Goal: Task Accomplishment & Management: Manage account settings

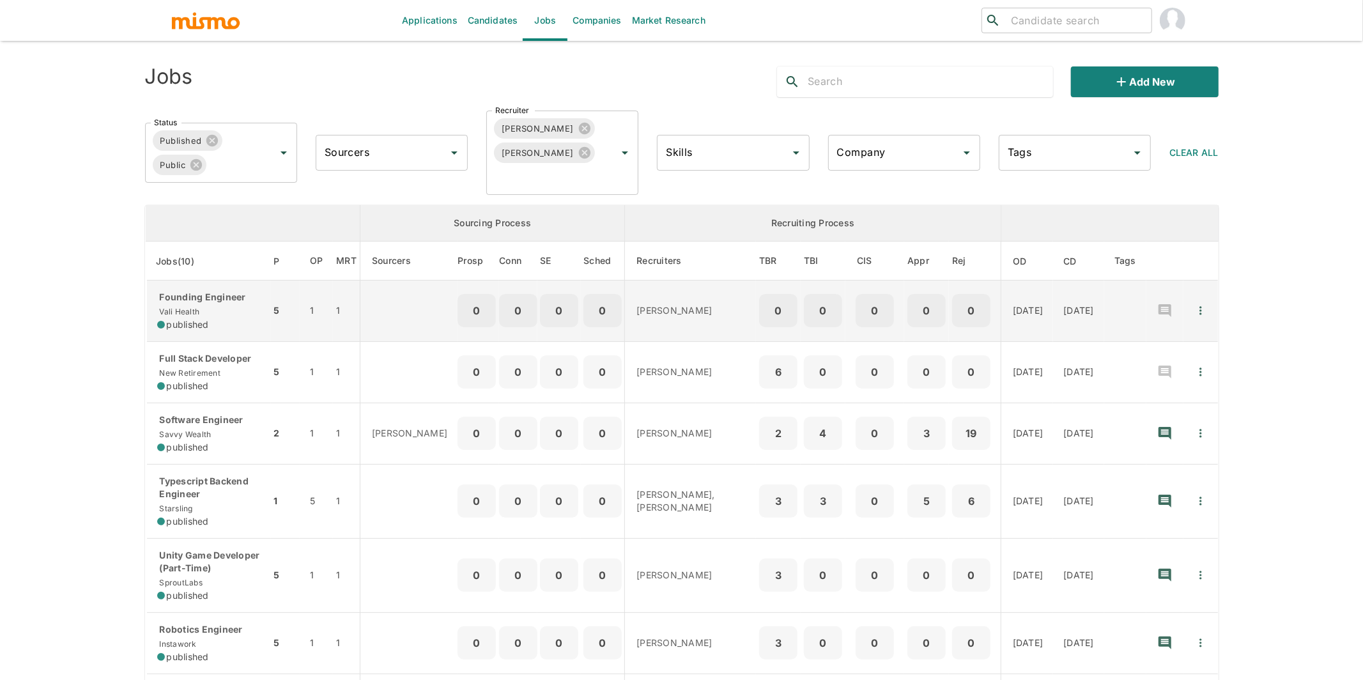
click at [227, 300] on p "Founding Engineer" at bounding box center [208, 297] width 103 height 13
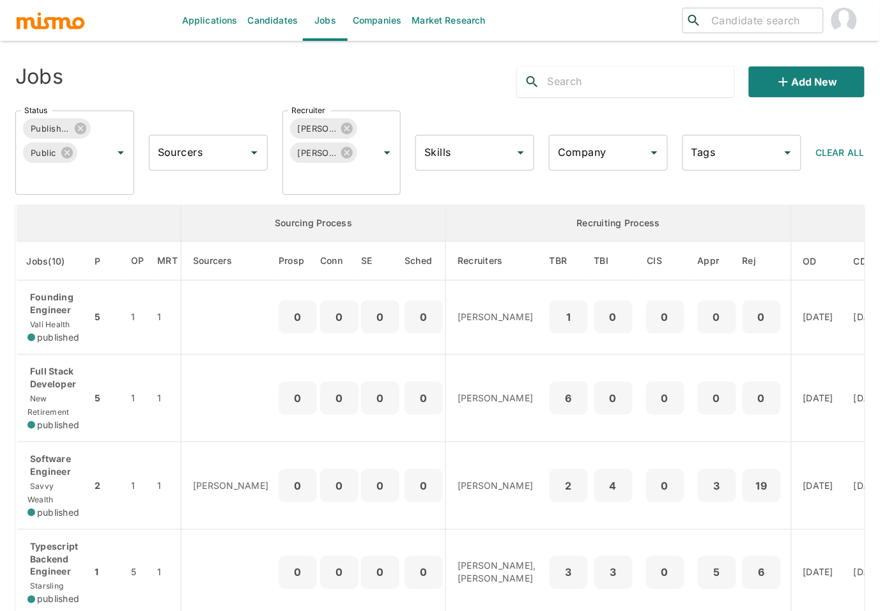
click at [612, 156] on input "Company" at bounding box center [599, 153] width 88 height 24
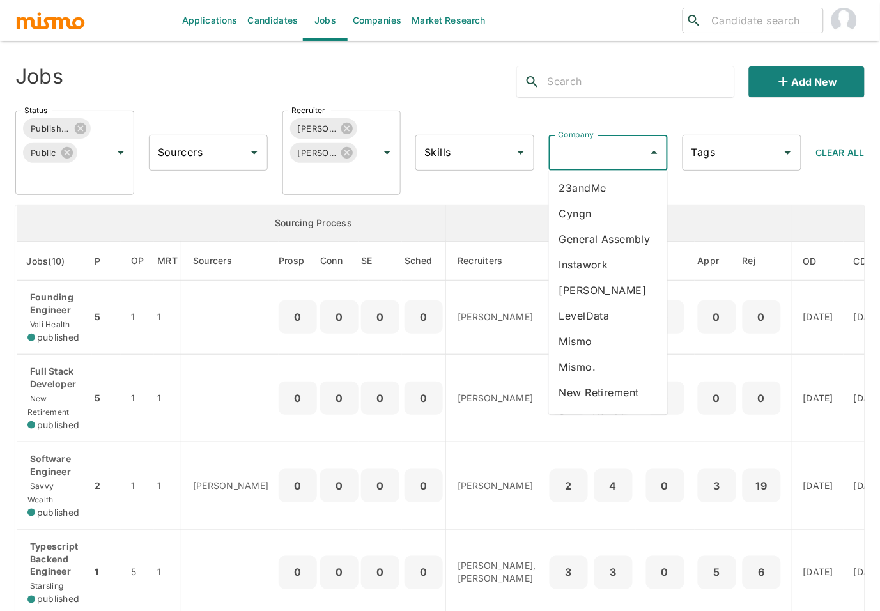
click at [608, 195] on li "23andMe" at bounding box center [608, 189] width 119 height 26
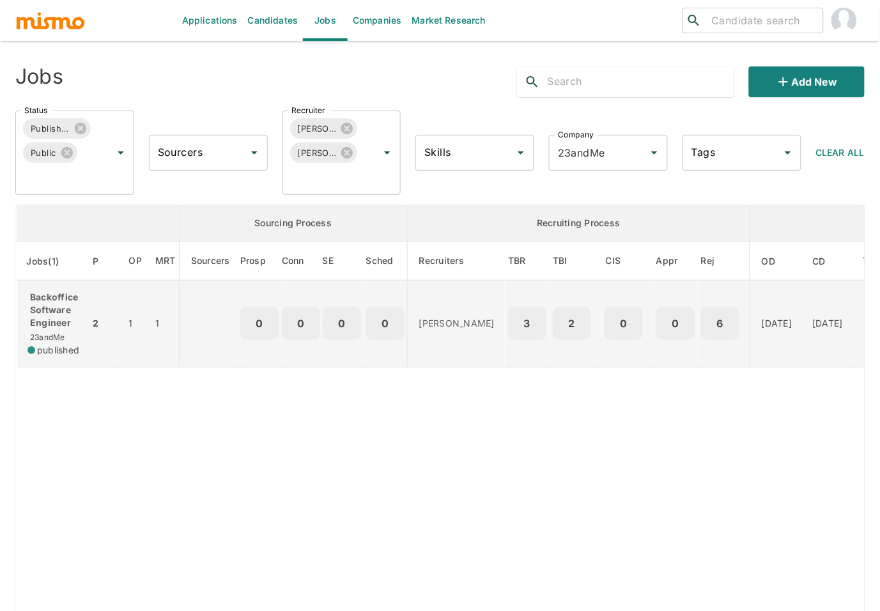
click at [47, 318] on p "Backoffice Software Engineer" at bounding box center [53, 310] width 52 height 38
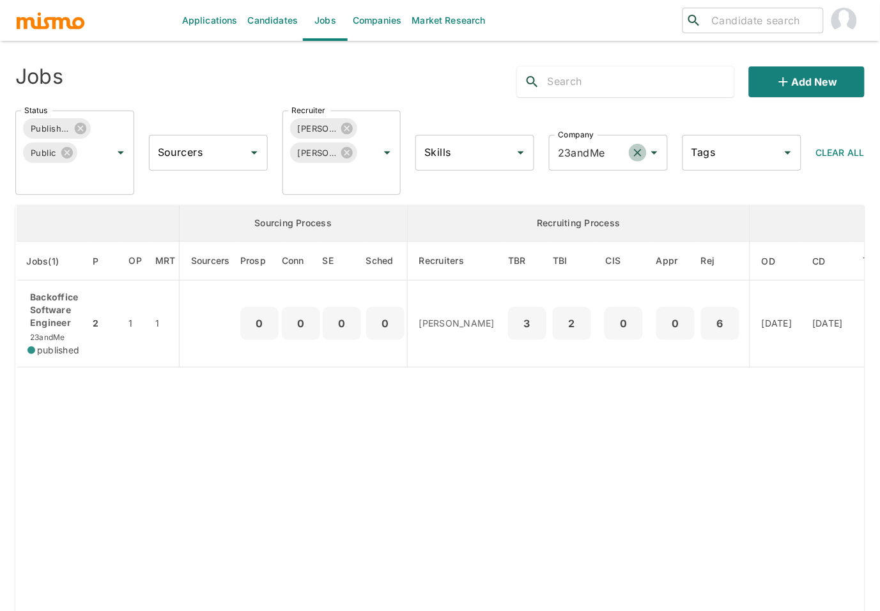
click at [638, 157] on icon "Clear" at bounding box center [637, 152] width 13 height 13
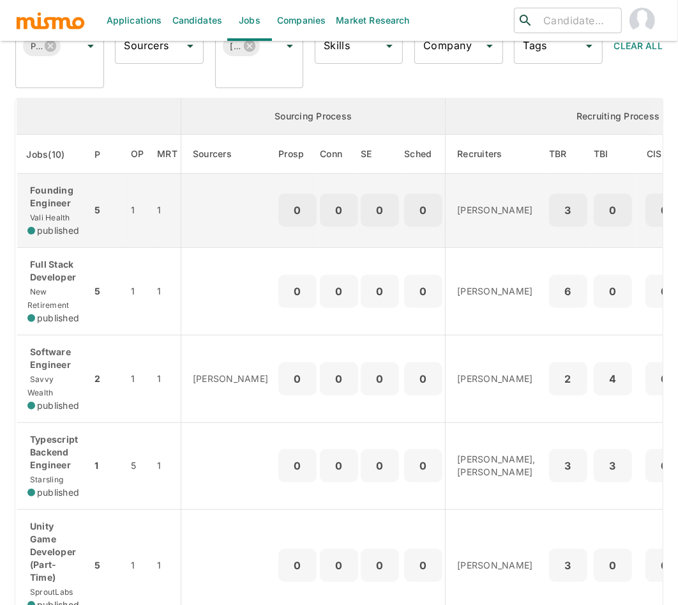
scroll to position [105, 0]
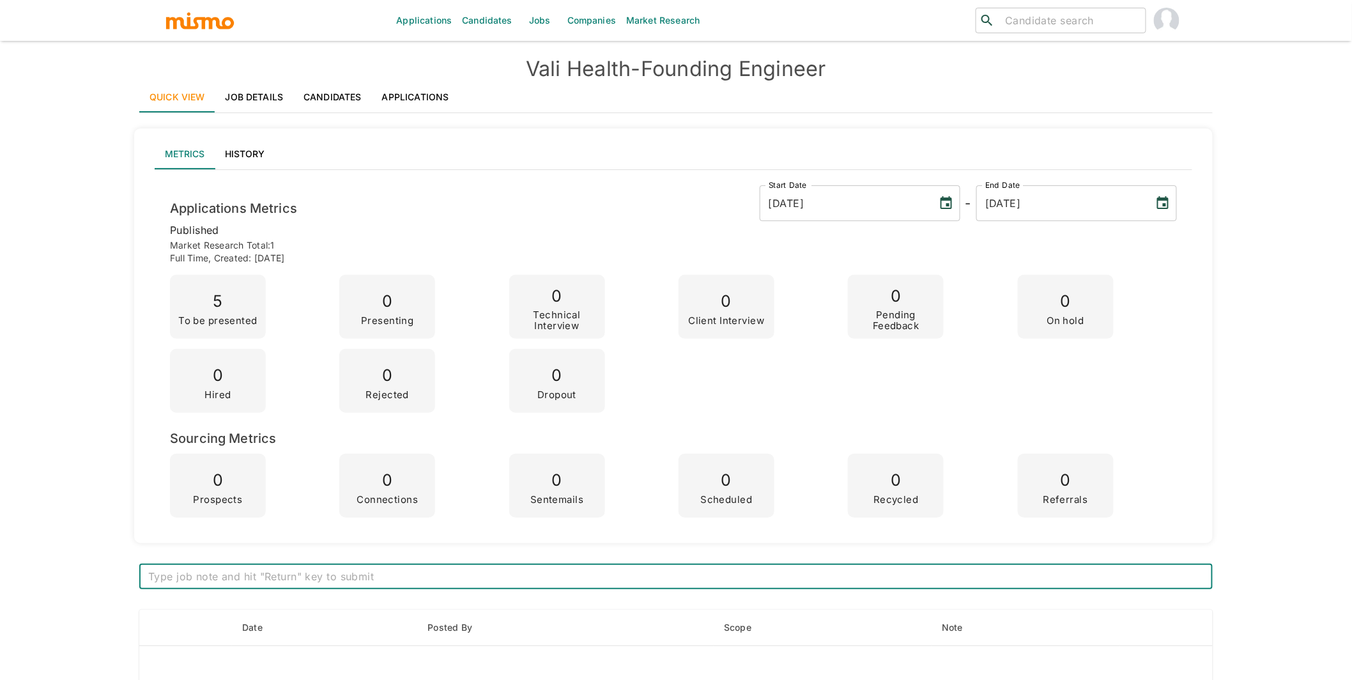
click at [381, 107] on link "Applications" at bounding box center [416, 97] width 88 height 31
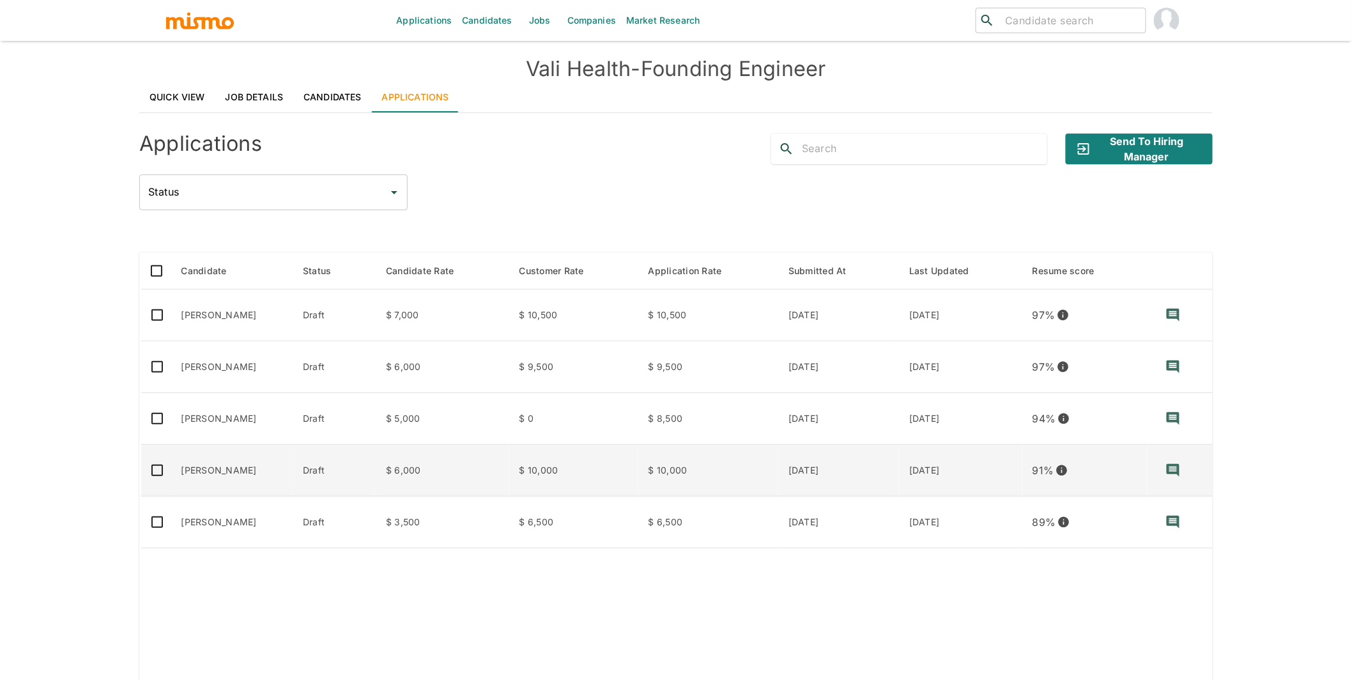
click at [262, 480] on td "[PERSON_NAME]" at bounding box center [232, 471] width 122 height 52
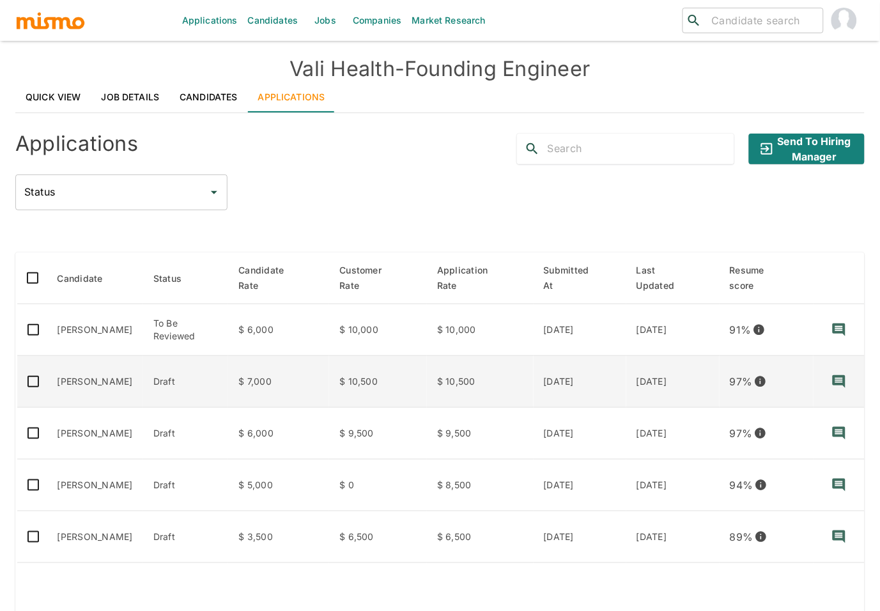
click at [102, 385] on td "[PERSON_NAME]" at bounding box center [95, 382] width 96 height 52
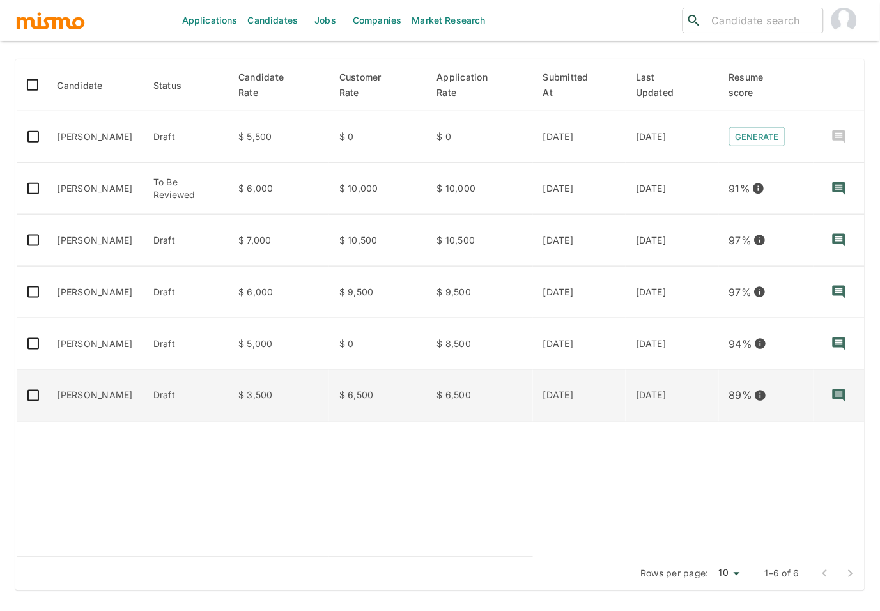
scroll to position [190, 0]
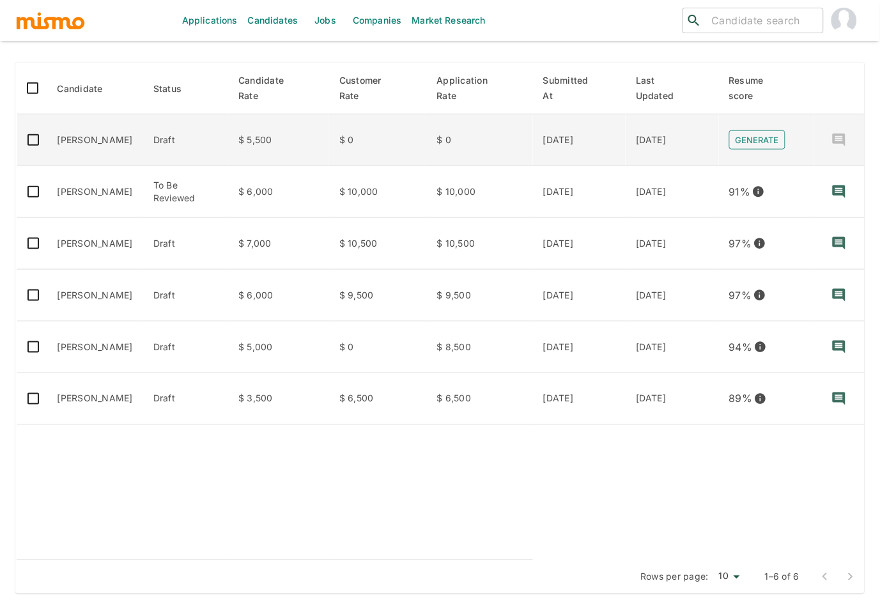
click at [765, 139] on button "Generate" at bounding box center [757, 140] width 56 height 20
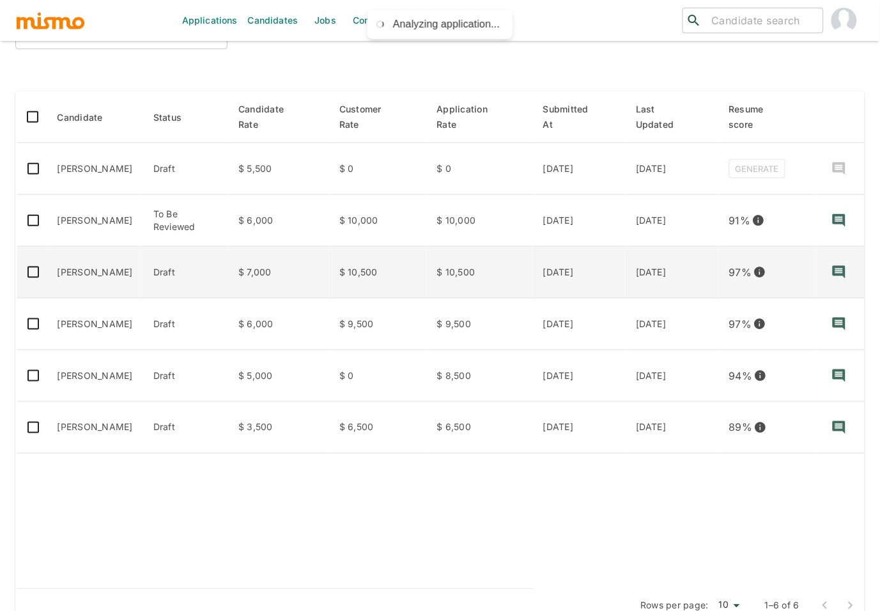
scroll to position [0, 0]
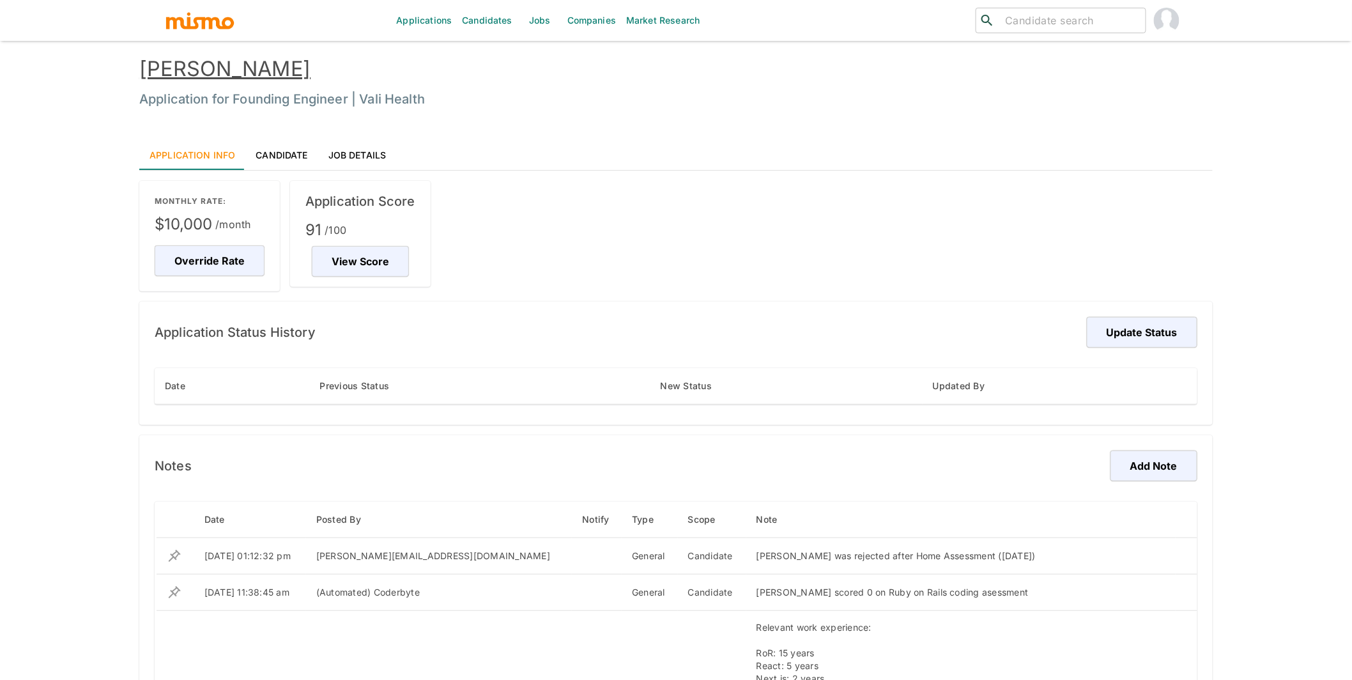
click at [297, 154] on link "Candidate" at bounding box center [281, 154] width 72 height 31
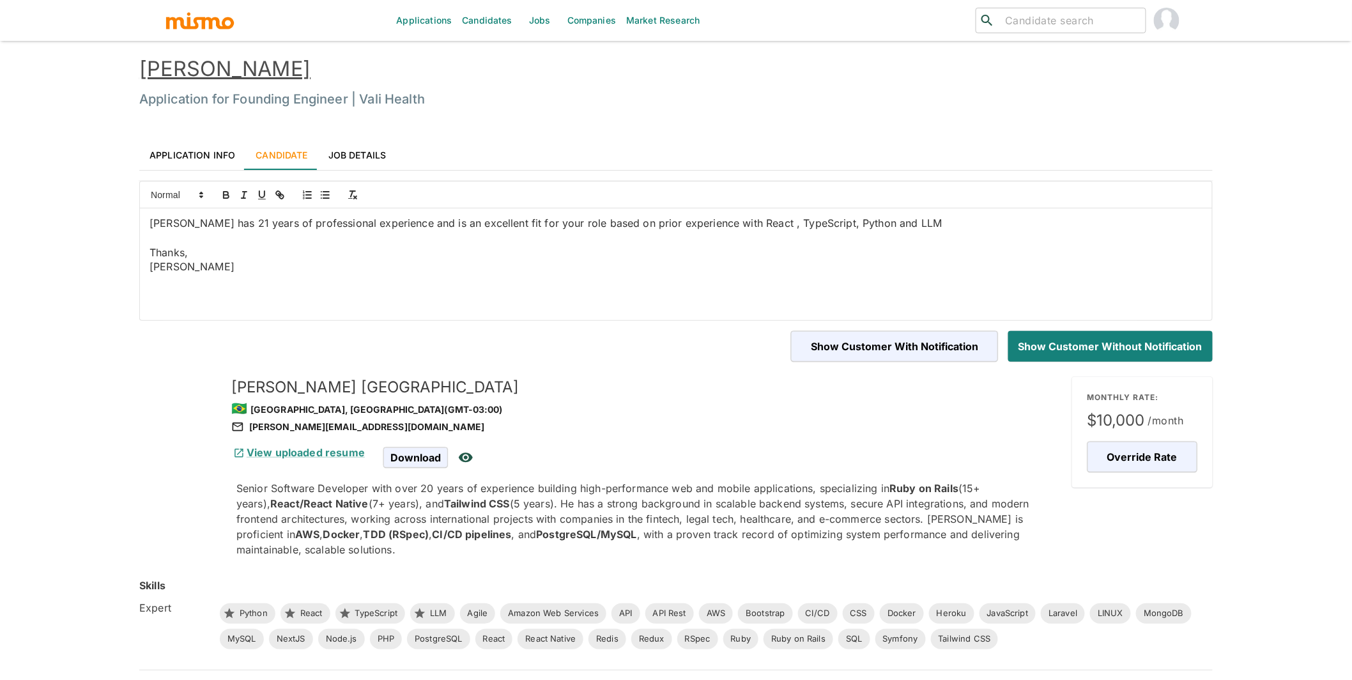
click at [237, 79] on link "[PERSON_NAME]" at bounding box center [224, 68] width 171 height 25
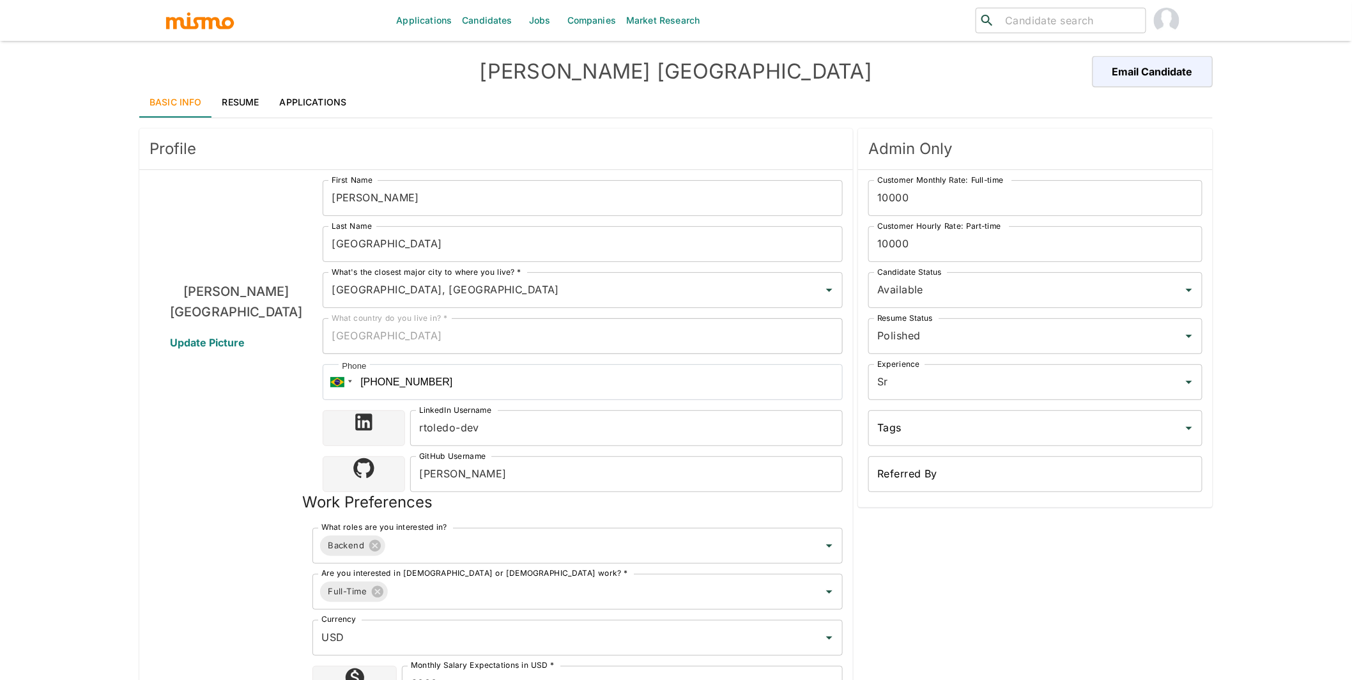
click at [254, 103] on link "Resume" at bounding box center [240, 102] width 57 height 31
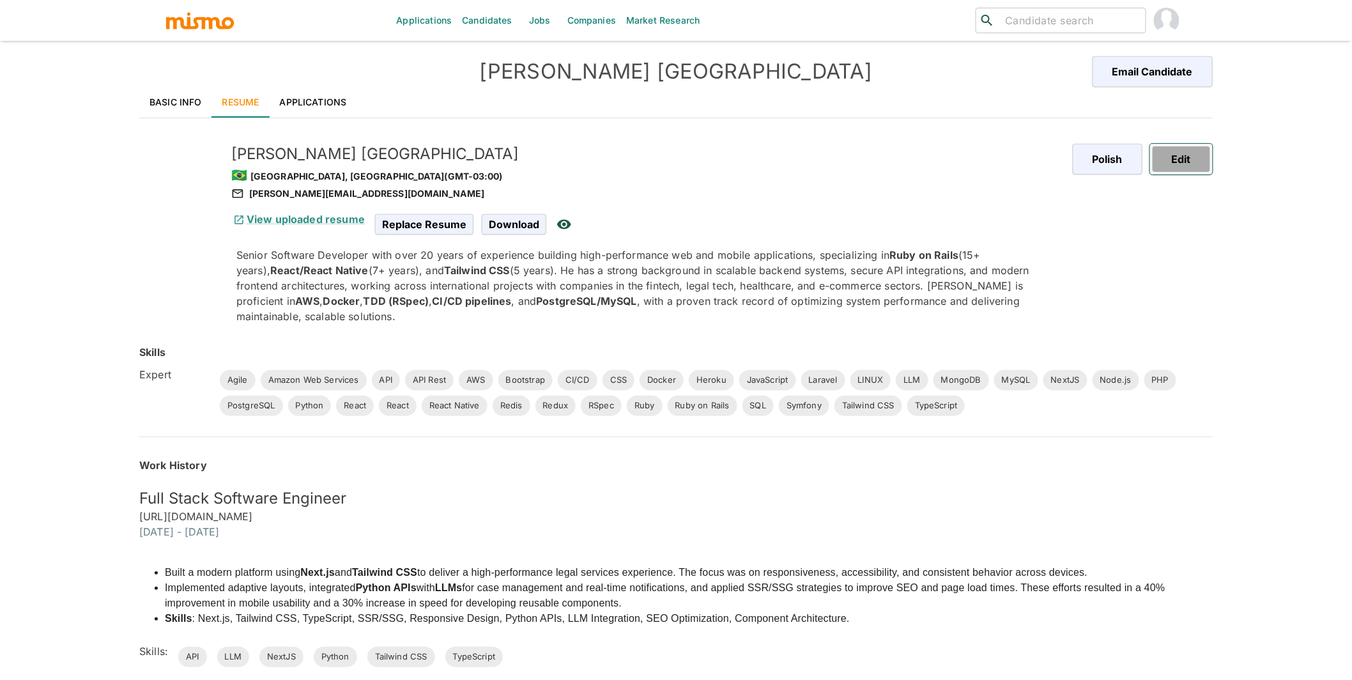
click at [1184, 156] on button "Edit" at bounding box center [1181, 159] width 63 height 31
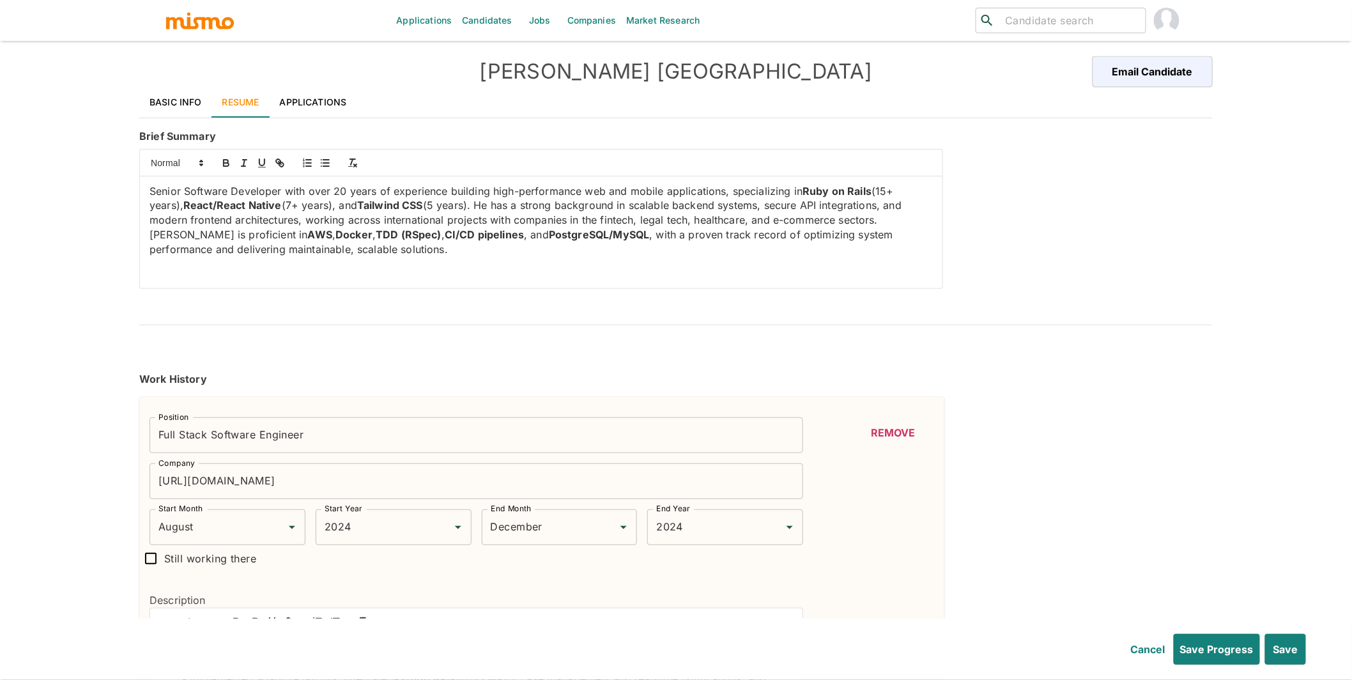
click at [306, 205] on p "Senior Software Developer with over 20 years of experience building high-perfor…" at bounding box center [540, 220] width 783 height 73
click at [332, 205] on p "Senior Software Developer with over 20 years of experience building high-perfor…" at bounding box center [540, 220] width 783 height 73
click at [227, 166] on icon "button" at bounding box center [226, 164] width 5 height 3
click at [382, 208] on p "Senior Software Developer with over 20 years of experience building high-perfor…" at bounding box center [540, 220] width 783 height 73
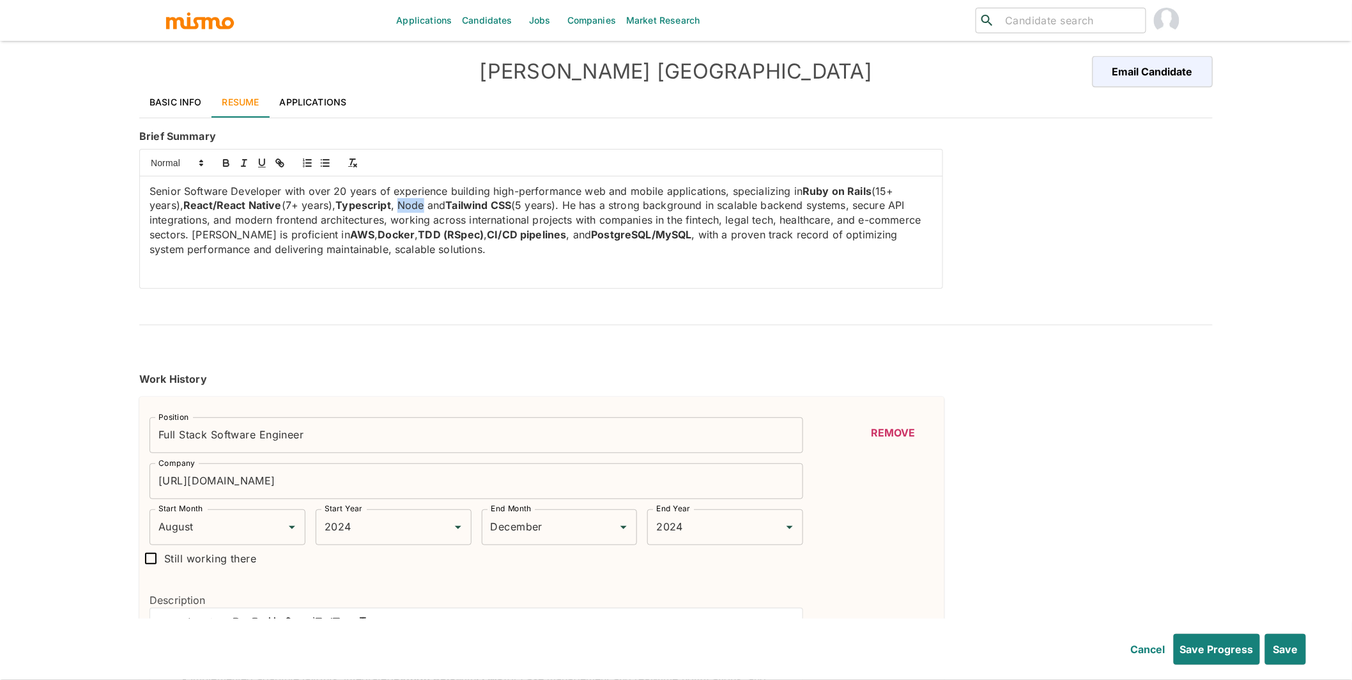
click at [382, 208] on p "Senior Software Developer with over 20 years of experience building high-perfor…" at bounding box center [540, 220] width 783 height 73
click at [224, 161] on icon "button" at bounding box center [225, 162] width 11 height 11
click at [872, 203] on p "Senior Software Developer with over 20 years of experience building high-perfor…" at bounding box center [540, 220] width 783 height 73
click at [224, 165] on icon "button" at bounding box center [226, 164] width 5 height 3
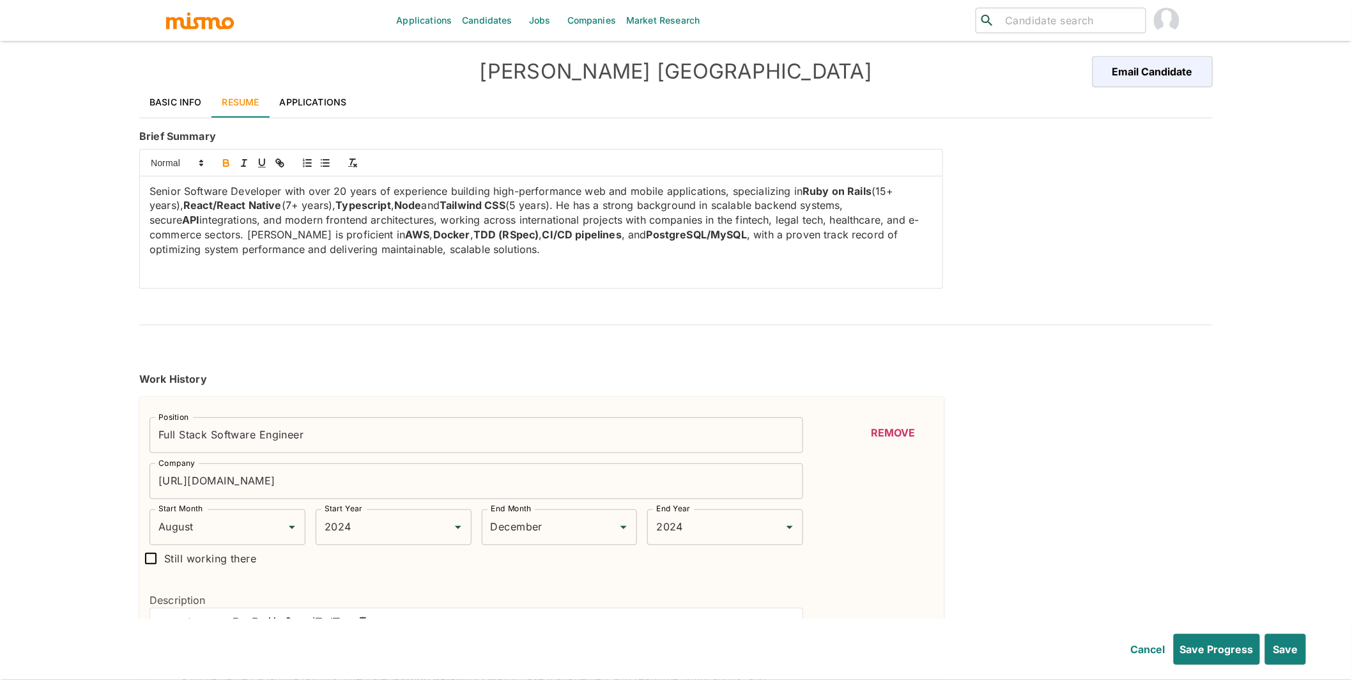
click at [405, 231] on strong "AWS" at bounding box center [417, 234] width 24 height 13
click at [319, 238] on p "Senior Software Developer with over 20 years of experience building high-perfor…" at bounding box center [540, 220] width 783 height 73
click at [225, 162] on icon "button" at bounding box center [225, 162] width 11 height 11
click at [430, 234] on strong "AWS" at bounding box center [442, 234] width 24 height 13
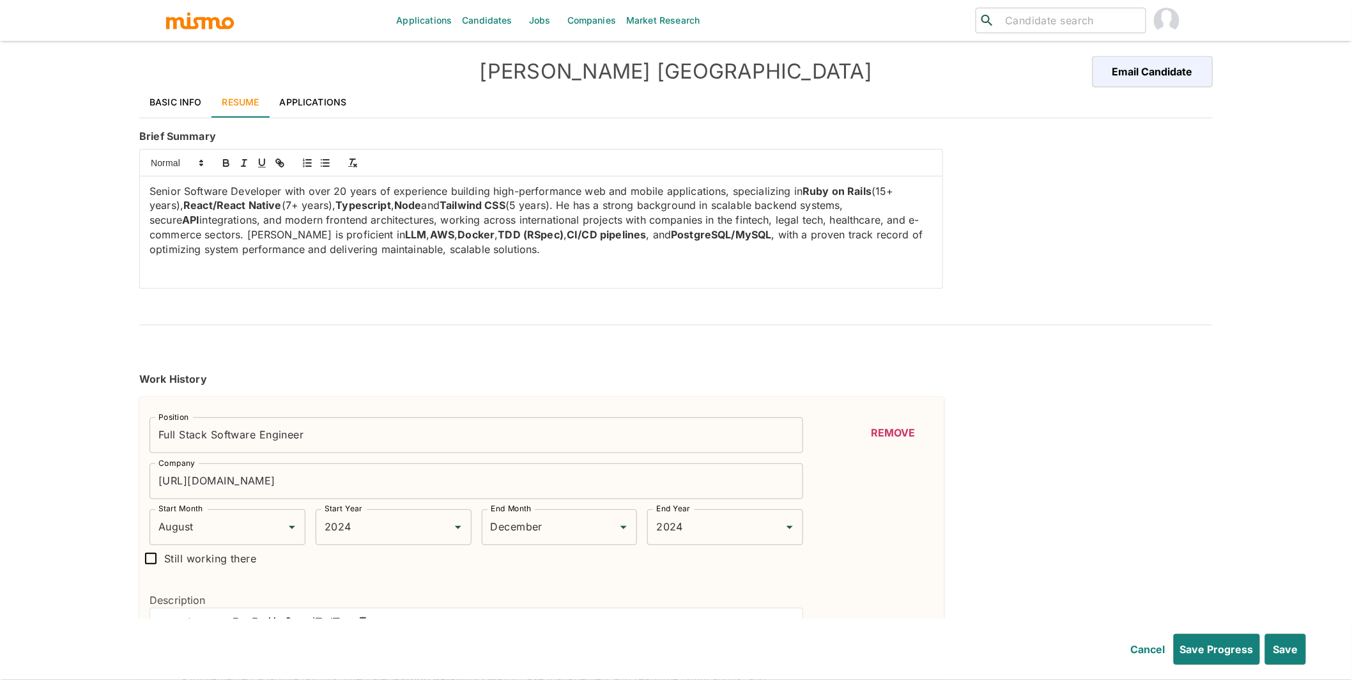
click at [394, 204] on strong "Node" at bounding box center [407, 205] width 27 height 13
click at [404, 206] on strong "Node, python" at bounding box center [429, 205] width 70 height 13
click at [1118, 378] on div "Work History" at bounding box center [675, 384] width 1073 height 26
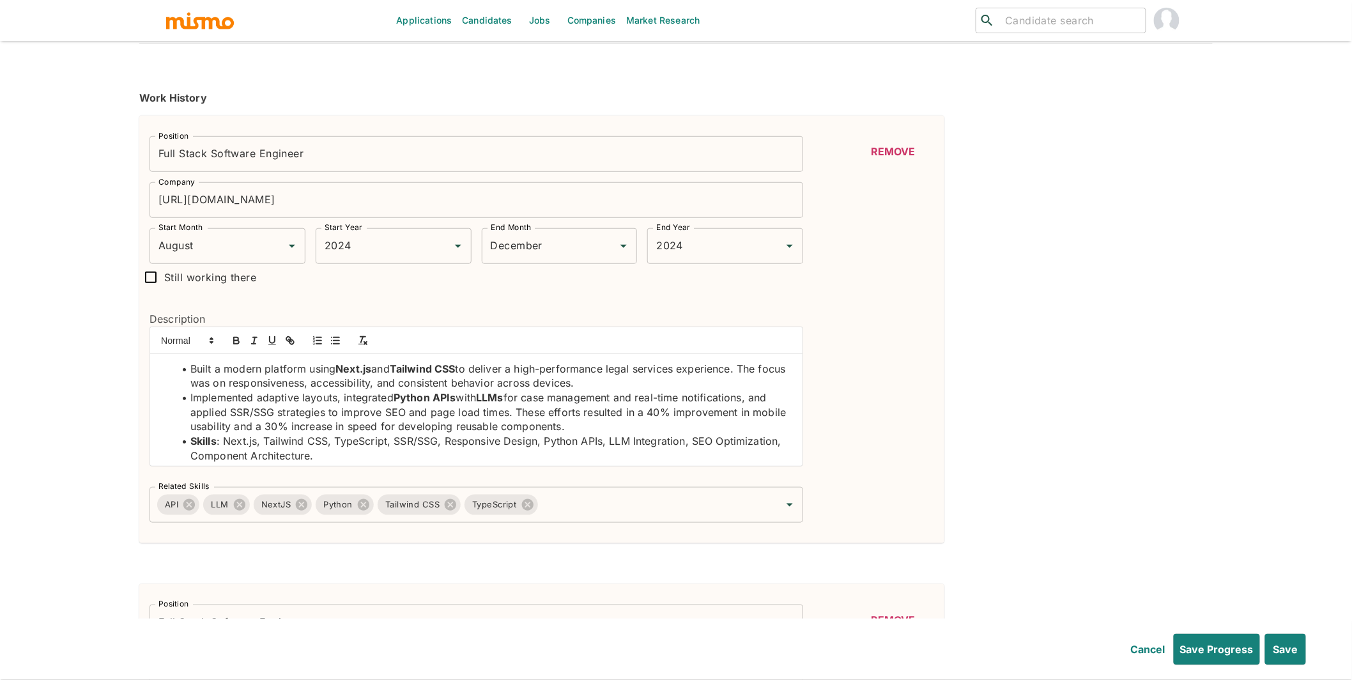
scroll to position [284, 0]
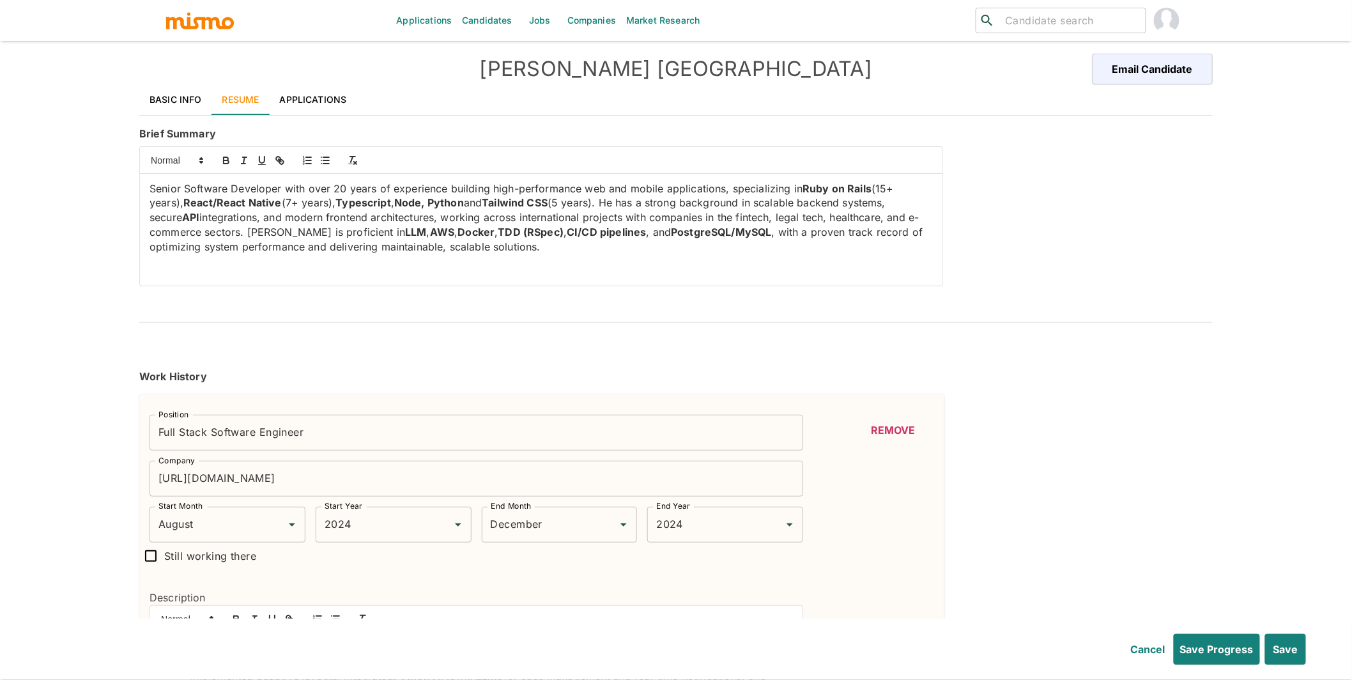
scroll to position [0, 0]
click at [335, 208] on strong "Typescript" at bounding box center [363, 205] width 56 height 13
click at [322, 206] on p "Senior Software Developer with over 20 years of experience building high-perfor…" at bounding box center [540, 220] width 783 height 73
click at [316, 207] on p "Senior Software Developer with over 20 years of experience building high-perfor…" at bounding box center [540, 220] width 783 height 73
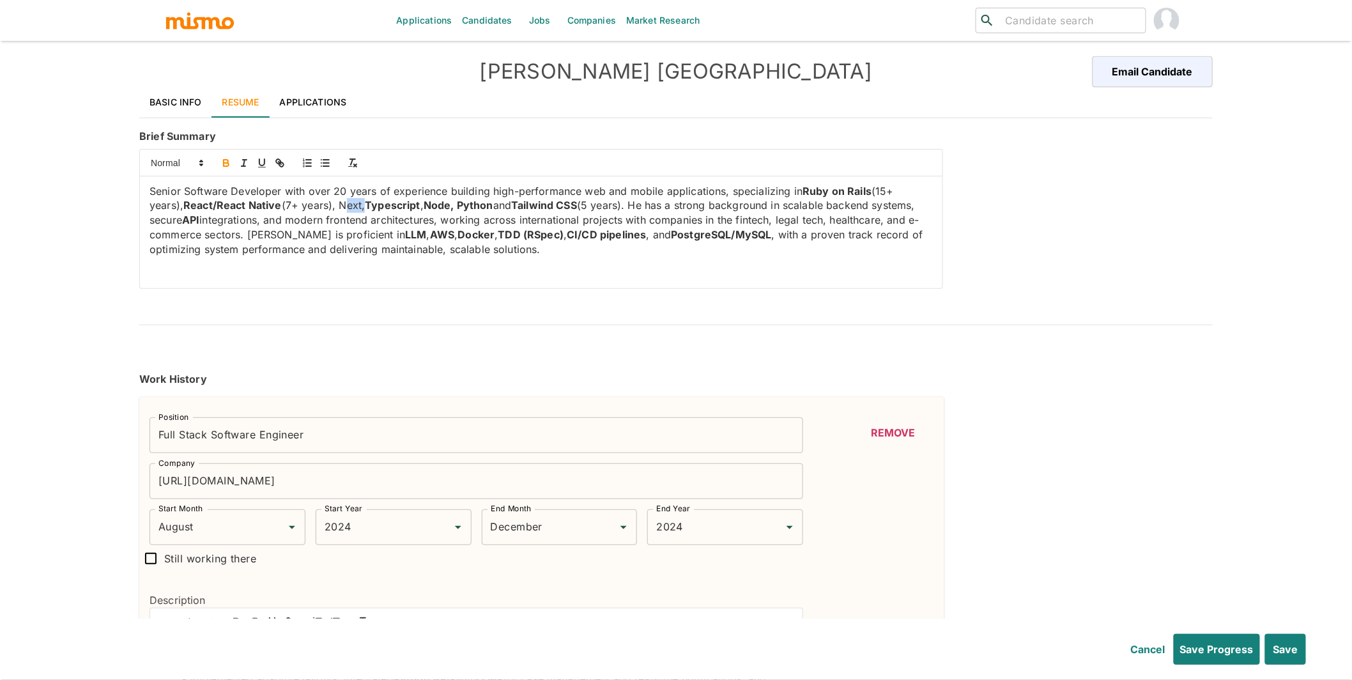
click at [226, 165] on icon "button" at bounding box center [225, 162] width 11 height 11
click at [1040, 325] on hr at bounding box center [675, 325] width 1073 height 1
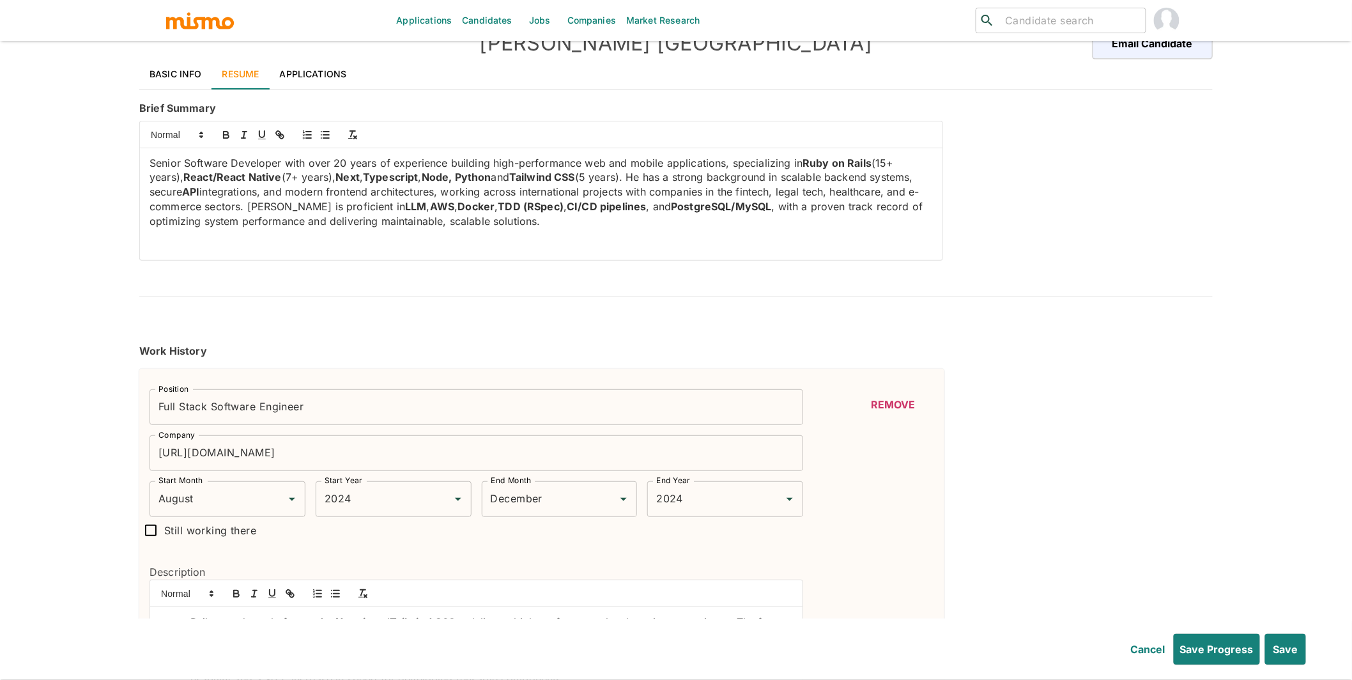
drag, startPoint x: 931, startPoint y: 162, endPoint x: 875, endPoint y: 160, distance: 56.9
click at [875, 160] on p "Senior Software Developer with over 20 years of experience building high-perfor…" at bounding box center [540, 192] width 783 height 73
click at [1282, 648] on button "Save" at bounding box center [1284, 649] width 43 height 31
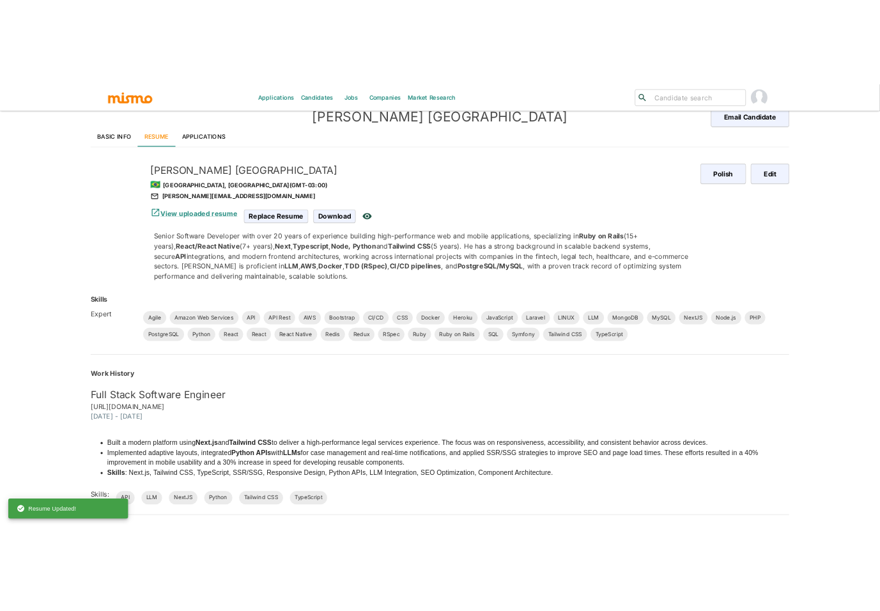
scroll to position [10, 0]
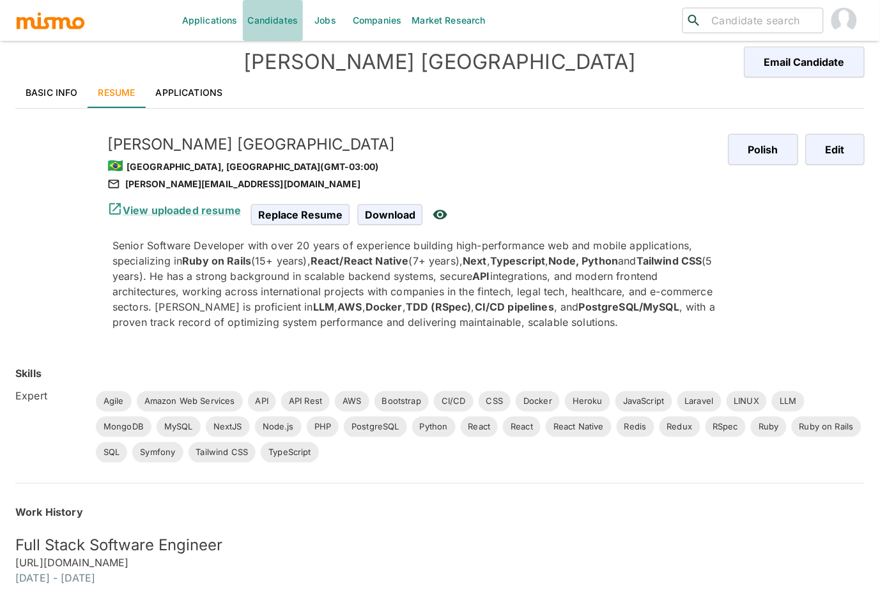
click at [275, 20] on link "Candidates" at bounding box center [273, 20] width 61 height 41
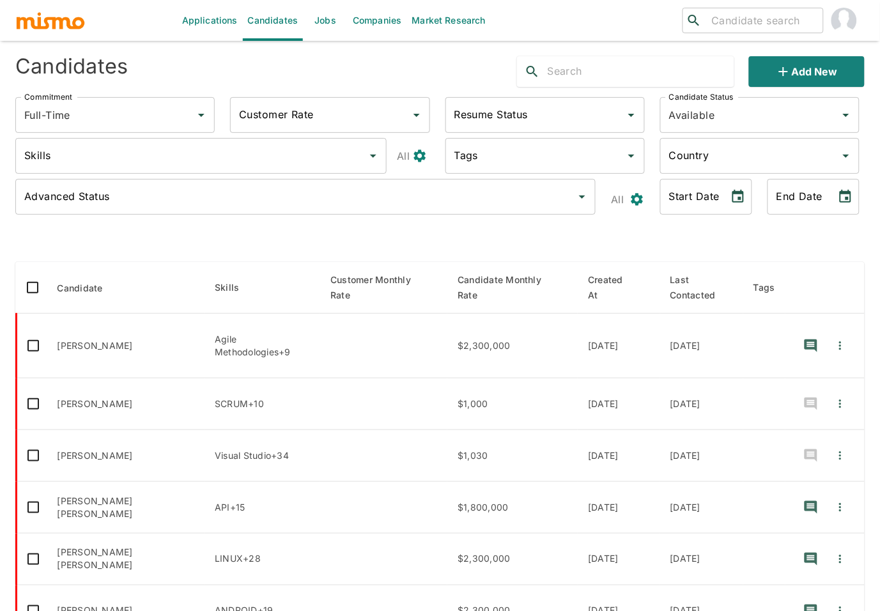
click at [127, 153] on input "Skills" at bounding box center [191, 156] width 341 height 24
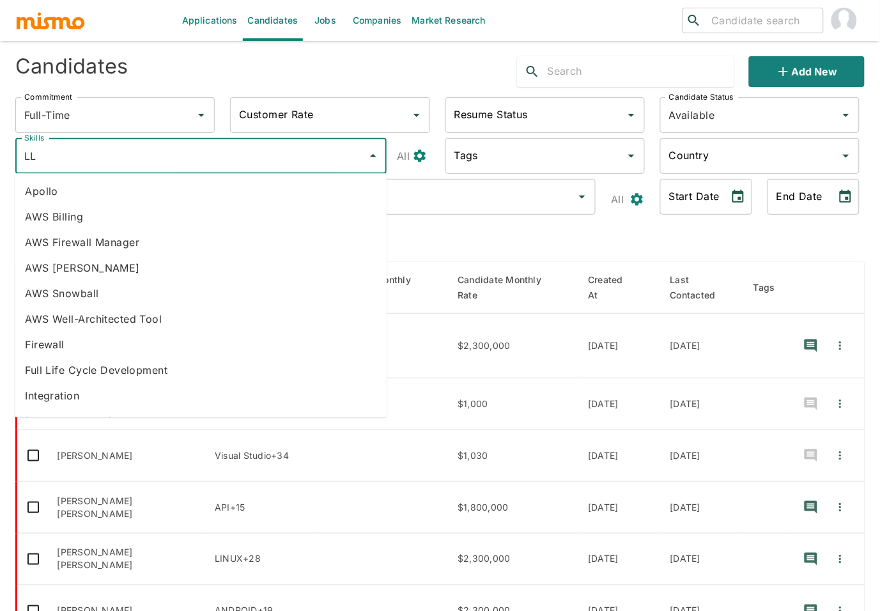
type input "LLM"
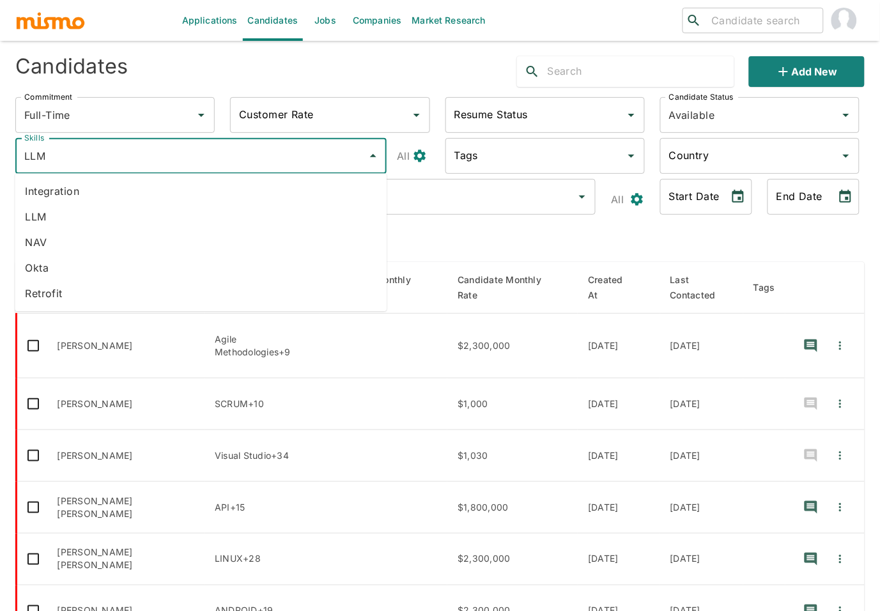
click at [66, 218] on li "LLM" at bounding box center [201, 217] width 372 height 26
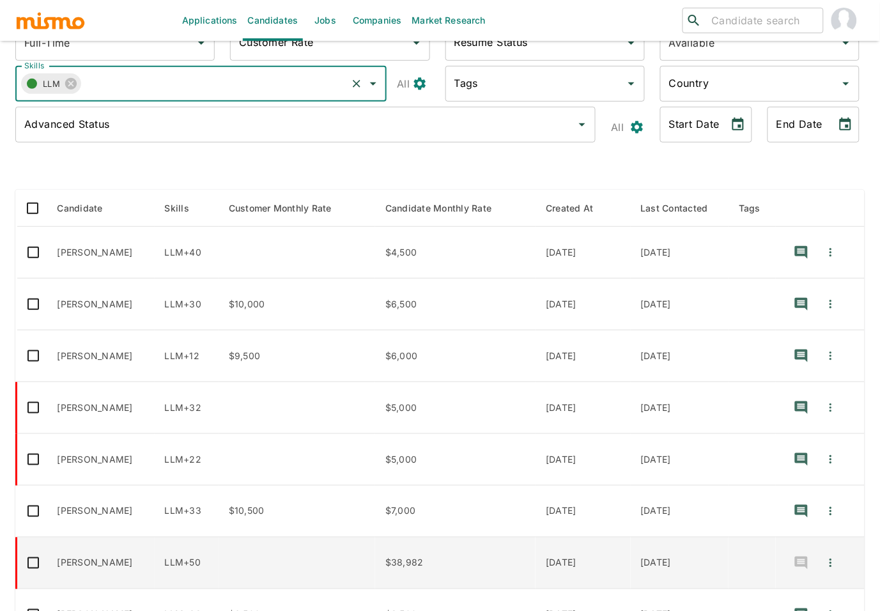
scroll to position [162, 0]
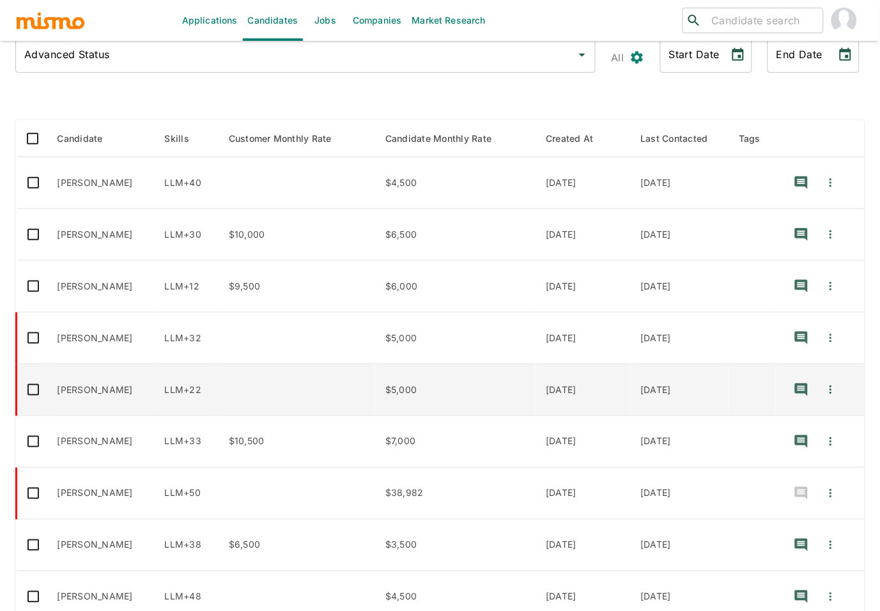
click at [97, 392] on td "Andres Matta" at bounding box center [100, 390] width 107 height 52
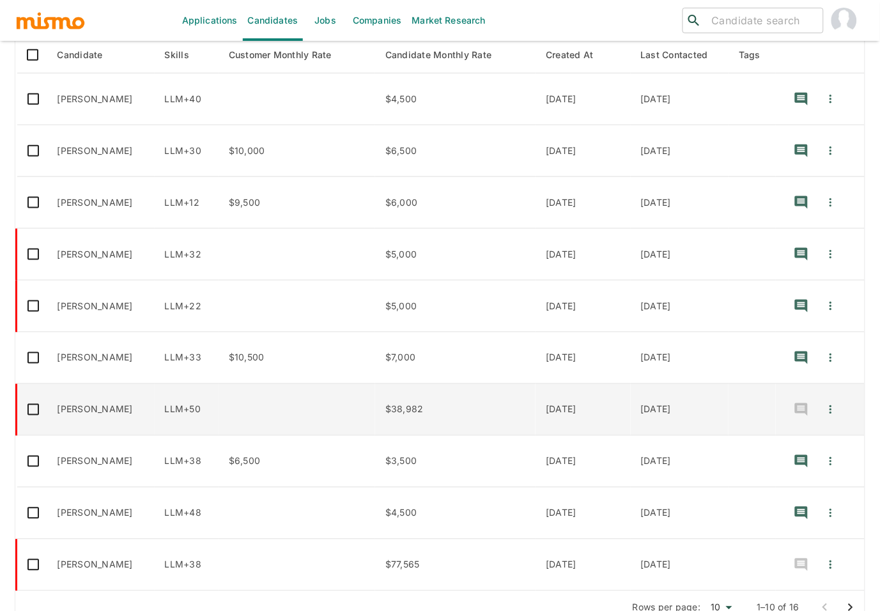
scroll to position [270, 0]
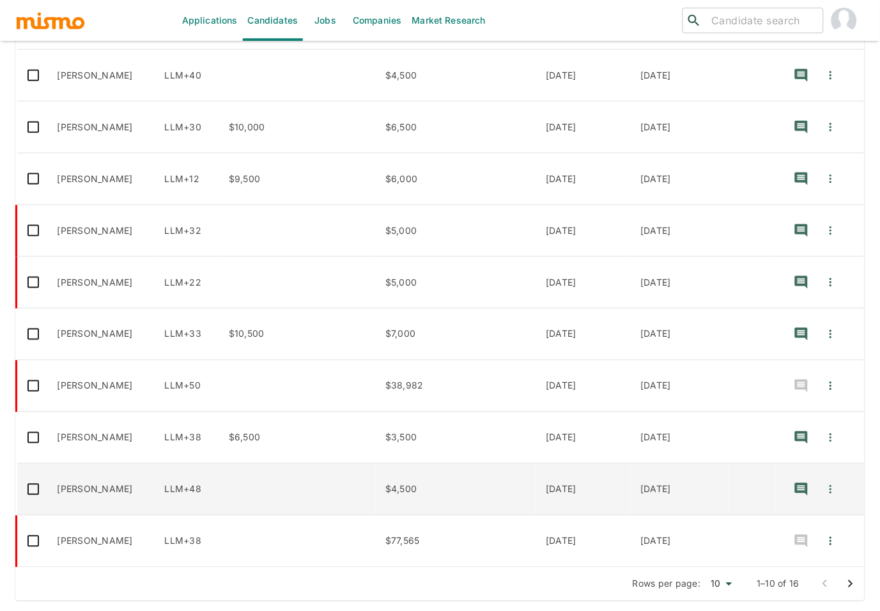
click at [257, 480] on td "enhanced table" at bounding box center [296, 490] width 157 height 52
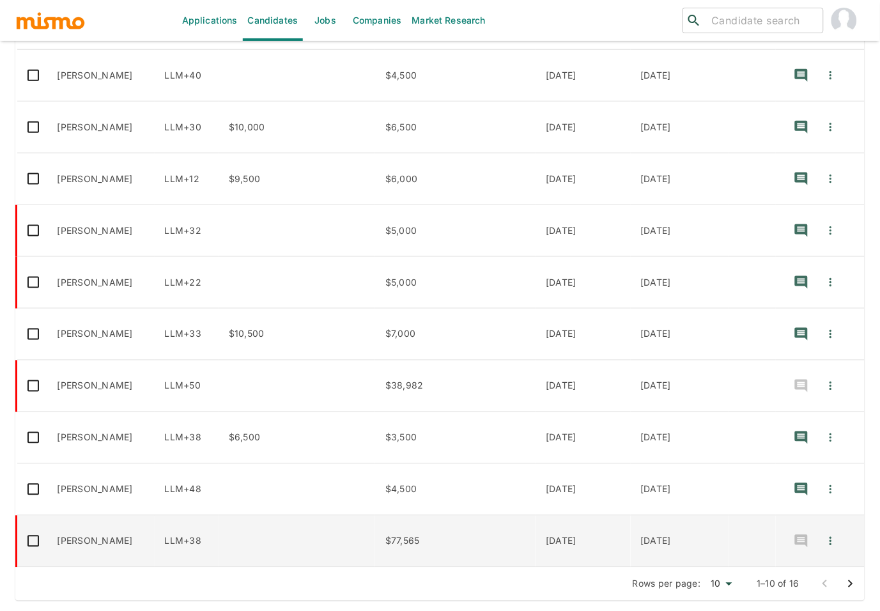
click at [298, 533] on td "enhanced table" at bounding box center [296, 542] width 157 height 52
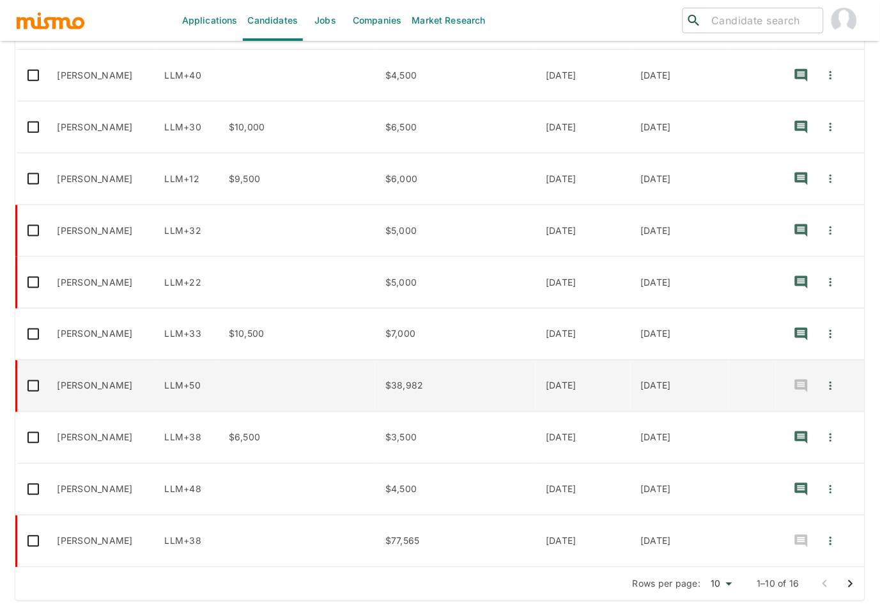
click at [125, 387] on td "Jamey Oberbrunner" at bounding box center [100, 386] width 107 height 52
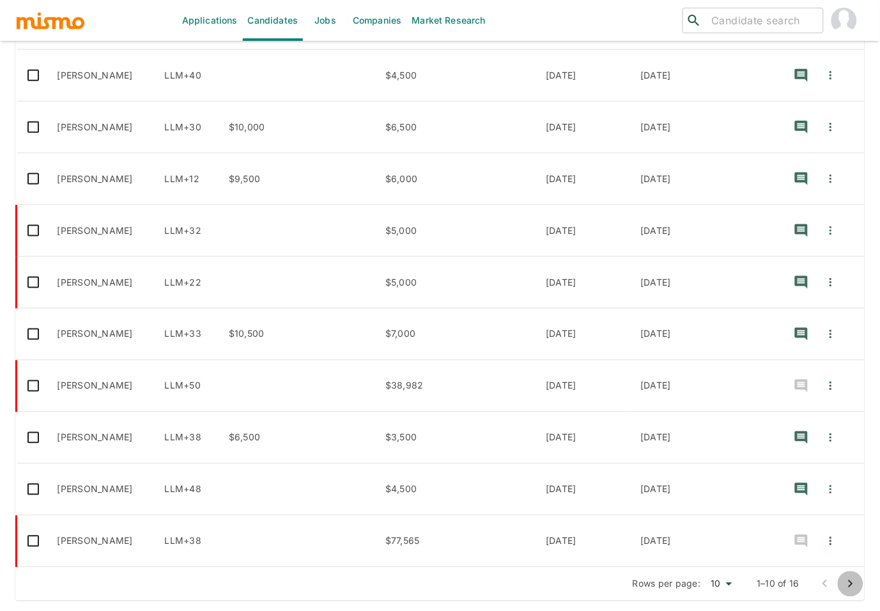
click at [848, 580] on icon "Go to next page" at bounding box center [850, 583] width 15 height 15
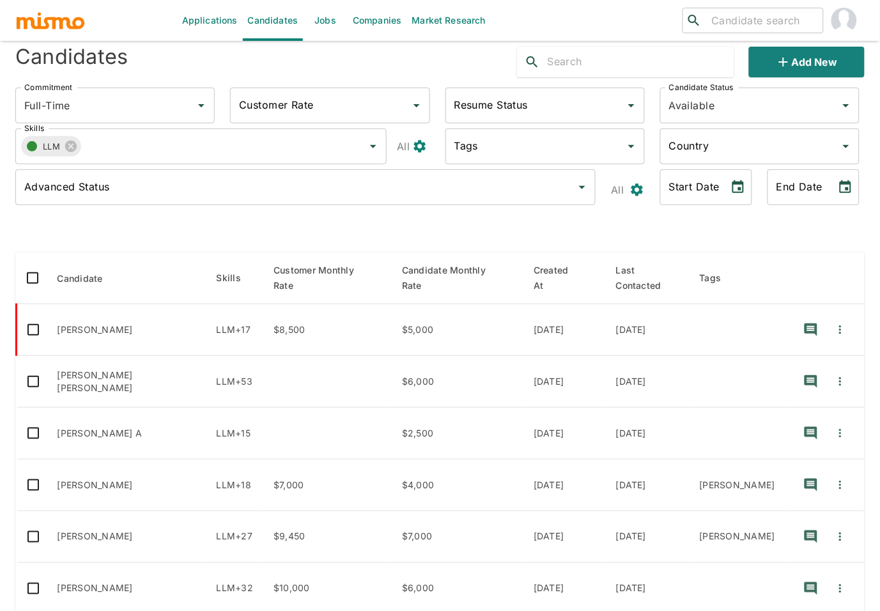
scroll to position [198, 0]
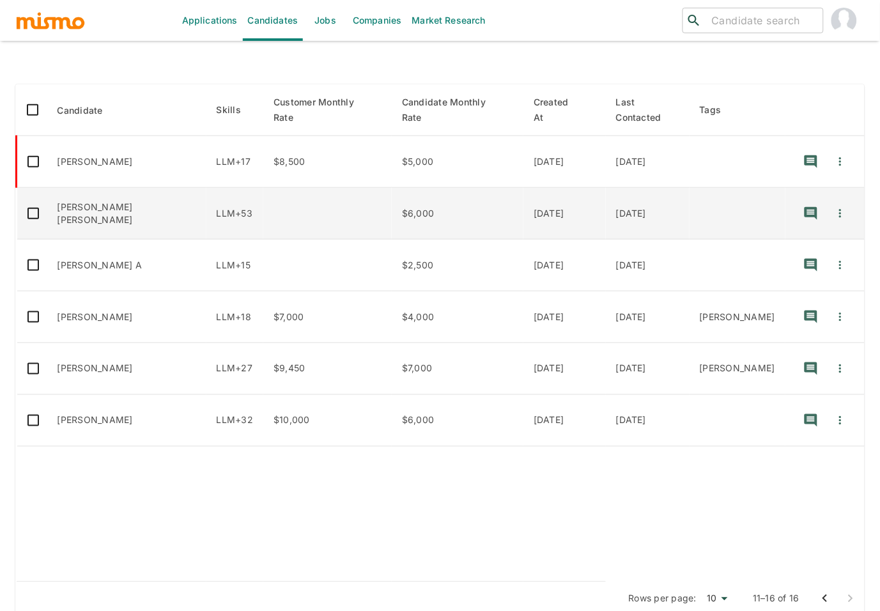
click at [125, 203] on td "HENDRIX ROA" at bounding box center [126, 214] width 159 height 52
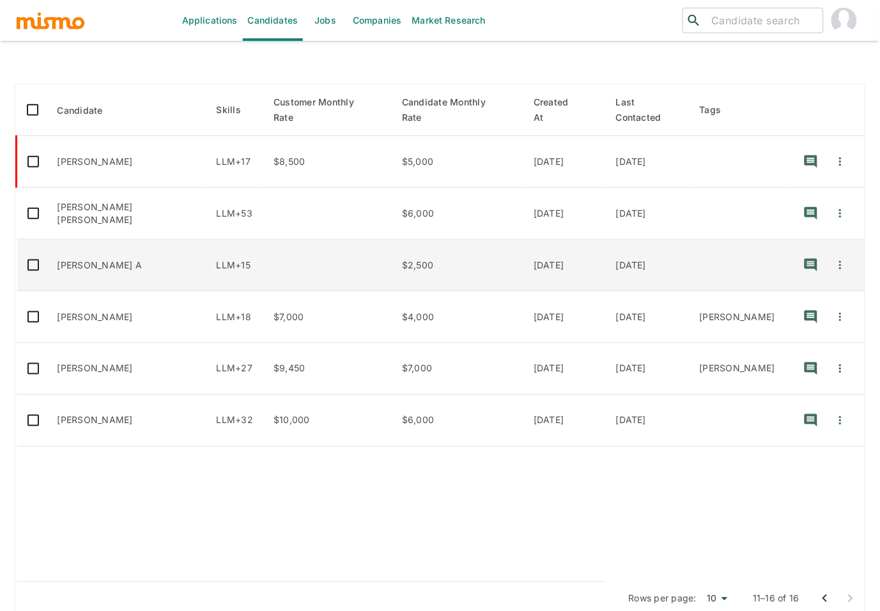
click at [318, 245] on td "enhanced table" at bounding box center [327, 266] width 128 height 52
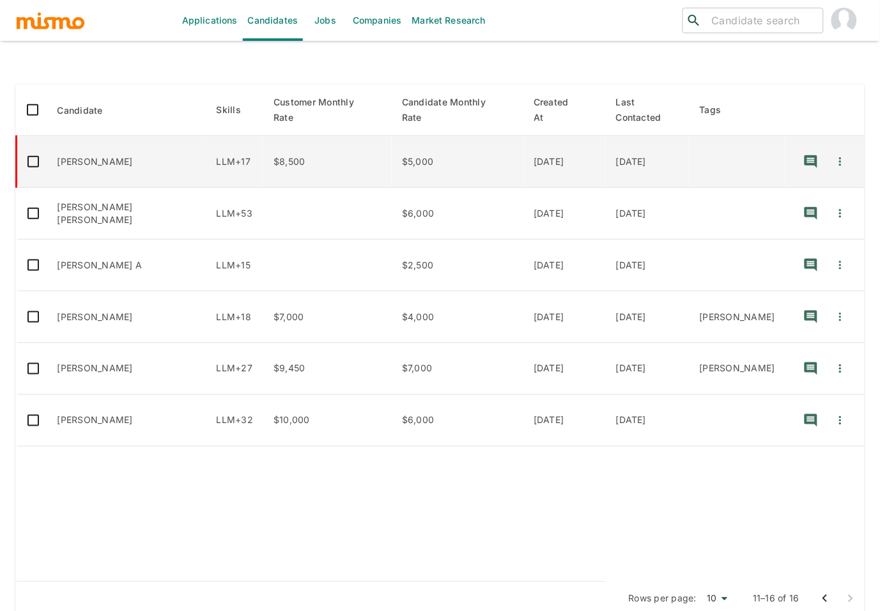
click at [128, 136] on td "[PERSON_NAME]" at bounding box center [126, 162] width 159 height 52
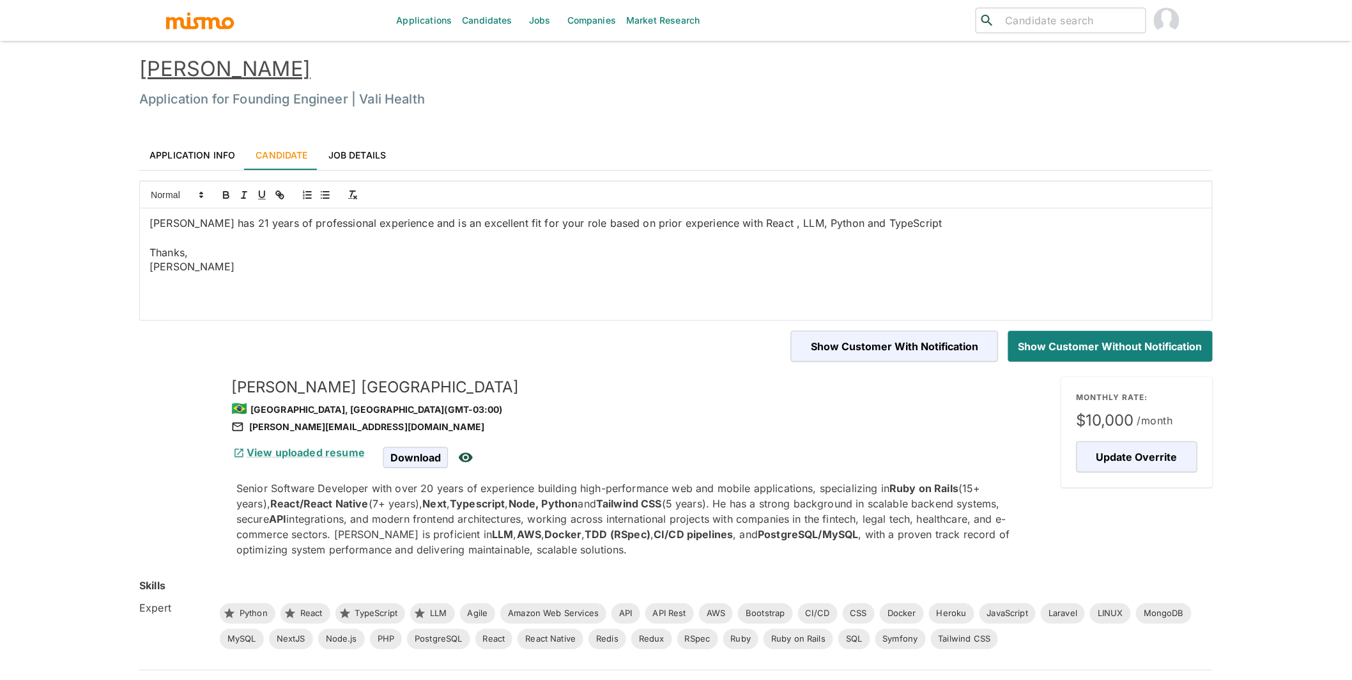
click at [210, 150] on link "Application Info" at bounding box center [192, 154] width 106 height 31
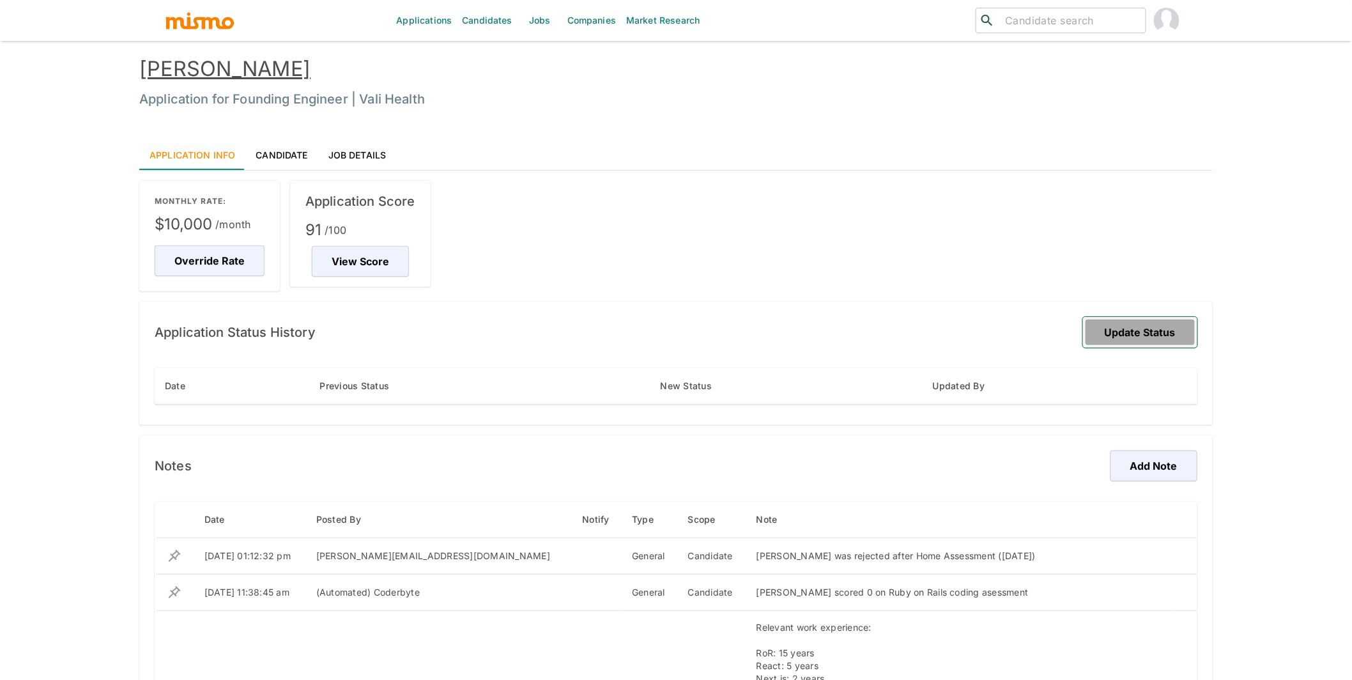
click at [1141, 335] on button "Update Status" at bounding box center [1140, 332] width 114 height 31
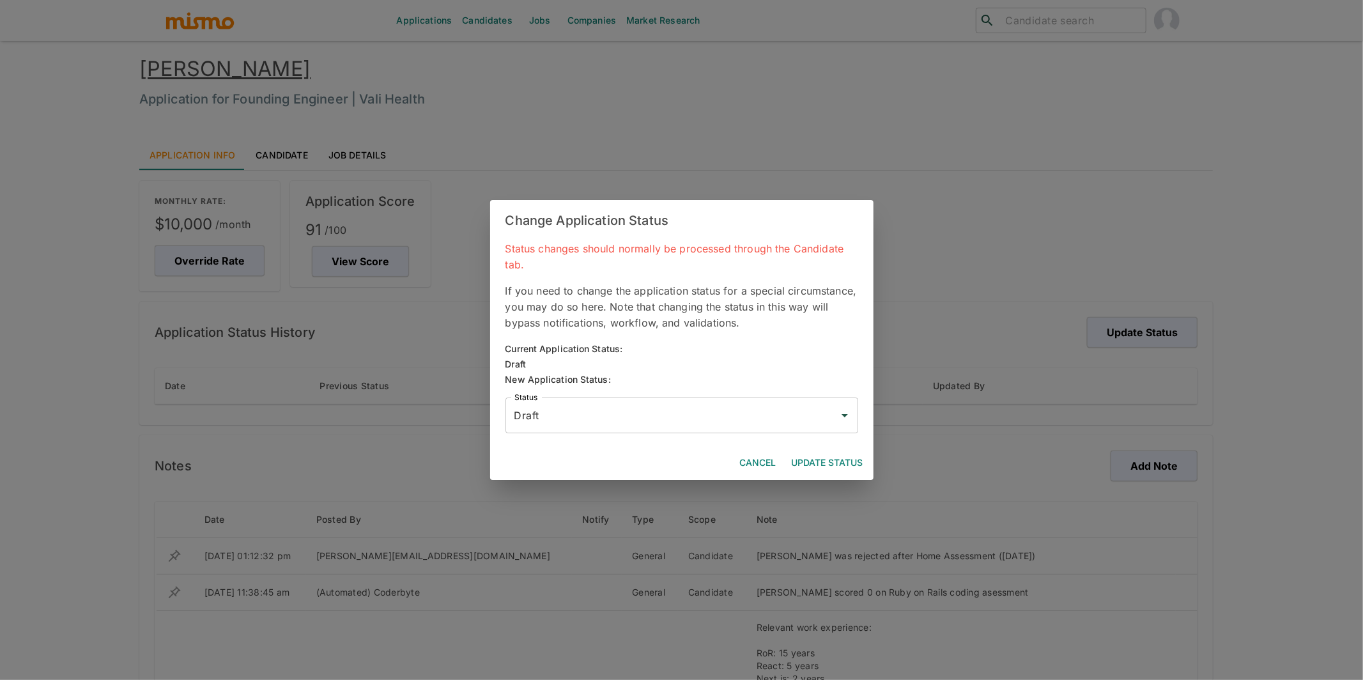
click at [714, 408] on input "Draft" at bounding box center [672, 415] width 322 height 24
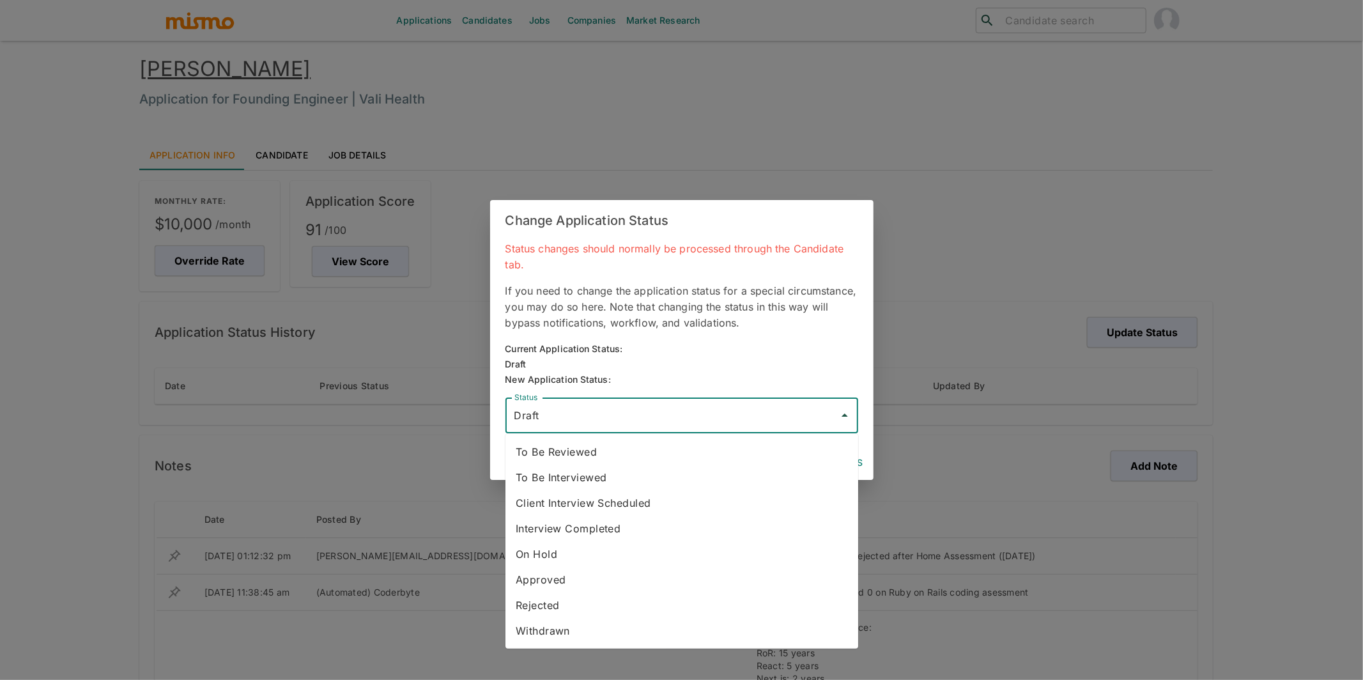
click at [587, 454] on li "To Be Reviewed" at bounding box center [681, 452] width 353 height 26
type input "To Be Reviewed"
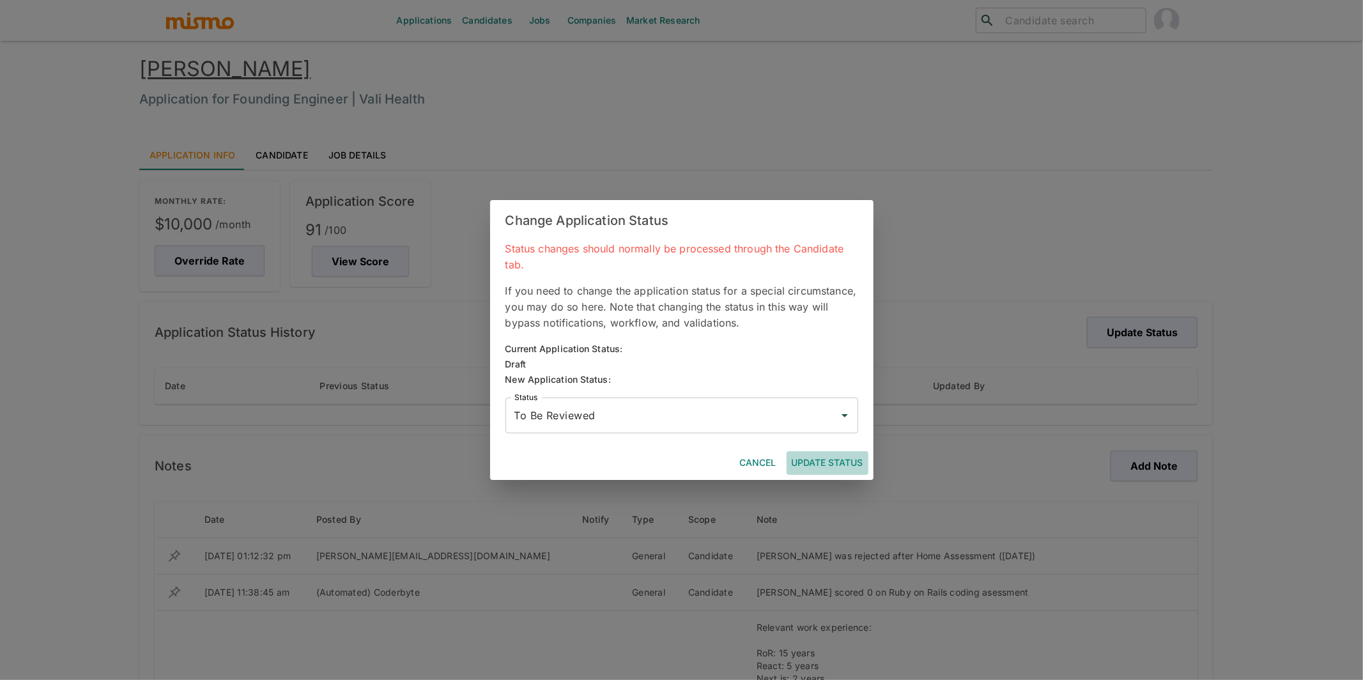
click at [816, 464] on button "Update Status" at bounding box center [827, 463] width 82 height 24
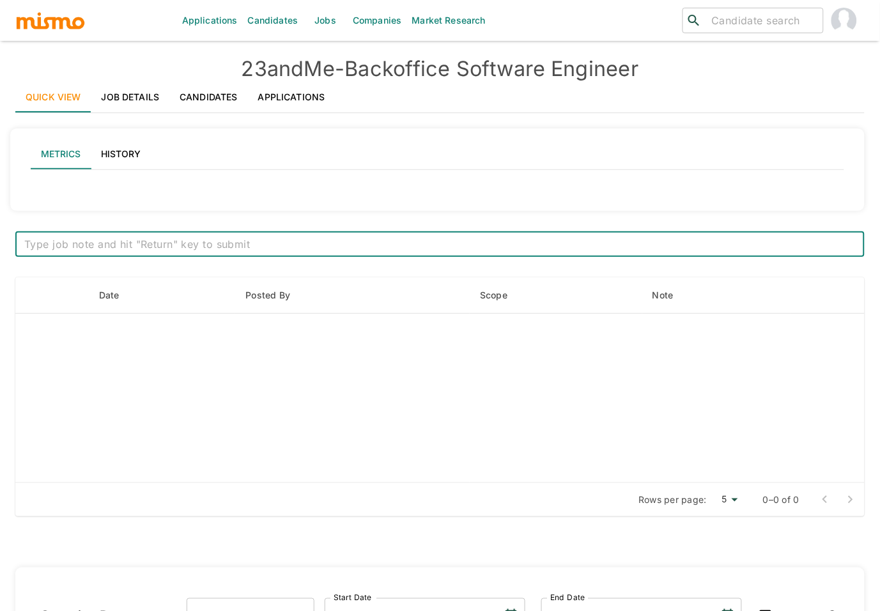
click at [303, 91] on link "Applications" at bounding box center [292, 97] width 88 height 31
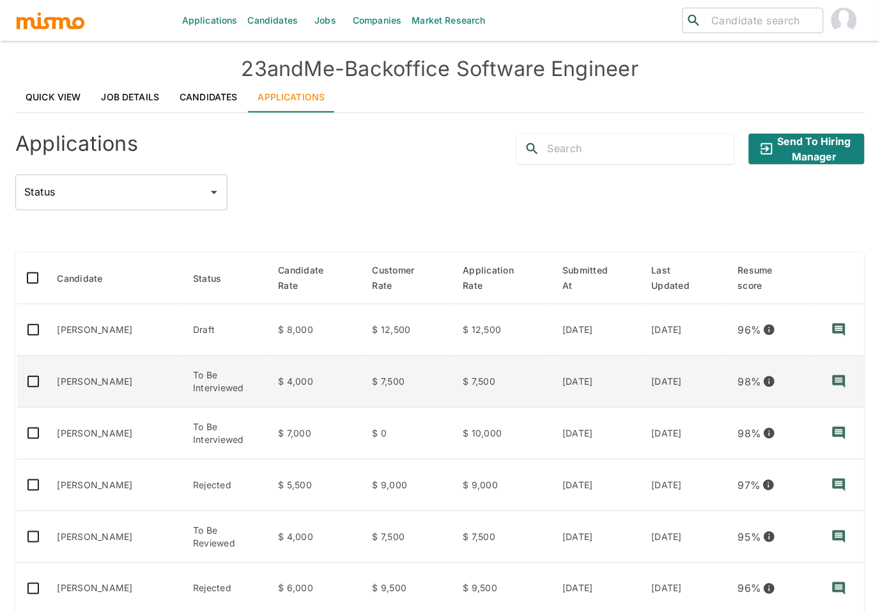
click at [123, 370] on td "[PERSON_NAME]" at bounding box center [115, 382] width 136 height 52
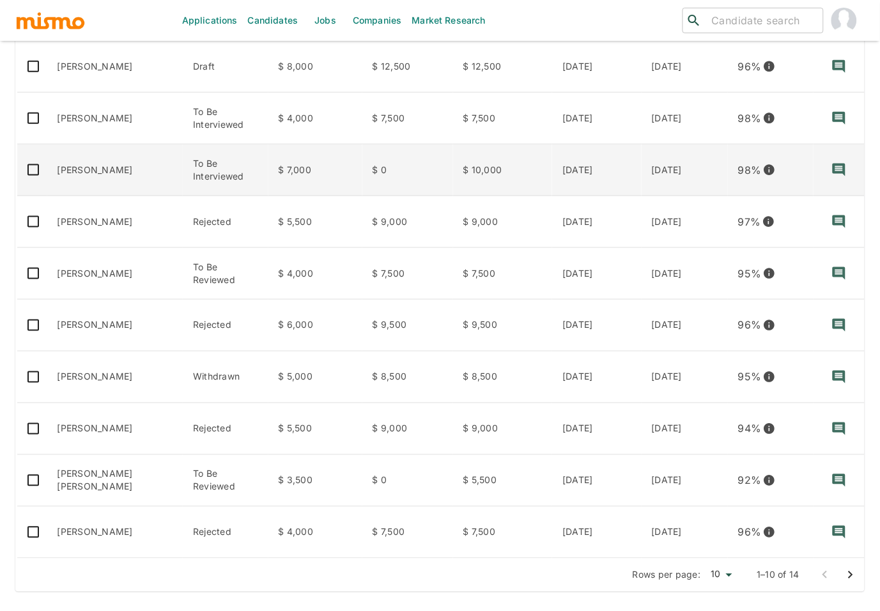
scroll to position [264, 0]
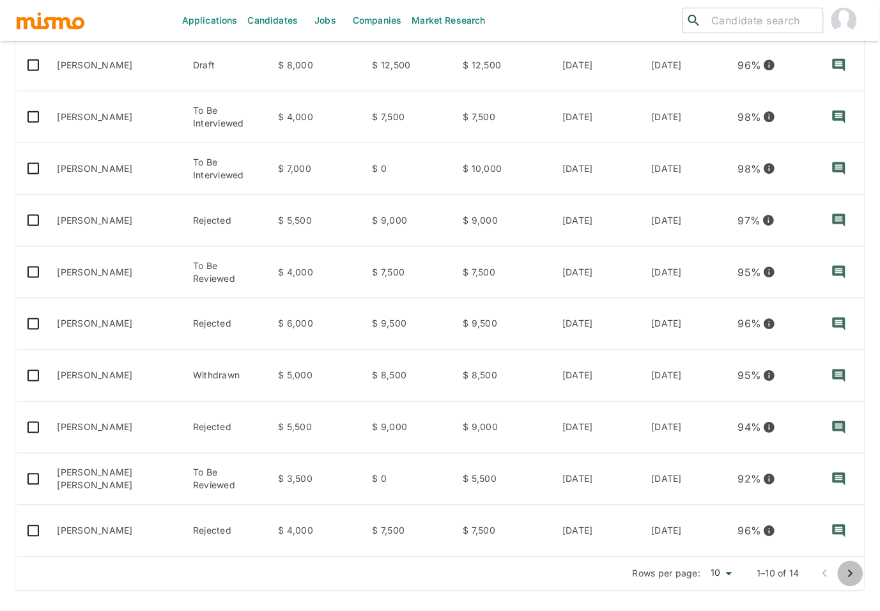
click at [848, 578] on icon "Go to next page" at bounding box center [850, 573] width 15 height 15
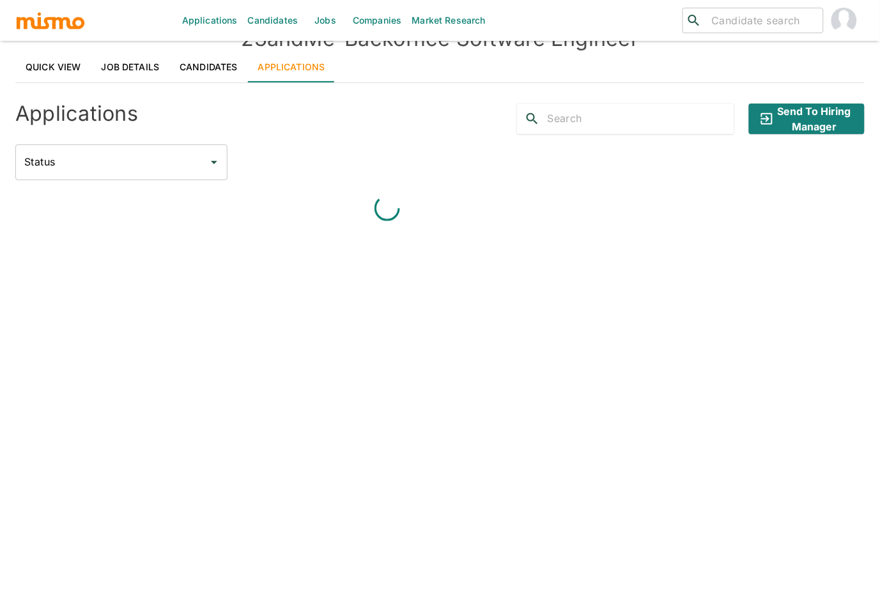
scroll to position [157, 0]
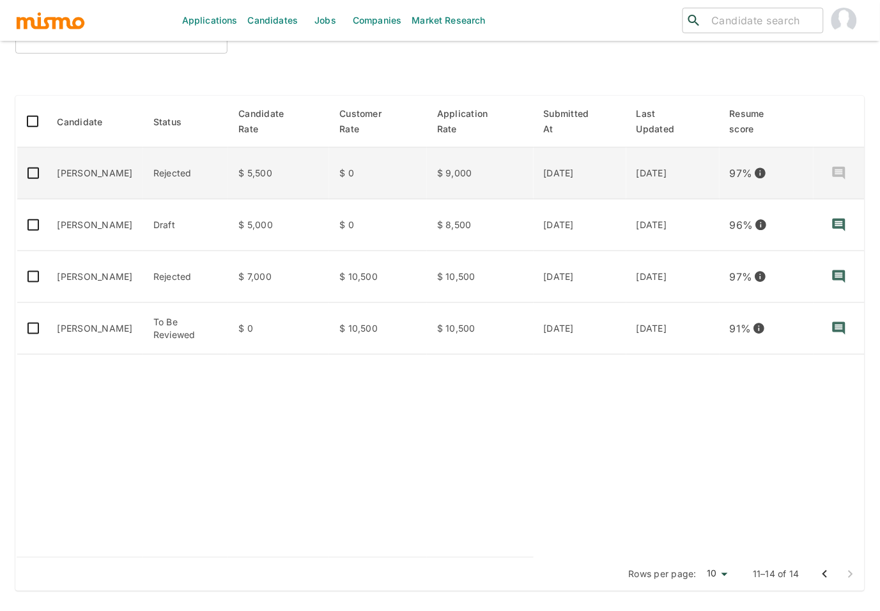
click at [92, 175] on td "William Bolívar" at bounding box center [95, 174] width 96 height 52
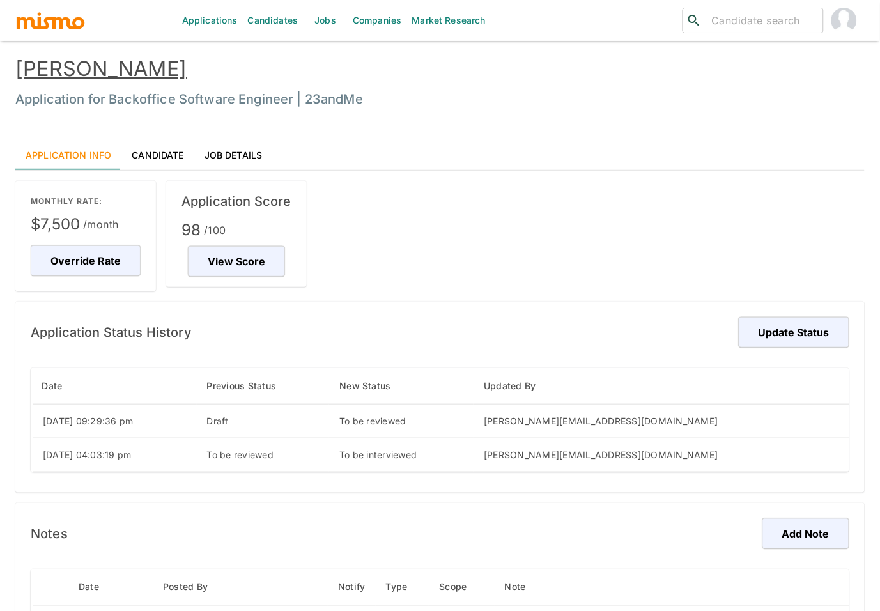
click at [167, 157] on link "Candidate" at bounding box center [157, 154] width 72 height 31
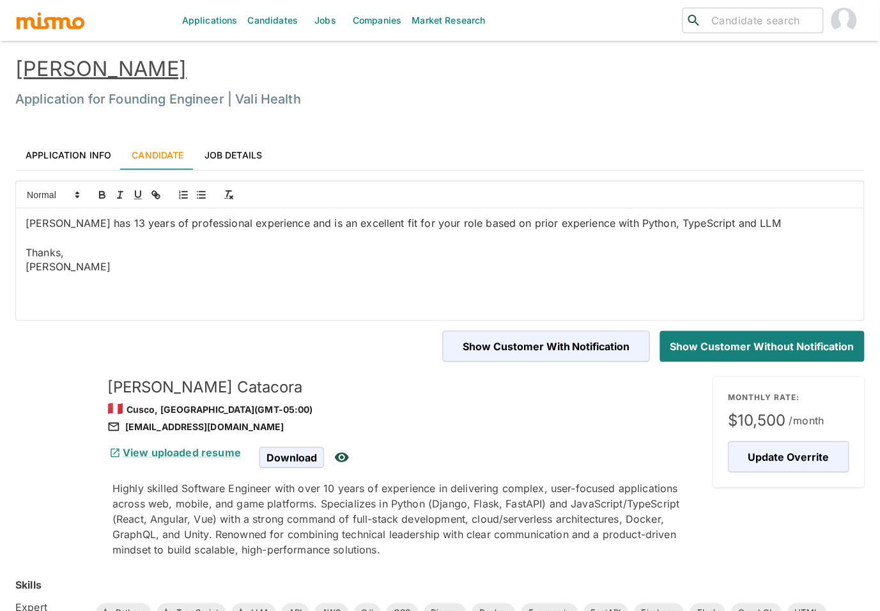
click at [131, 77] on link "Fernando Catacora" at bounding box center [100, 68] width 171 height 25
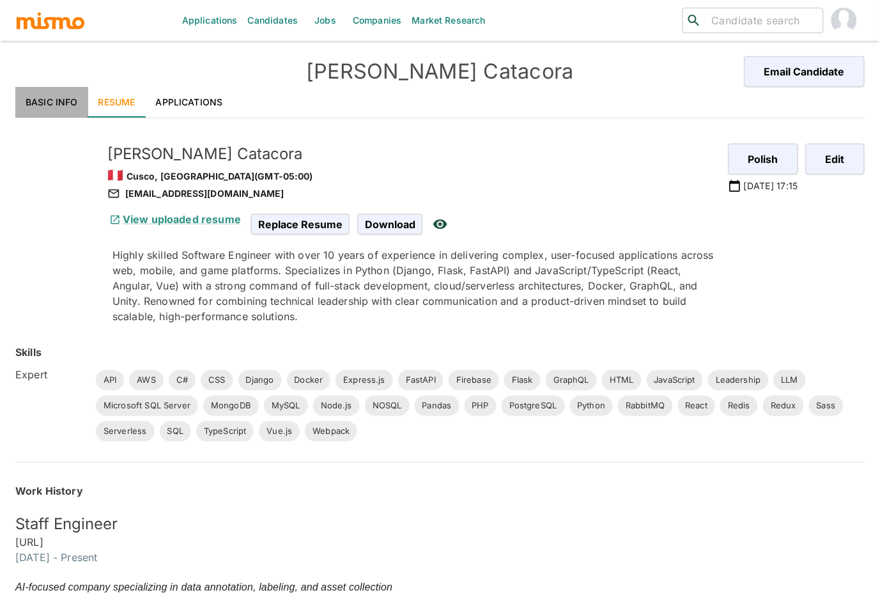
click at [61, 102] on link "Basic Info" at bounding box center [51, 102] width 73 height 31
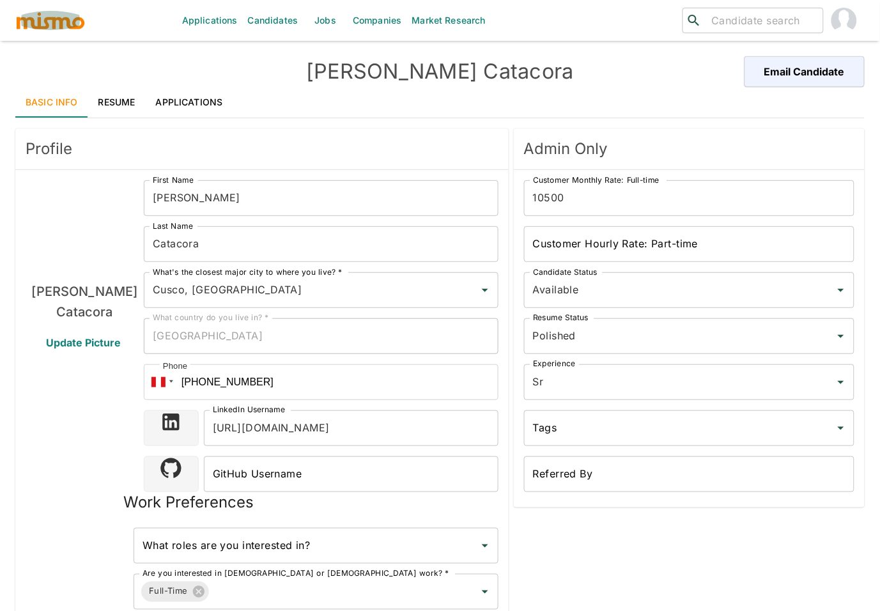
click at [49, 26] on img "button" at bounding box center [50, 20] width 70 height 19
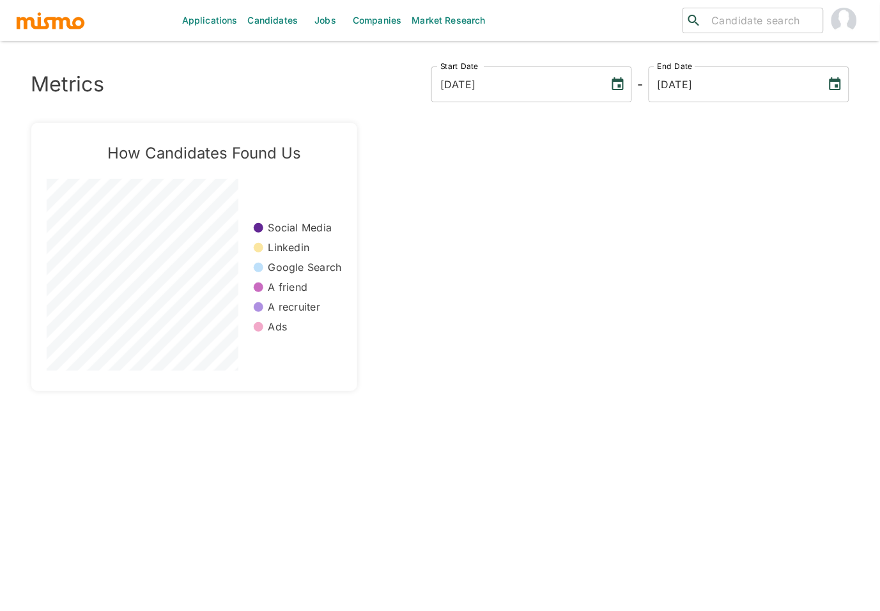
click at [286, 20] on link "Candidates" at bounding box center [273, 20] width 61 height 41
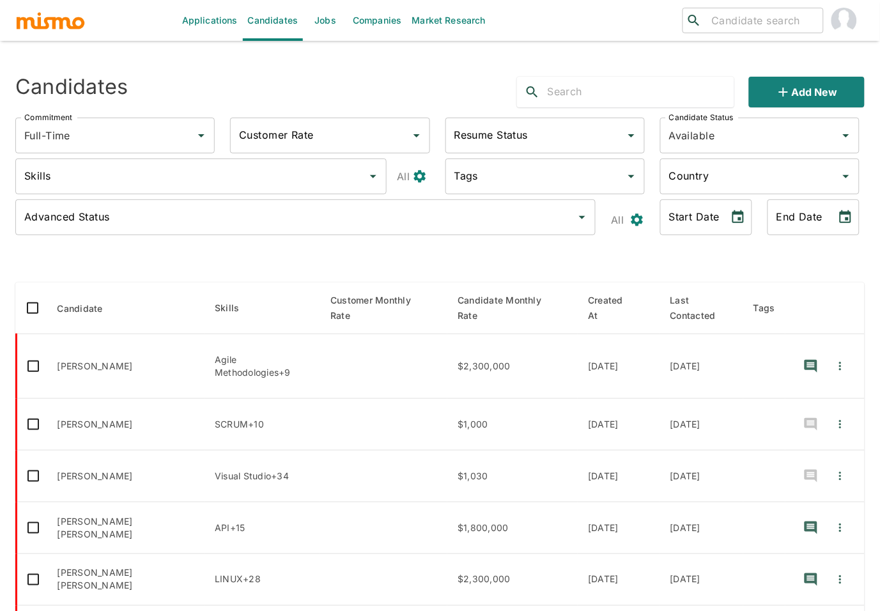
click at [618, 88] on input "text" at bounding box center [640, 92] width 187 height 20
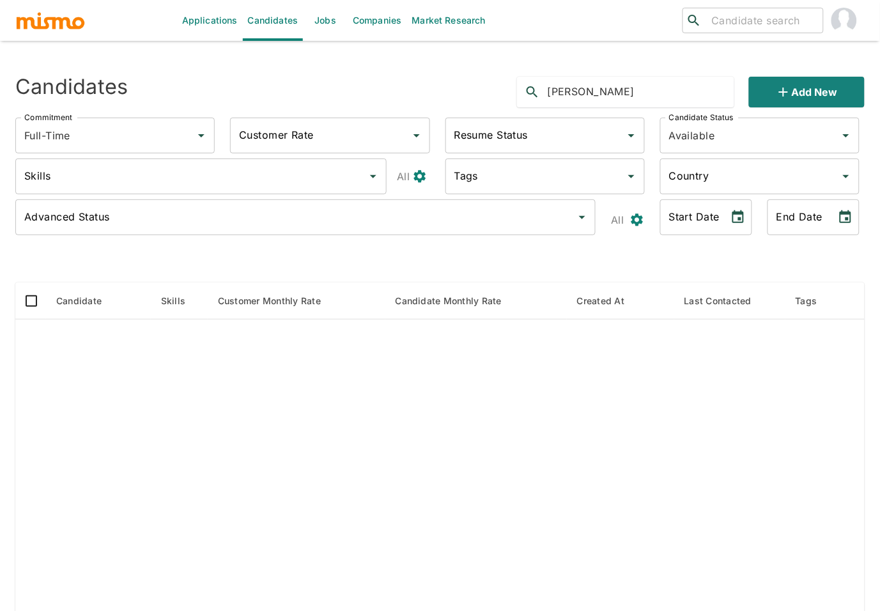
click at [558, 95] on input "william bolivar" at bounding box center [640, 92] width 187 height 20
type input "wiliam bolivar"
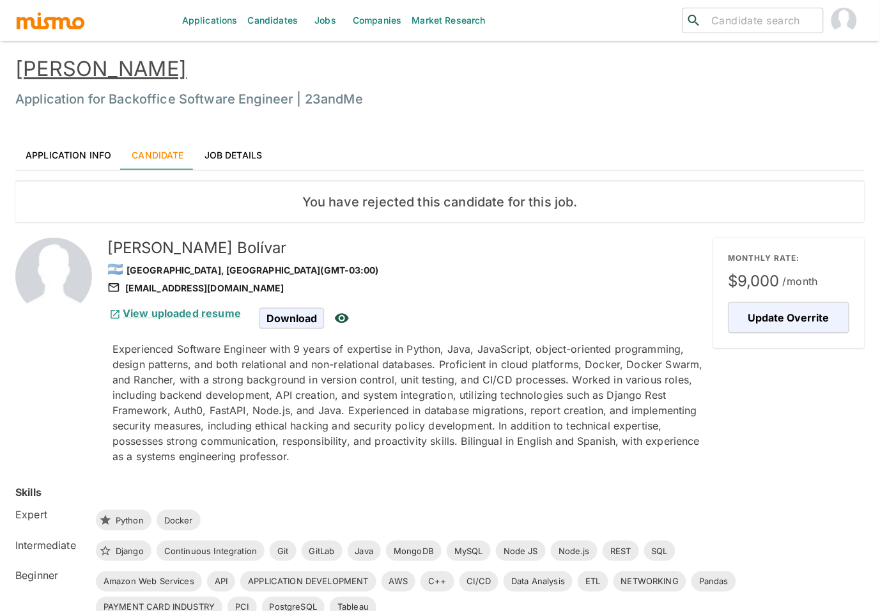
click at [106, 72] on link "[PERSON_NAME]" at bounding box center [100, 68] width 171 height 25
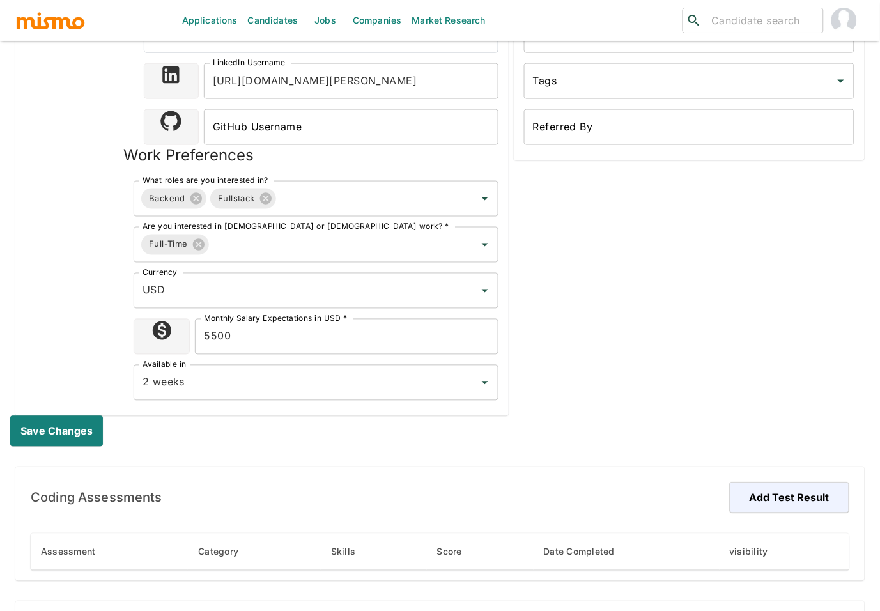
scroll to position [278, 0]
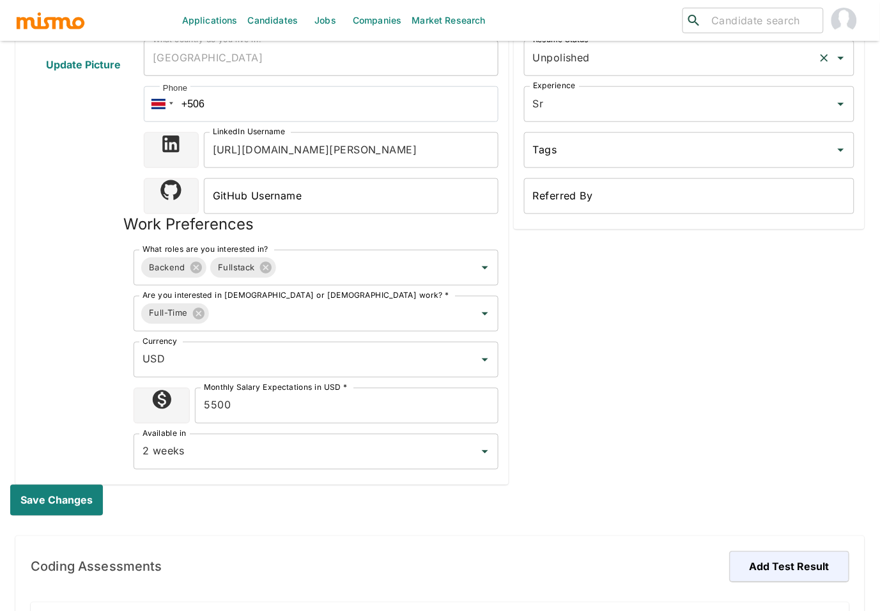
click at [633, 65] on input "Unpolished" at bounding box center [671, 58] width 283 height 24
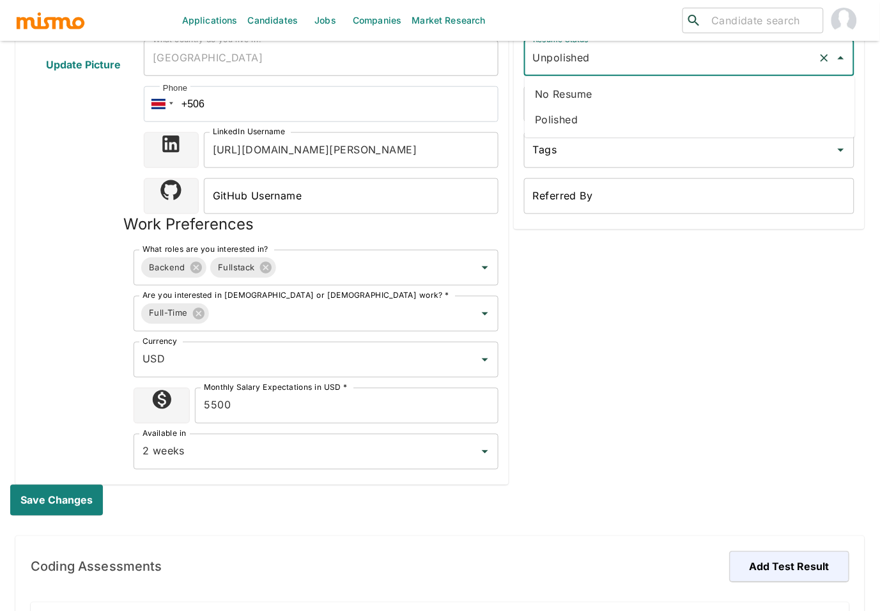
click at [576, 116] on li "Polished" at bounding box center [689, 120] width 330 height 26
type input "Polished"
click at [63, 493] on button "Save changes" at bounding box center [59, 500] width 98 height 31
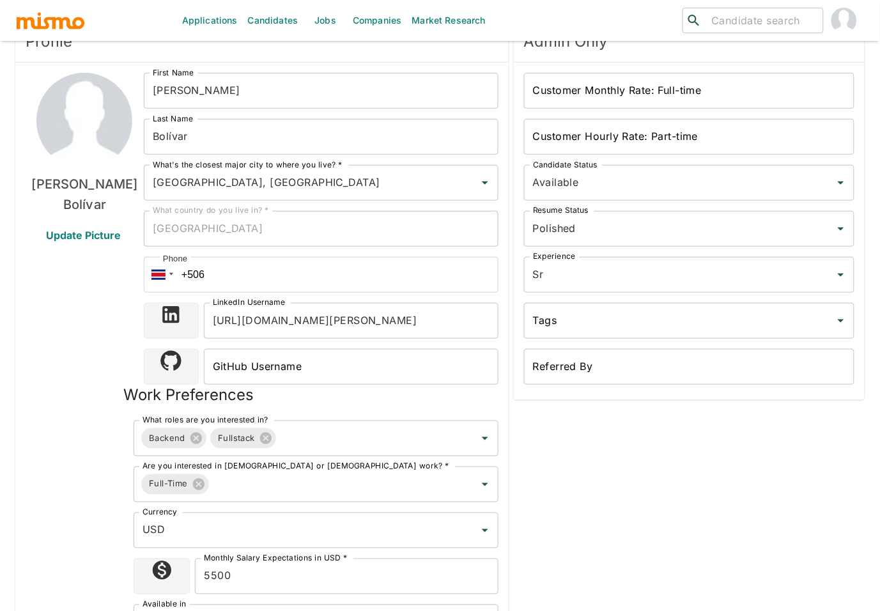
scroll to position [0, 0]
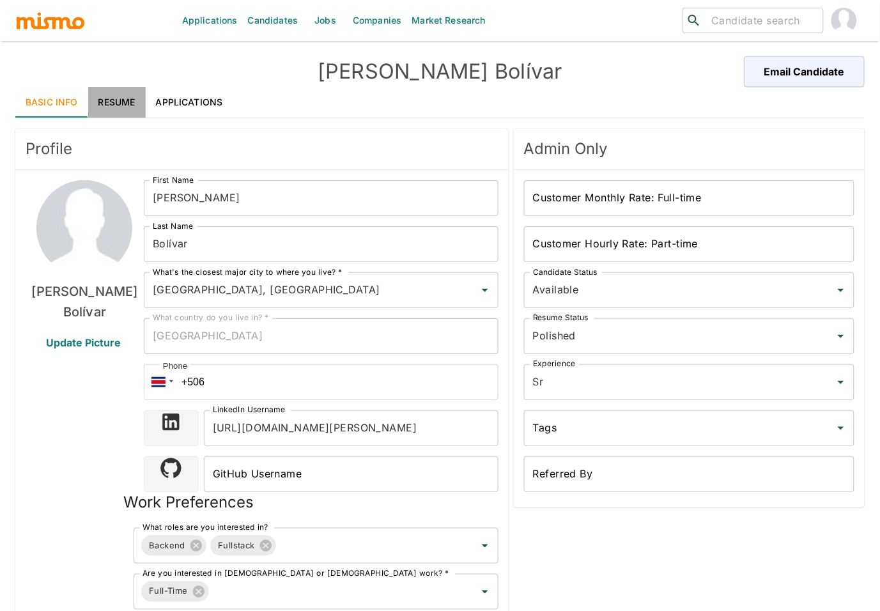
click at [116, 97] on link "Resume" at bounding box center [116, 102] width 57 height 31
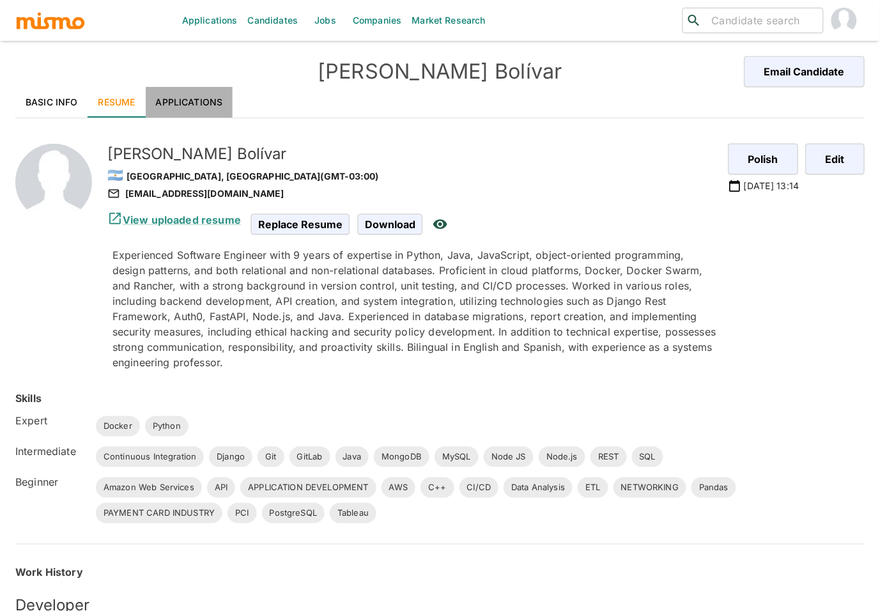
click at [185, 98] on link "Applications" at bounding box center [190, 102] width 88 height 31
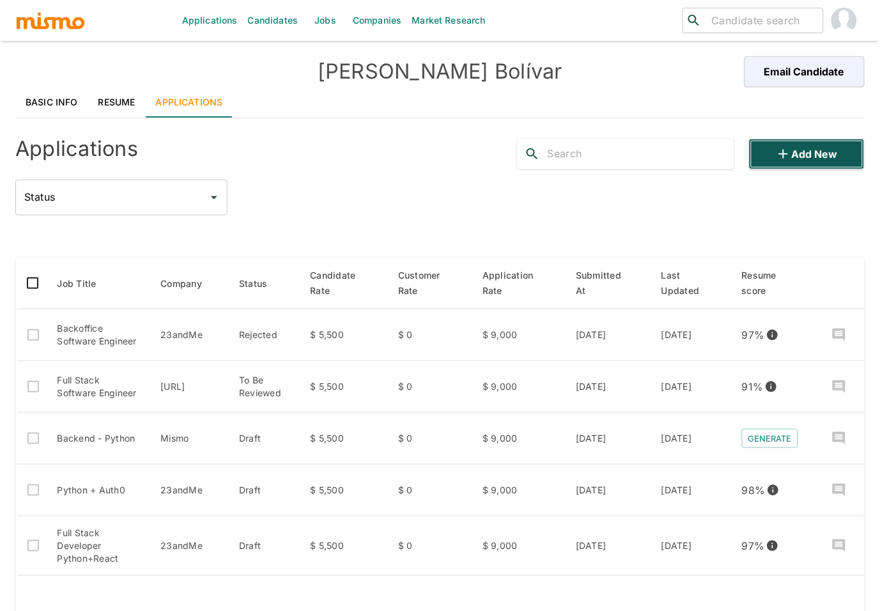
click at [806, 152] on button "Add new" at bounding box center [807, 154] width 116 height 31
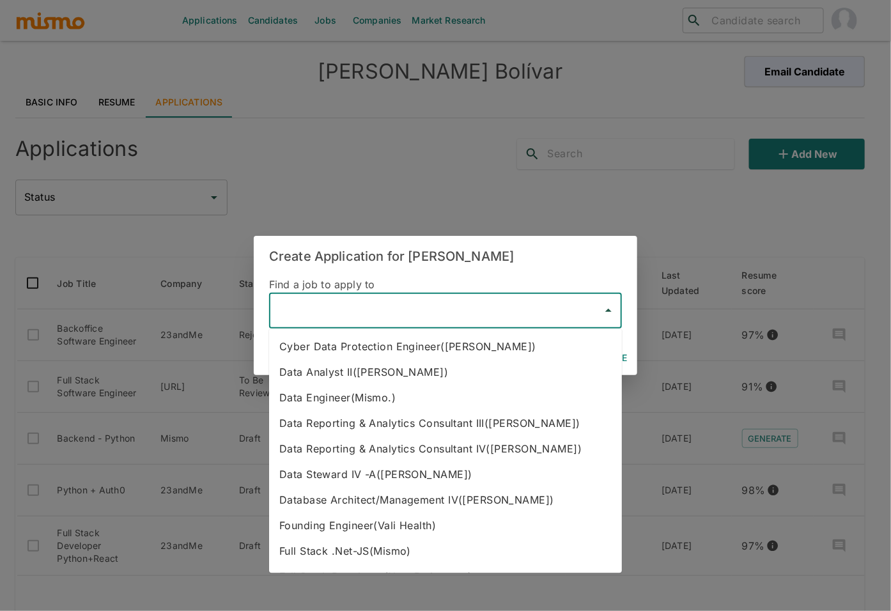
click at [350, 311] on input "text" at bounding box center [436, 310] width 322 height 24
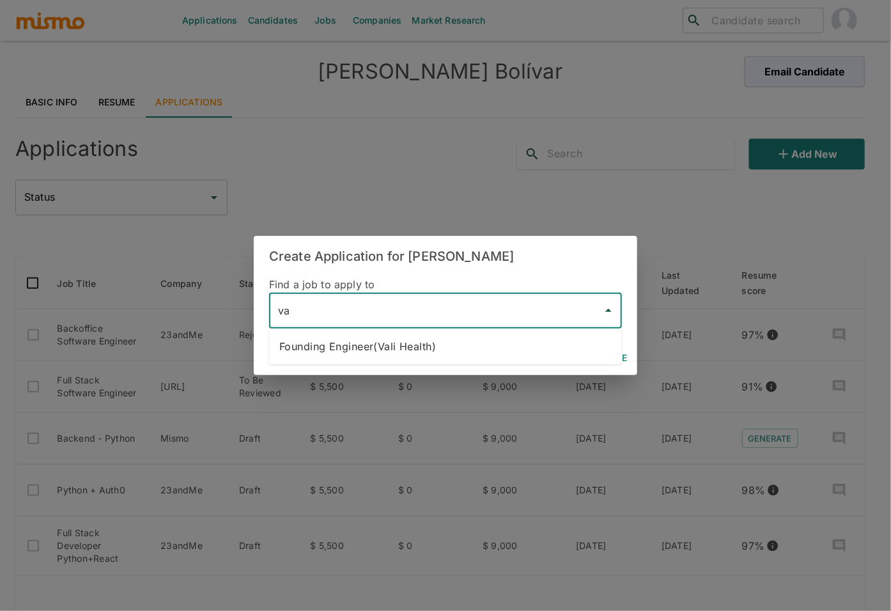
click at [464, 349] on li "Founding Engineer(Vali Health)" at bounding box center [445, 346] width 353 height 26
type input "Founding Engineer(Vali Health)"
click at [615, 360] on button "Continue" at bounding box center [602, 358] width 57 height 24
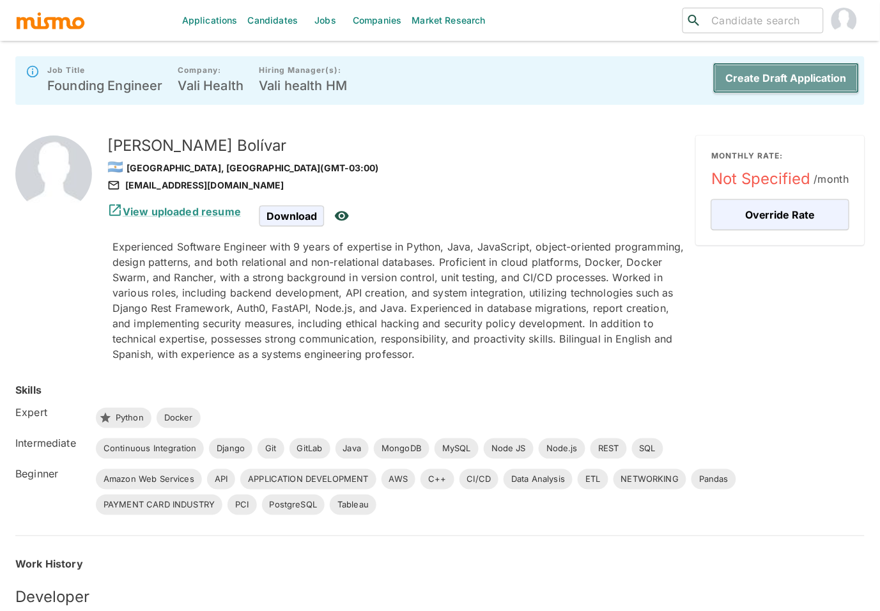
click at [795, 77] on button "Create Draft Application" at bounding box center [786, 78] width 146 height 31
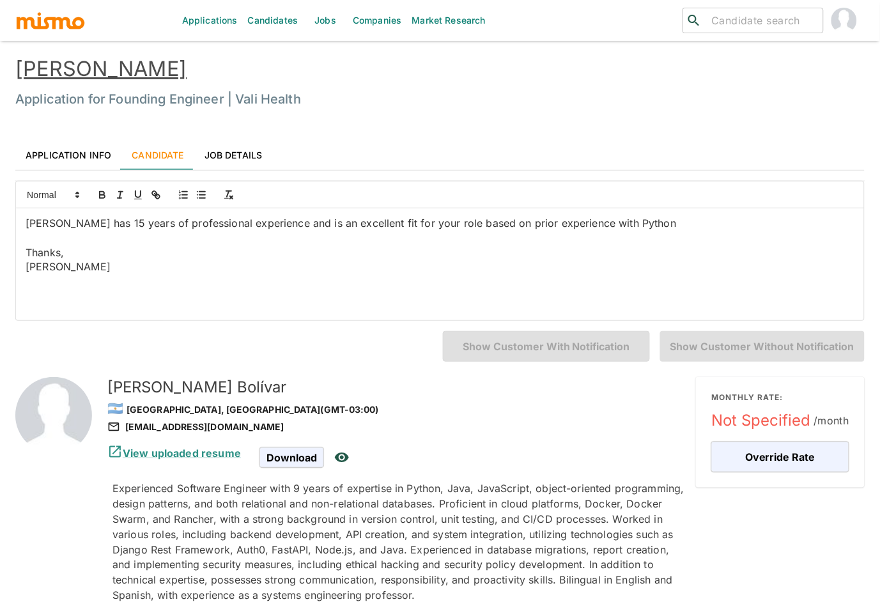
click at [56, 148] on link "Application Info" at bounding box center [68, 154] width 106 height 31
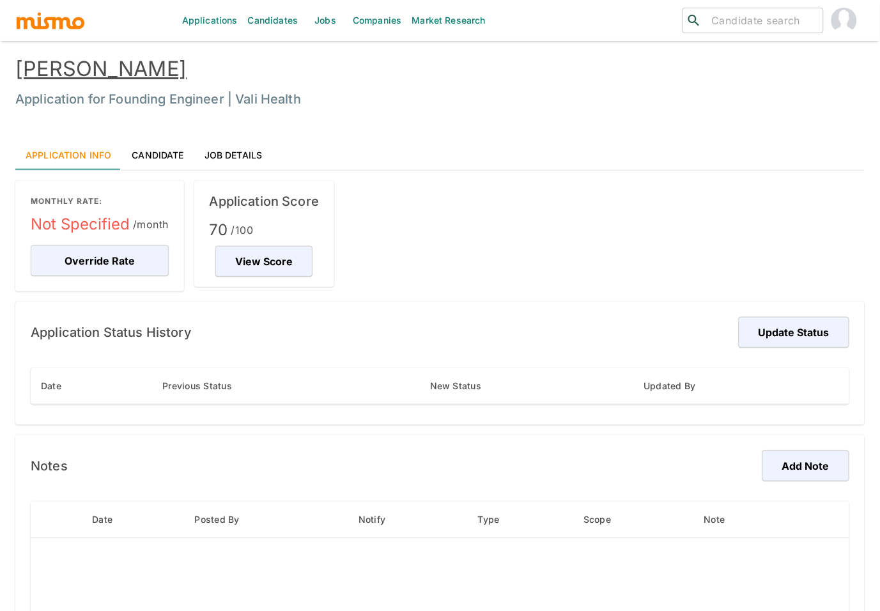
click at [164, 155] on link "Candidate" at bounding box center [157, 154] width 72 height 31
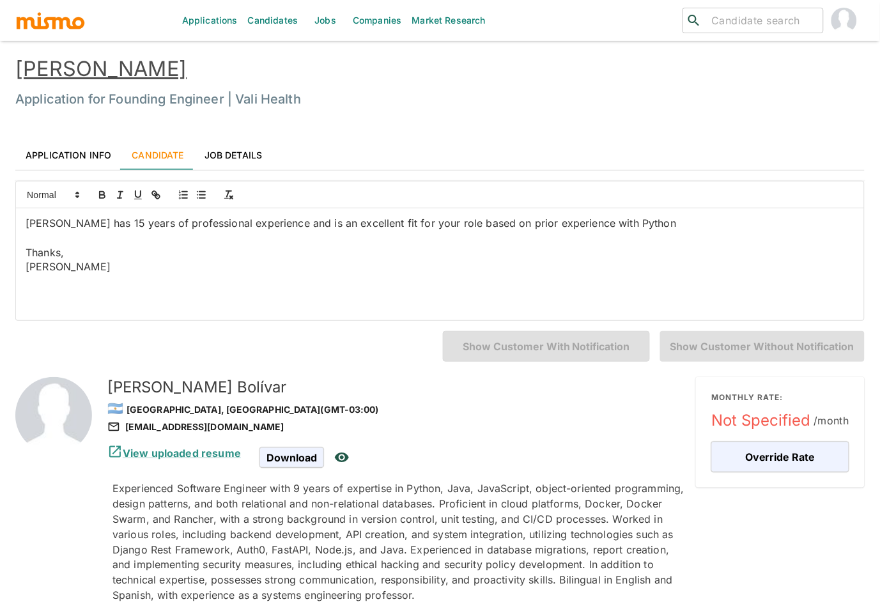
click at [106, 67] on link "William Bolívar" at bounding box center [100, 68] width 171 height 25
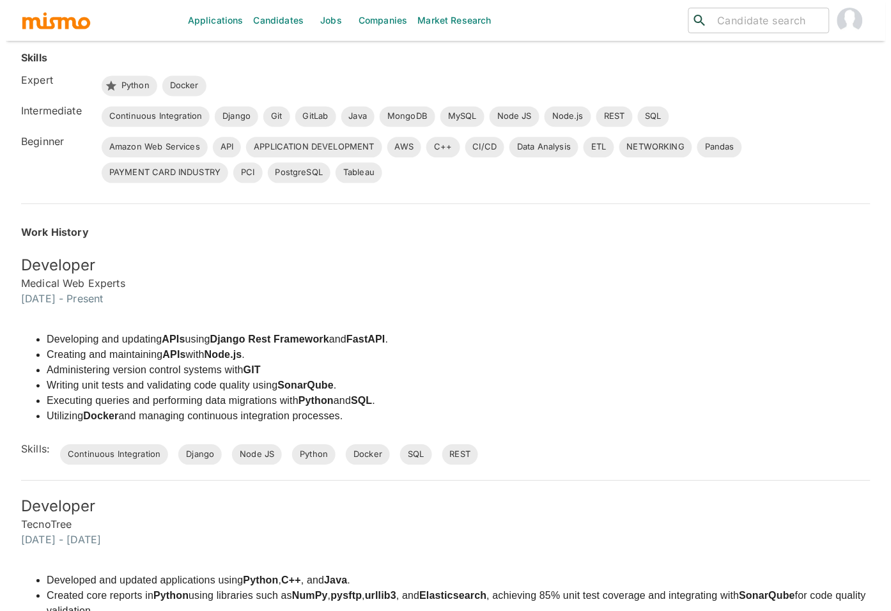
scroll to position [86, 0]
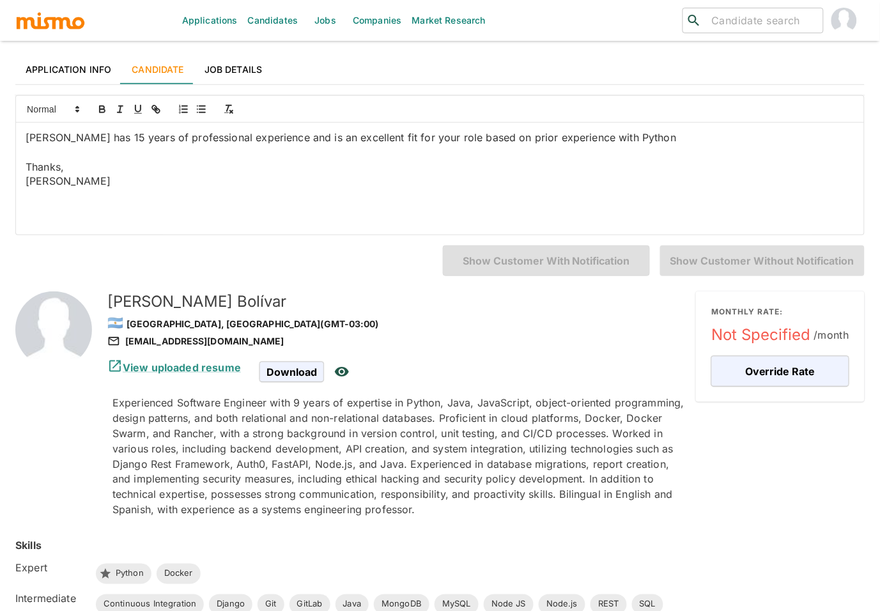
click at [63, 62] on link "Application Info" at bounding box center [68, 69] width 106 height 31
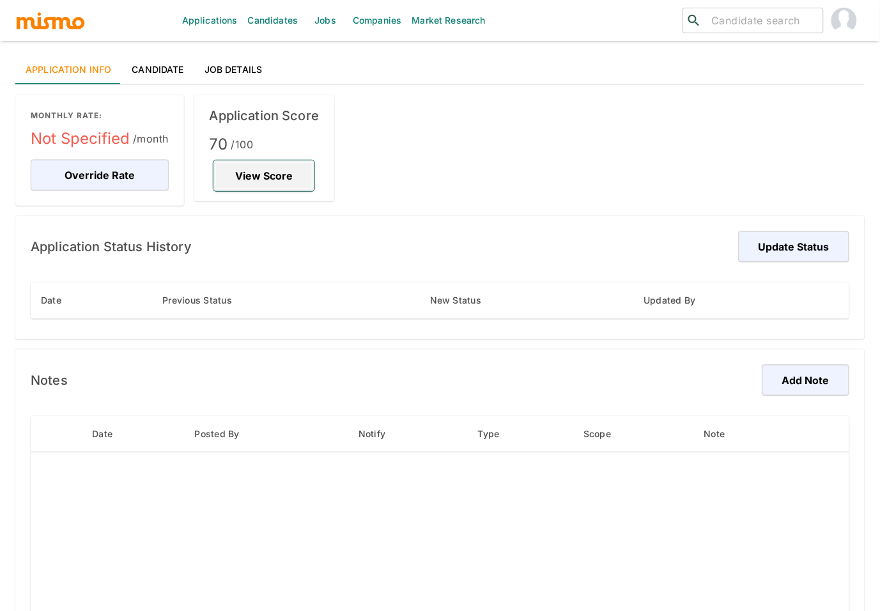
click at [283, 162] on button "View Score" at bounding box center [263, 175] width 101 height 31
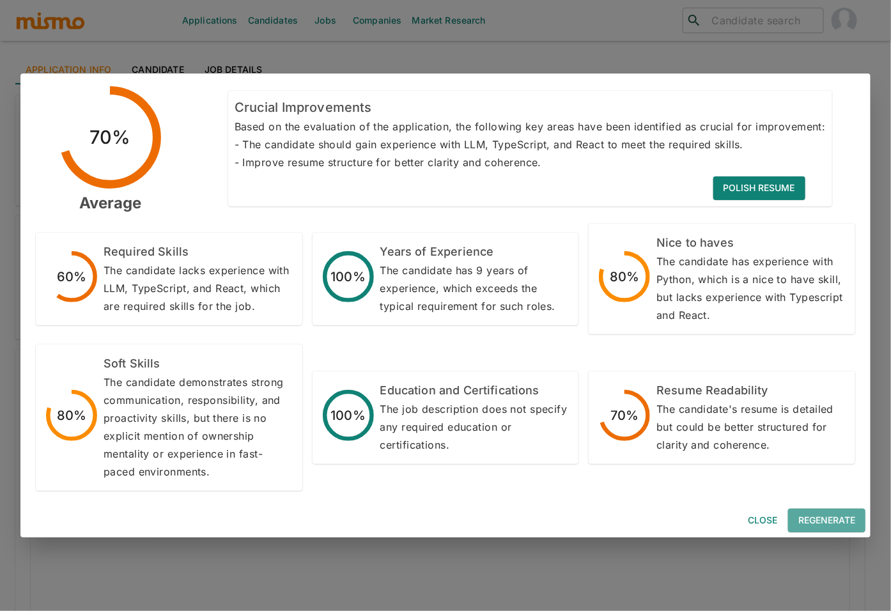
drag, startPoint x: 835, startPoint y: 524, endPoint x: 535, endPoint y: 418, distance: 317.8
click at [835, 524] on button "Regenerate" at bounding box center [826, 521] width 77 height 24
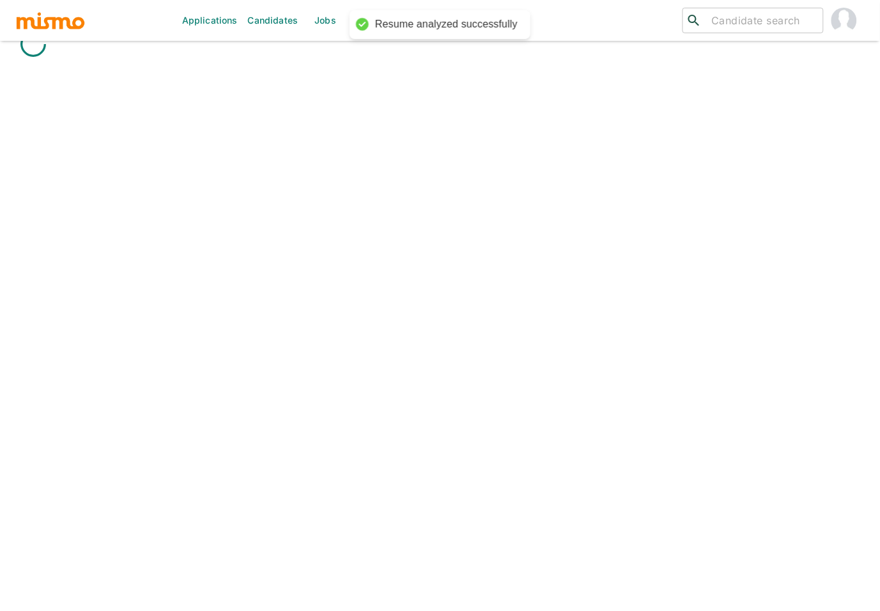
scroll to position [4, 0]
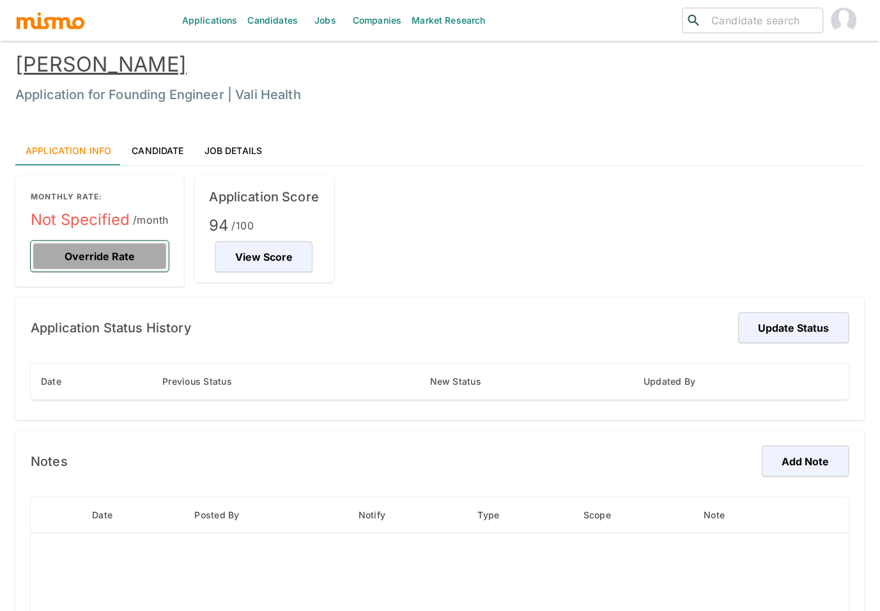
click at [116, 259] on button "Override Rate" at bounding box center [100, 256] width 138 height 31
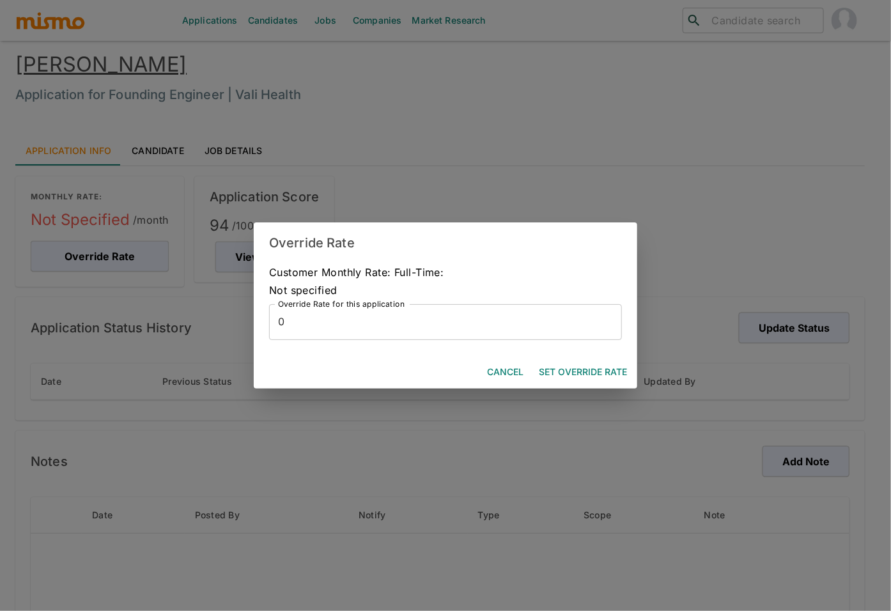
click at [351, 321] on input "0" at bounding box center [445, 322] width 353 height 36
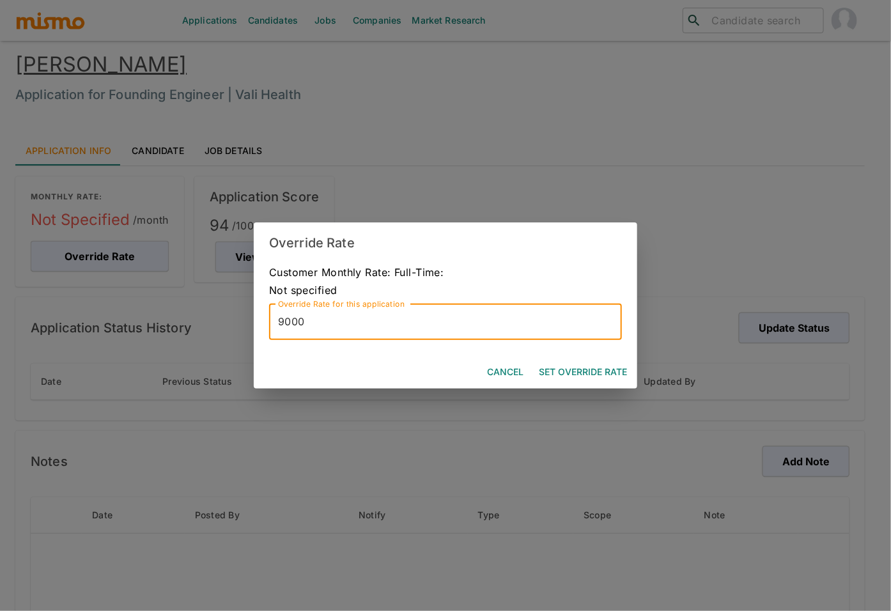
type input "9000"
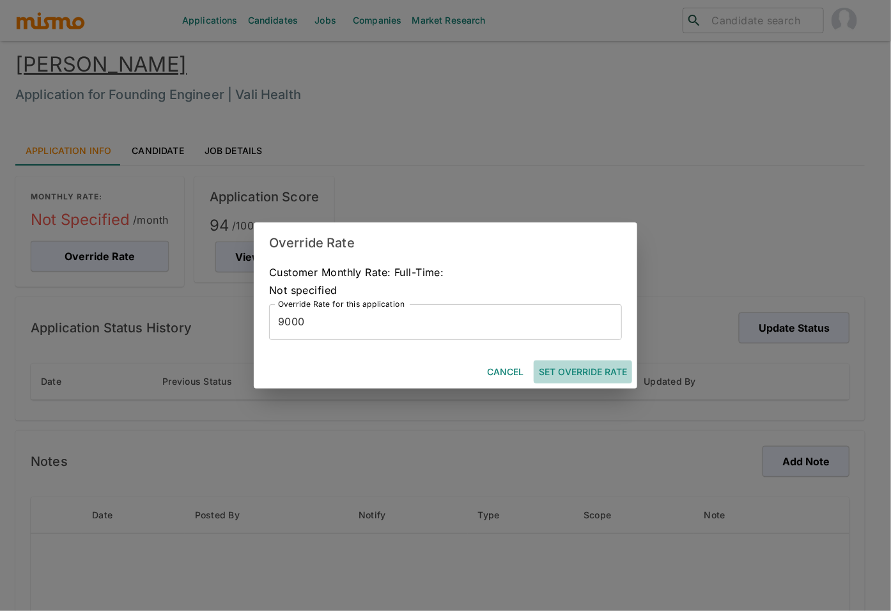
click at [586, 373] on button "Set Override Rate" at bounding box center [582, 372] width 98 height 24
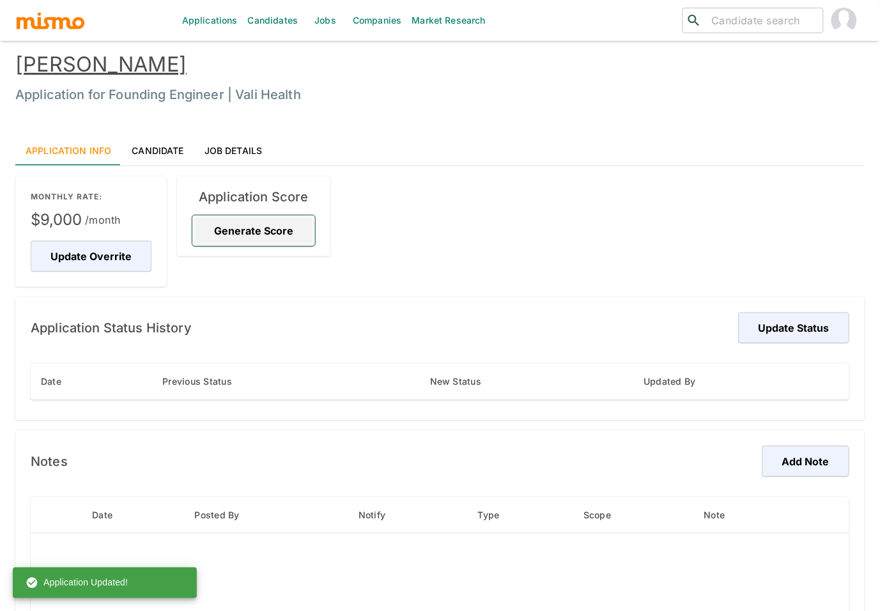
click at [241, 238] on button "Generate Score" at bounding box center [253, 230] width 123 height 31
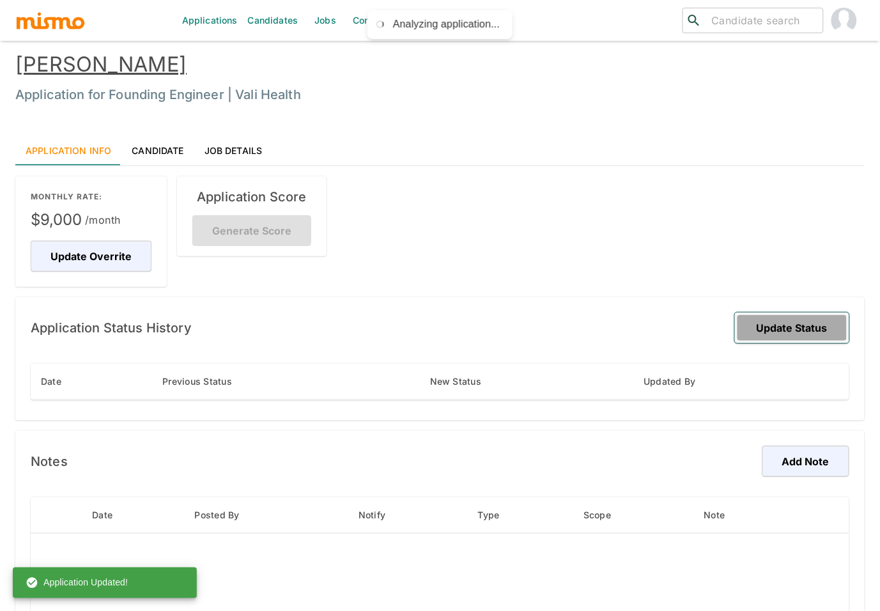
click at [812, 333] on button "Update Status" at bounding box center [792, 327] width 114 height 31
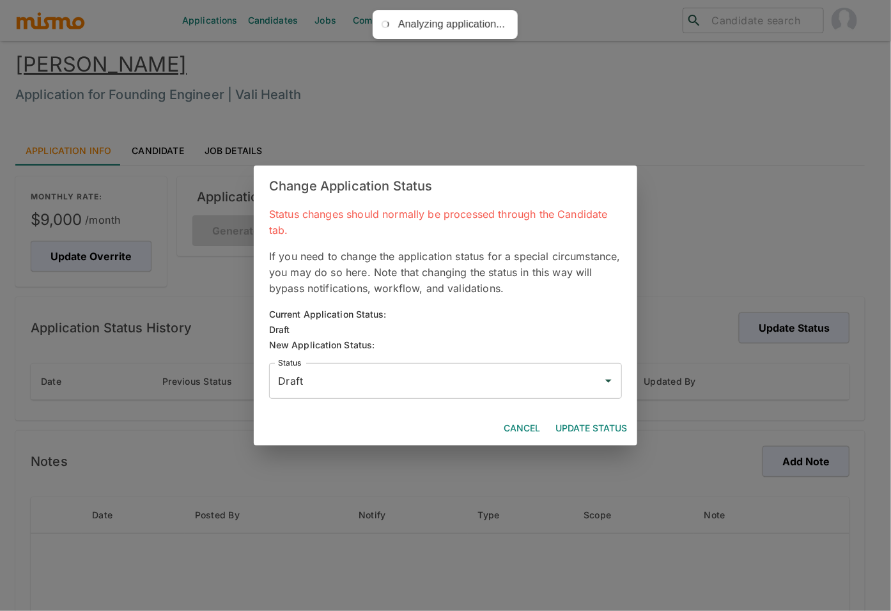
click at [451, 394] on div "Draft Status" at bounding box center [445, 381] width 353 height 36
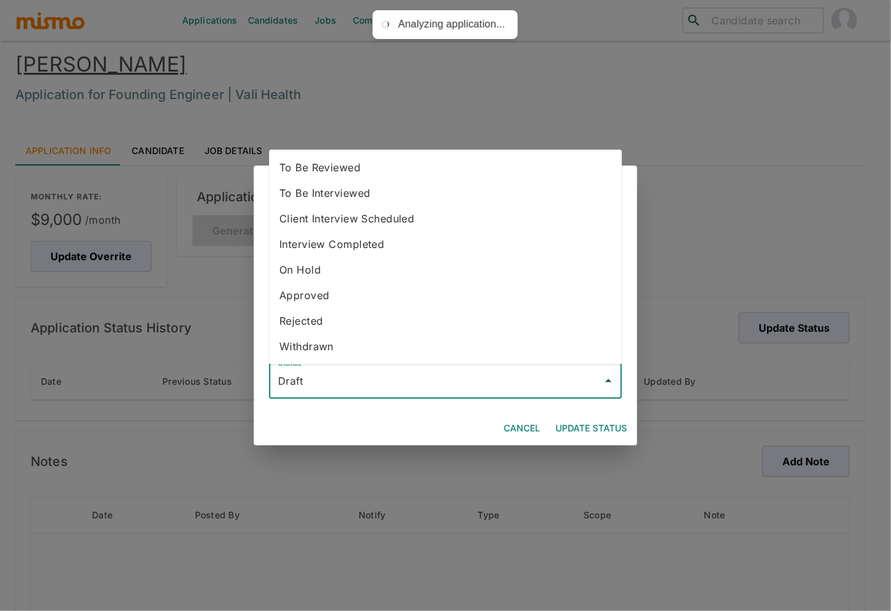
click at [401, 170] on li "To Be Reviewed" at bounding box center [445, 168] width 353 height 26
type input "To Be Reviewed"
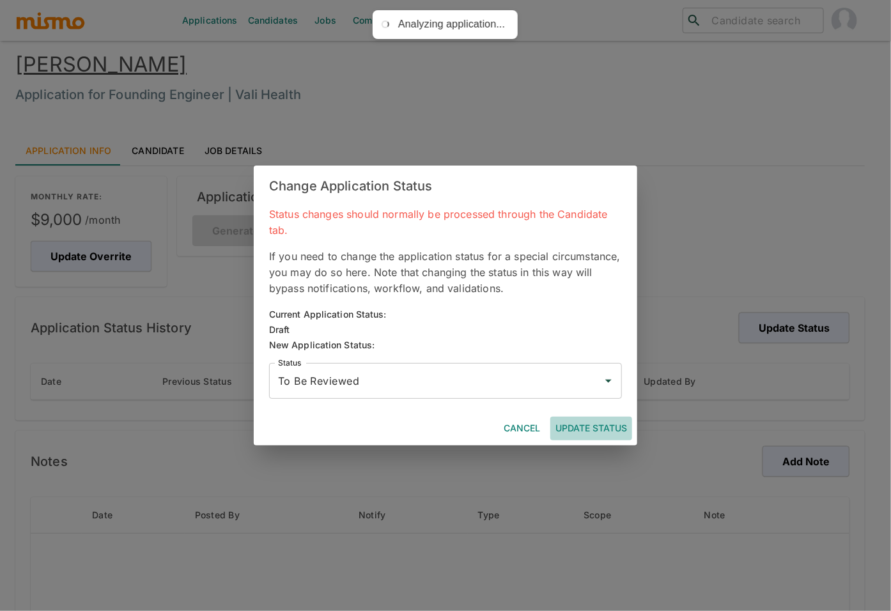
click at [588, 422] on button "Update Status" at bounding box center [591, 429] width 82 height 24
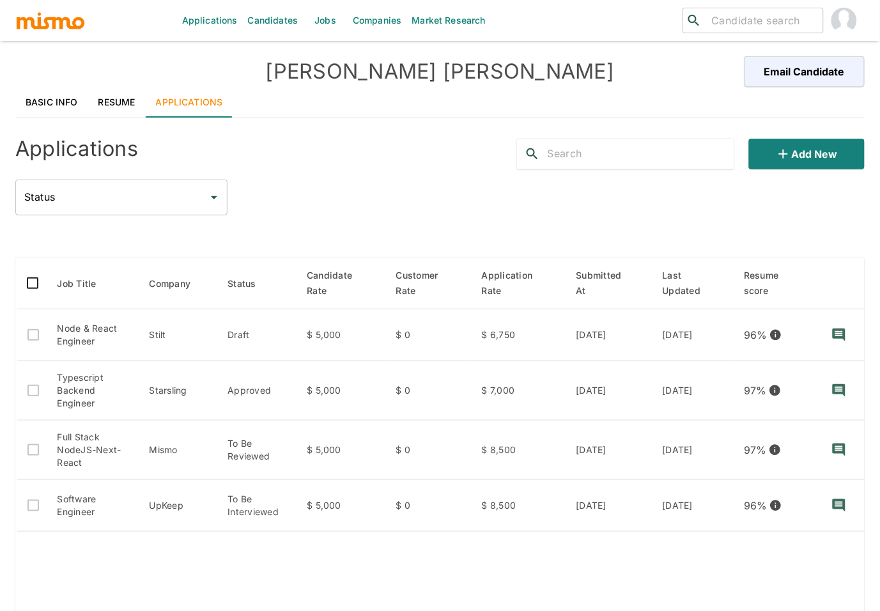
click at [123, 103] on link "Resume" at bounding box center [116, 102] width 57 height 31
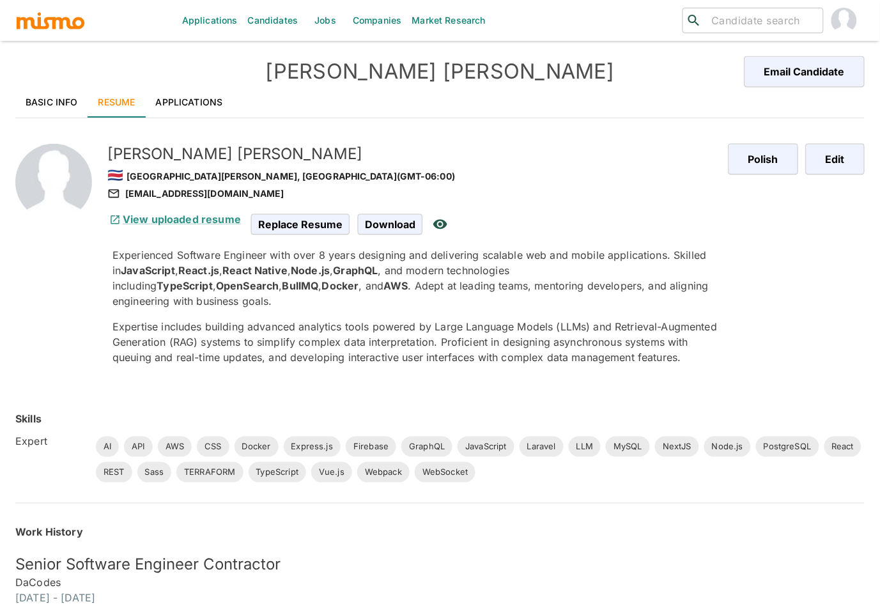
click at [53, 101] on link "Basic Info" at bounding box center [51, 102] width 73 height 31
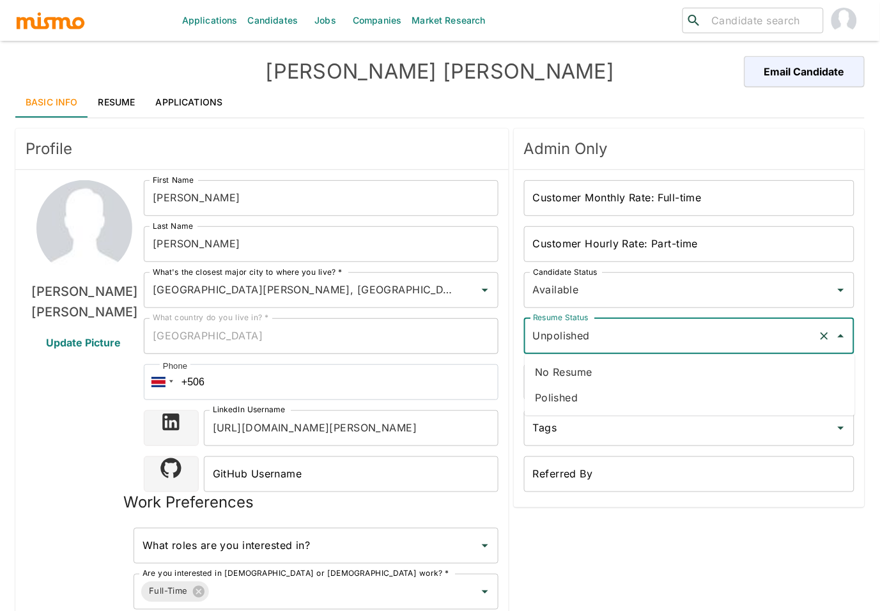
click at [652, 337] on input "Unpolished" at bounding box center [671, 336] width 283 height 24
click at [611, 385] on li "Polished" at bounding box center [689, 398] width 330 height 26
type input "Polished"
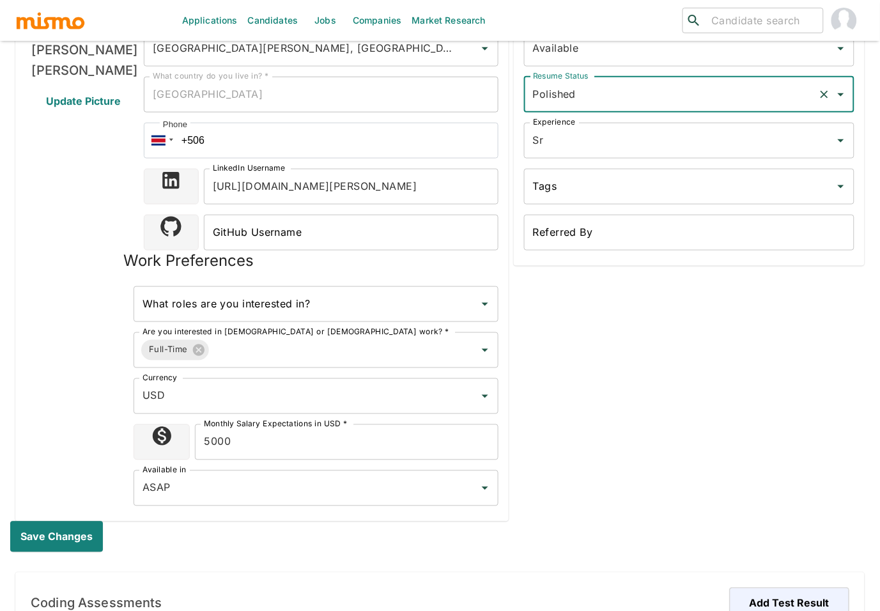
scroll to position [413, 0]
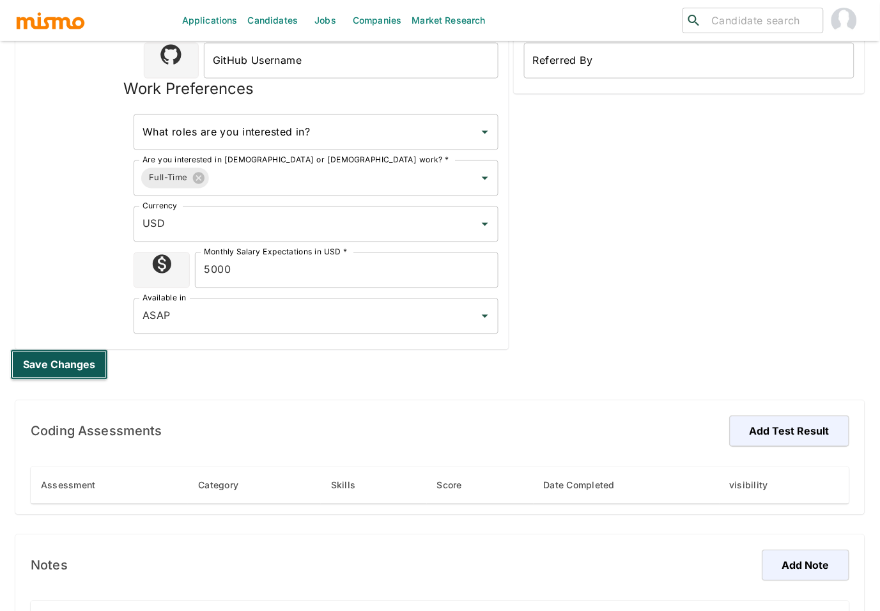
click at [64, 365] on button "Save changes" at bounding box center [59, 364] width 98 height 31
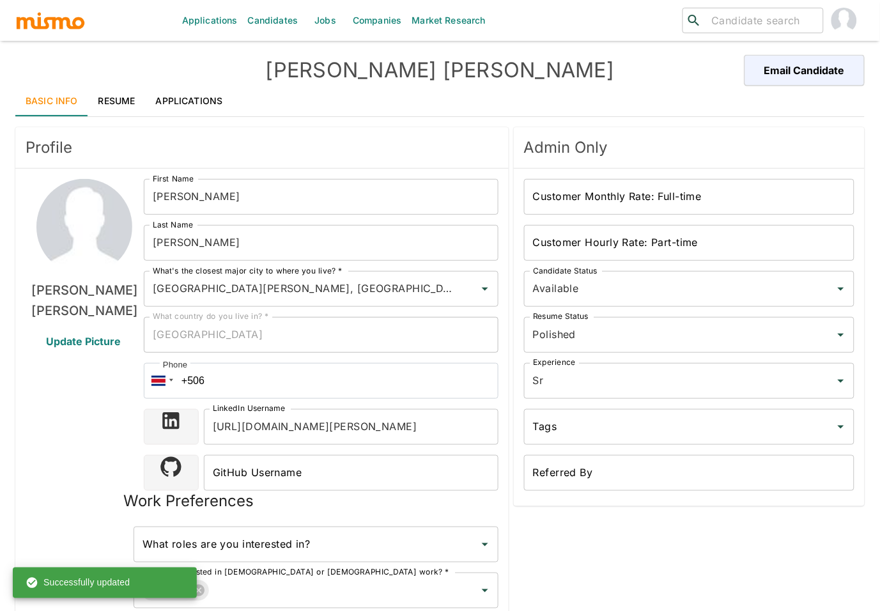
scroll to position [0, 0]
click at [106, 98] on link "Resume" at bounding box center [116, 102] width 57 height 31
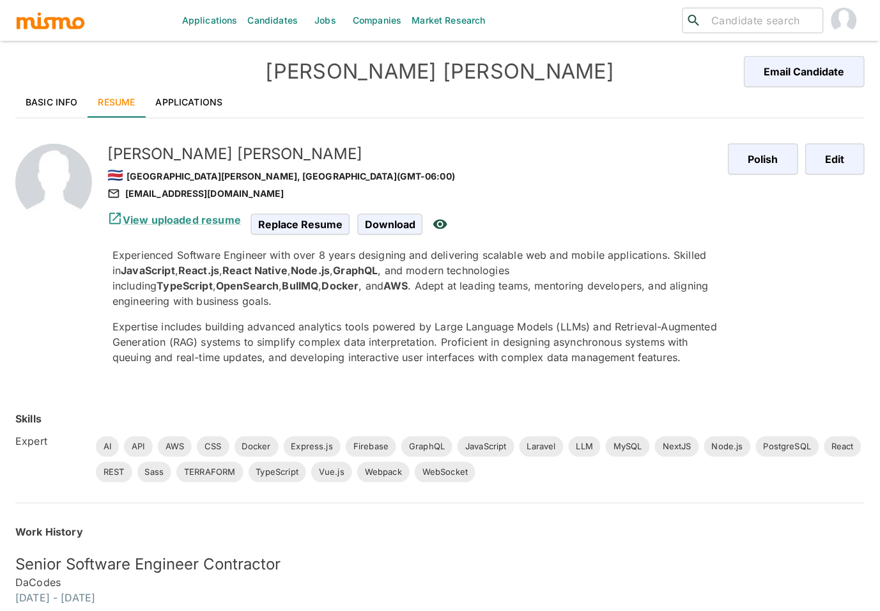
click at [185, 100] on link "Applications" at bounding box center [190, 102] width 88 height 31
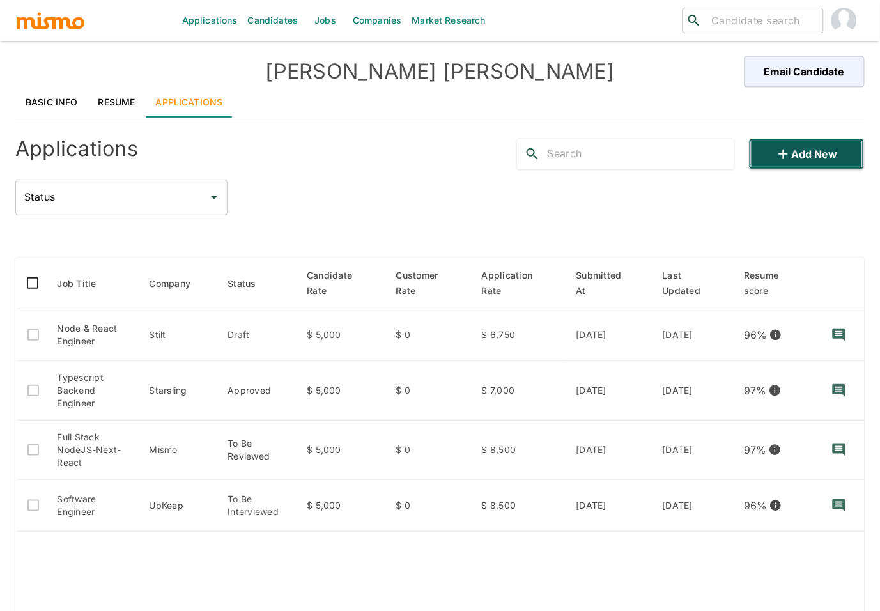
click at [783, 150] on icon "button" at bounding box center [783, 153] width 15 height 15
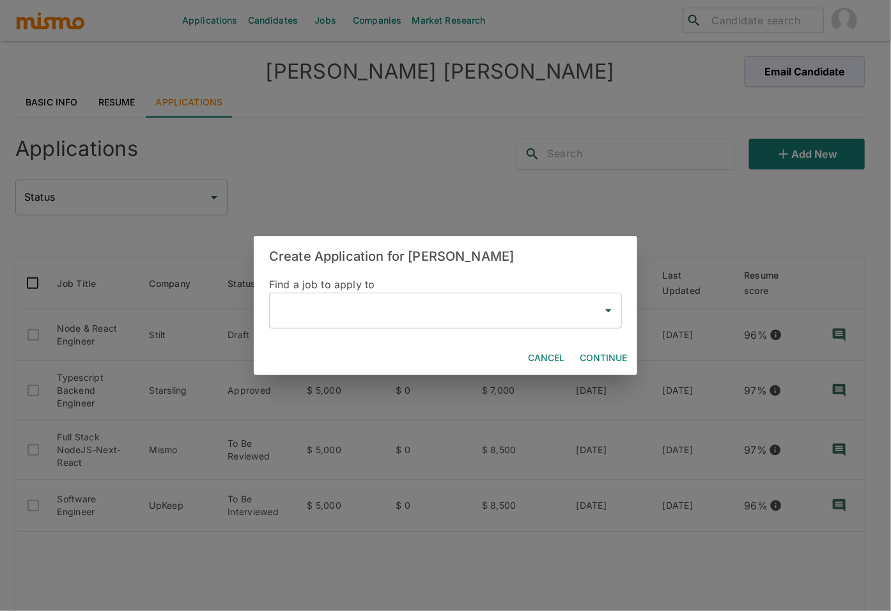
click at [397, 318] on input "text" at bounding box center [436, 310] width 322 height 24
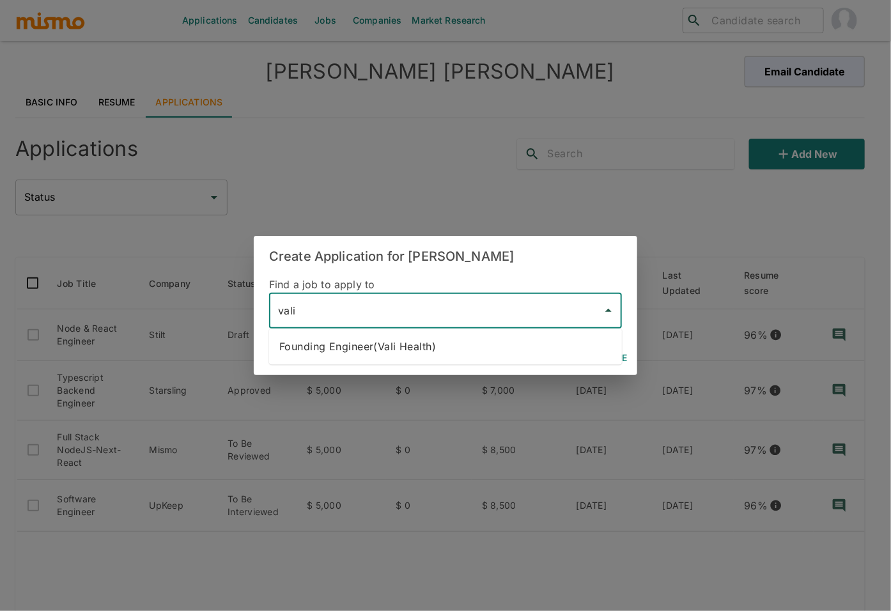
click at [462, 351] on li "Founding Engineer(Vali Health)" at bounding box center [445, 346] width 353 height 26
type input "Founding Engineer(Vali Health)"
click at [603, 358] on button "Continue" at bounding box center [602, 358] width 57 height 24
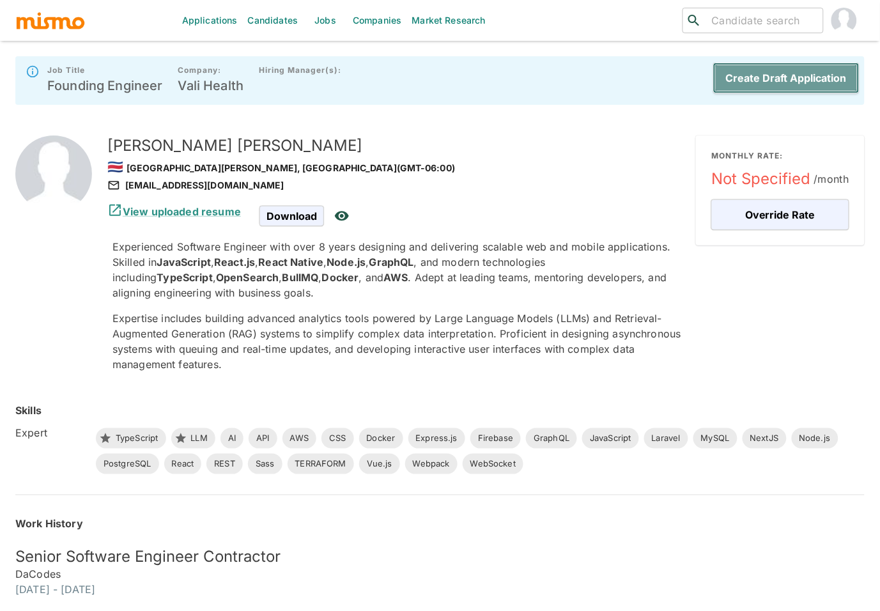
click at [809, 72] on button "Create Draft Application" at bounding box center [786, 78] width 146 height 31
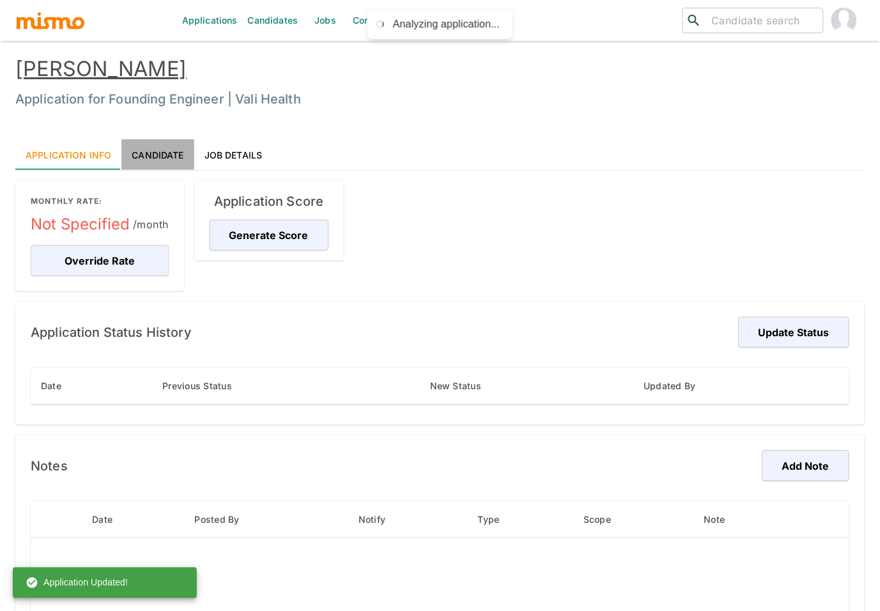
click at [166, 153] on link "Candidate" at bounding box center [157, 154] width 72 height 31
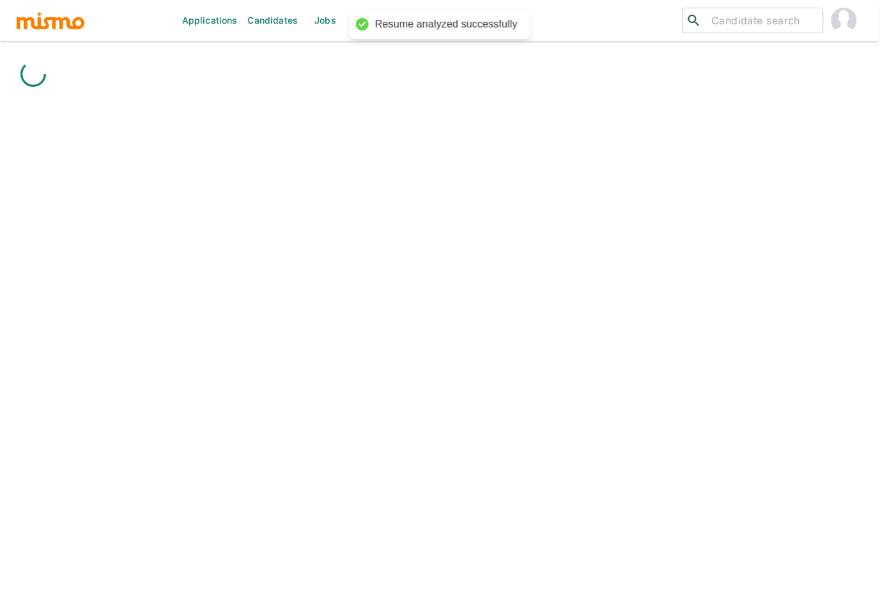
drag, startPoint x: 226, startPoint y: 430, endPoint x: 215, endPoint y: 427, distance: 11.9
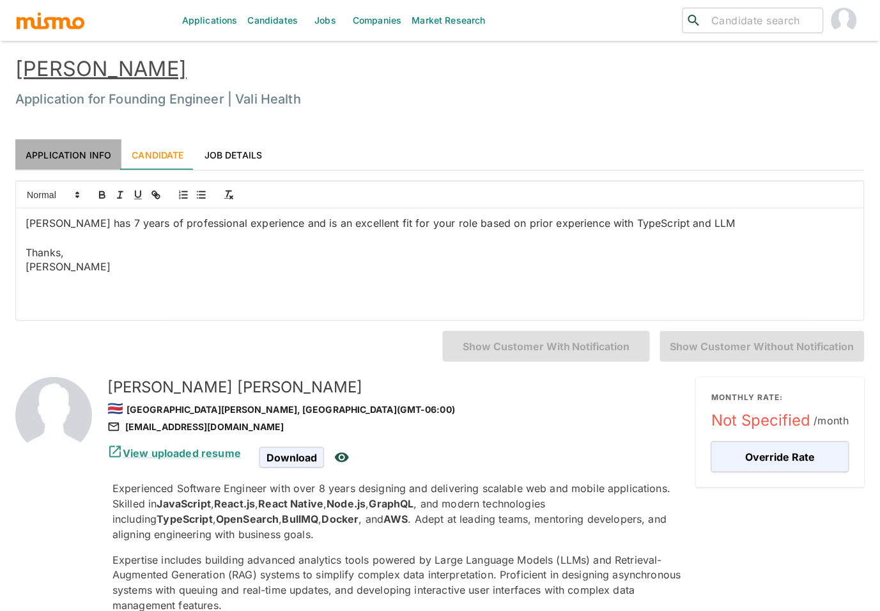
click at [79, 155] on link "Application Info" at bounding box center [68, 154] width 106 height 31
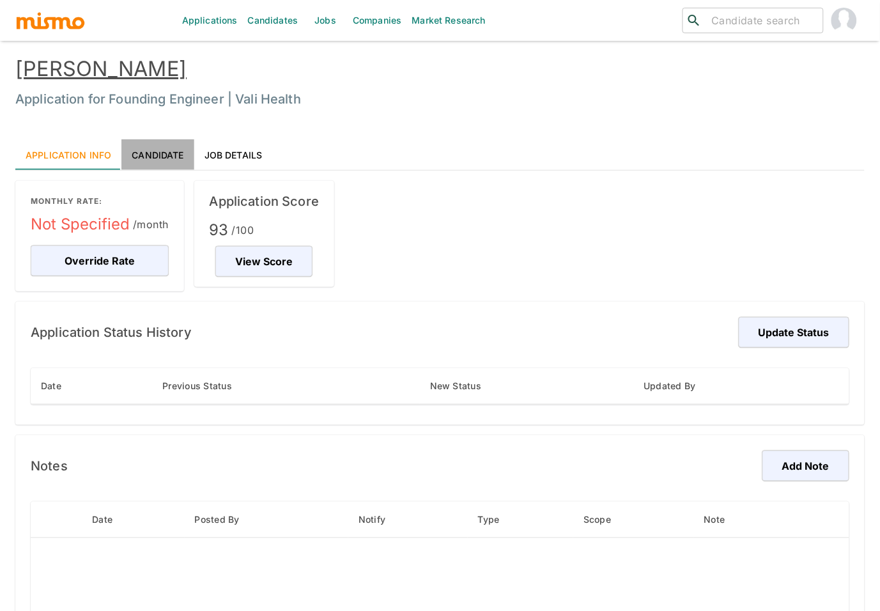
click at [166, 160] on link "Candidate" at bounding box center [157, 154] width 72 height 31
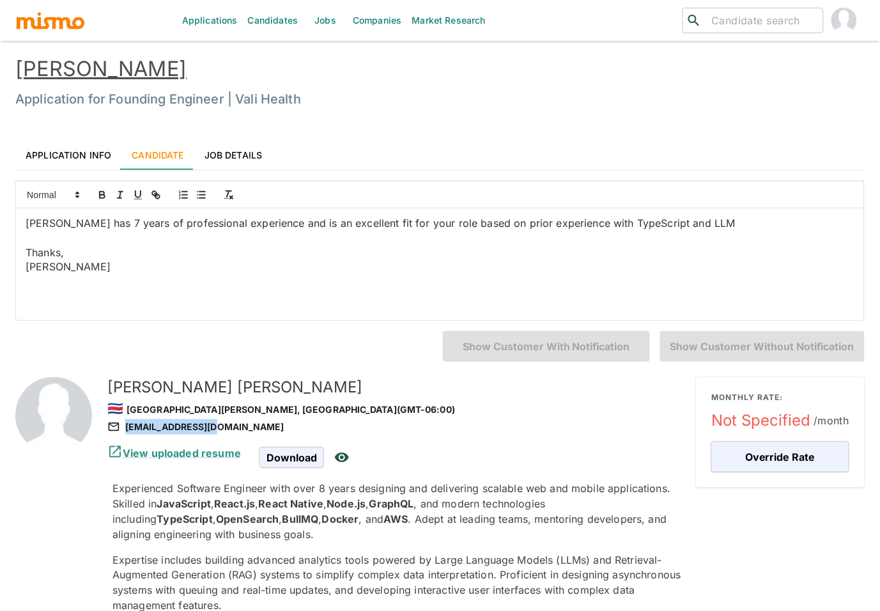
drag, startPoint x: 220, startPoint y: 429, endPoint x: 214, endPoint y: 427, distance: 6.5
click at [214, 427] on div "amttdev@gmail.com" at bounding box center [396, 426] width 578 height 15
copy div "amttdev@gmail.com"
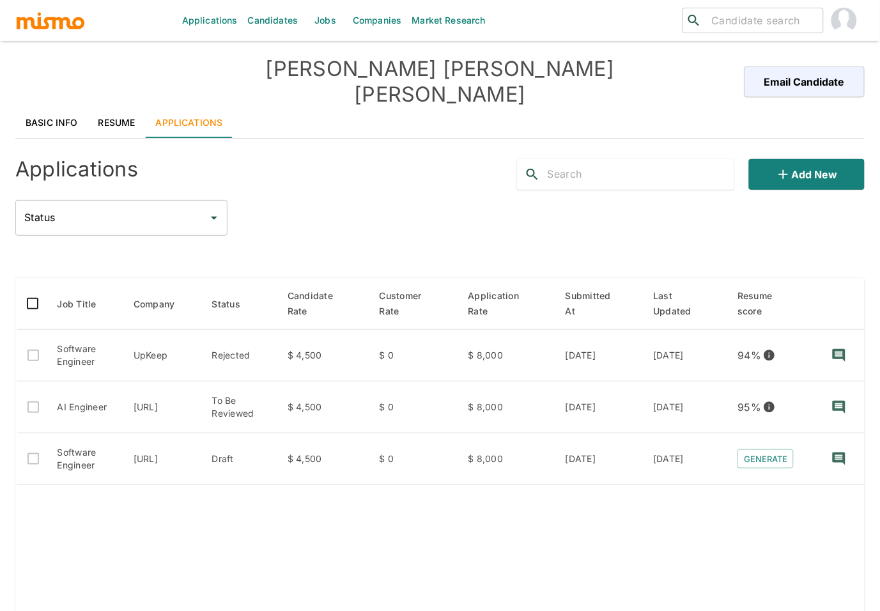
click at [120, 107] on link "Resume" at bounding box center [116, 122] width 57 height 31
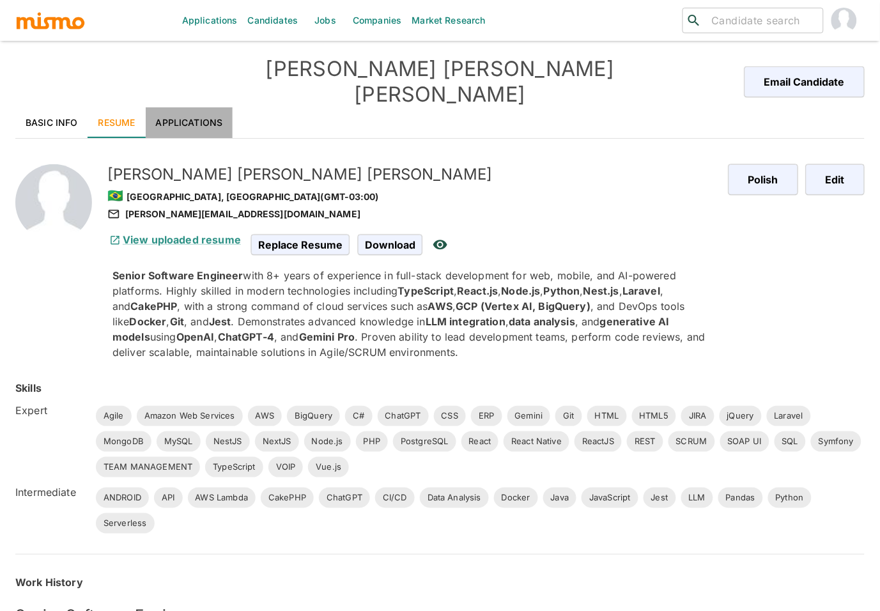
click at [205, 107] on link "Applications" at bounding box center [190, 122] width 88 height 31
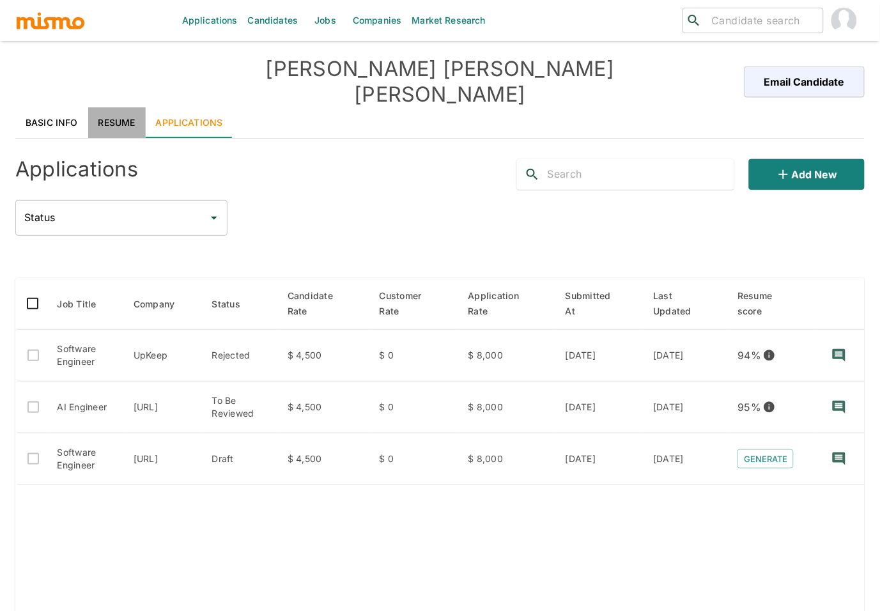
click at [120, 107] on link "Resume" at bounding box center [116, 122] width 57 height 31
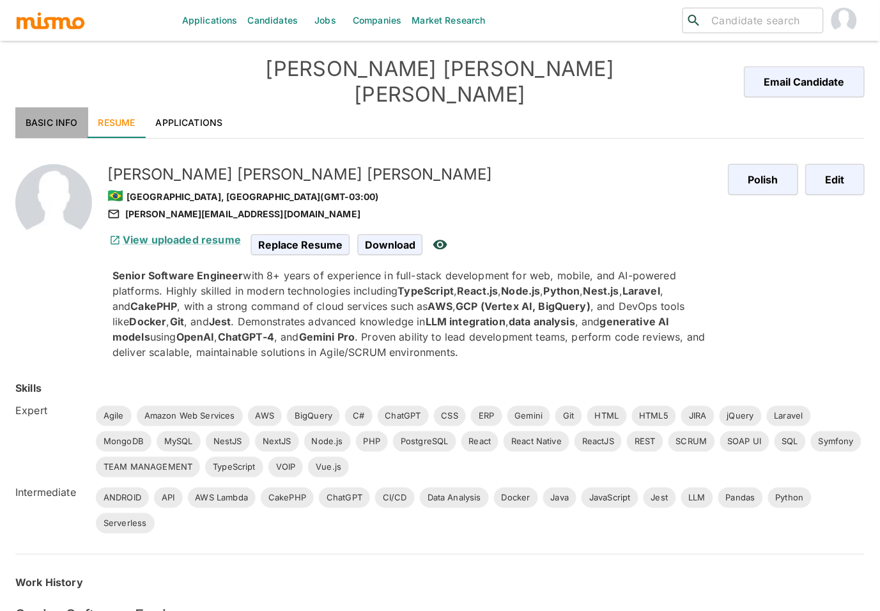
click at [72, 107] on link "Basic Info" at bounding box center [51, 122] width 73 height 31
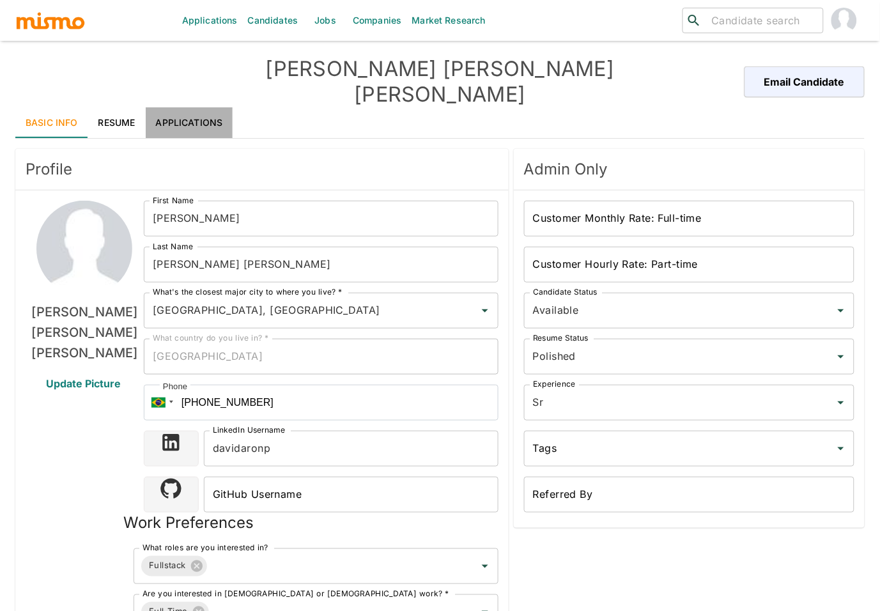
click at [203, 107] on link "Applications" at bounding box center [190, 122] width 88 height 31
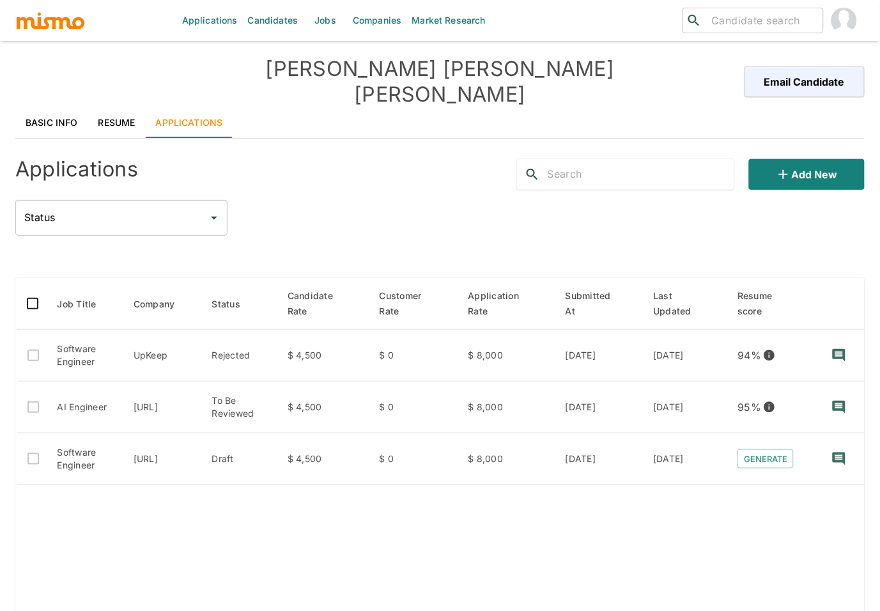
click at [41, 107] on link "Basic Info" at bounding box center [51, 122] width 73 height 31
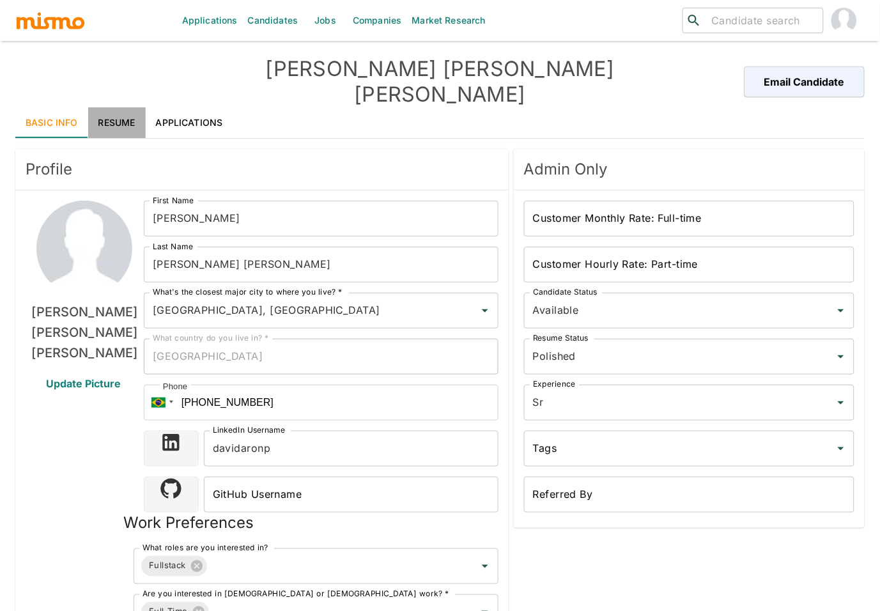
click at [128, 107] on link "Resume" at bounding box center [116, 122] width 57 height 31
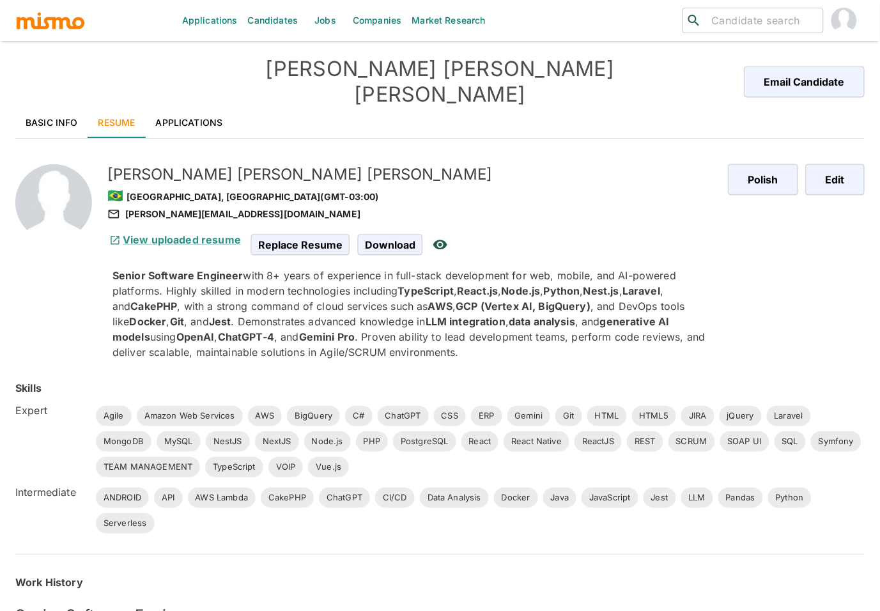
click at [198, 107] on link "Applications" at bounding box center [190, 122] width 88 height 31
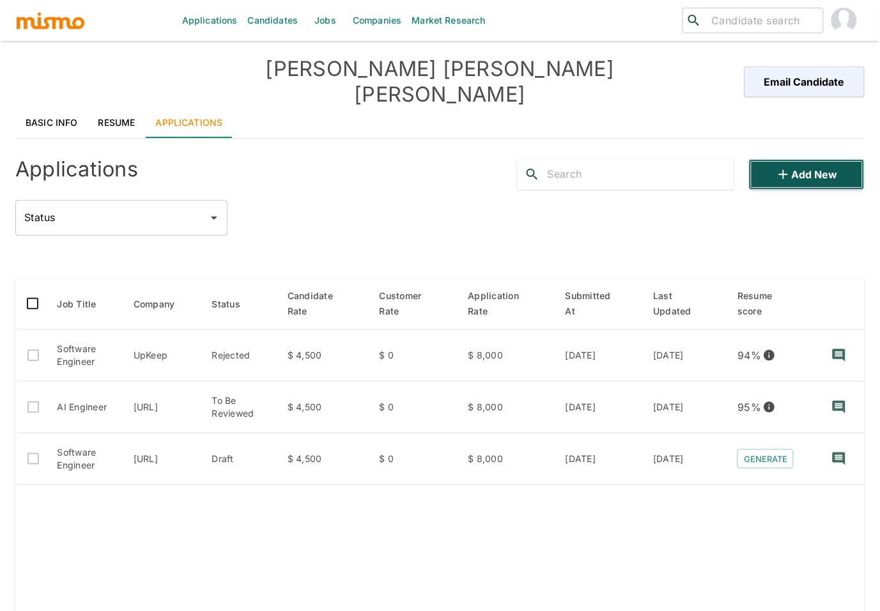
click at [811, 159] on button "Add new" at bounding box center [807, 174] width 116 height 31
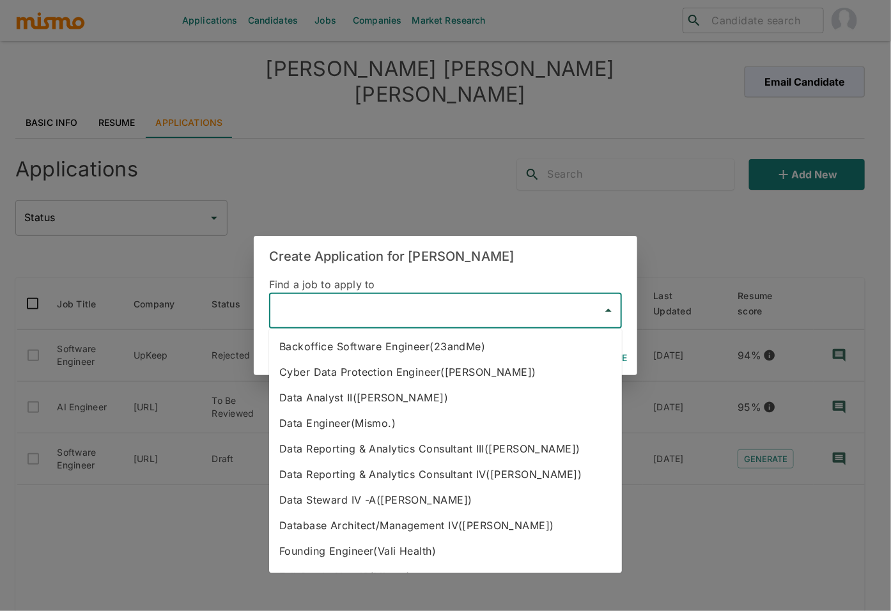
click at [350, 309] on input "text" at bounding box center [436, 310] width 322 height 24
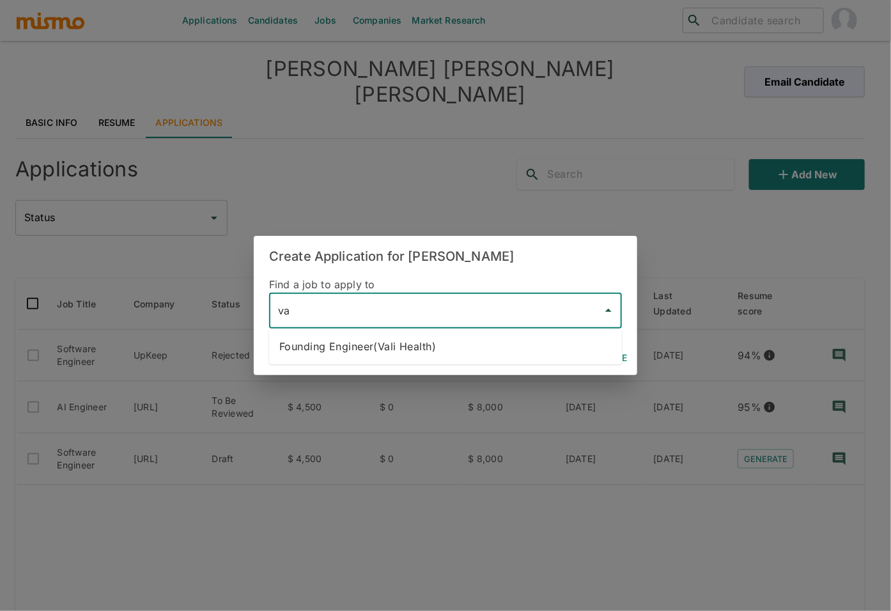
click at [452, 348] on li "Founding Engineer(Vali Health)" at bounding box center [445, 346] width 353 height 26
type input "Founding Engineer(Vali Health)"
click at [593, 363] on button "Continue" at bounding box center [602, 358] width 57 height 24
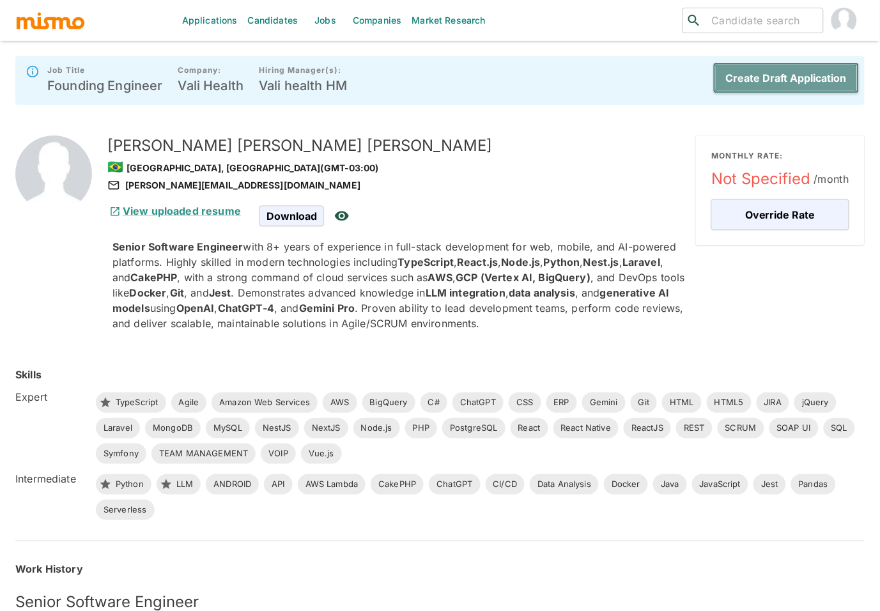
click at [786, 77] on button "Create Draft Application" at bounding box center [786, 78] width 146 height 31
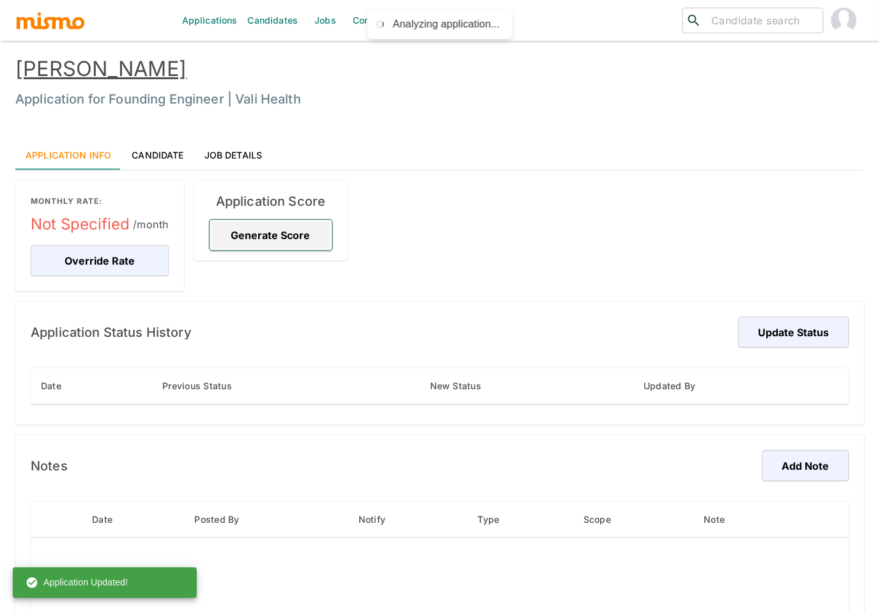
click at [302, 233] on button "Generate Score" at bounding box center [271, 235] width 123 height 31
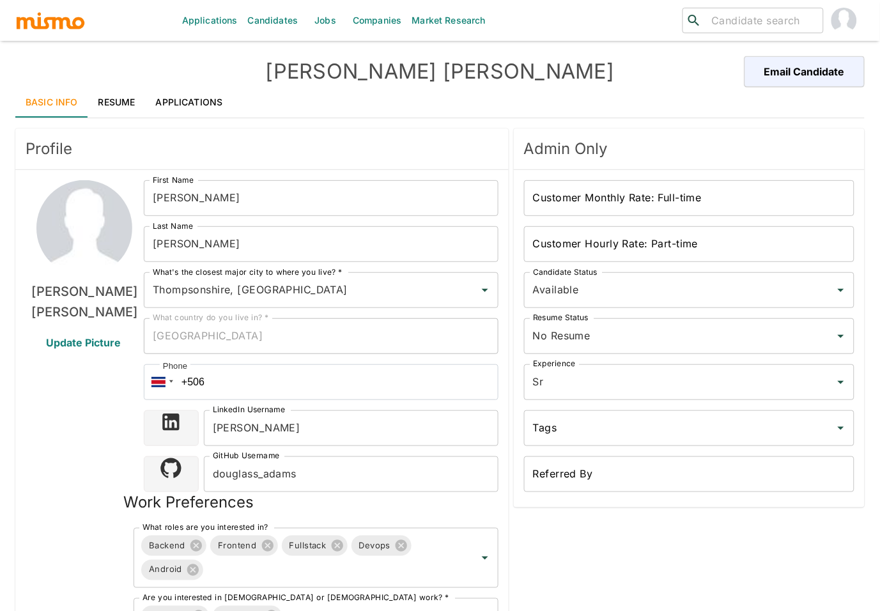
click at [112, 109] on link "Resume" at bounding box center [116, 102] width 57 height 31
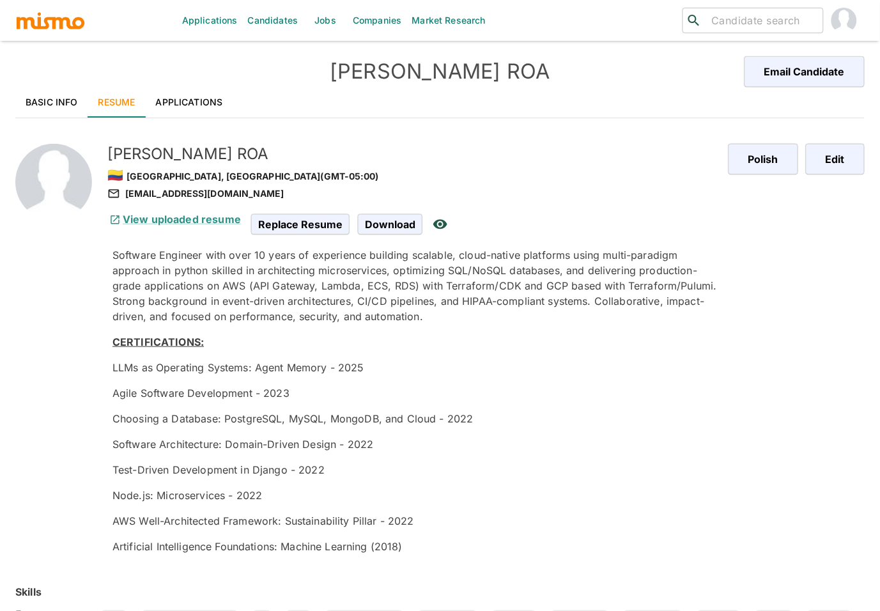
click at [193, 101] on link "Applications" at bounding box center [190, 102] width 88 height 31
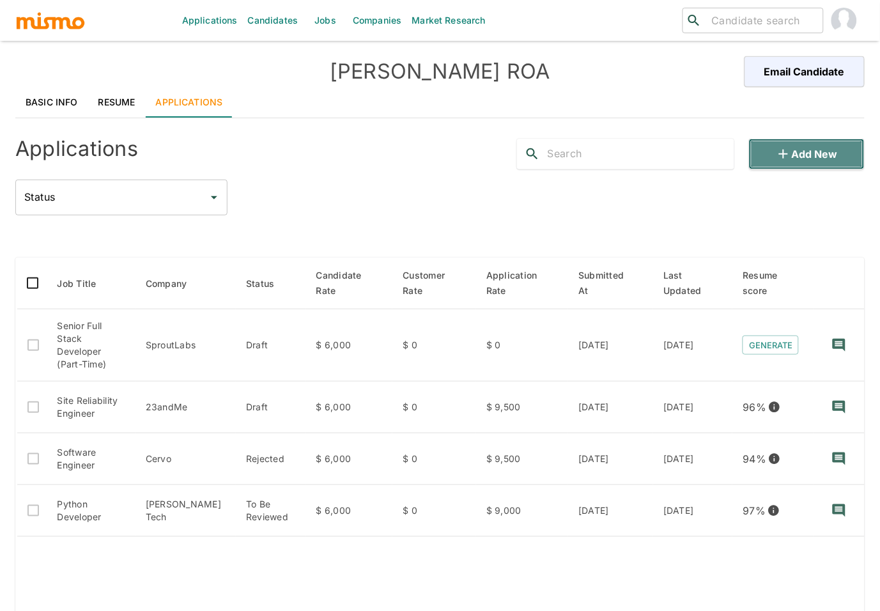
click at [808, 153] on button "Add new" at bounding box center [807, 154] width 116 height 31
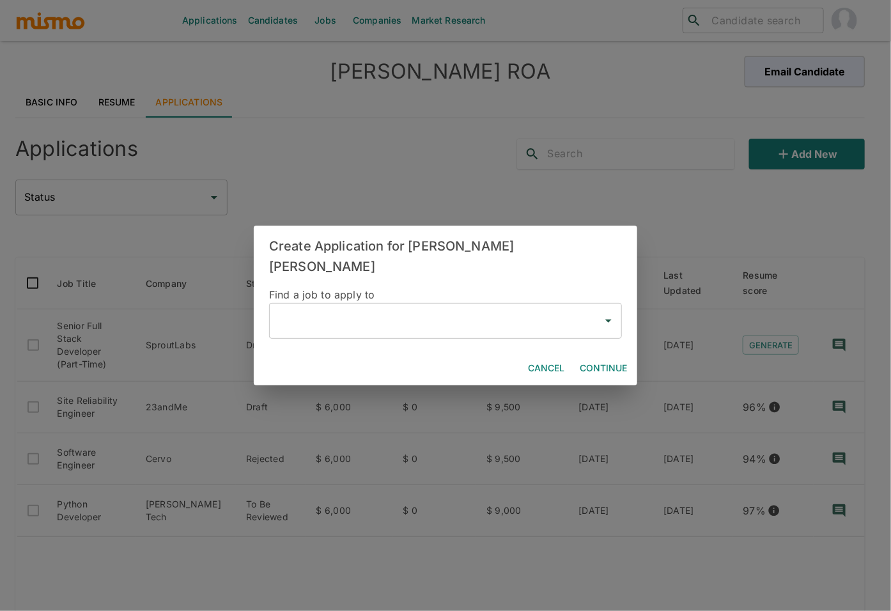
click at [376, 316] on input "text" at bounding box center [436, 321] width 322 height 24
click at [401, 351] on li "Founding Engineer(Vali Health)" at bounding box center [445, 346] width 353 height 26
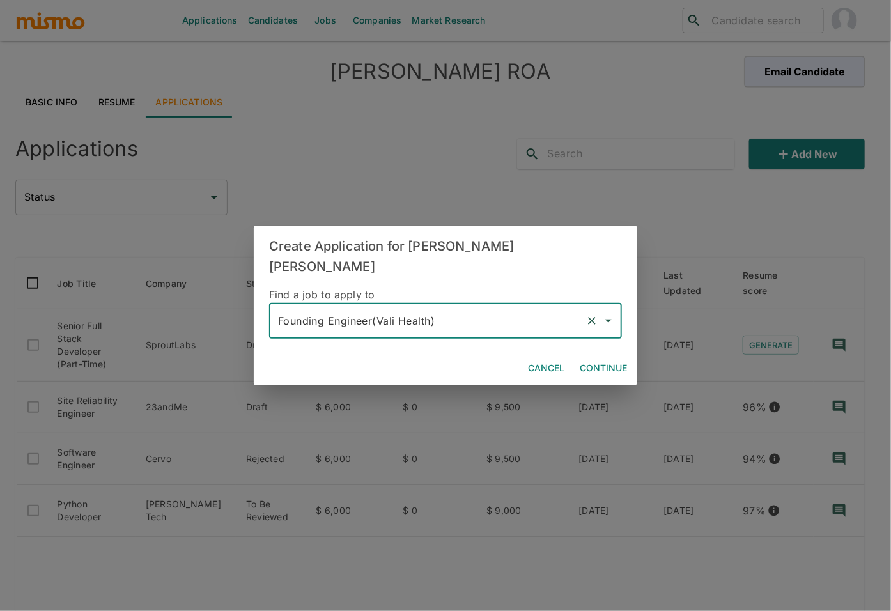
type input "Founding Engineer(Vali Health)"
click at [600, 358] on button "Continue" at bounding box center [602, 368] width 57 height 24
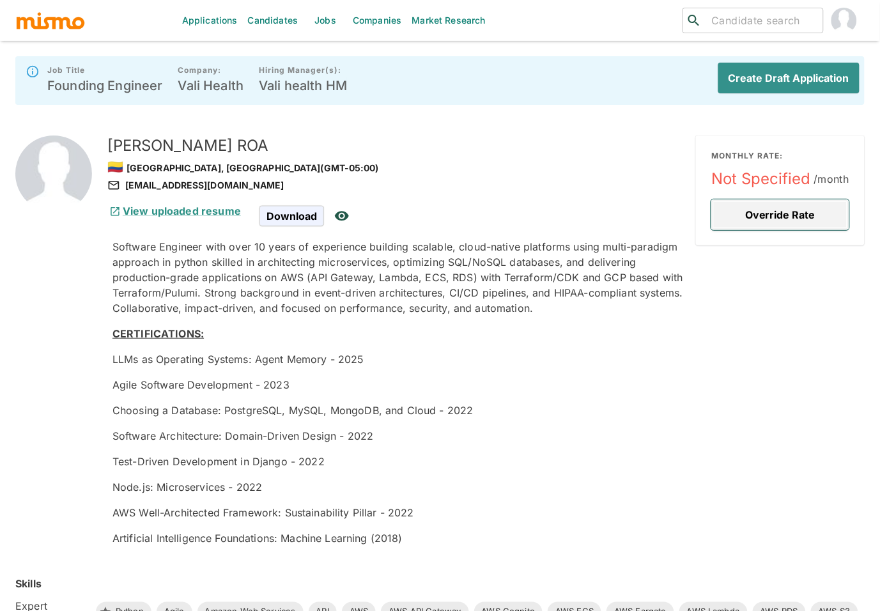
click at [791, 216] on button "Override Rate" at bounding box center [780, 214] width 138 height 31
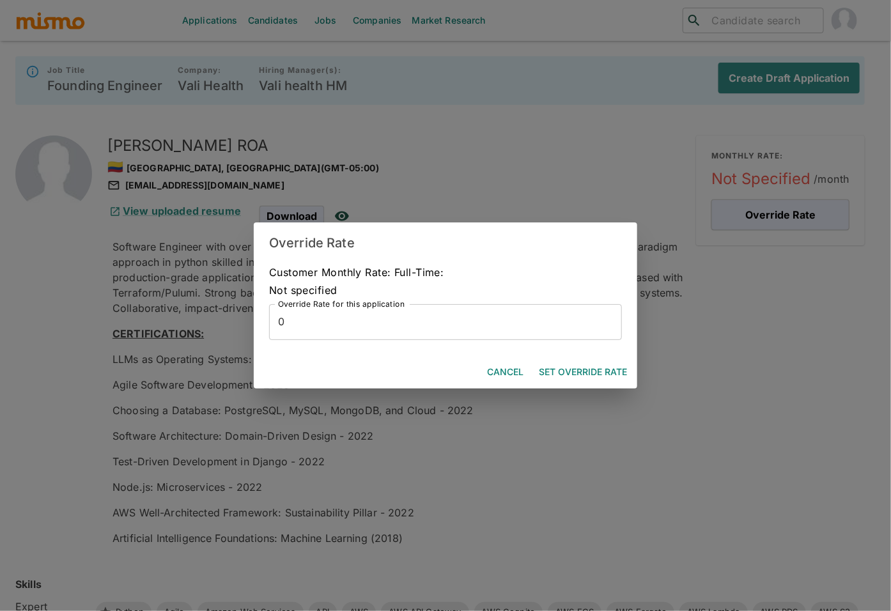
click at [405, 325] on input "0" at bounding box center [445, 322] width 353 height 36
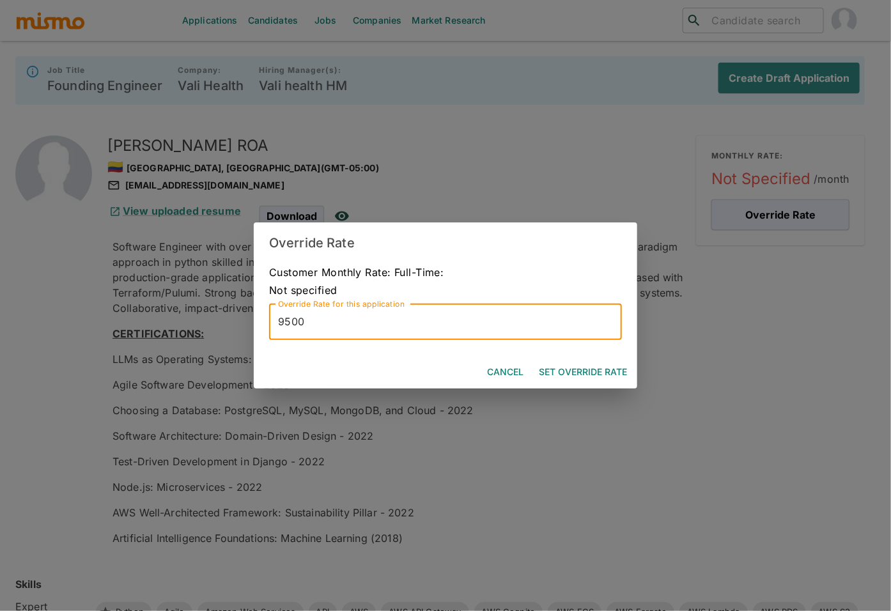
type input "9500"
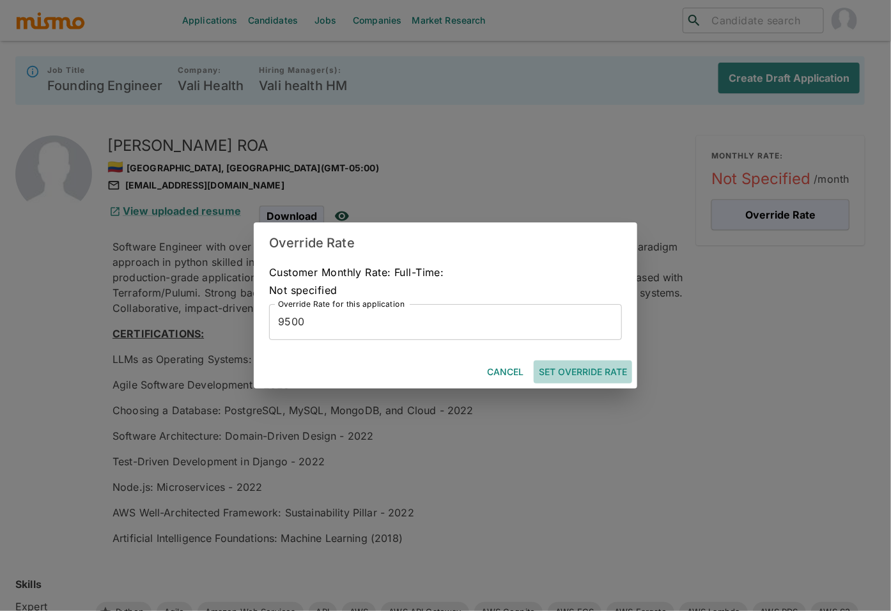
click at [579, 370] on button "Set Override Rate" at bounding box center [582, 372] width 98 height 24
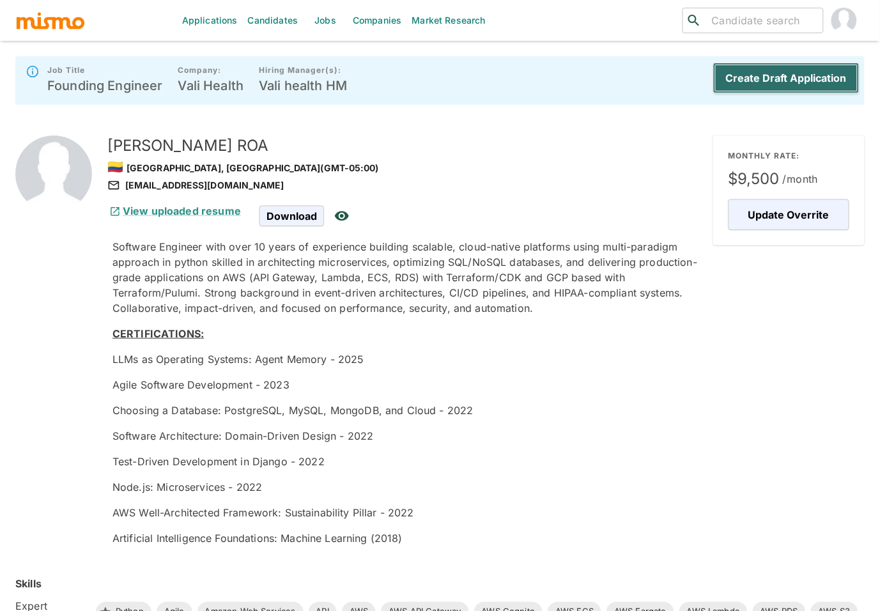
click at [766, 82] on button "Create Draft Application" at bounding box center [786, 78] width 146 height 31
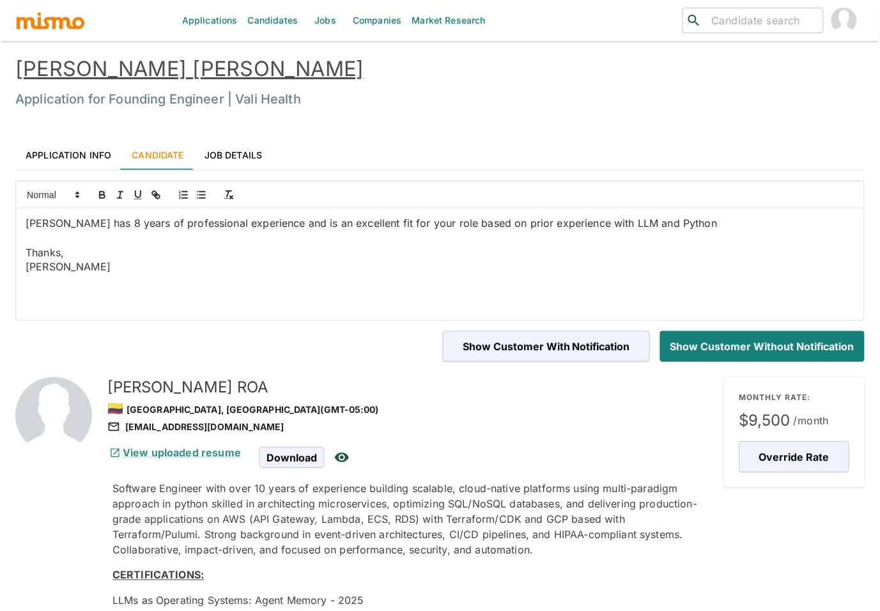
click at [77, 157] on link "Application Info" at bounding box center [68, 154] width 106 height 31
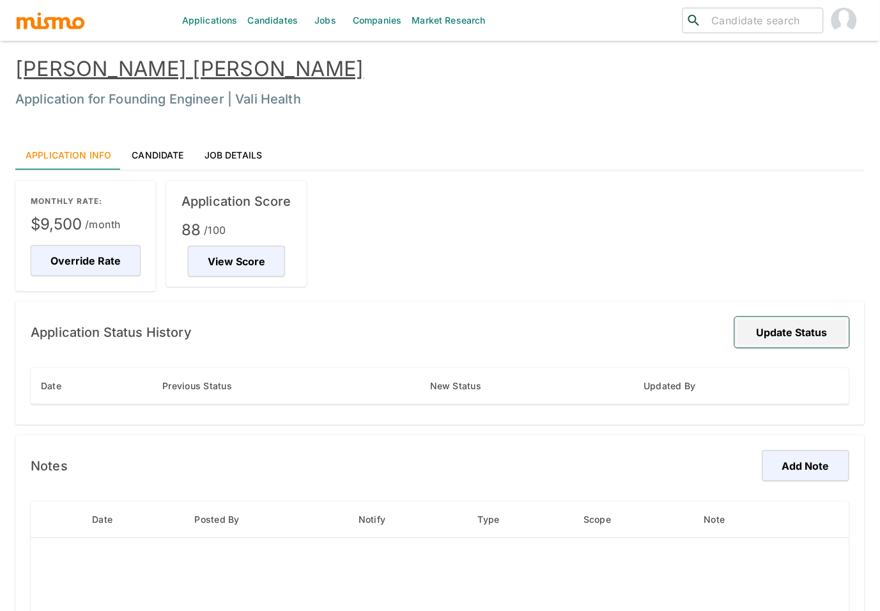
click at [794, 332] on button "Update Status" at bounding box center [792, 332] width 114 height 31
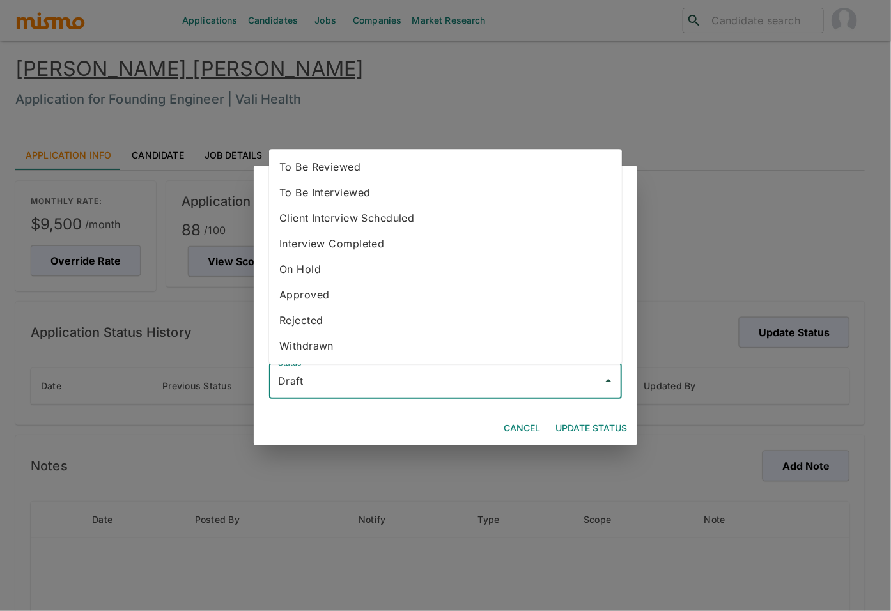
click at [445, 385] on input "Draft" at bounding box center [436, 381] width 322 height 24
click at [327, 169] on li "To Be Reviewed" at bounding box center [445, 167] width 353 height 26
type input "To Be Reviewed"
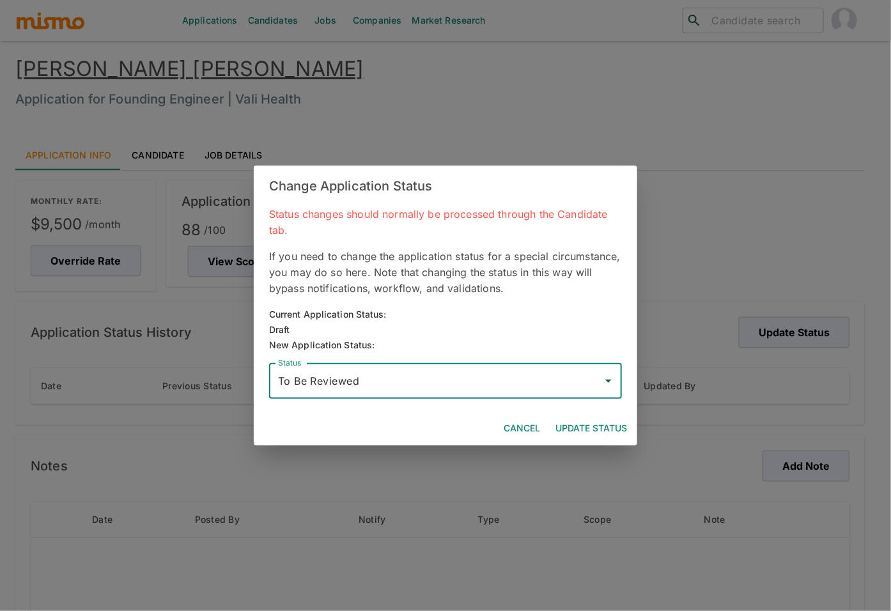
click at [583, 434] on button "Update Status" at bounding box center [591, 429] width 82 height 24
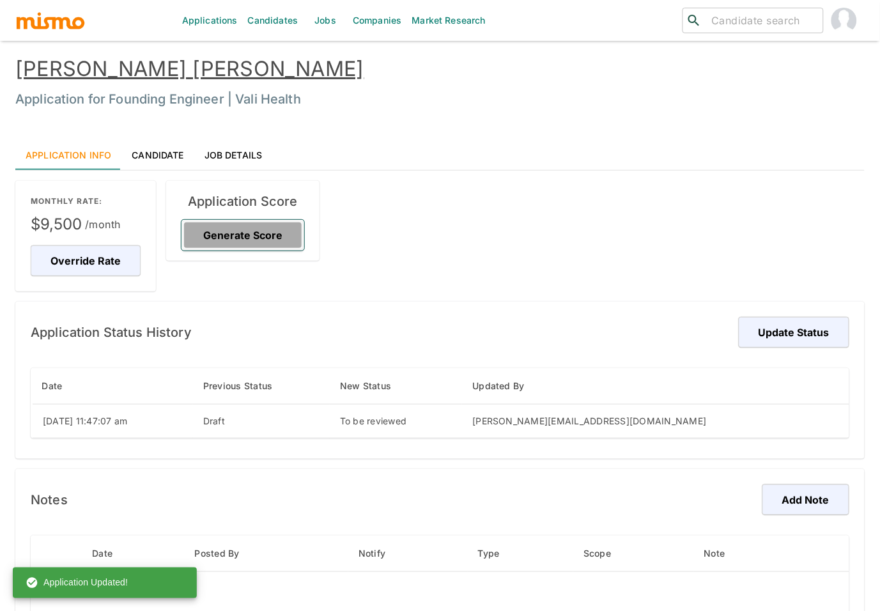
click at [270, 233] on button "Generate Score" at bounding box center [242, 235] width 123 height 31
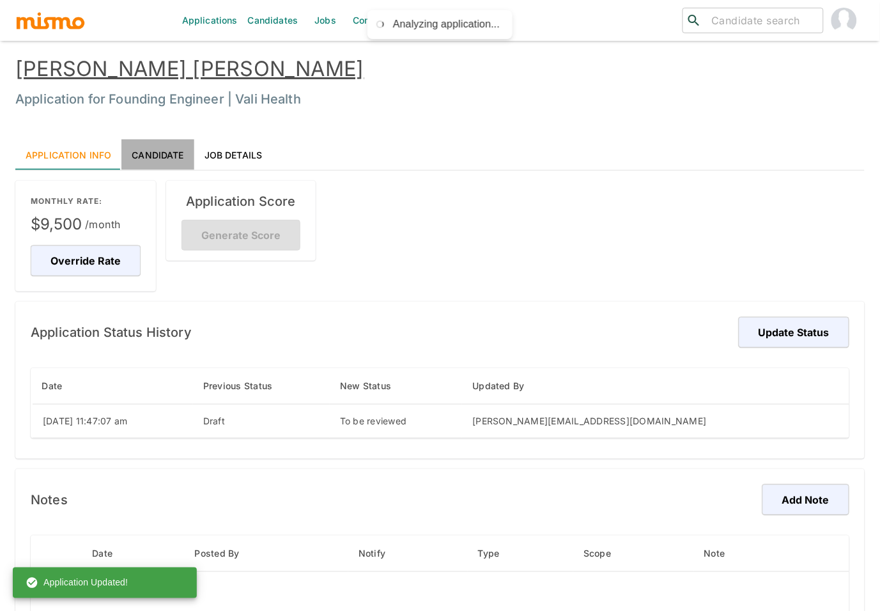
drag, startPoint x: 147, startPoint y: 156, endPoint x: 48, endPoint y: 45, distance: 148.4
click at [146, 156] on link "Candidate" at bounding box center [157, 154] width 72 height 31
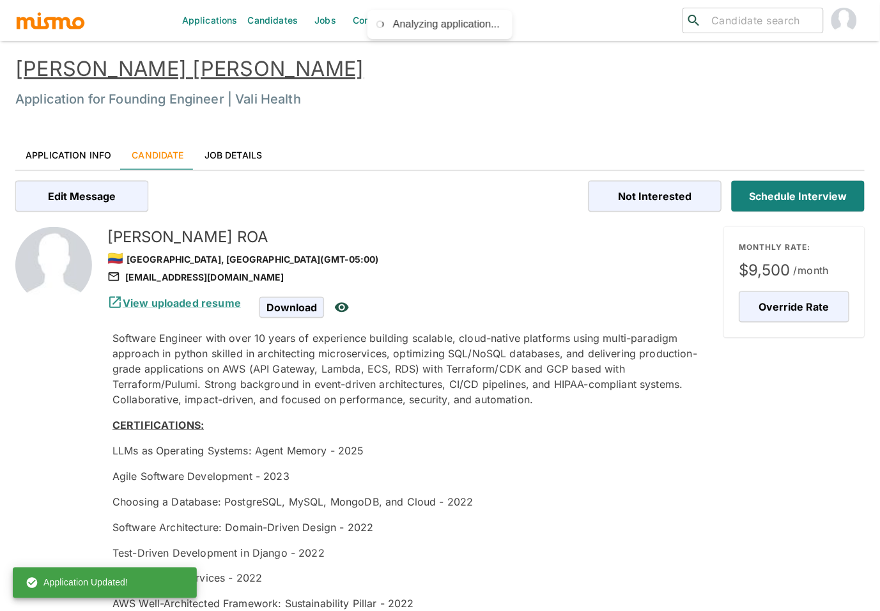
click at [88, 73] on link "HENDRIX ROA" at bounding box center [189, 68] width 349 height 25
click at [72, 149] on link "Application Info" at bounding box center [68, 154] width 106 height 31
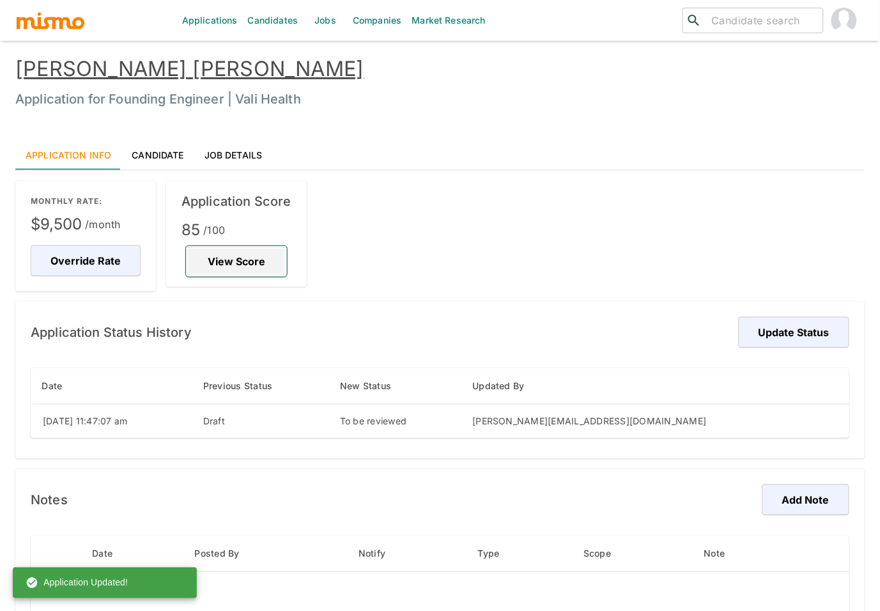
click at [245, 264] on button "View Score" at bounding box center [236, 261] width 101 height 31
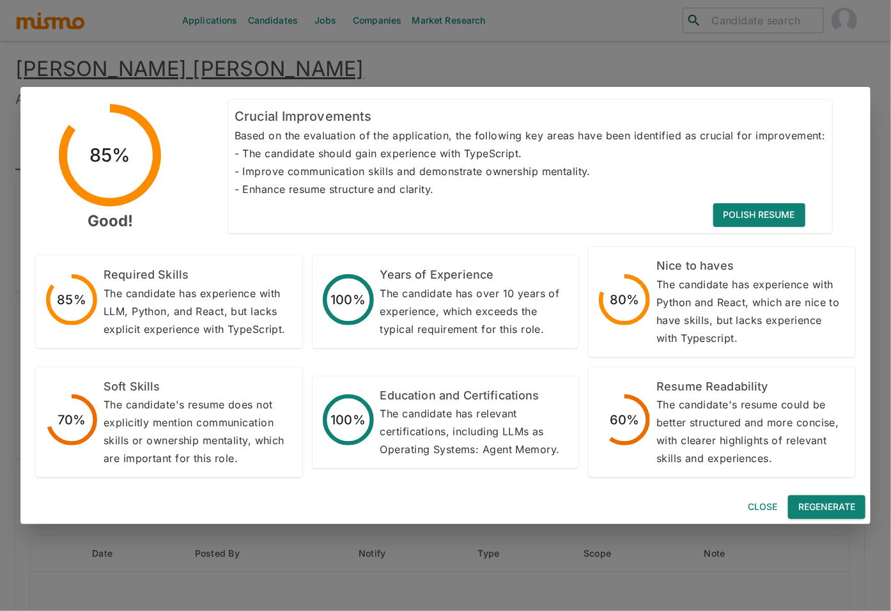
click at [823, 507] on button "Regenerate" at bounding box center [826, 507] width 77 height 24
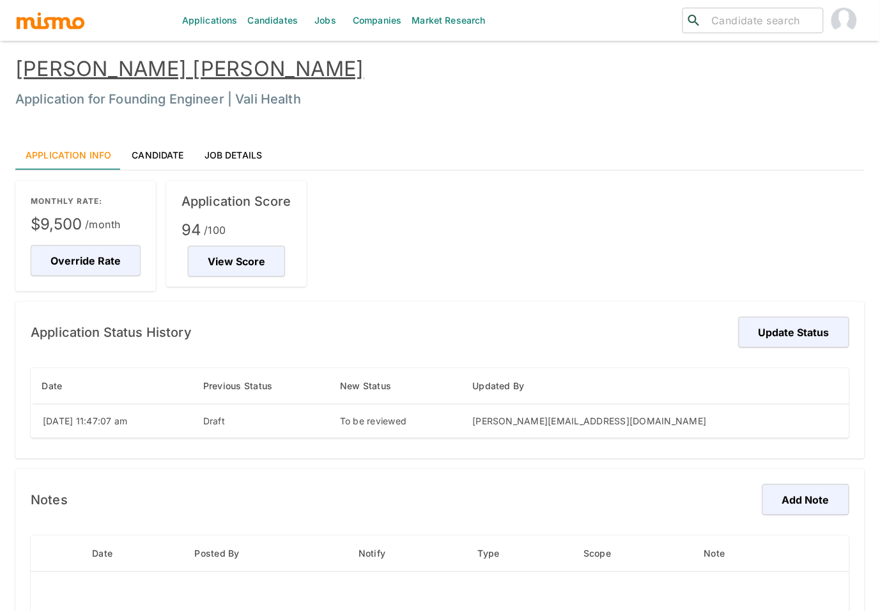
click at [160, 153] on link "Candidate" at bounding box center [157, 154] width 72 height 31
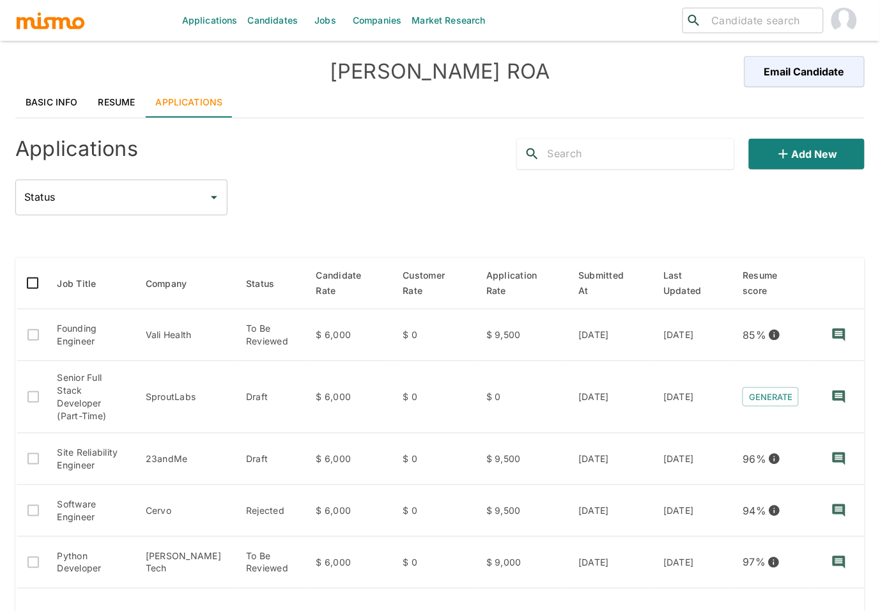
click at [106, 109] on link "Resume" at bounding box center [116, 102] width 57 height 31
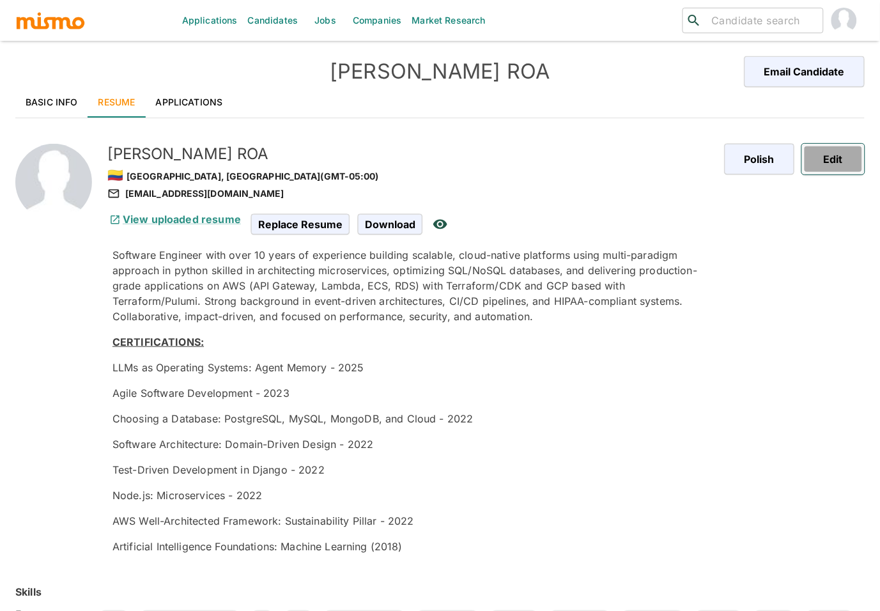
click at [845, 167] on button "Edit" at bounding box center [833, 159] width 63 height 31
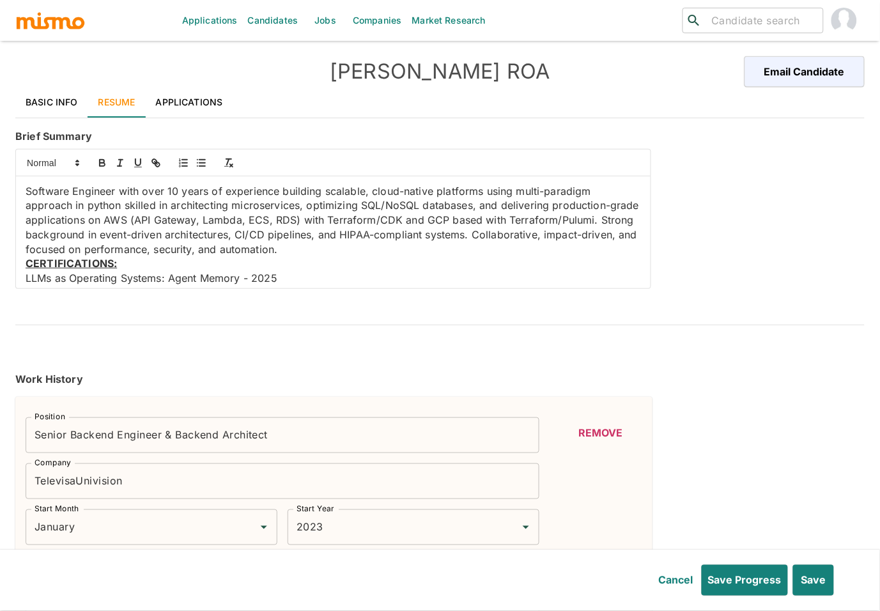
click at [307, 204] on p "Software Engineer with over 10 years of experience building scalable, cloud-nat…" at bounding box center [333, 220] width 615 height 73
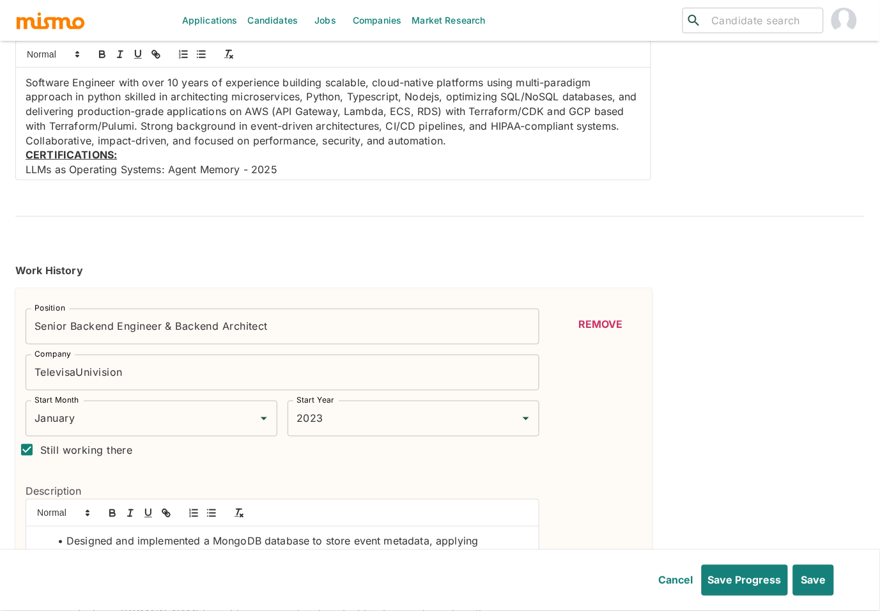
scroll to position [100, 0]
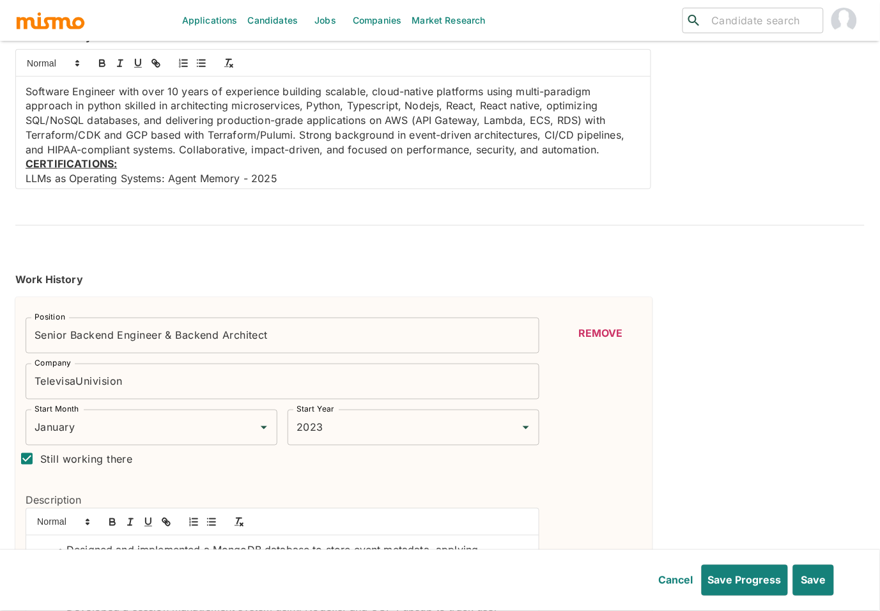
click at [516, 102] on p "Software Engineer with over 10 years of experience building scalable, cloud-nat…" at bounding box center [333, 120] width 615 height 73
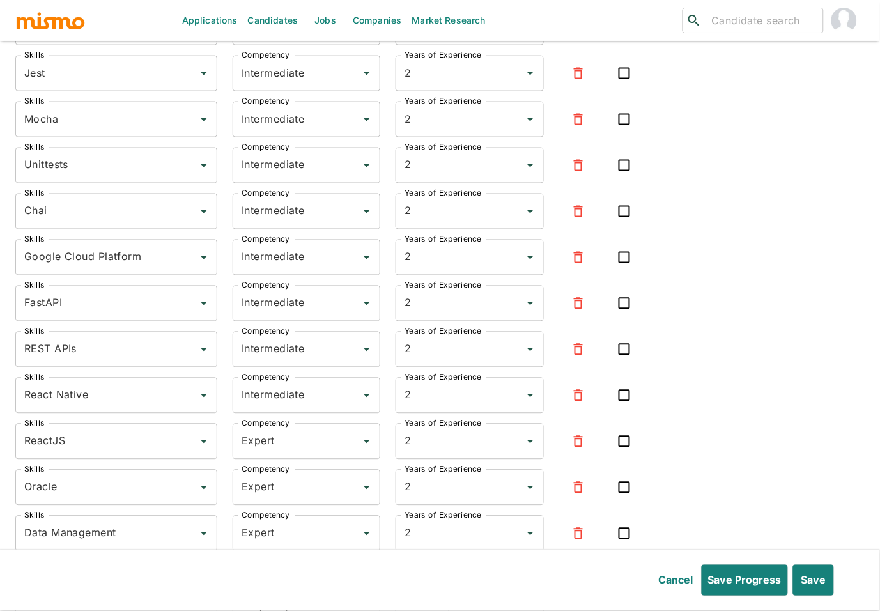
scroll to position [3898, 0]
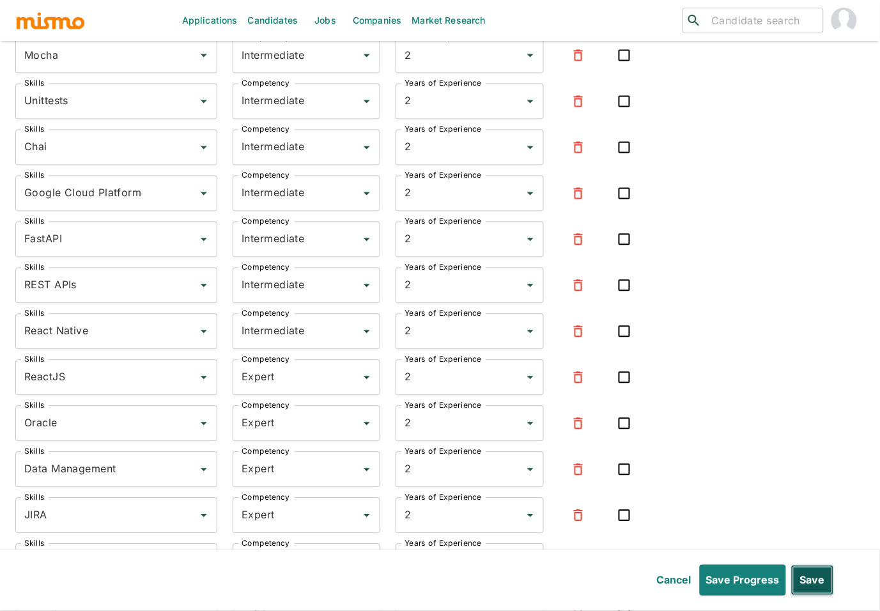
click at [818, 586] on button "Save" at bounding box center [812, 580] width 43 height 31
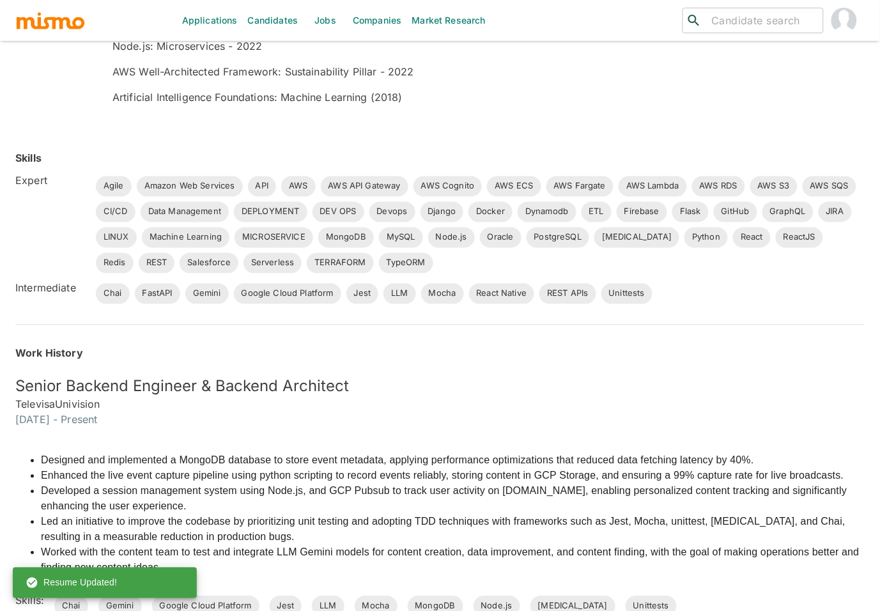
scroll to position [0, 0]
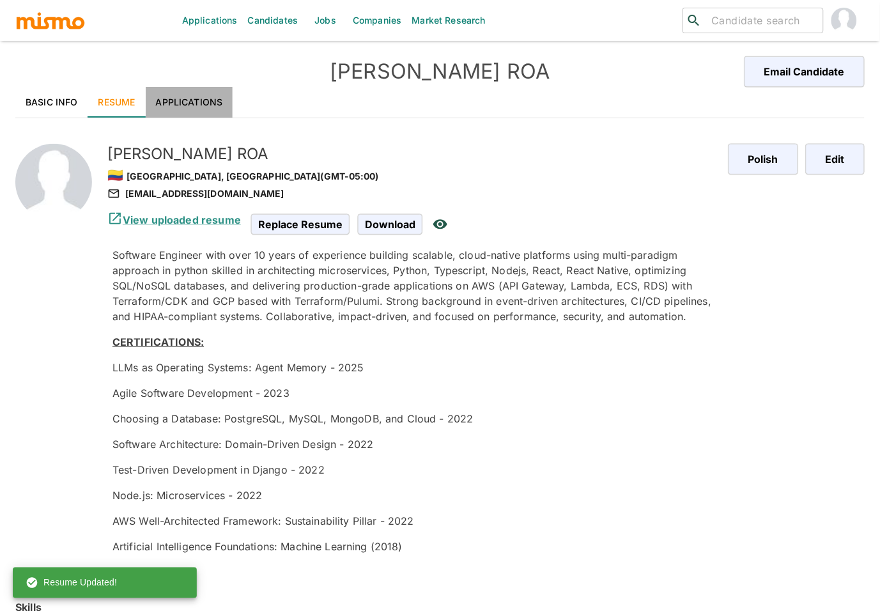
click at [216, 100] on link "Applications" at bounding box center [190, 102] width 88 height 31
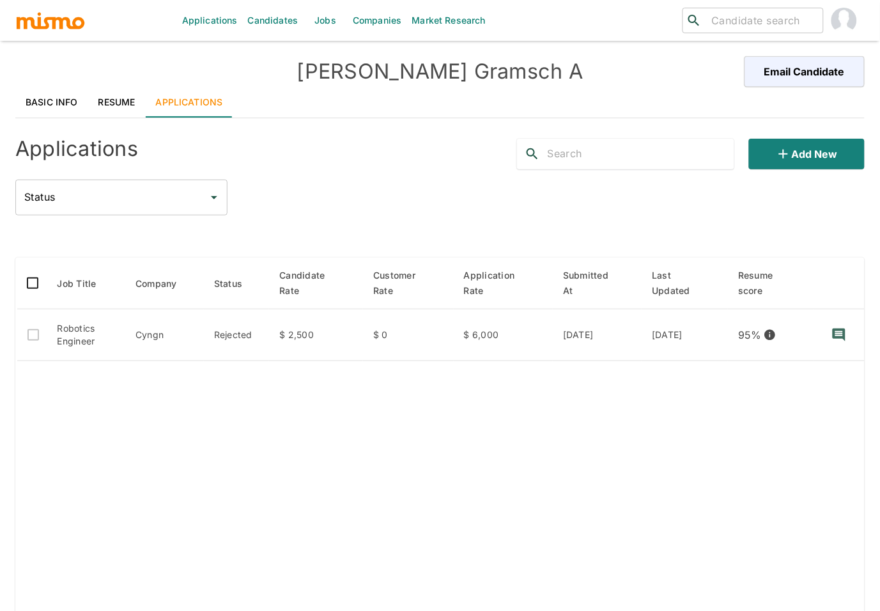
click at [132, 95] on link "Resume" at bounding box center [116, 102] width 57 height 31
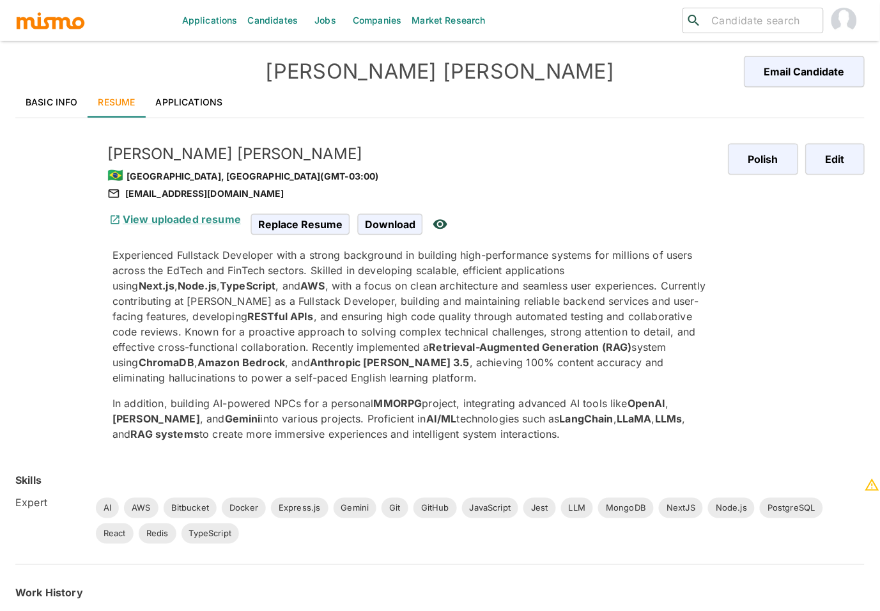
click at [194, 94] on link "Applications" at bounding box center [190, 102] width 88 height 31
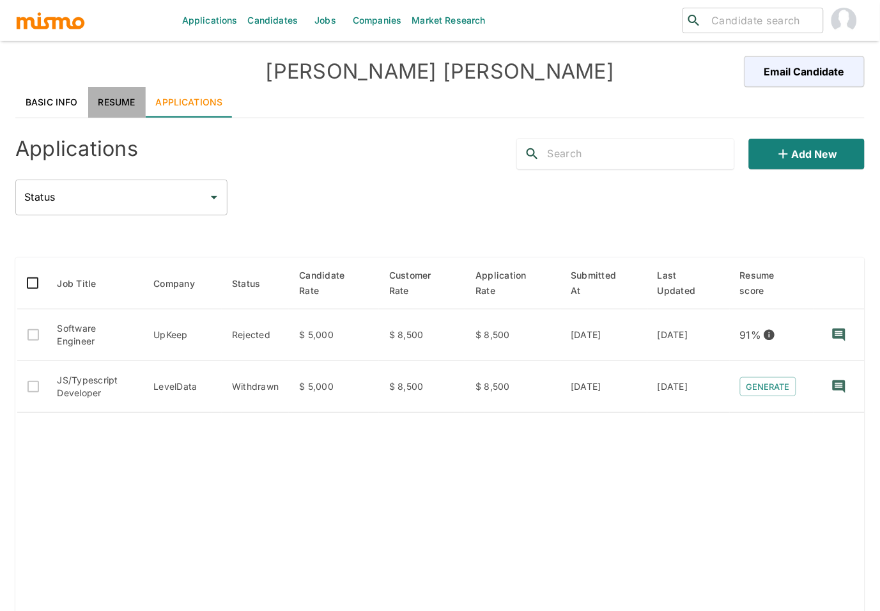
click at [111, 98] on link "Resume" at bounding box center [116, 102] width 57 height 31
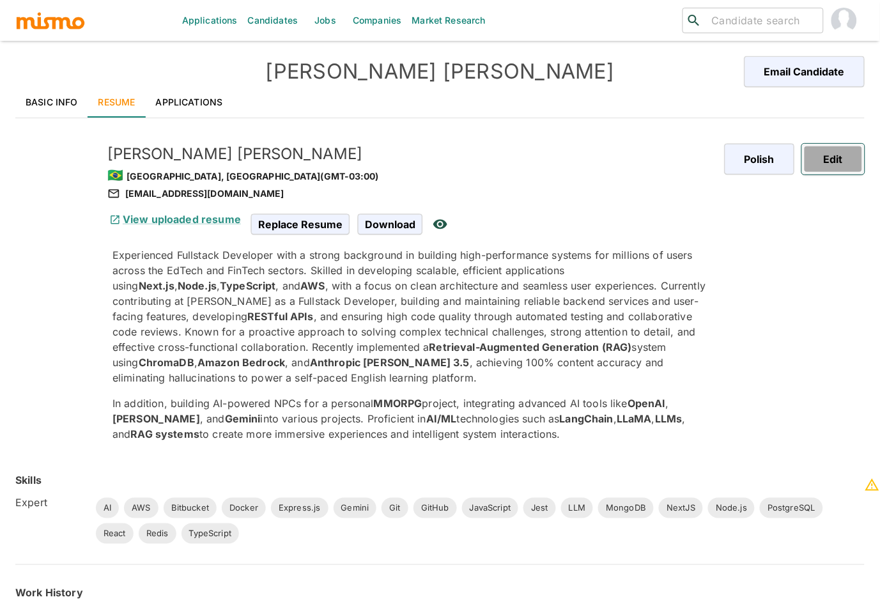
click at [840, 152] on button "Edit" at bounding box center [833, 159] width 63 height 31
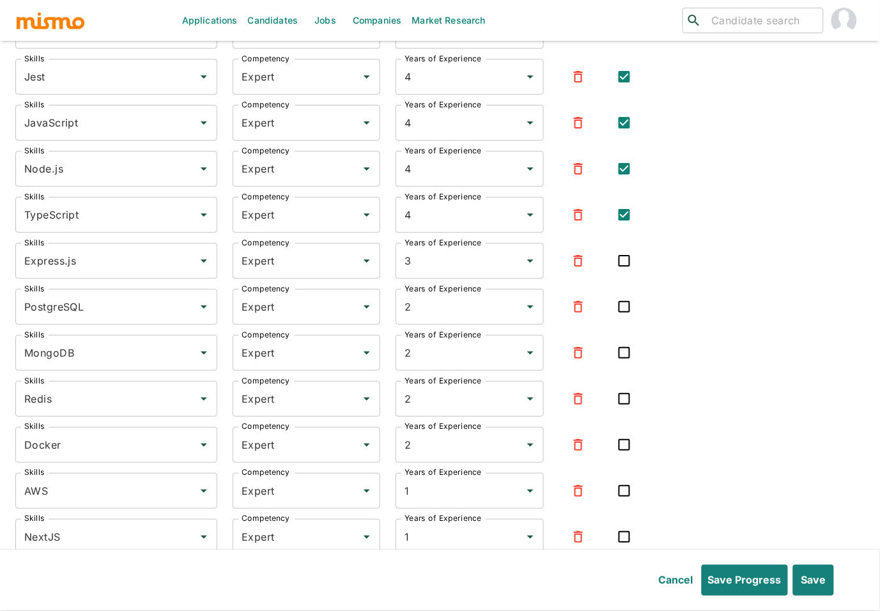
scroll to position [2362, 0]
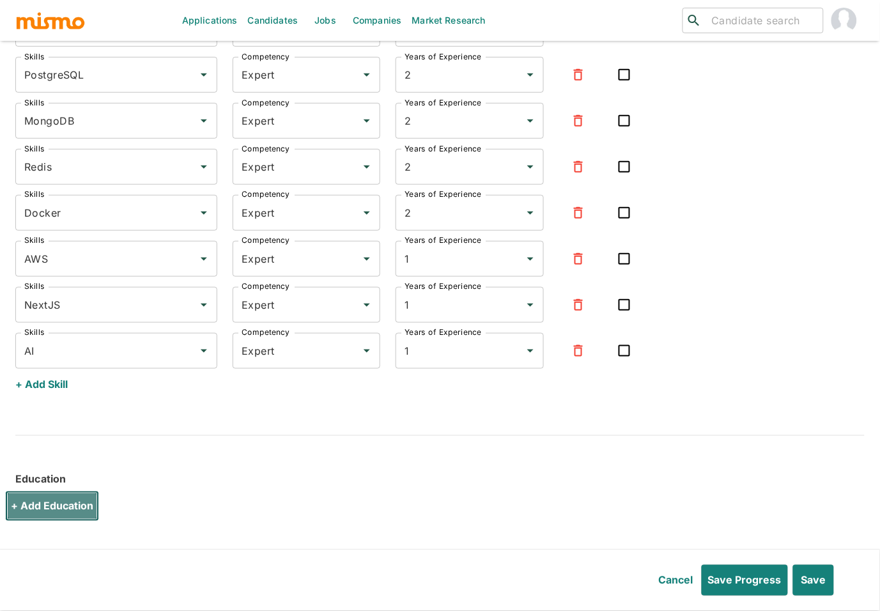
click at [52, 509] on button "+ Add Education" at bounding box center [52, 506] width 94 height 31
click at [382, 528] on input "University" at bounding box center [452, 518] width 285 height 36
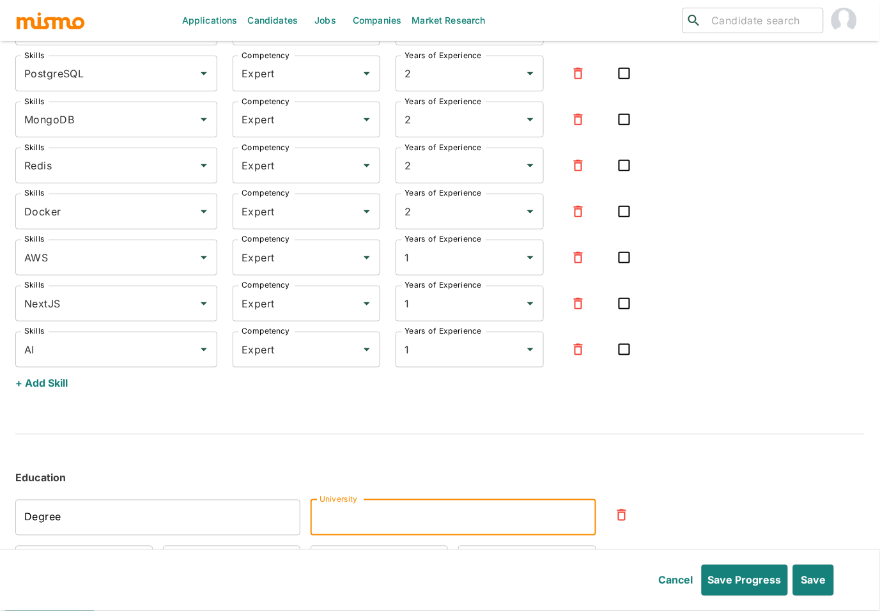
paste input "Logotipo de Instituto Infnet Instituto Infnet"
click at [427, 522] on input "Logotipo de Instituto Infnet Instituto Infnet" at bounding box center [452, 518] width 285 height 36
drag, startPoint x: 459, startPoint y: 521, endPoint x: 218, endPoint y: 524, distance: 241.5
click at [218, 524] on div "Degree Degree University Logotipo de Instituto Infnet [GEOGRAPHIC_DATA] Start M…" at bounding box center [295, 530] width 601 height 102
type input "Instituto Infnet"
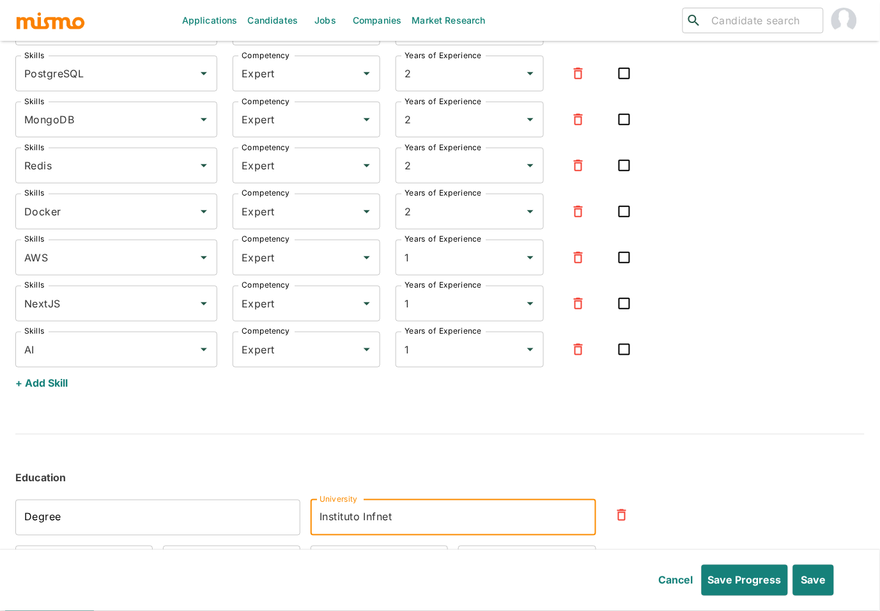
click at [105, 513] on input "Degree" at bounding box center [157, 518] width 285 height 36
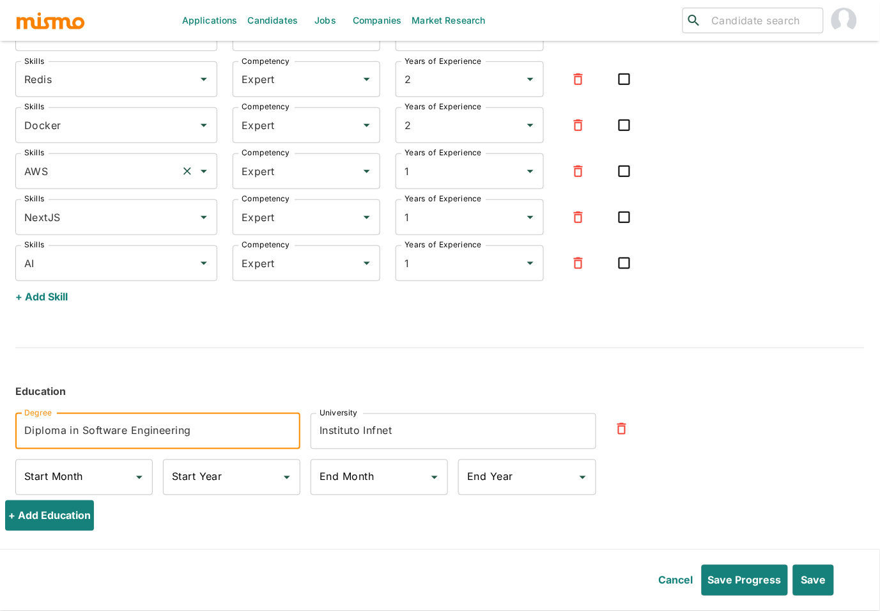
scroll to position [2460, 0]
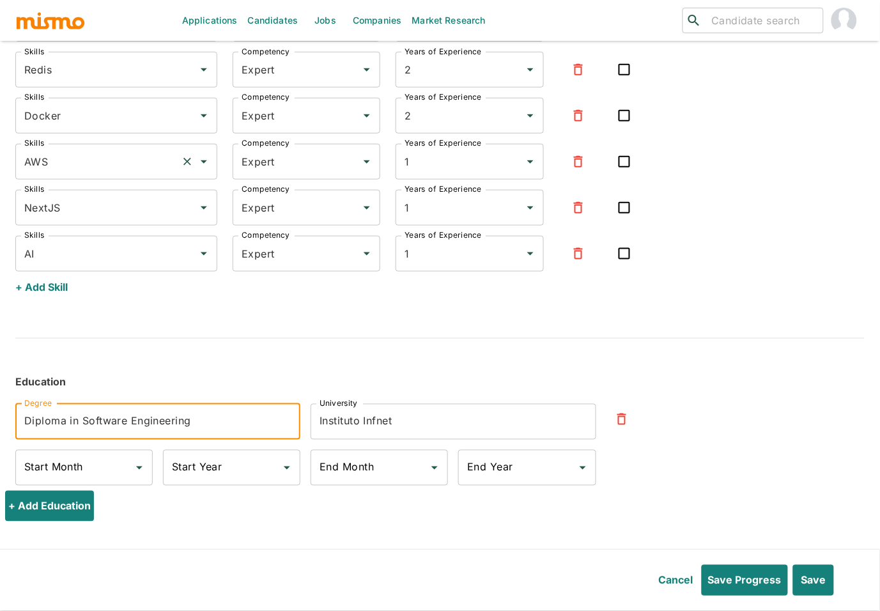
type input "Diploma in Software Engineering"
click at [519, 472] on input "End Year" at bounding box center [517, 467] width 107 height 24
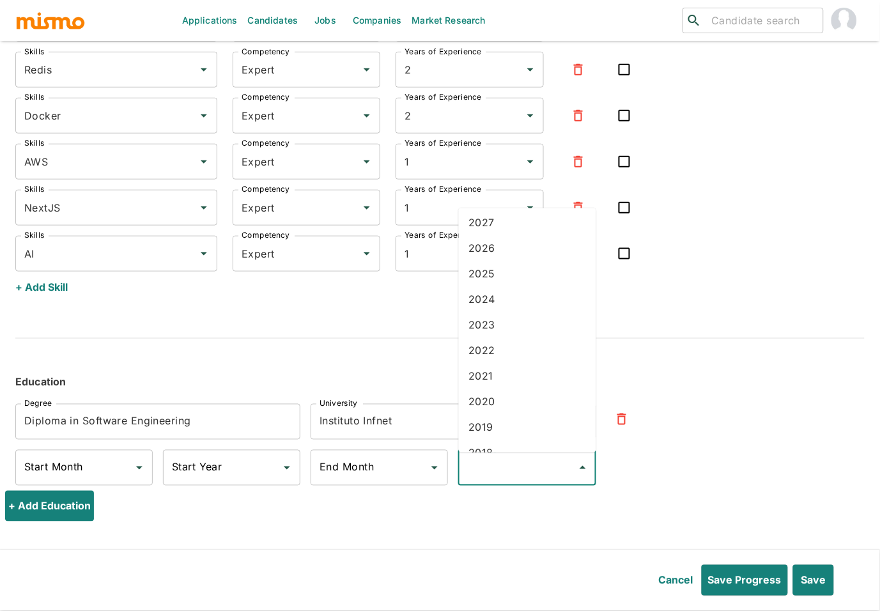
scroll to position [87, 0]
click at [501, 389] on li "2020" at bounding box center [527, 394] width 137 height 26
type input "2020"
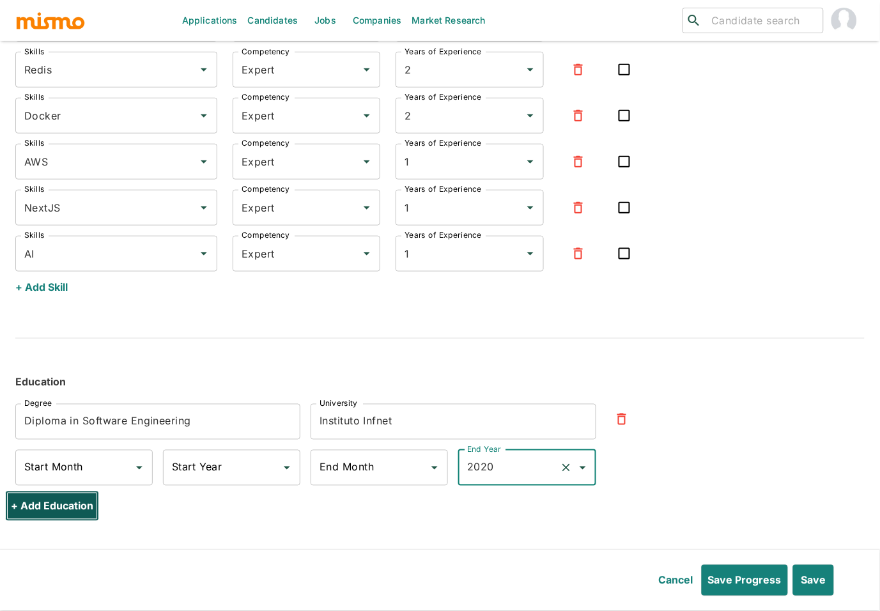
click at [57, 503] on button "+ Add Education" at bounding box center [52, 506] width 94 height 31
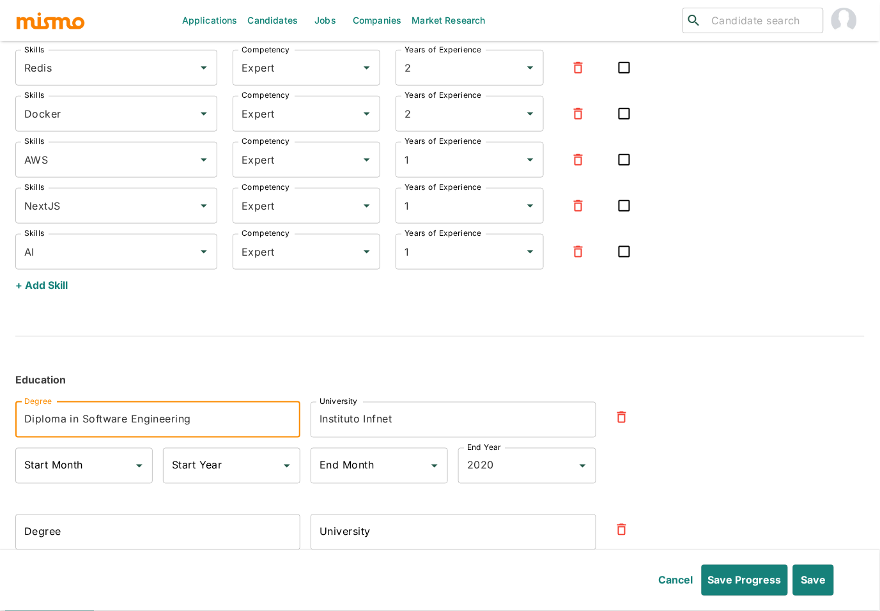
click at [203, 424] on input "Diploma in Software Engineering" at bounding box center [157, 420] width 285 height 36
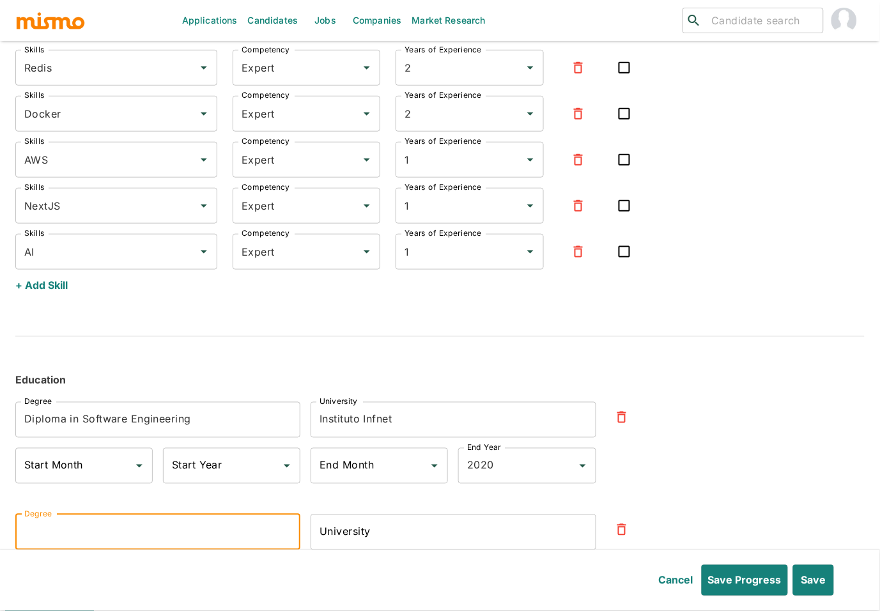
click at [174, 535] on input "Degree" at bounding box center [157, 532] width 285 height 36
type input "Diploma in Web Development"
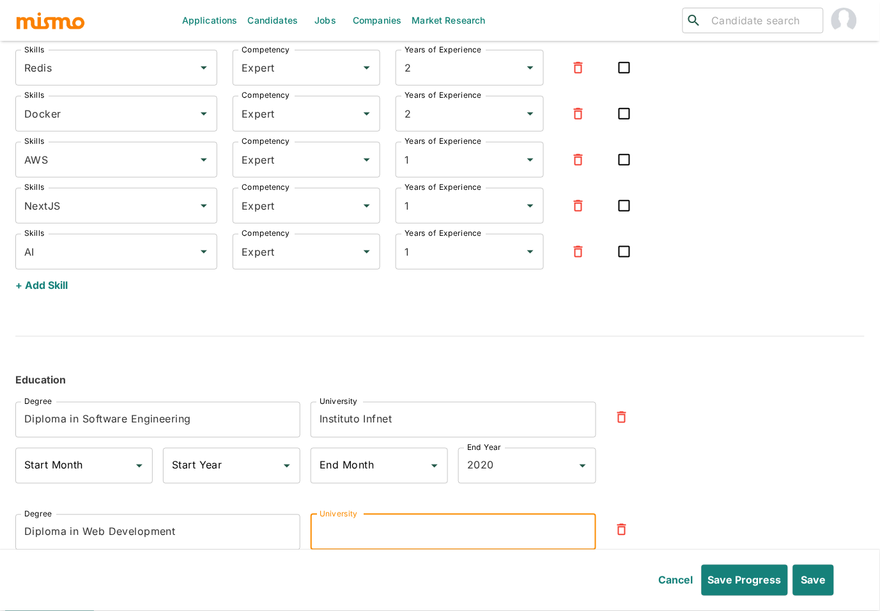
click at [384, 540] on input "University" at bounding box center [452, 532] width 285 height 36
type input "24 Rio"
click at [786, 436] on div "Degree Diploma in Software Engineering Degree University Instituto Infnet Unive…" at bounding box center [429, 491] width 869 height 220
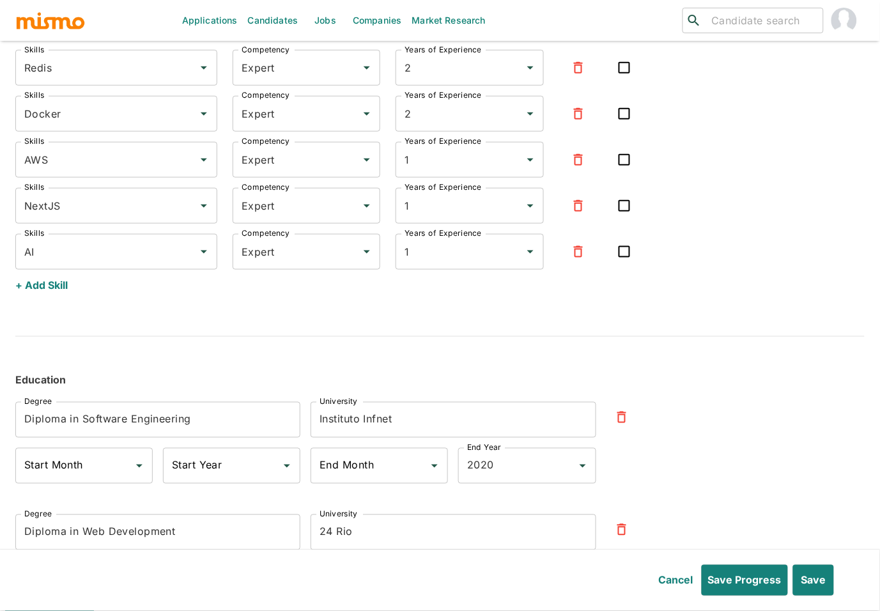
scroll to position [2571, 0]
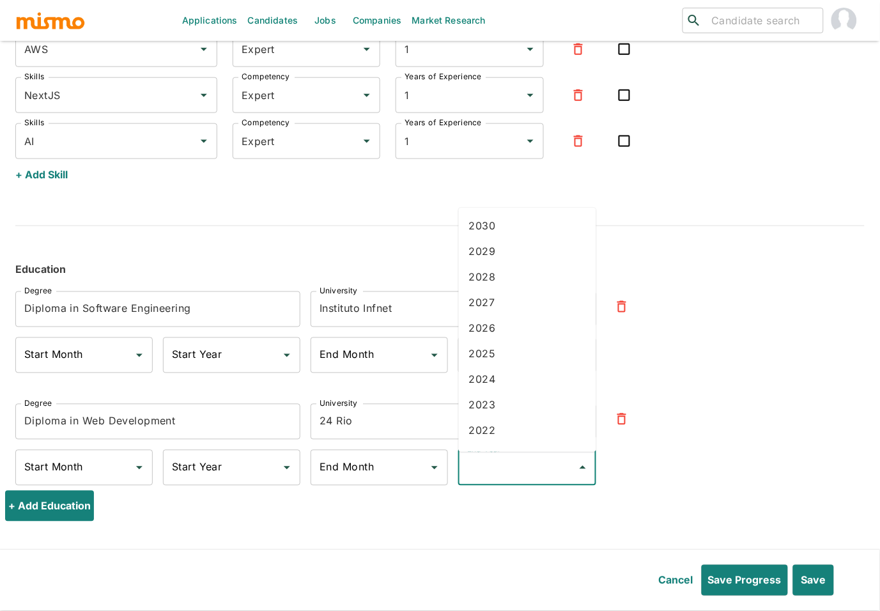
click at [566, 478] on input "End Year" at bounding box center [517, 467] width 107 height 24
click at [495, 395] on li "2023" at bounding box center [527, 405] width 137 height 26
type input "2023"
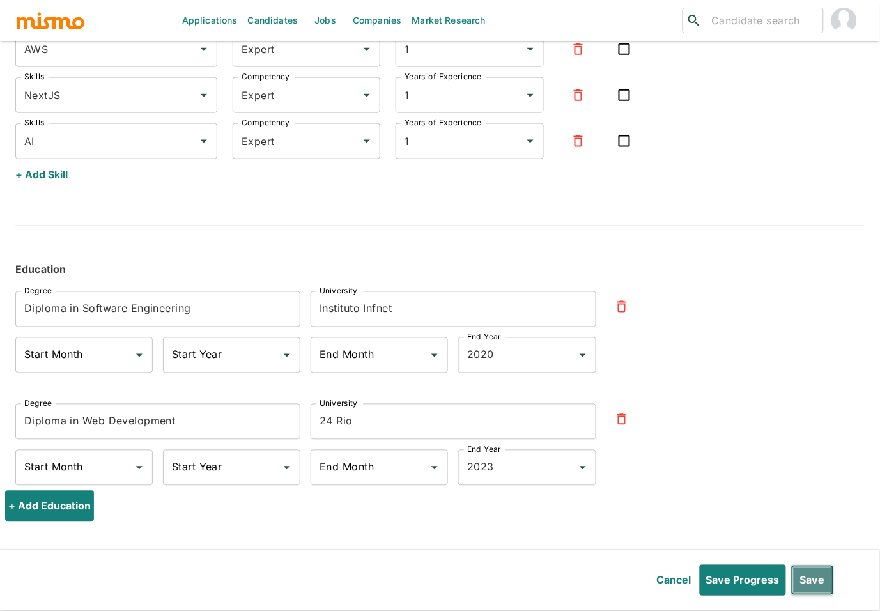
click at [819, 575] on button "Save" at bounding box center [812, 580] width 43 height 31
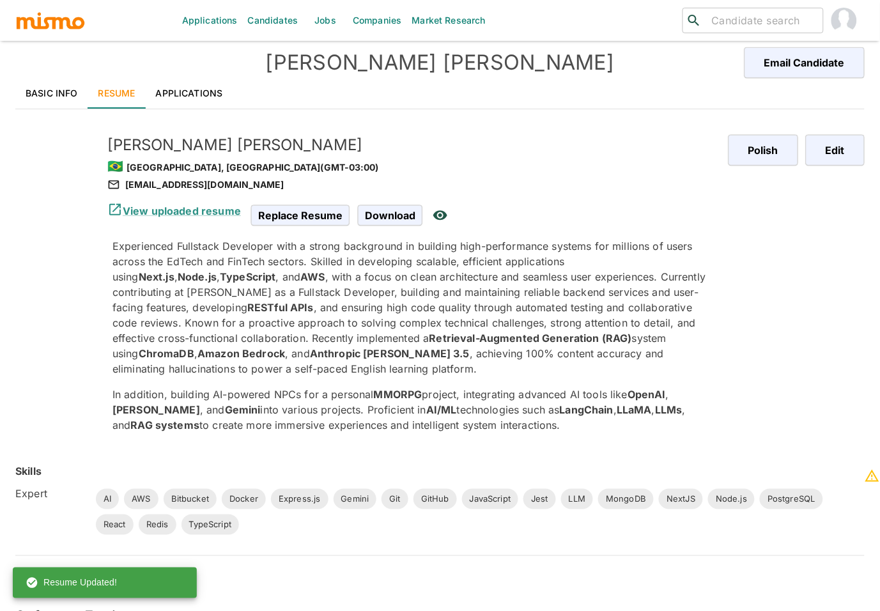
scroll to position [0, 0]
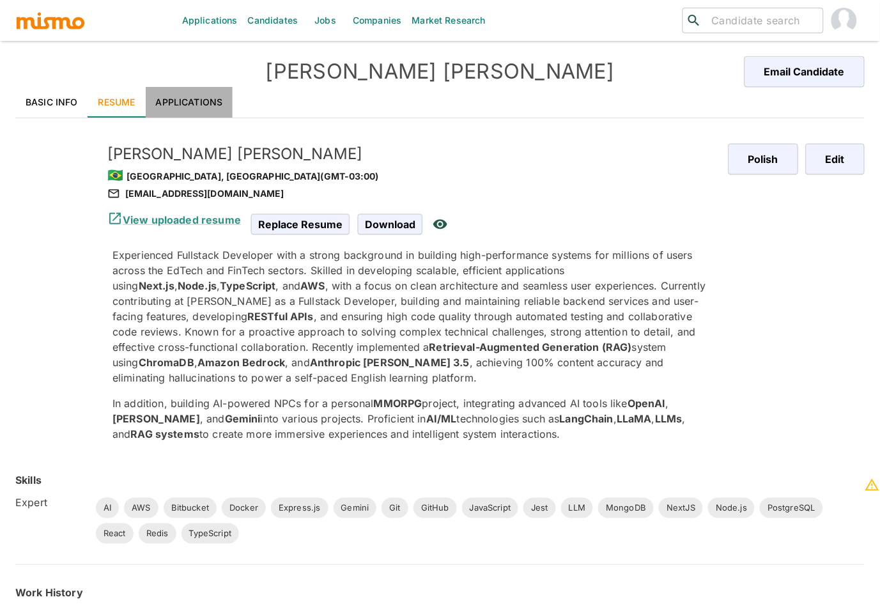
click at [189, 100] on link "Applications" at bounding box center [190, 102] width 88 height 31
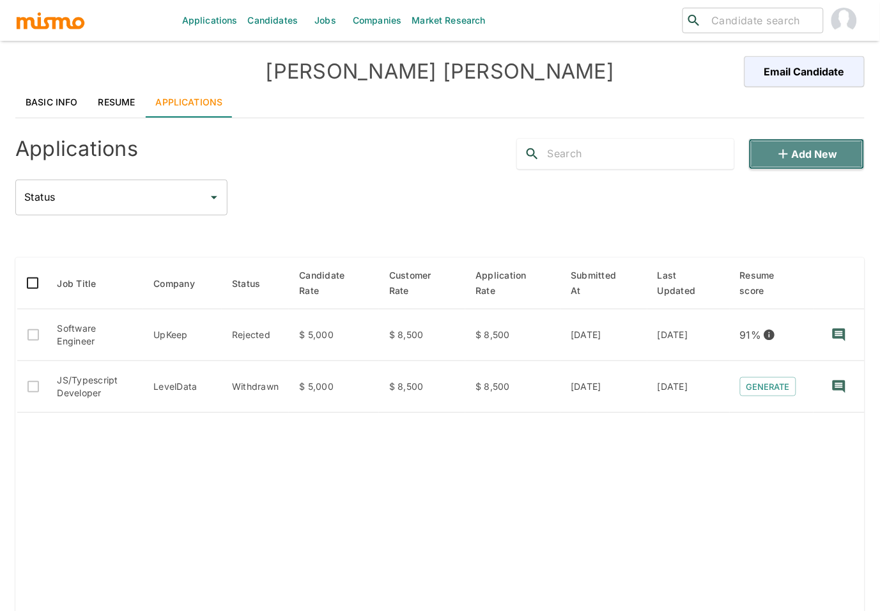
click at [805, 165] on button "Add new" at bounding box center [807, 154] width 116 height 31
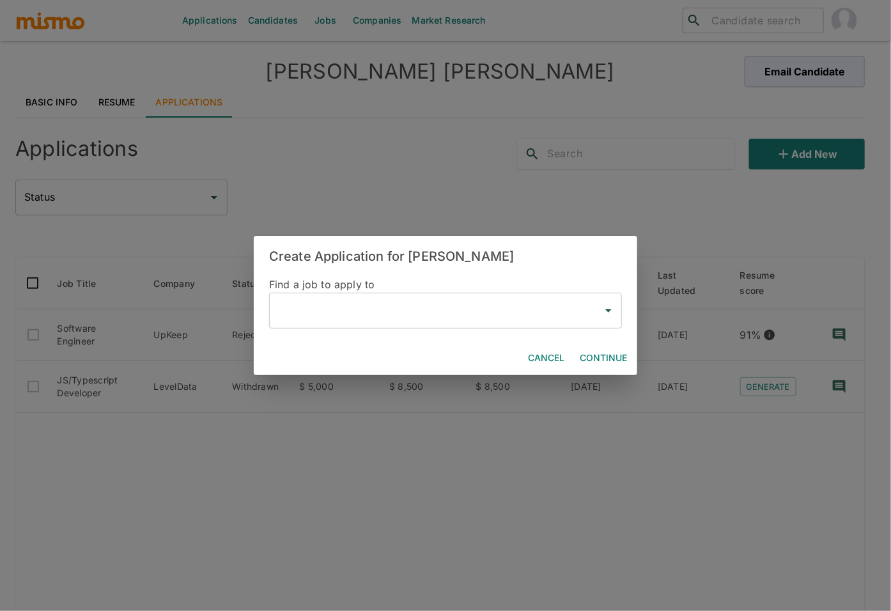
click at [377, 324] on div "​" at bounding box center [445, 311] width 353 height 36
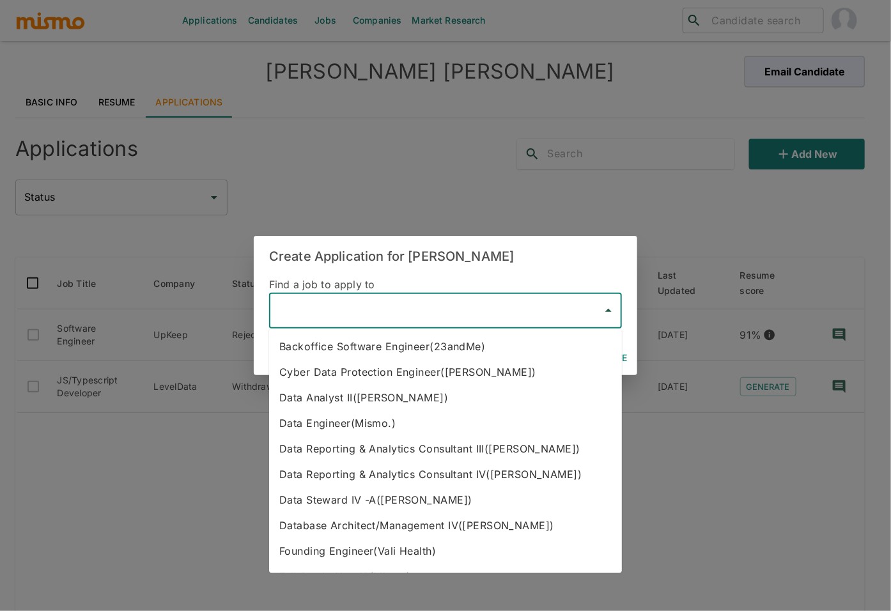
click at [429, 555] on li "Founding Engineer(Vali Health)" at bounding box center [445, 551] width 353 height 26
type input "Founding Engineer(Vali Health)"
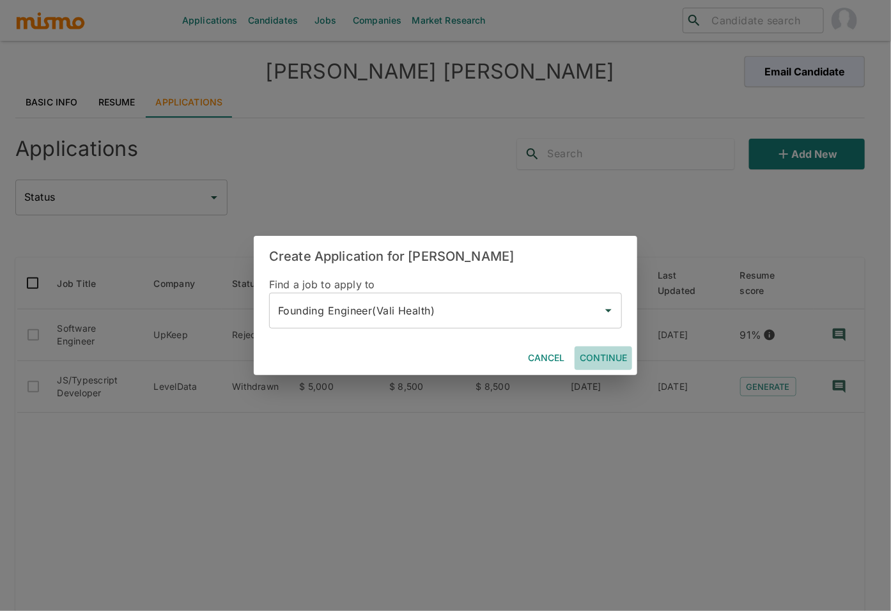
click at [608, 358] on button "Continue" at bounding box center [602, 358] width 57 height 24
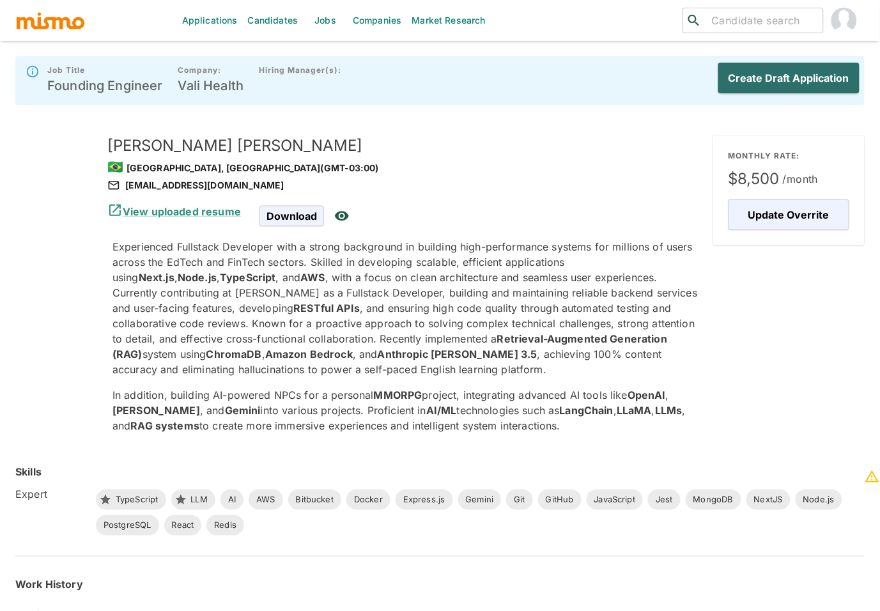
drag, startPoint x: 804, startPoint y: 94, endPoint x: 795, endPoint y: 89, distance: 10.3
click at [804, 93] on div "Create Draft Application" at bounding box center [783, 80] width 151 height 41
click at [788, 82] on button "Create Draft Application" at bounding box center [786, 78] width 146 height 31
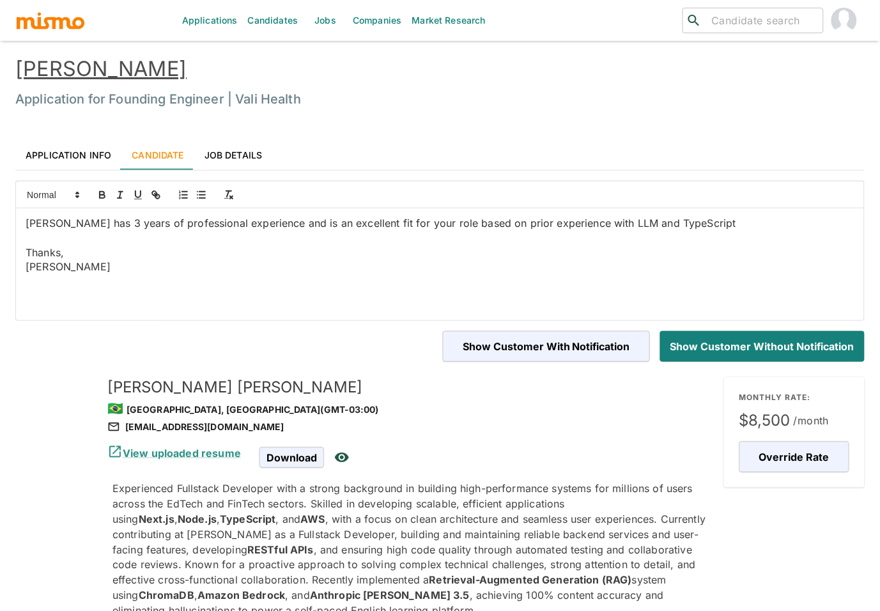
click at [70, 154] on link "Application Info" at bounding box center [68, 154] width 106 height 31
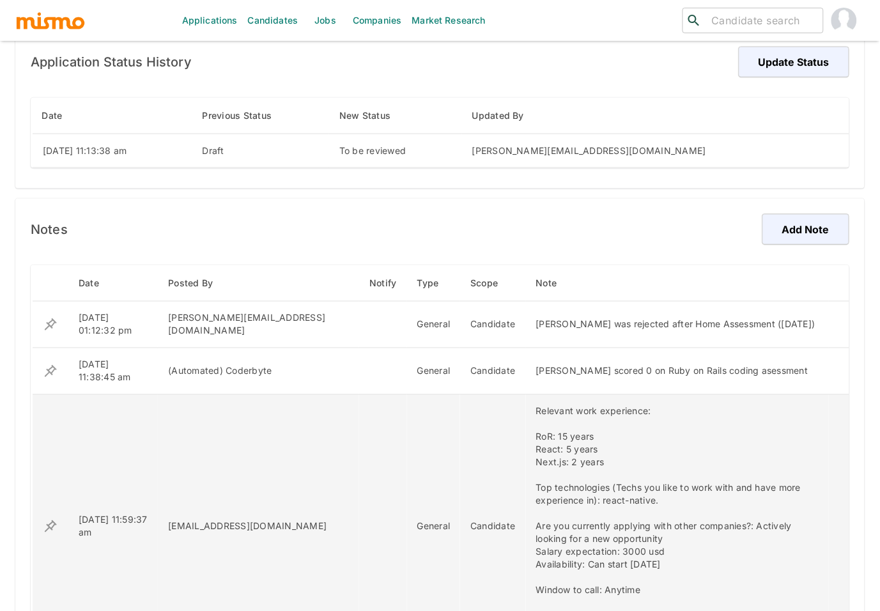
scroll to position [439, 0]
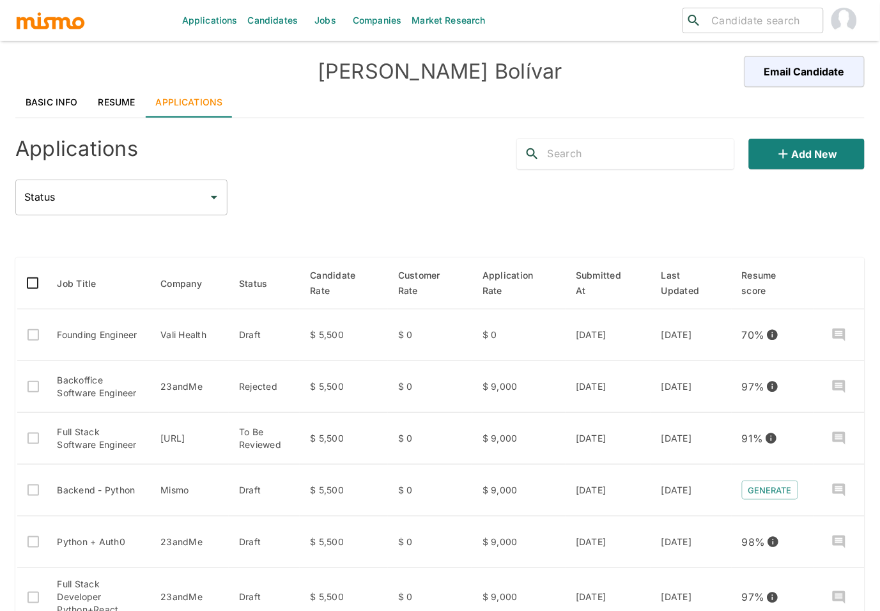
click at [122, 102] on link "Resume" at bounding box center [116, 102] width 57 height 31
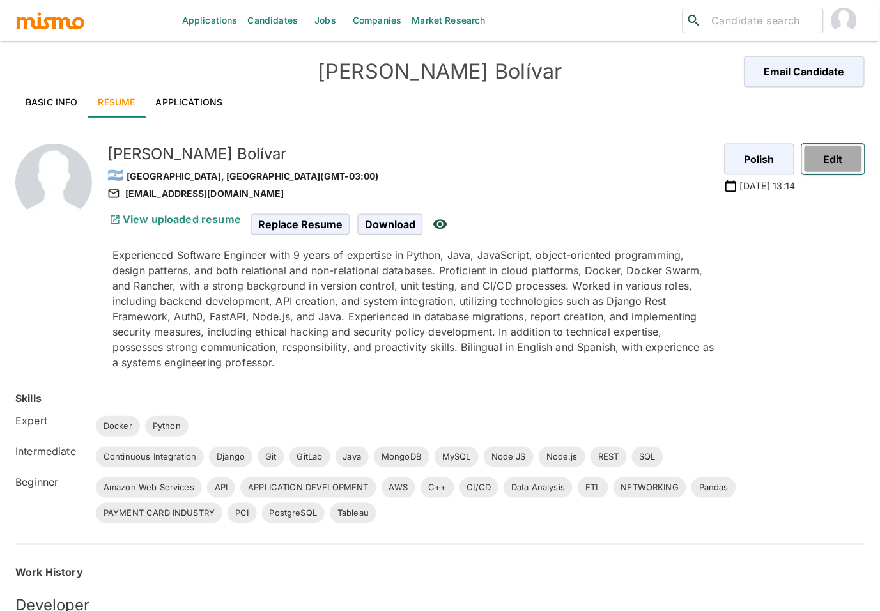
click at [845, 162] on button "Edit" at bounding box center [833, 159] width 63 height 31
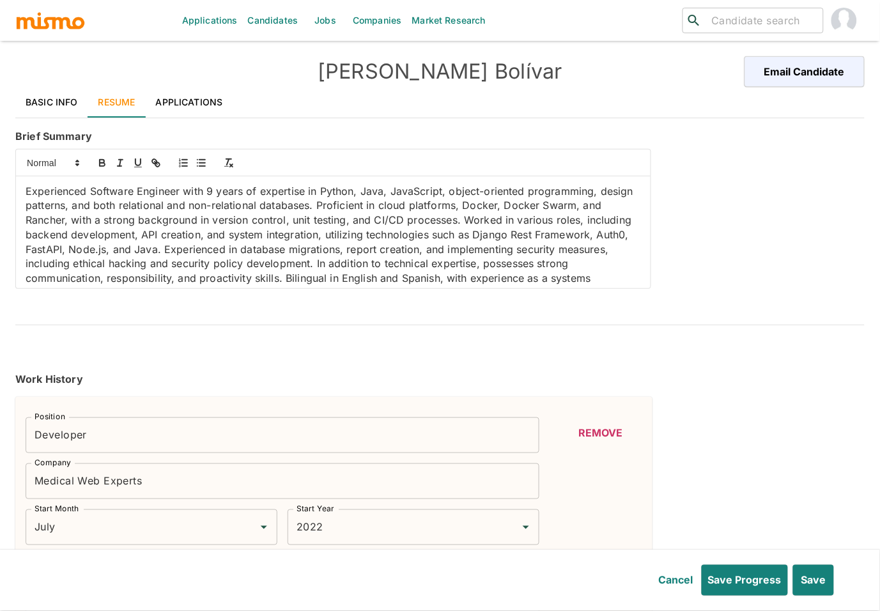
click at [402, 192] on p "Experienced Software Engineer with 9 years of expertise in Python, Java, JavaSc…" at bounding box center [333, 242] width 615 height 116
click at [400, 188] on p "Experienced Software Engineer with 9 years of expertise in Python, Java, tupesc…" at bounding box center [333, 242] width 615 height 116
drag, startPoint x: 387, startPoint y: 190, endPoint x: 360, endPoint y: 192, distance: 26.9
click at [360, 192] on p "Experienced Software Engineer with 9 years of expertise in Python, Java, typesc…" at bounding box center [333, 242] width 615 height 116
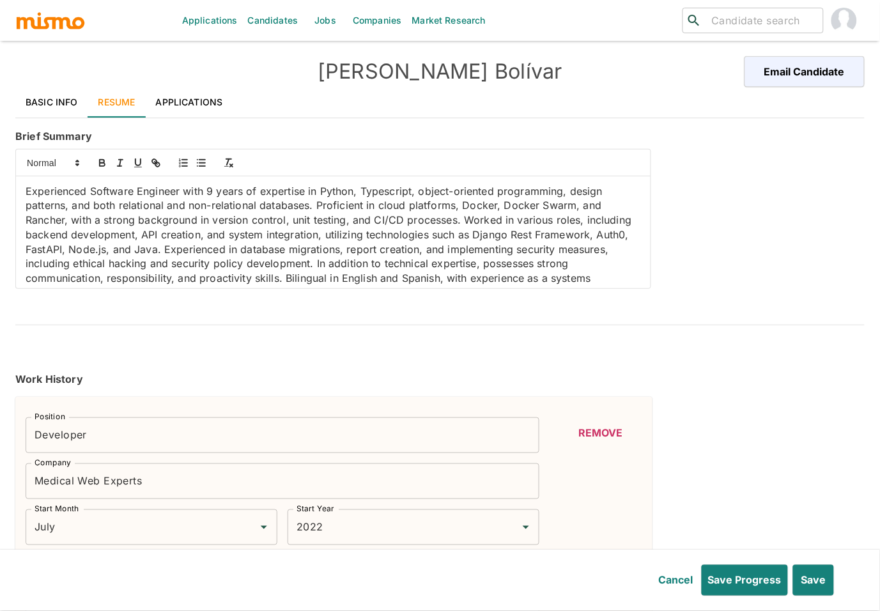
click at [421, 192] on p "Experienced Software Engineer with 9 years of expertise in Python, Typescript, …" at bounding box center [333, 242] width 615 height 116
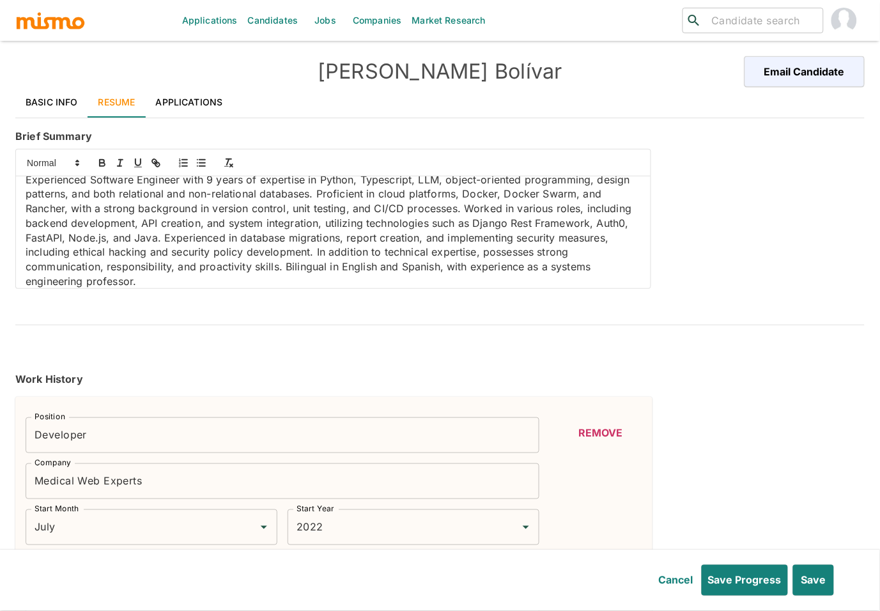
scroll to position [13, 0]
click at [142, 236] on p "Experienced Software Engineer with 9 years of expertise in Python, Typescript, …" at bounding box center [333, 229] width 615 height 116
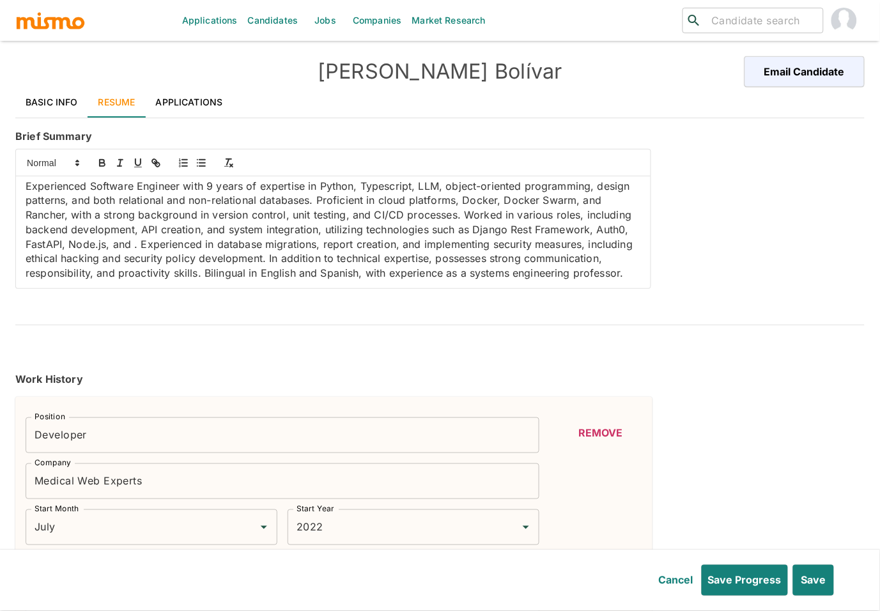
scroll to position [4, 0]
click at [70, 245] on p "Experienced Software Engineer with 9 years of expertise in Python, Typescript, …" at bounding box center [333, 231] width 615 height 102
drag, startPoint x: 473, startPoint y: 220, endPoint x: 139, endPoint y: 233, distance: 334.3
click at [139, 233] on p "Experienced Software Engineer with 9 years of expertise in Python, Typescript, …" at bounding box center [333, 230] width 615 height 102
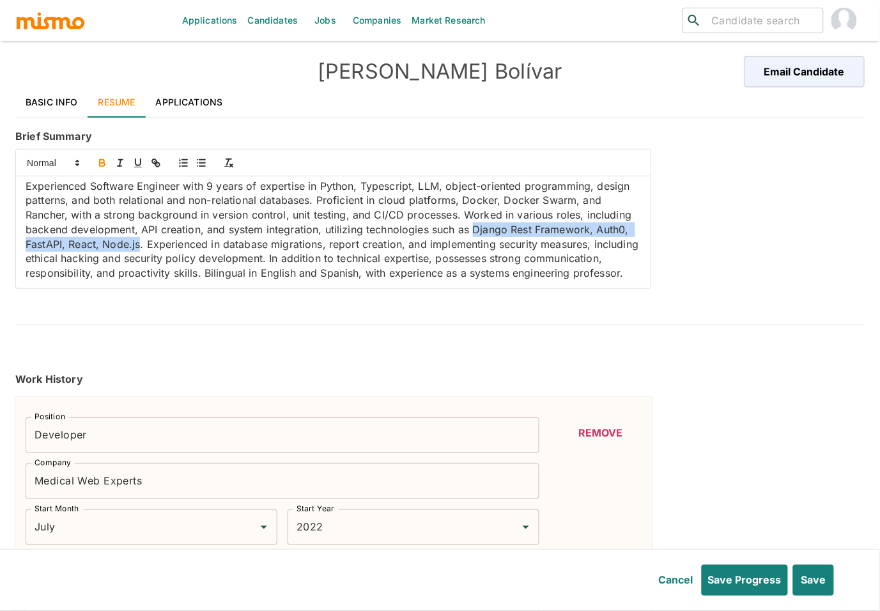
click at [101, 158] on icon "button" at bounding box center [101, 162] width 11 height 11
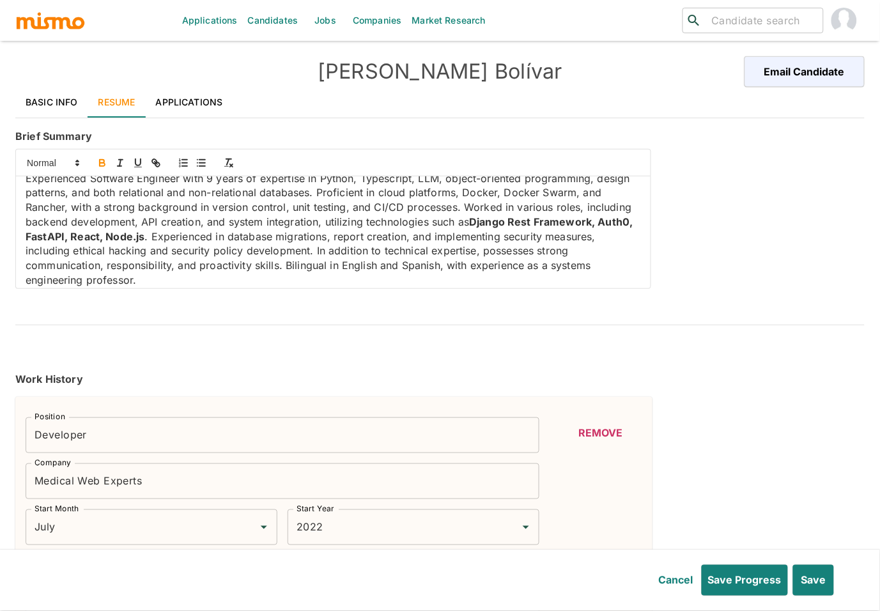
click at [153, 216] on p "Experienced Software Engineer with 9 years of expertise in Python, Typescript, …" at bounding box center [333, 229] width 615 height 116
click at [103, 164] on icon "button" at bounding box center [102, 164] width 5 height 3
drag, startPoint x: 376, startPoint y: 210, endPoint x: 402, endPoint y: 210, distance: 26.8
click at [402, 210] on p "Experienced Software Engineer with 9 years of expertise in Python, Typescript, …" at bounding box center [333, 229] width 615 height 116
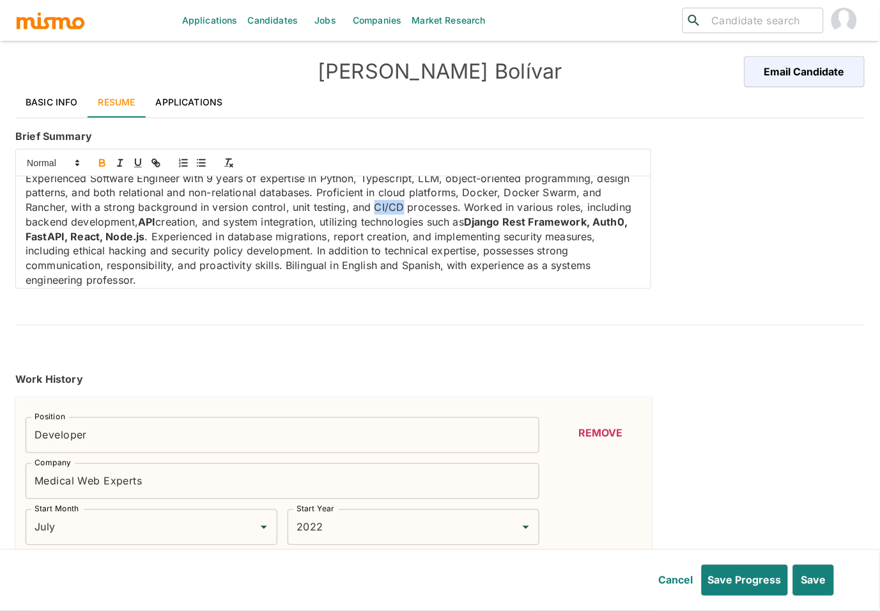
click at [104, 161] on icon "button" at bounding box center [102, 161] width 4 height 3
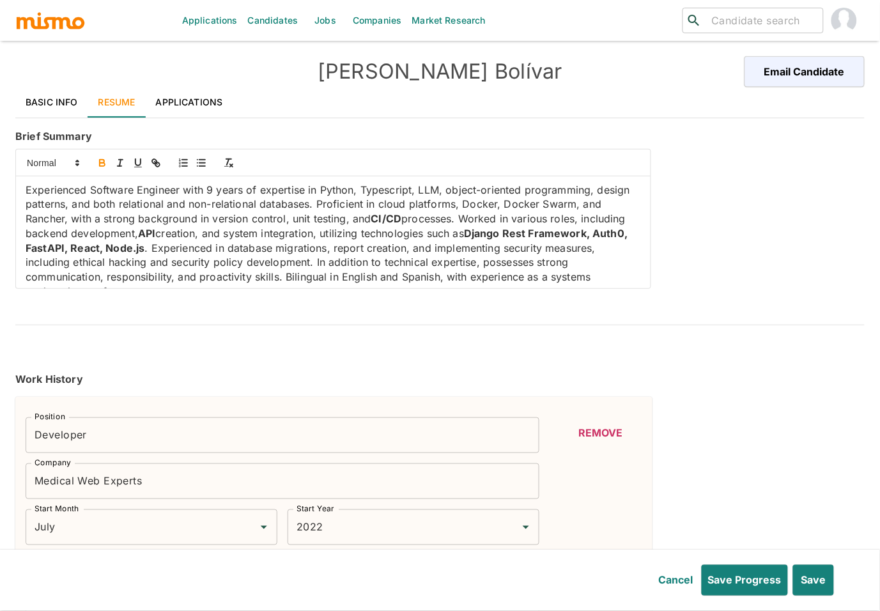
scroll to position [0, 0]
drag, startPoint x: 460, startPoint y: 208, endPoint x: 570, endPoint y: 211, distance: 110.6
click at [570, 211] on p "Experienced Software Engineer with 9 years of expertise in Python, Typescript, …" at bounding box center [333, 242] width 615 height 116
click at [100, 160] on icon "button" at bounding box center [102, 161] width 4 height 3
drag, startPoint x: 319, startPoint y: 188, endPoint x: 438, endPoint y: 188, distance: 118.8
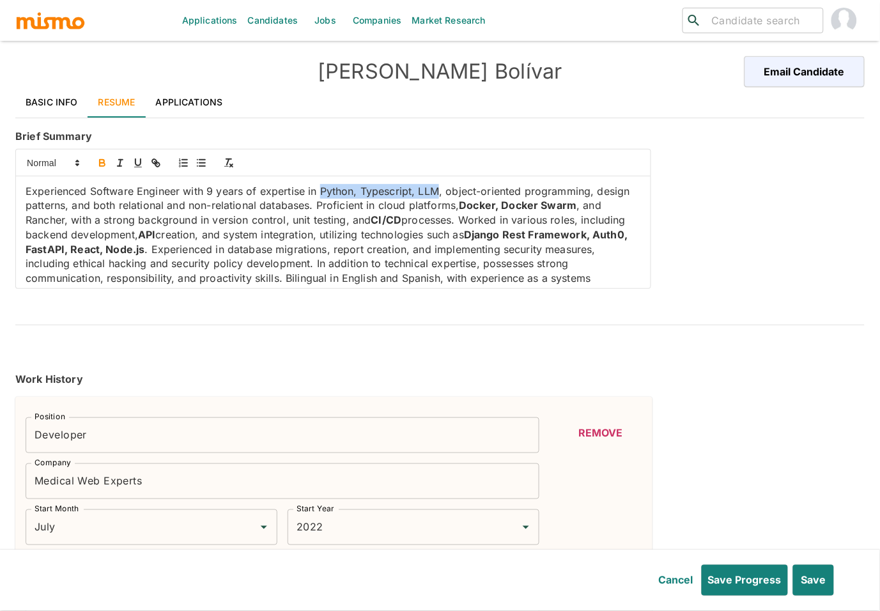
click at [438, 188] on p "Experienced Software Engineer with 9 years of expertise in Python, Typescript, …" at bounding box center [333, 242] width 615 height 116
click at [107, 165] on icon "button" at bounding box center [101, 162] width 11 height 11
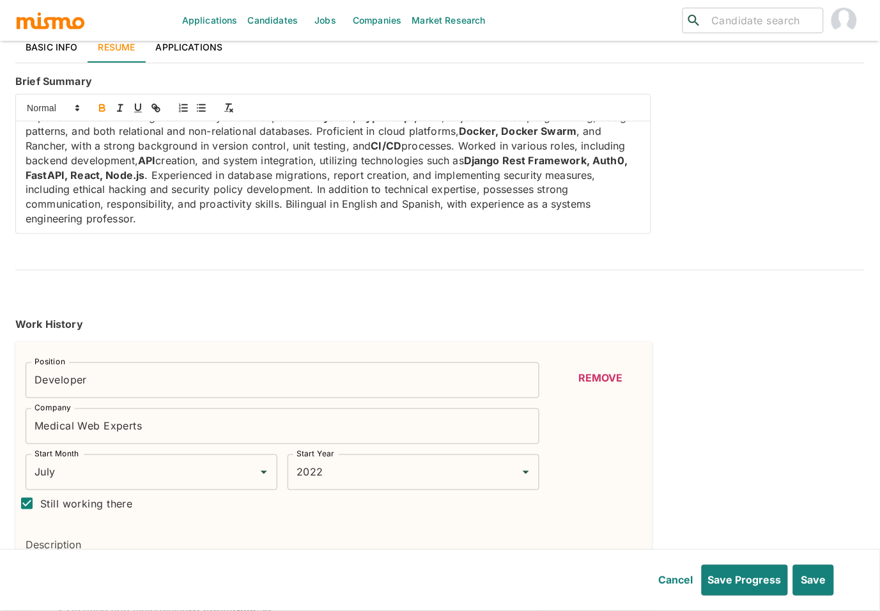
scroll to position [259, 0]
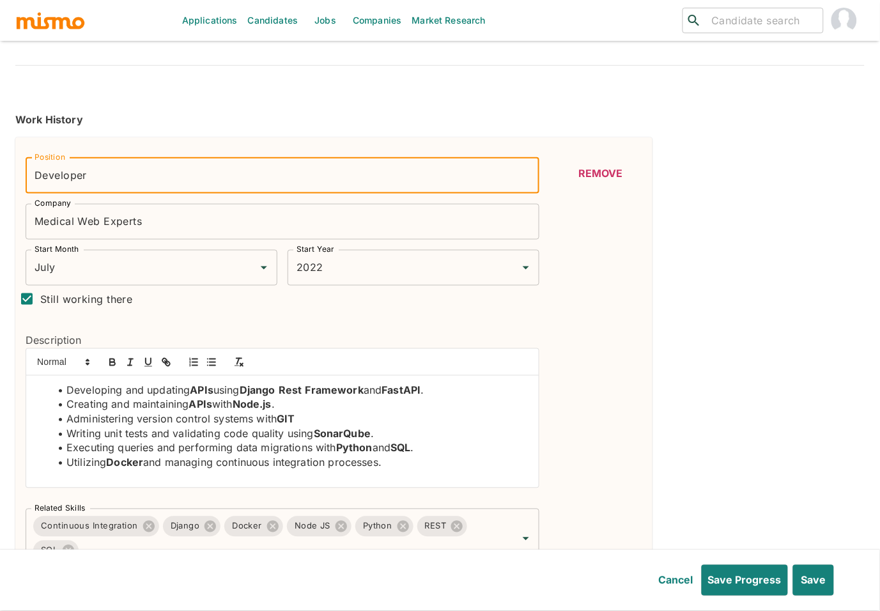
click at [33, 171] on input "Developer" at bounding box center [283, 176] width 514 height 36
drag, startPoint x: 96, startPoint y: 174, endPoint x: 17, endPoint y: 174, distance: 79.2
click at [17, 174] on div "Position Developer - Full Stack Engineer Position" at bounding box center [277, 171] width 524 height 46
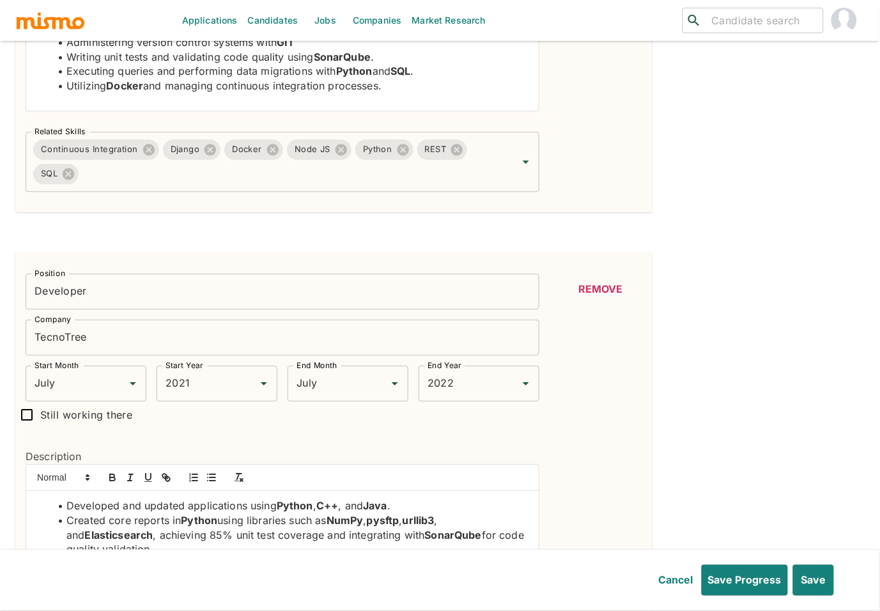
scroll to position [781, 0]
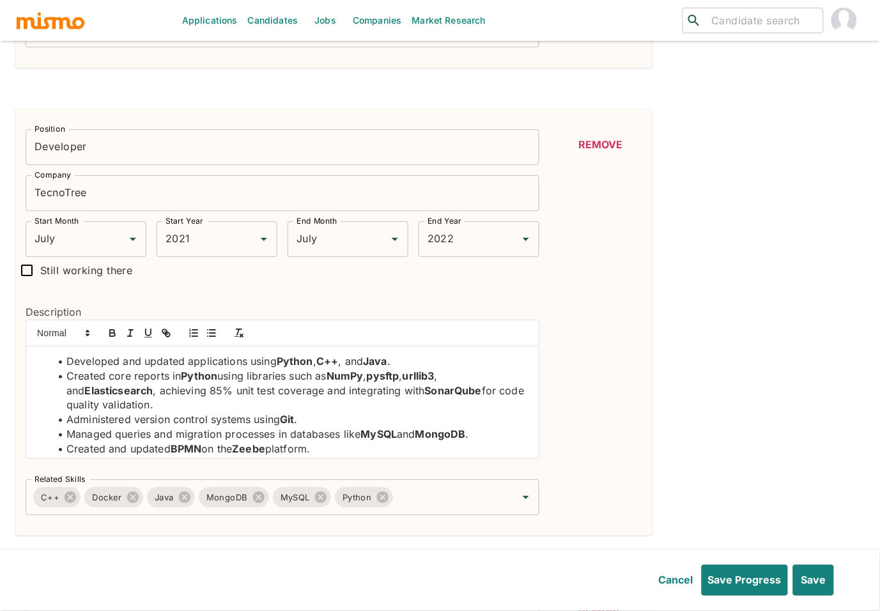
type input "Senior Full Stack Engineer"
click at [37, 150] on input "Developer" at bounding box center [283, 147] width 514 height 36
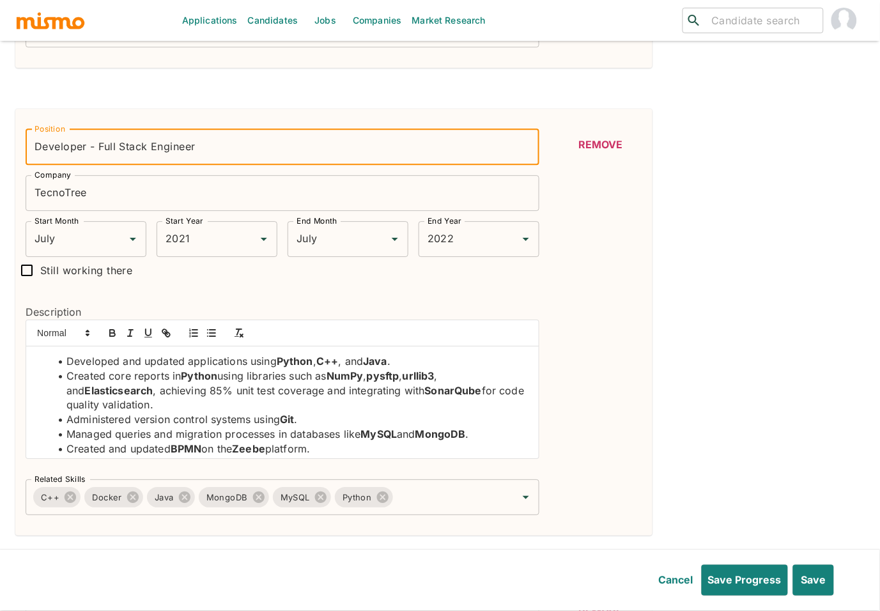
drag, startPoint x: 97, startPoint y: 146, endPoint x: 10, endPoint y: 143, distance: 87.6
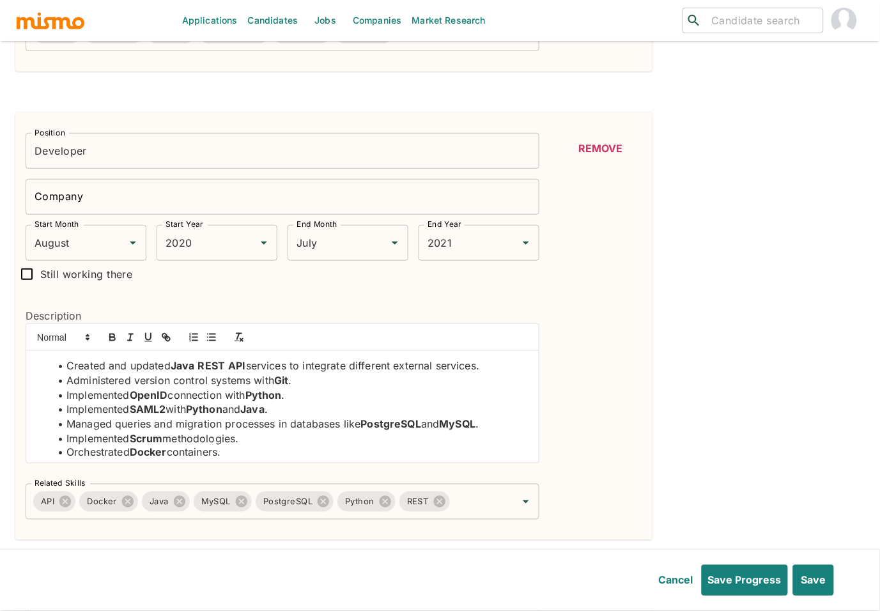
scroll to position [1246, 0]
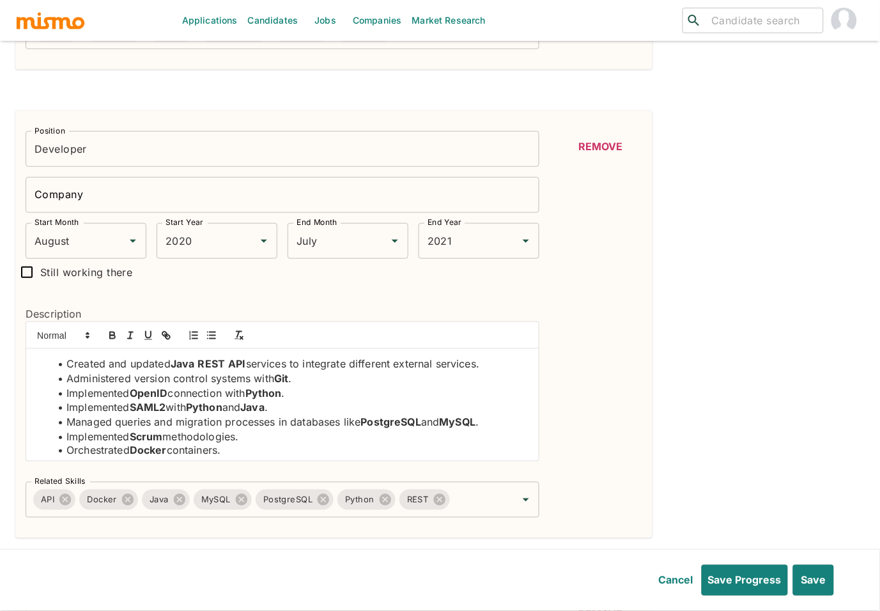
type input "Senior Full Stack Engineer"
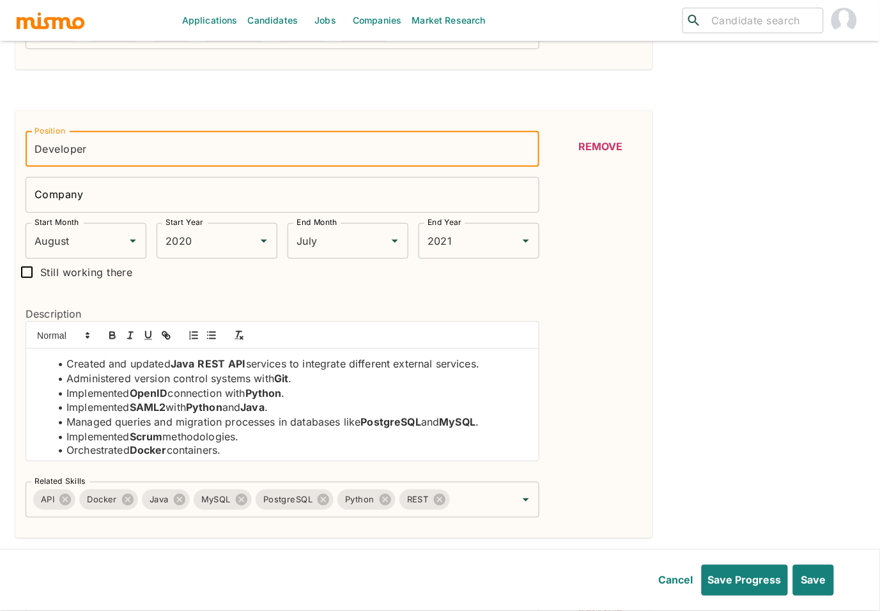
click at [36, 153] on input "Developer" at bounding box center [283, 149] width 514 height 36
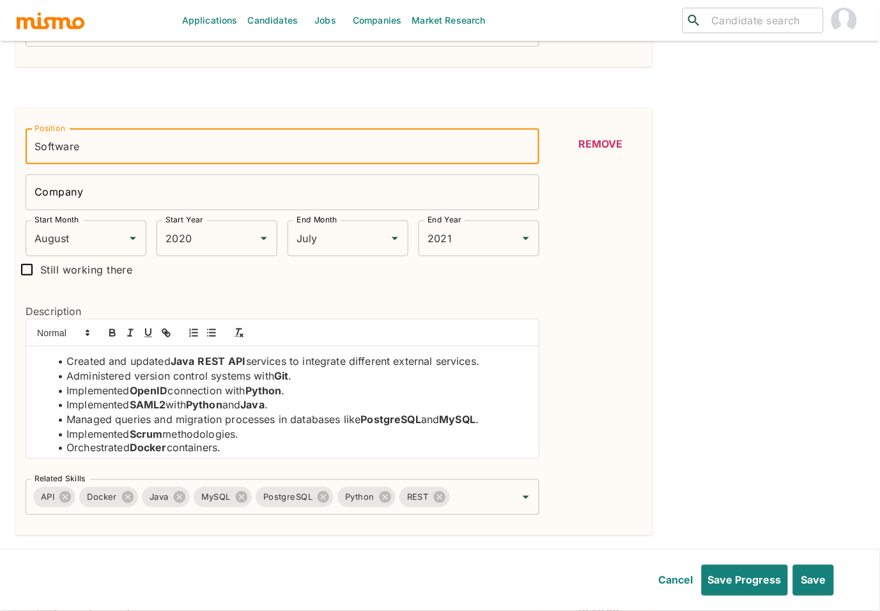
click at [116, 154] on input "Software" at bounding box center [283, 146] width 514 height 36
type input "Software Engineer"
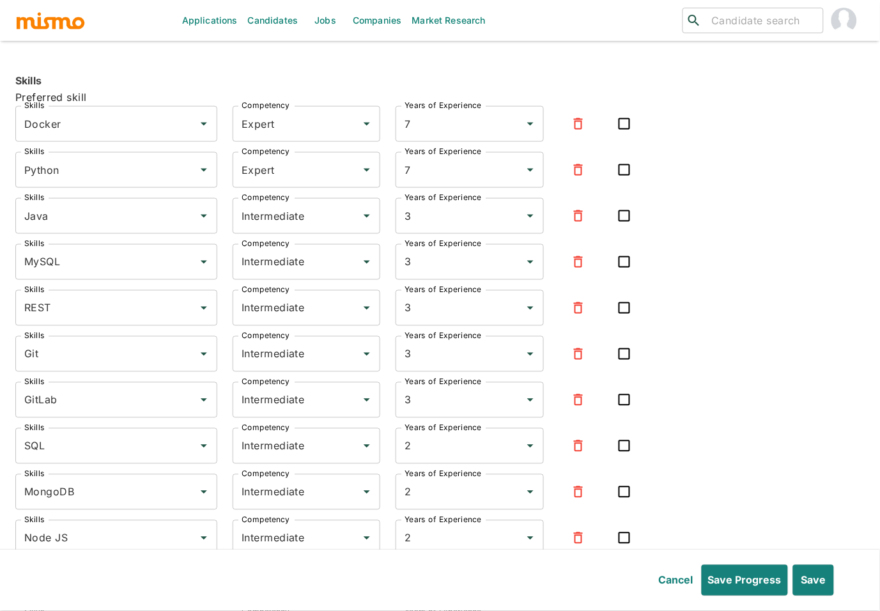
scroll to position [3727, 0]
click at [823, 579] on button "Save" at bounding box center [812, 580] width 43 height 31
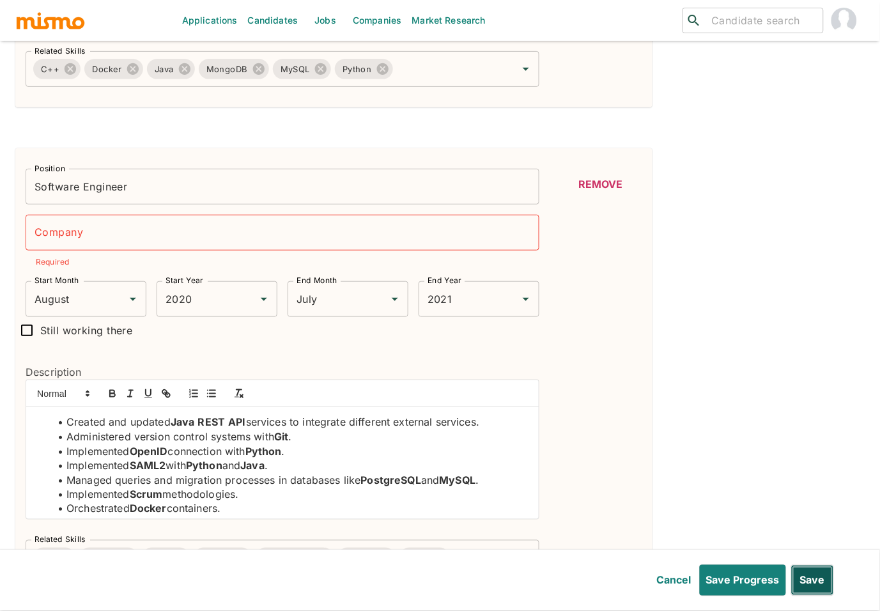
scroll to position [1216, 0]
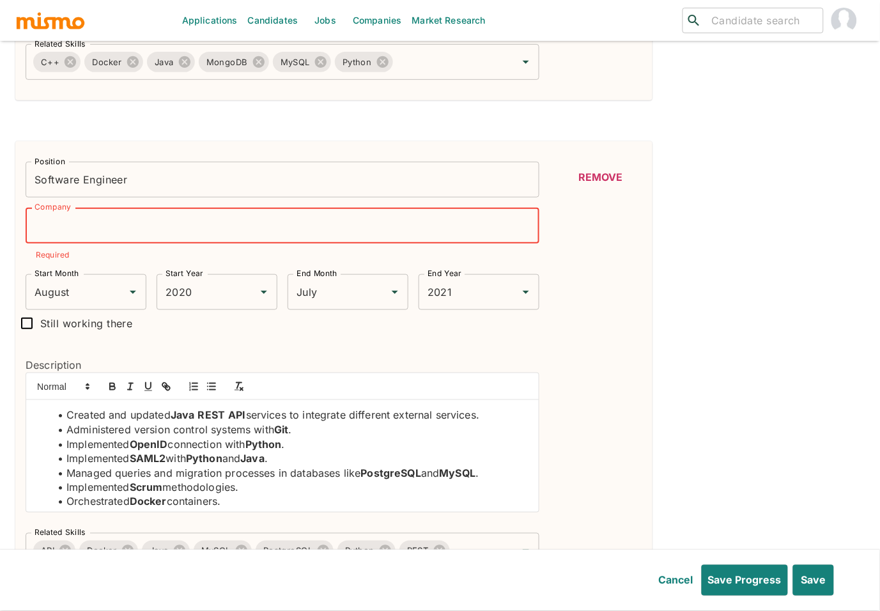
click at [254, 230] on input "Company" at bounding box center [283, 226] width 514 height 36
type input "Freelancer"
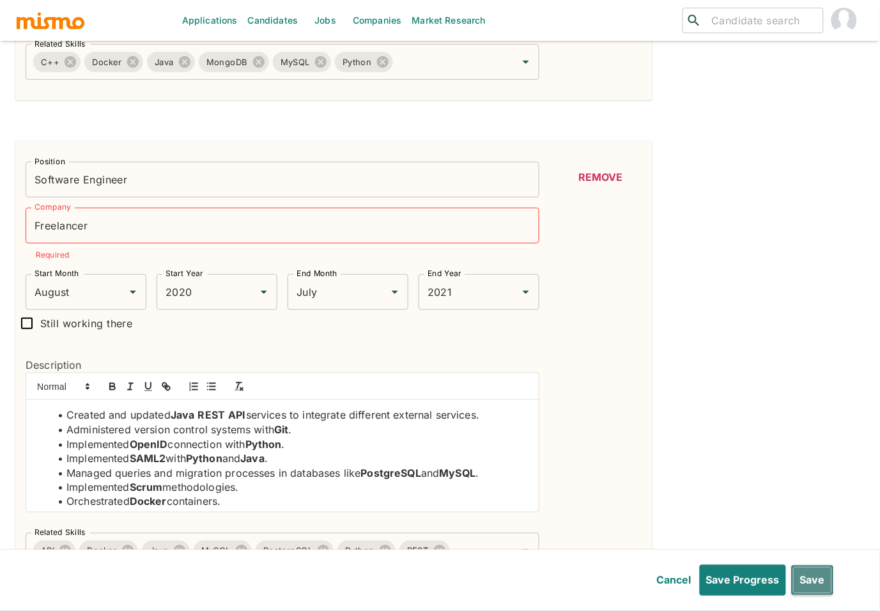
click at [814, 575] on button "Save" at bounding box center [812, 580] width 43 height 31
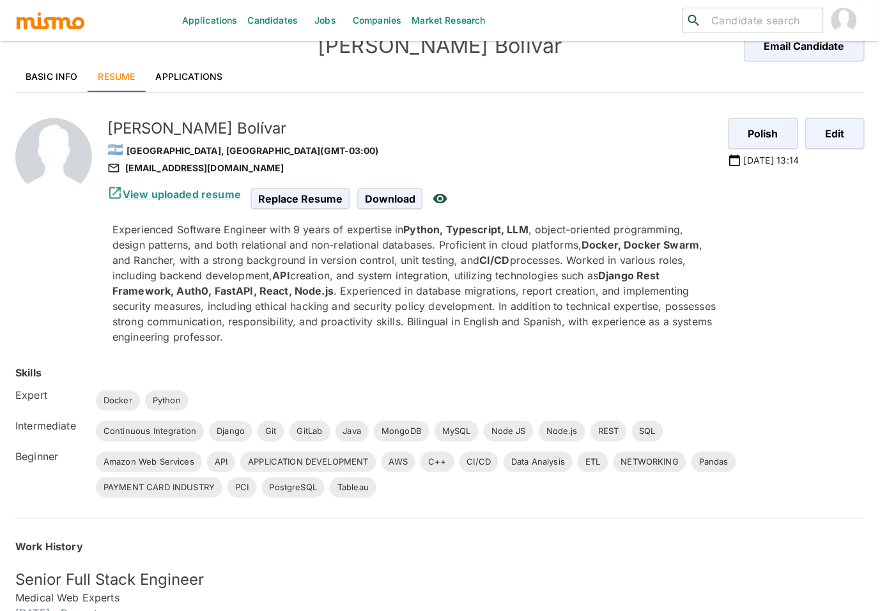
scroll to position [0, 0]
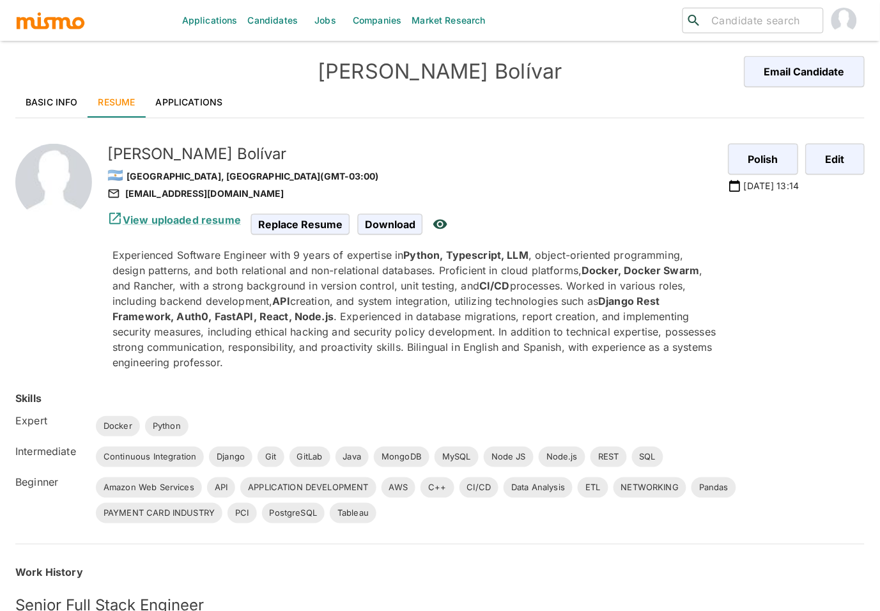
click at [197, 102] on link "Applications" at bounding box center [190, 102] width 88 height 31
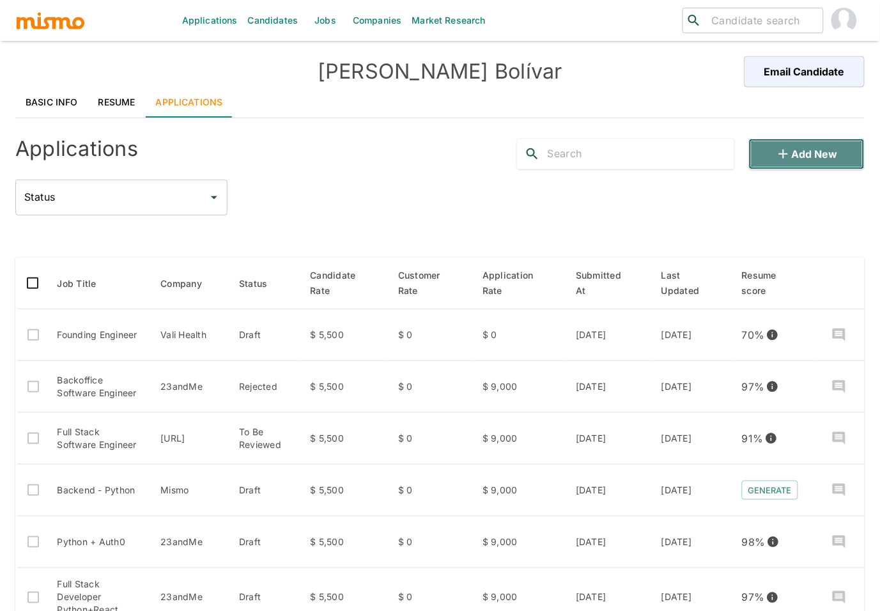
click at [813, 157] on button "Add new" at bounding box center [807, 154] width 116 height 31
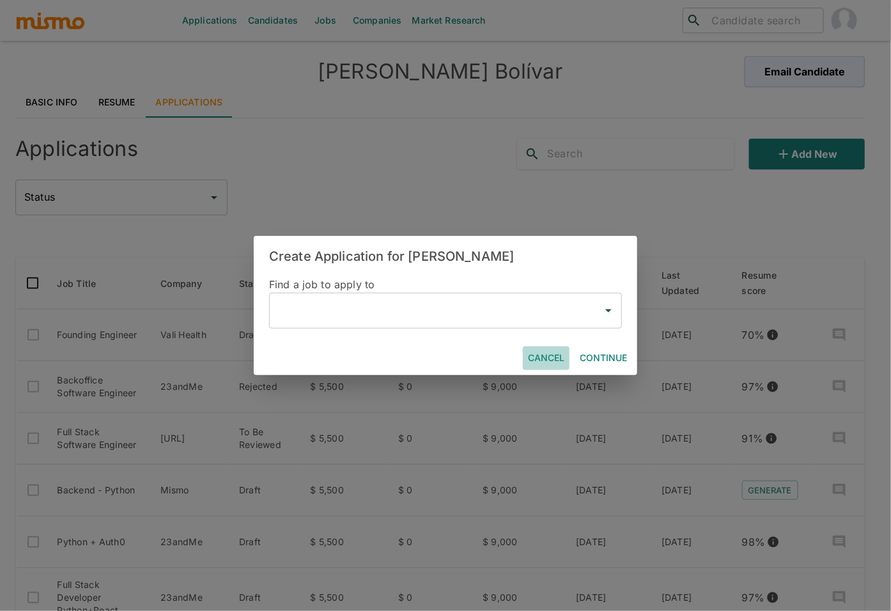
click at [542, 356] on button "Cancel" at bounding box center [546, 358] width 47 height 24
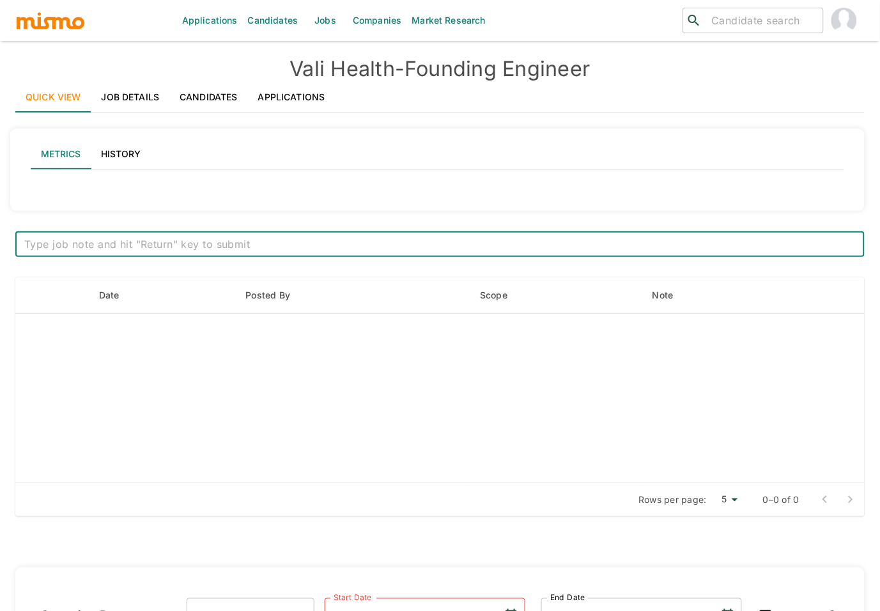
click at [288, 98] on link "Applications" at bounding box center [292, 97] width 88 height 31
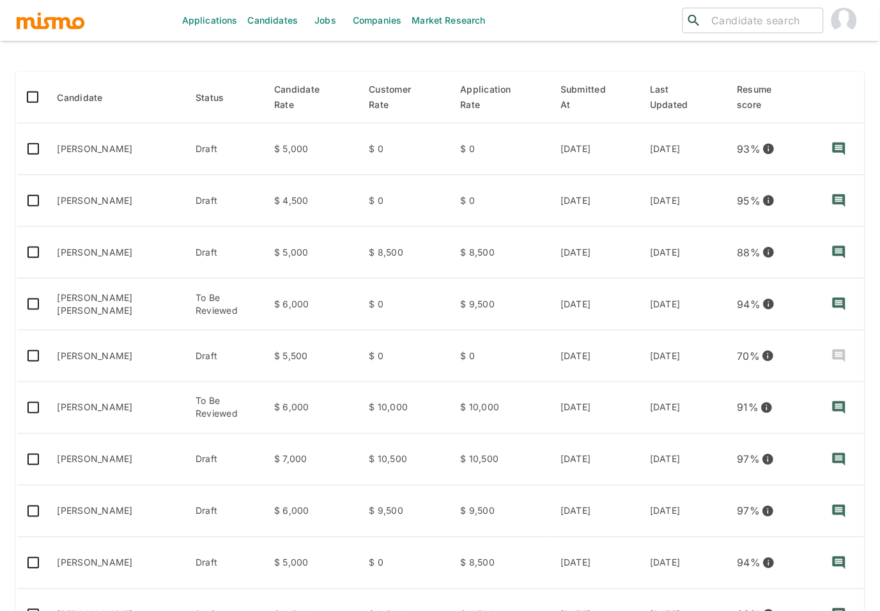
scroll to position [203, 0]
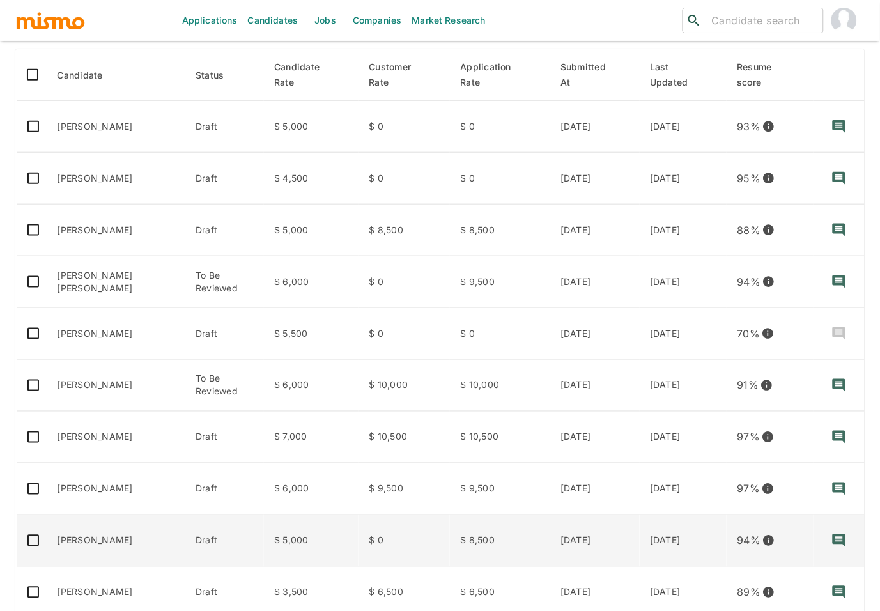
click at [115, 539] on td "[PERSON_NAME]" at bounding box center [116, 541] width 139 height 52
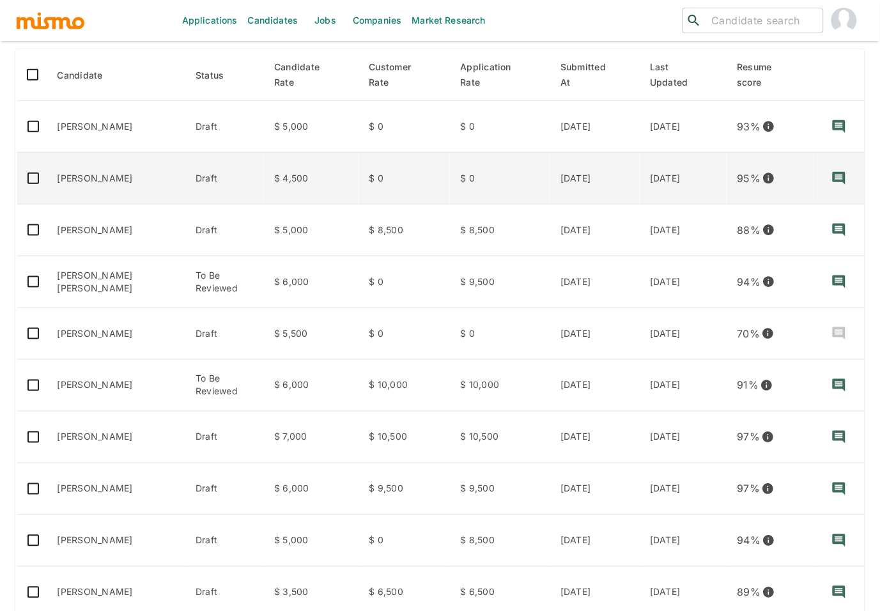
click at [194, 181] on td "Draft" at bounding box center [224, 179] width 79 height 52
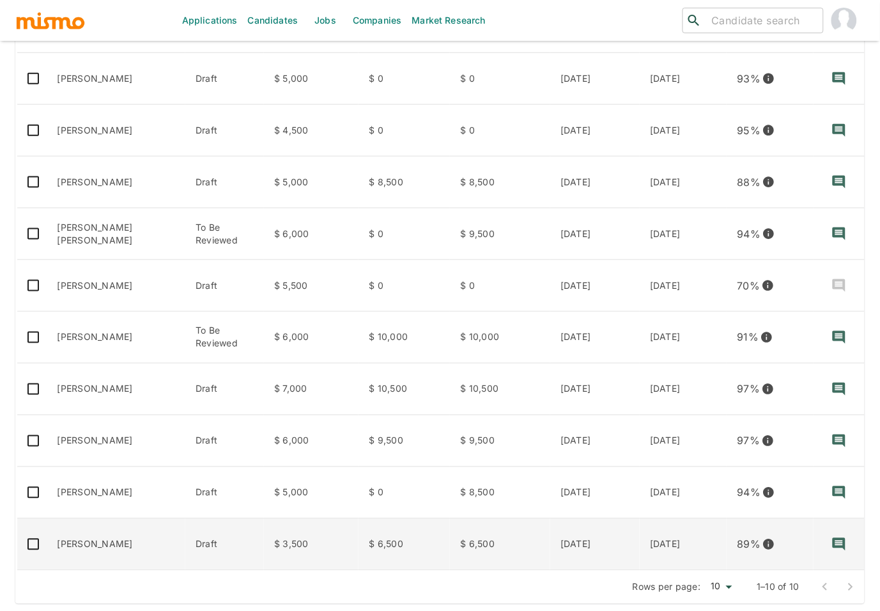
scroll to position [264, 0]
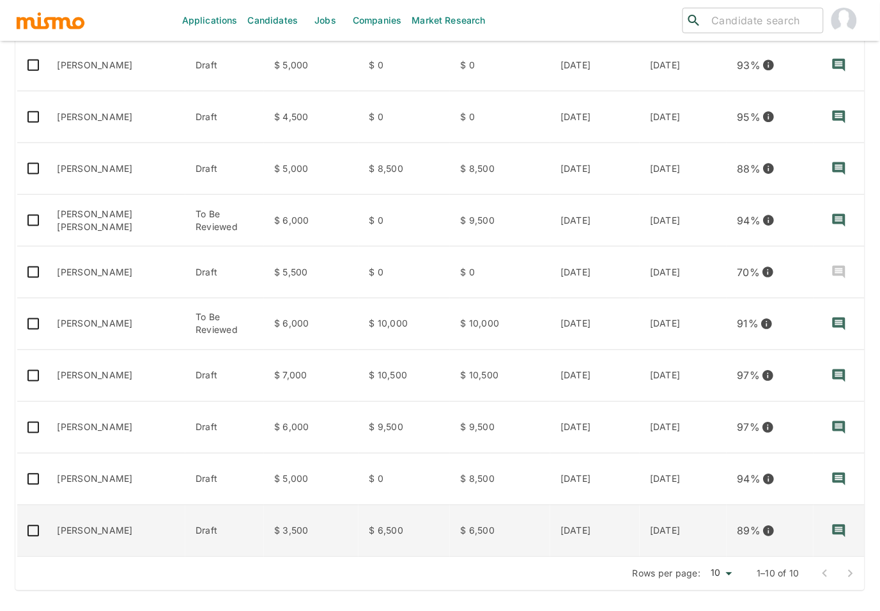
click at [116, 535] on td "[PERSON_NAME]" at bounding box center [116, 531] width 139 height 52
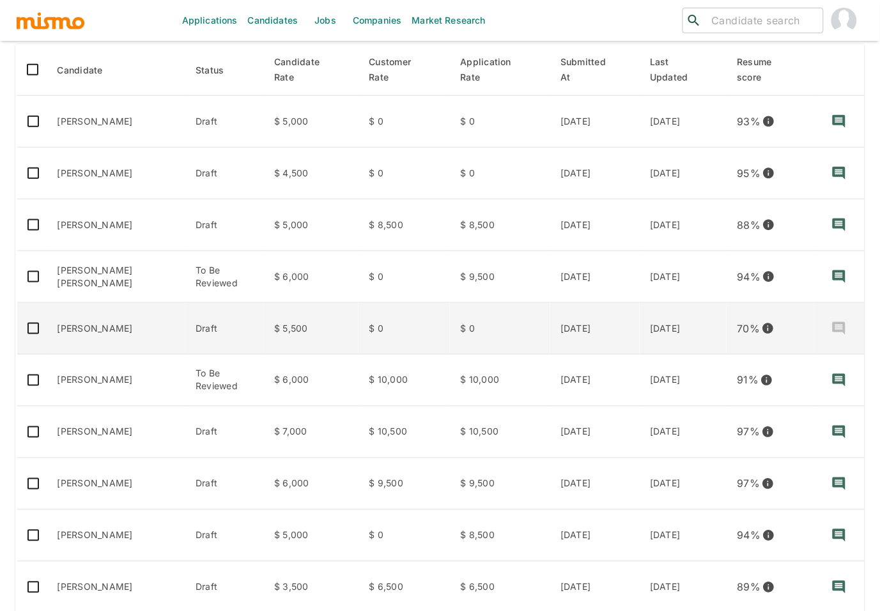
scroll to position [0, 0]
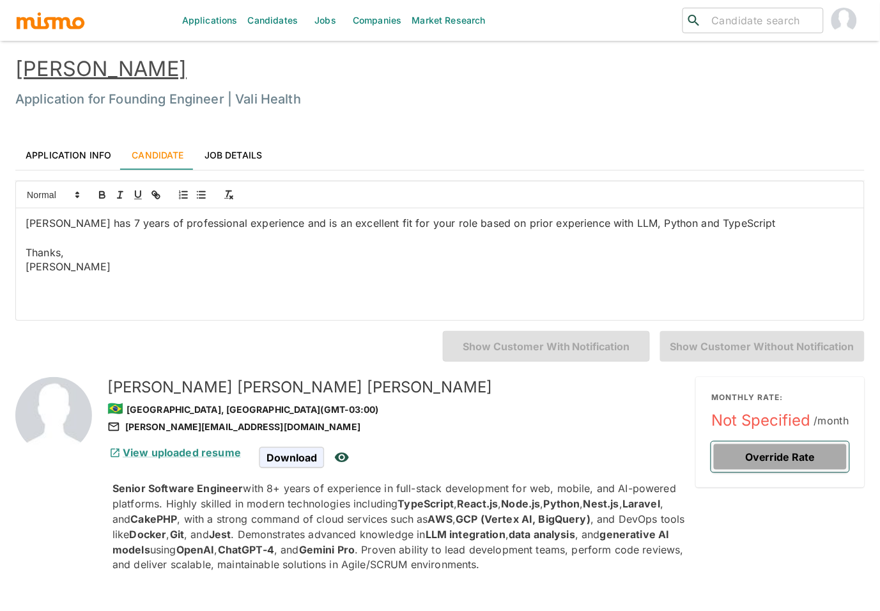
click at [806, 445] on button "Override Rate" at bounding box center [780, 456] width 138 height 31
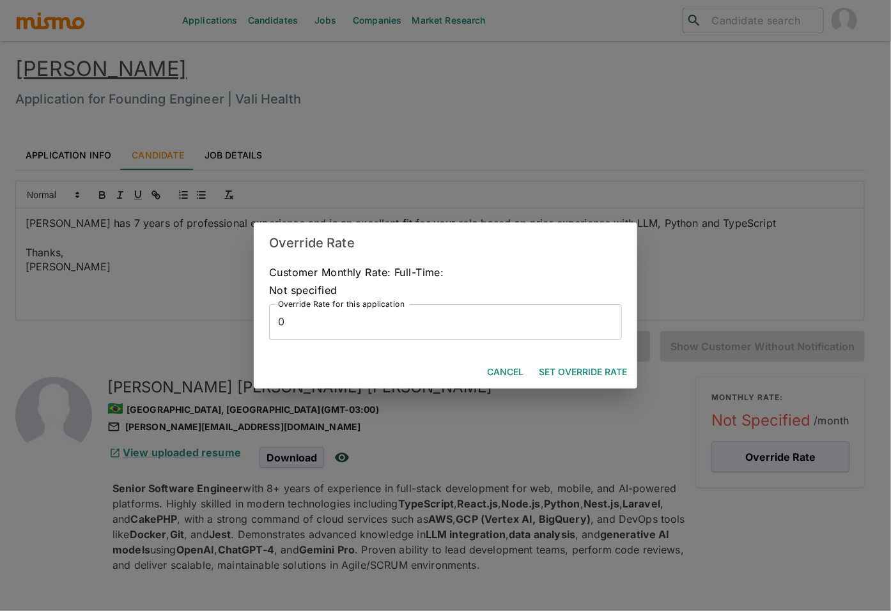
click at [443, 318] on input "0" at bounding box center [445, 322] width 353 height 36
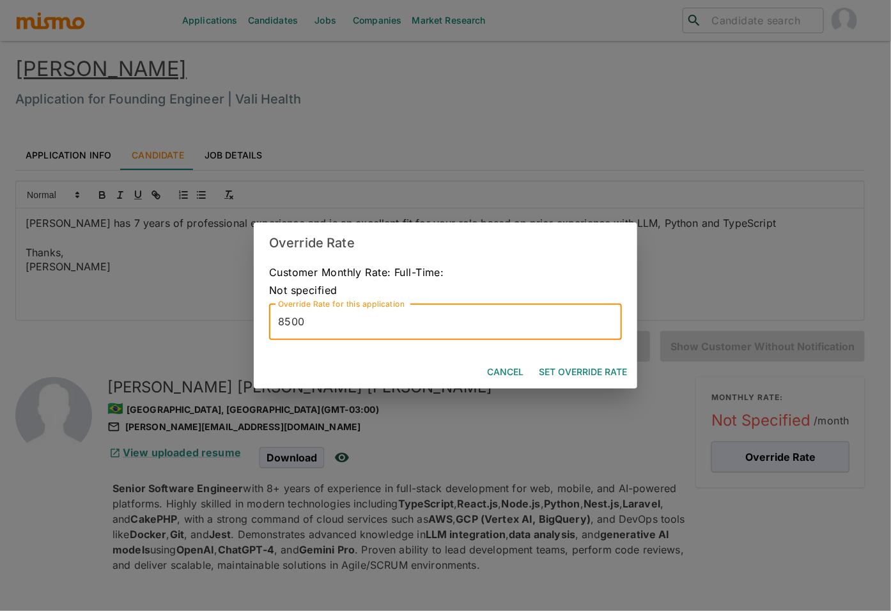
type input "8500"
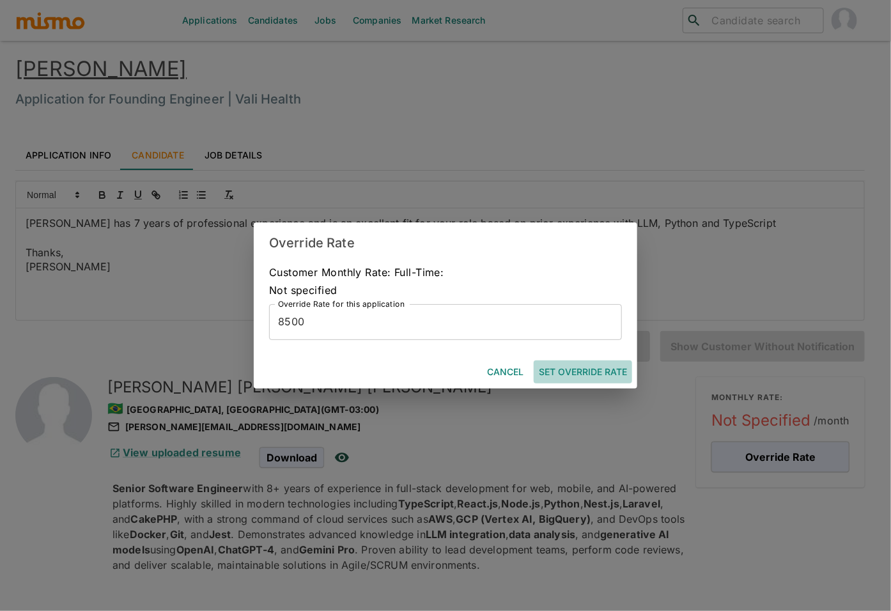
click at [595, 374] on button "Set Override Rate" at bounding box center [582, 372] width 98 height 24
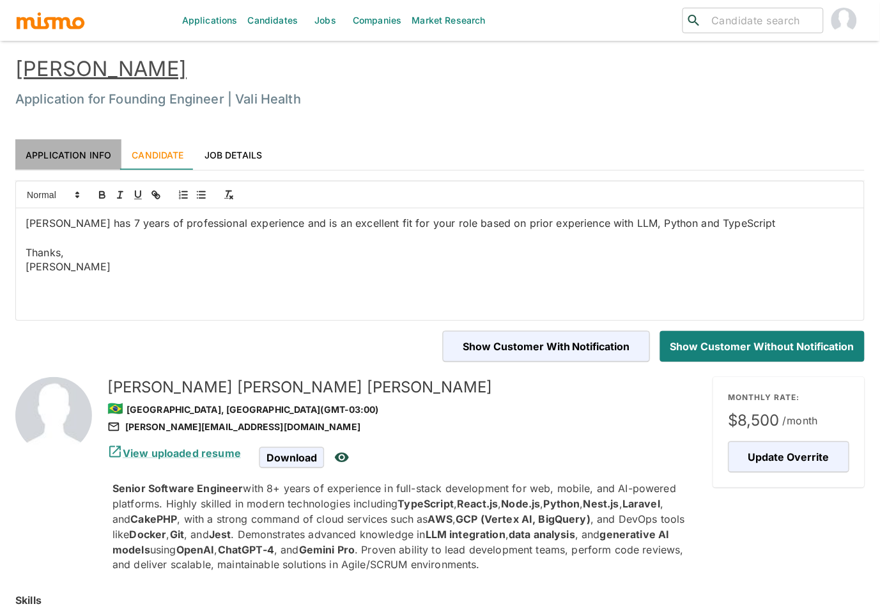
click at [95, 153] on link "Application Info" at bounding box center [68, 154] width 106 height 31
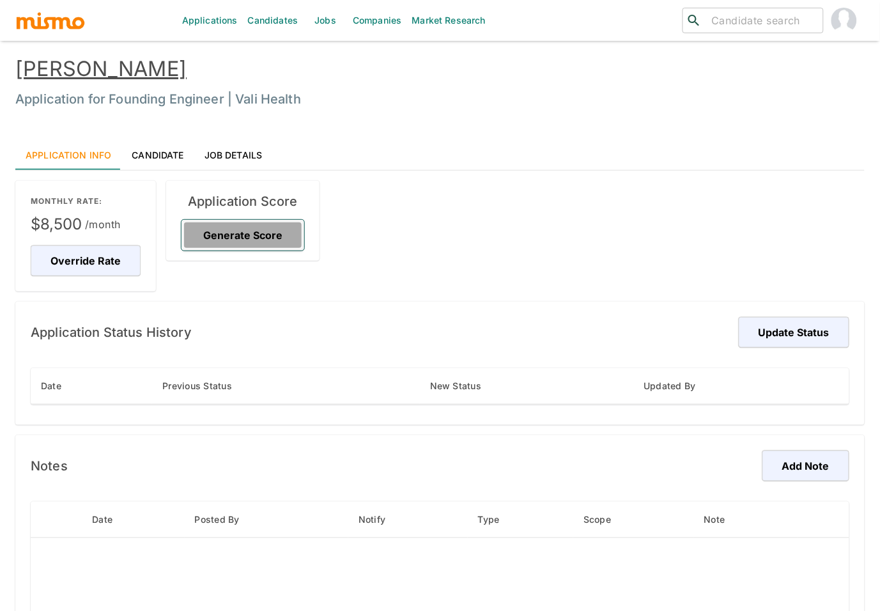
click at [234, 233] on button "Generate Score" at bounding box center [242, 235] width 123 height 31
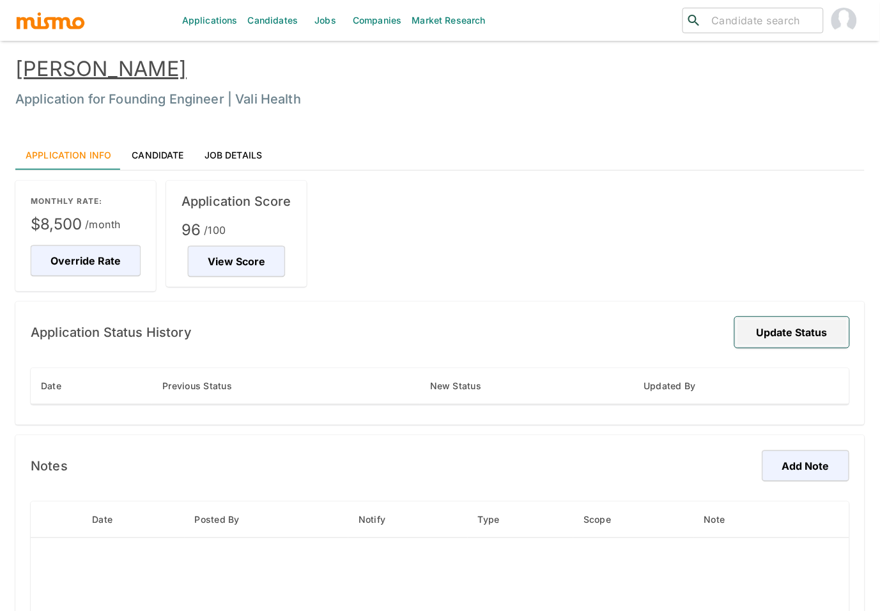
click at [796, 335] on button "Update Status" at bounding box center [792, 332] width 114 height 31
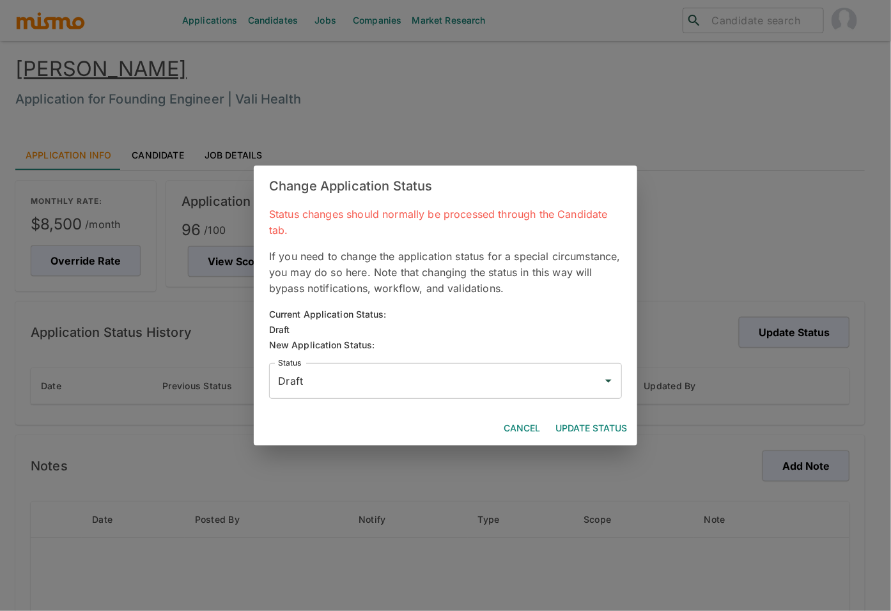
click at [415, 374] on input "Draft" at bounding box center [436, 381] width 322 height 24
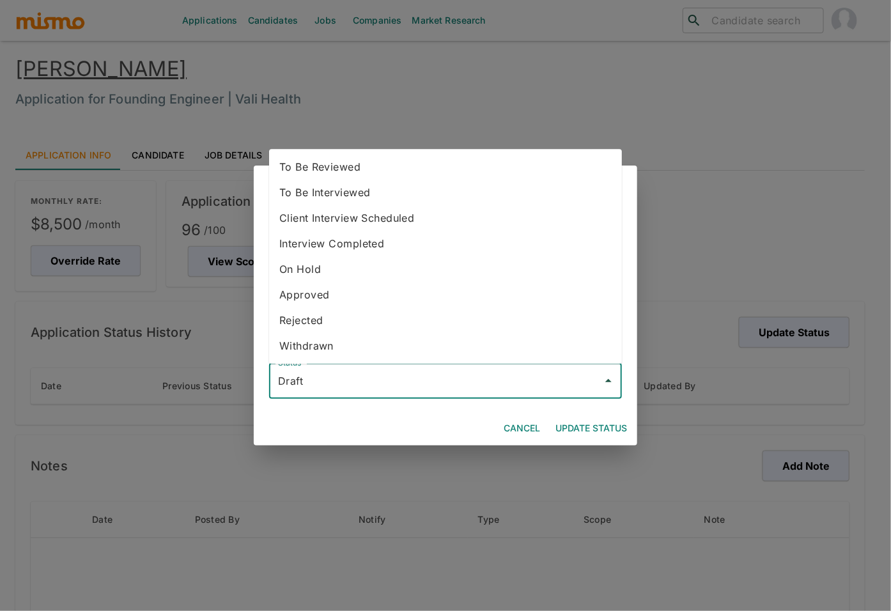
click at [377, 168] on li "To Be Reviewed" at bounding box center [445, 167] width 353 height 26
type input "To Be Reviewed"
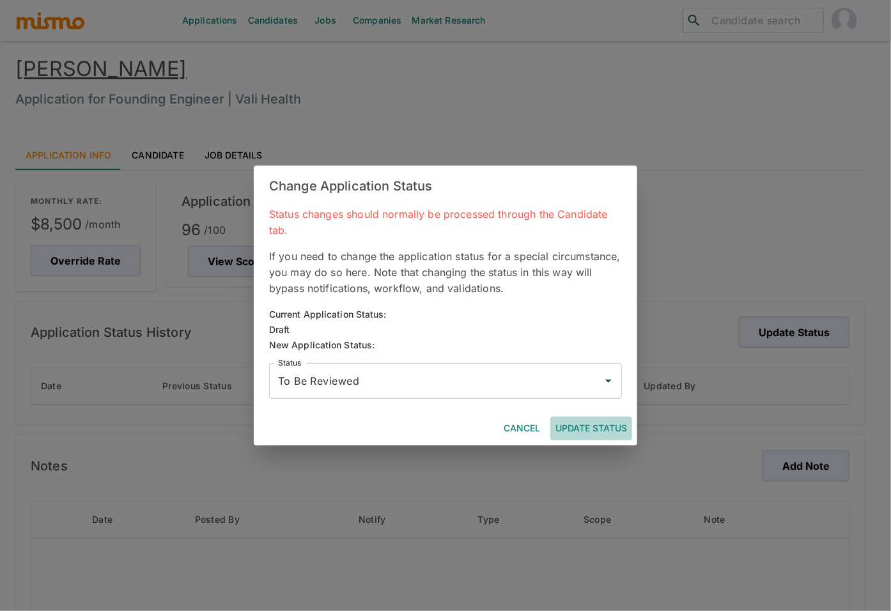
click at [593, 429] on button "Update Status" at bounding box center [591, 429] width 82 height 24
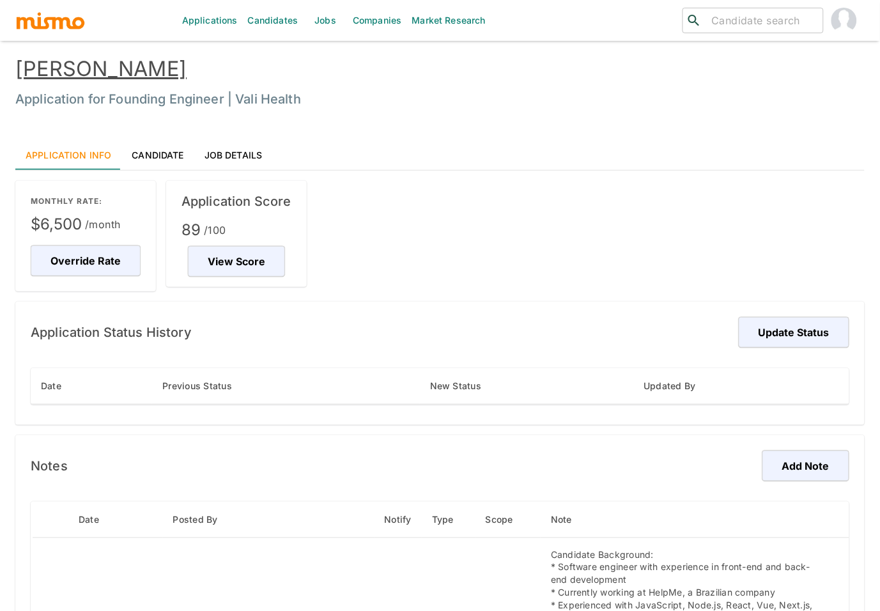
click at [172, 156] on link "Candidate" at bounding box center [157, 154] width 72 height 31
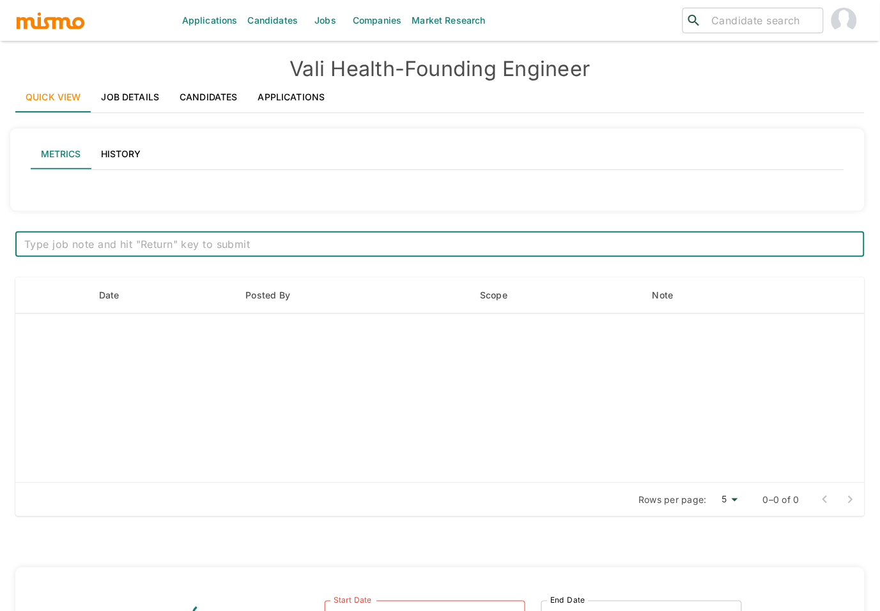
click at [282, 95] on link "Applications" at bounding box center [292, 97] width 88 height 31
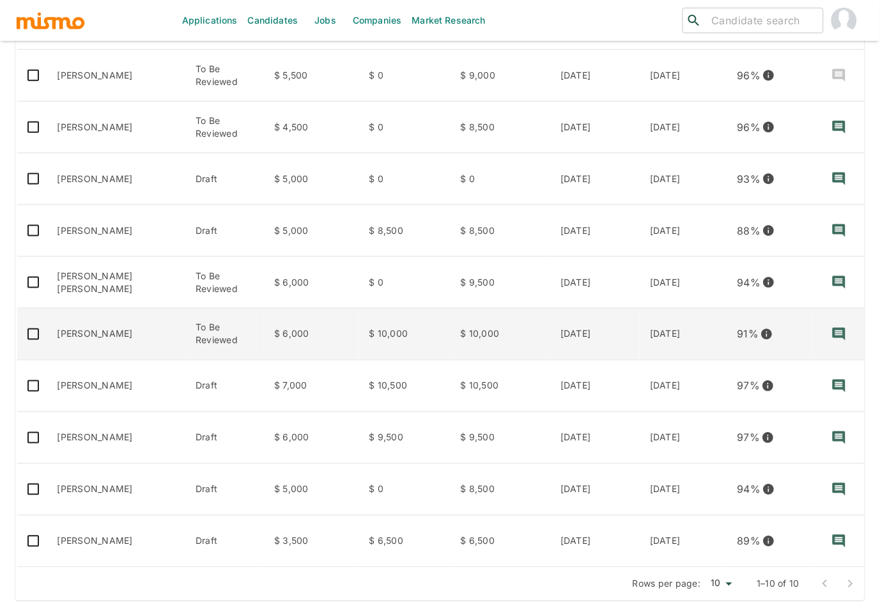
scroll to position [264, 0]
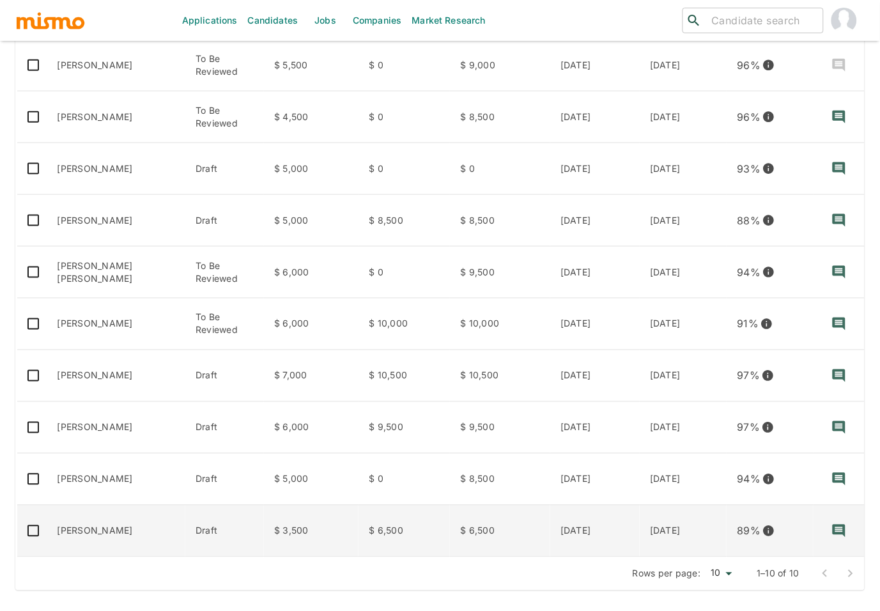
click at [109, 526] on td "[PERSON_NAME]" at bounding box center [116, 531] width 139 height 52
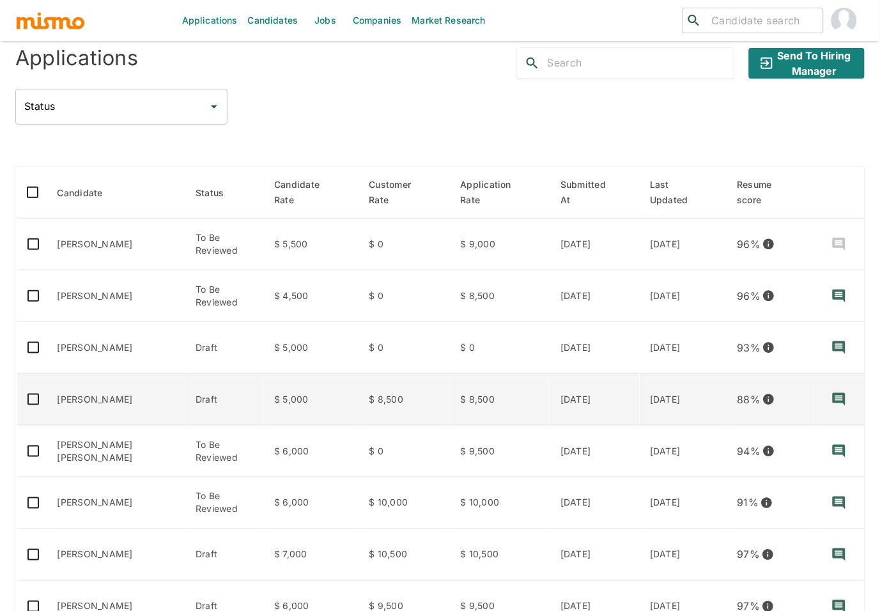
scroll to position [0, 0]
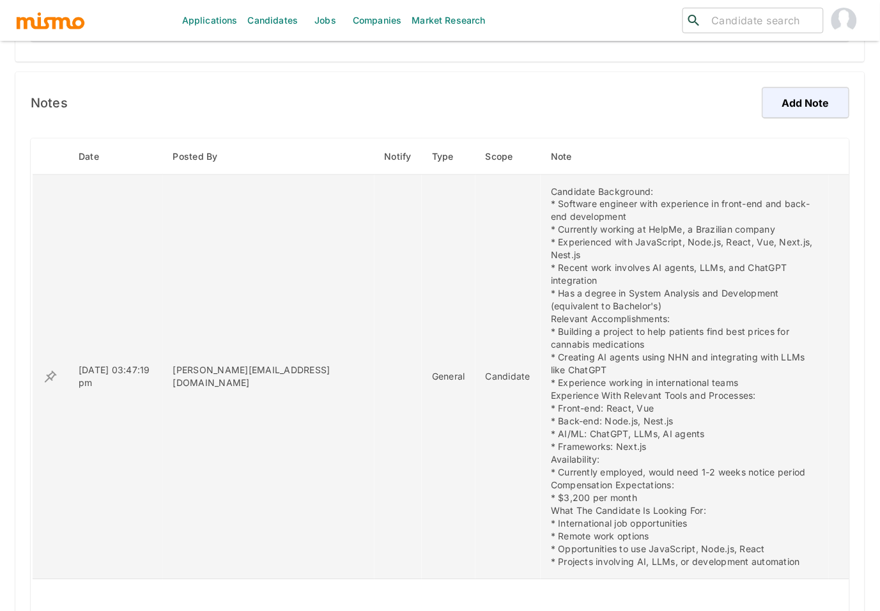
scroll to position [392, 0]
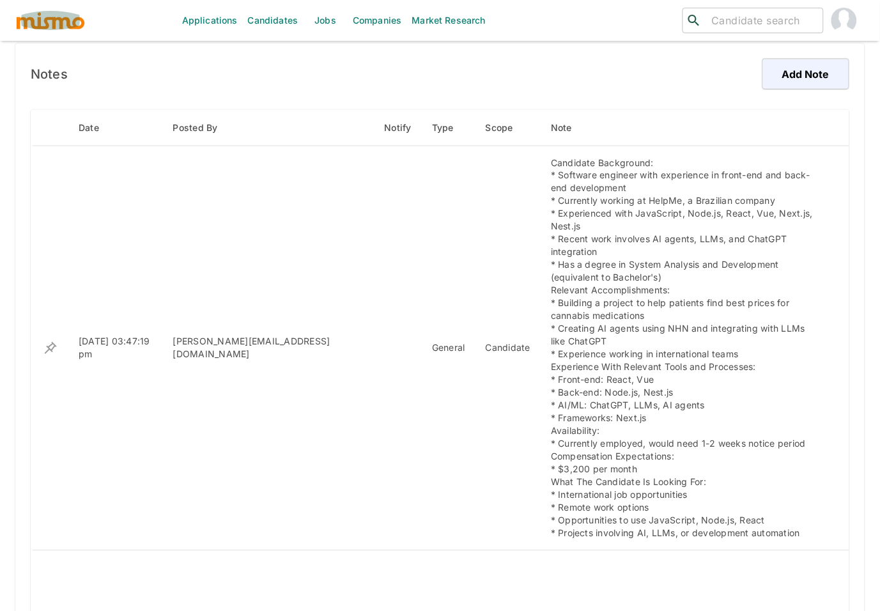
click at [58, 24] on img "button" at bounding box center [50, 20] width 70 height 19
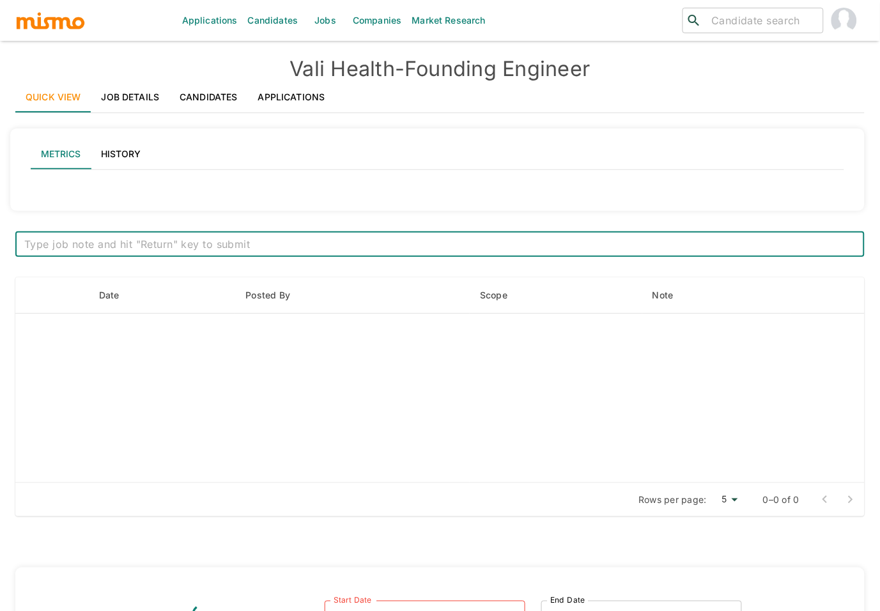
click at [298, 91] on link "Applications" at bounding box center [292, 97] width 88 height 31
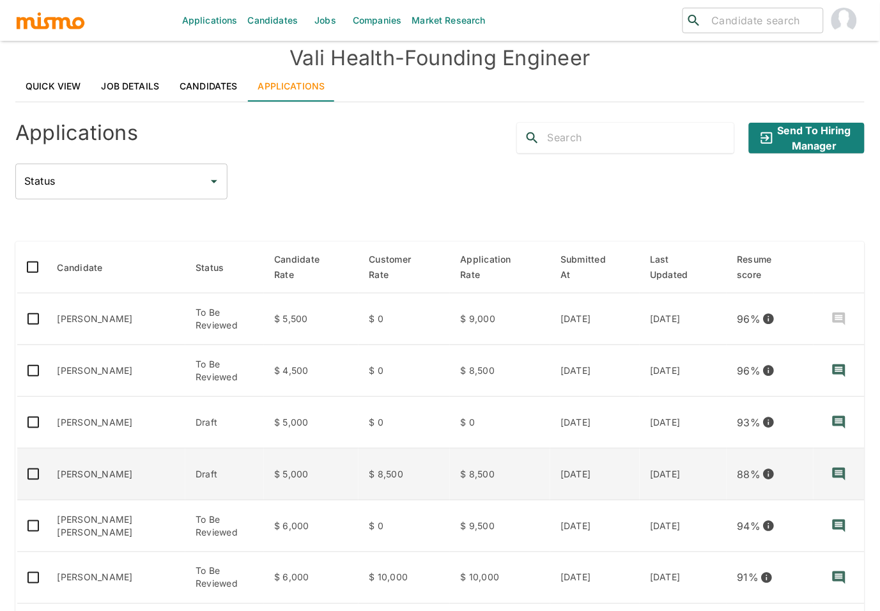
scroll to position [24, 0]
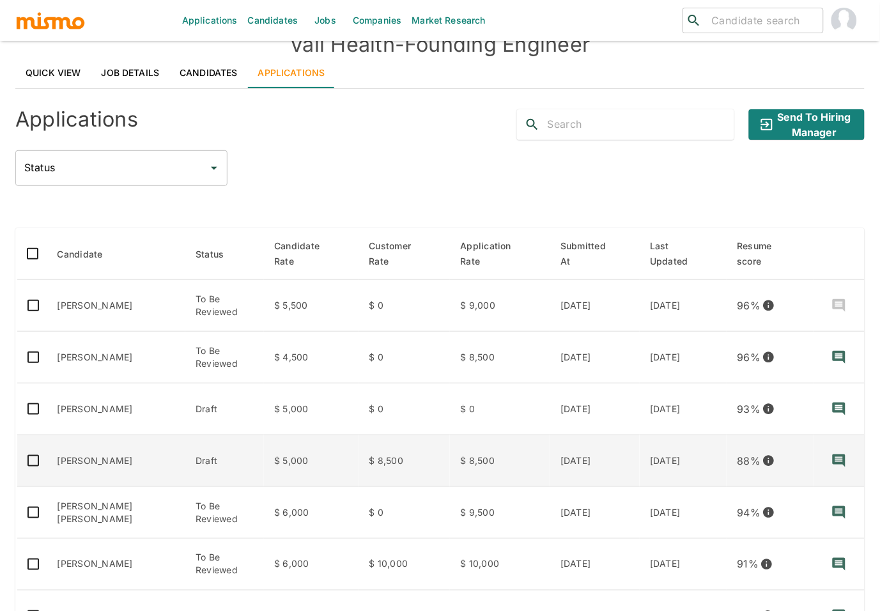
click at [84, 460] on td "[PERSON_NAME]" at bounding box center [116, 461] width 139 height 52
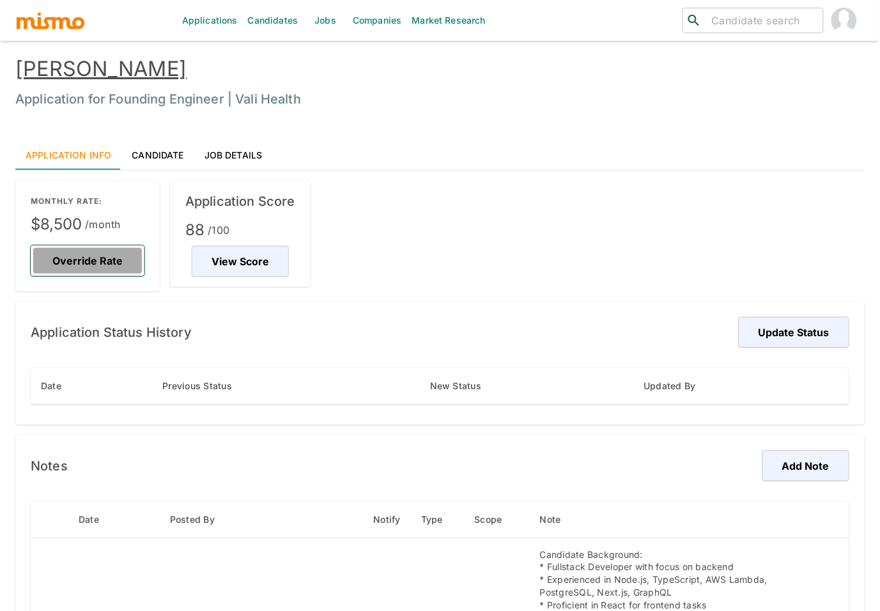
click at [107, 256] on button "Override Rate" at bounding box center [88, 260] width 114 height 31
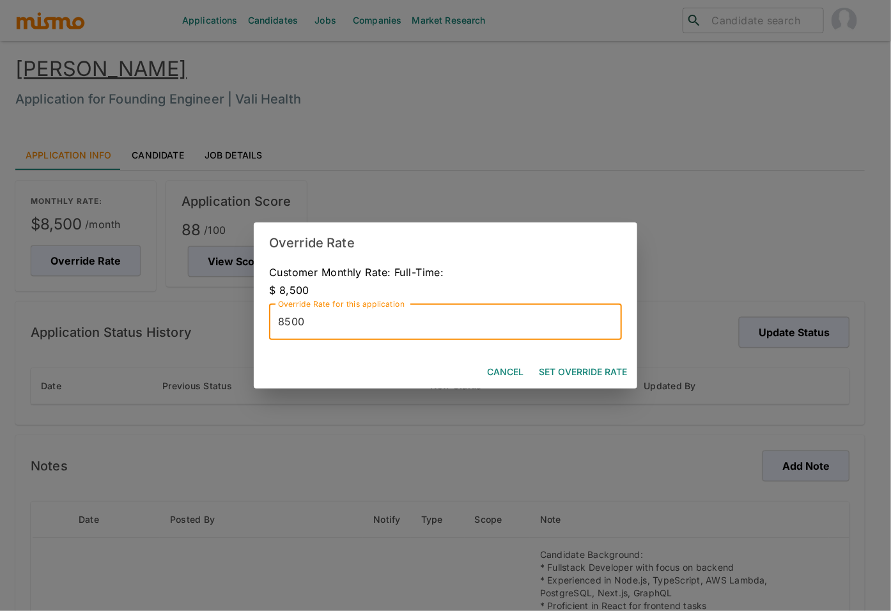
drag, startPoint x: 310, startPoint y: 318, endPoint x: 293, endPoint y: 317, distance: 17.3
click at [293, 317] on input "8500" at bounding box center [445, 322] width 353 height 36
click at [307, 321] on input "8500" at bounding box center [445, 322] width 353 height 36
drag, startPoint x: 307, startPoint y: 321, endPoint x: 263, endPoint y: 320, distance: 44.7
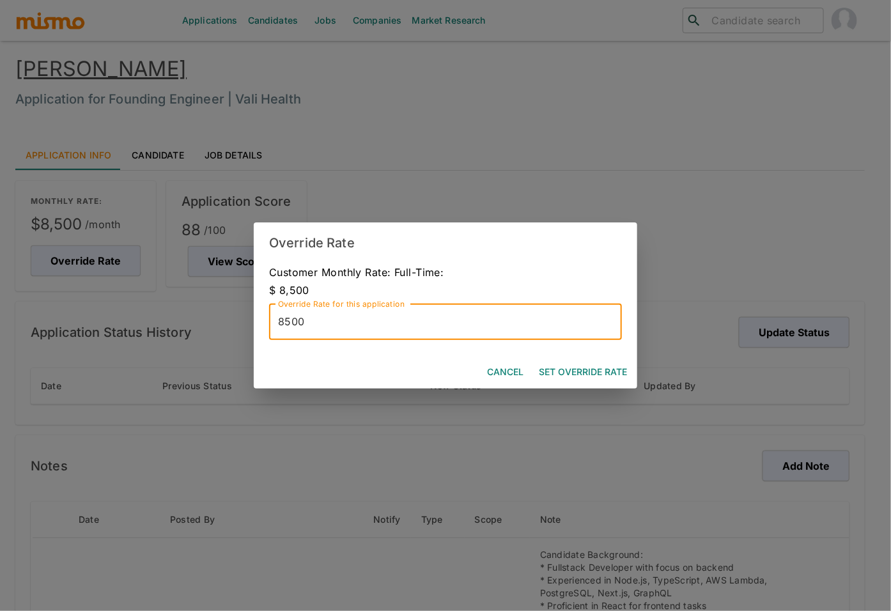
click at [263, 320] on div "Customer Monthly Rate: Full-Time: $ 8,500 Override Rate for this application 85…" at bounding box center [445, 309] width 383 height 92
type input "9500"
click at [602, 364] on button "Set Override Rate" at bounding box center [582, 372] width 98 height 24
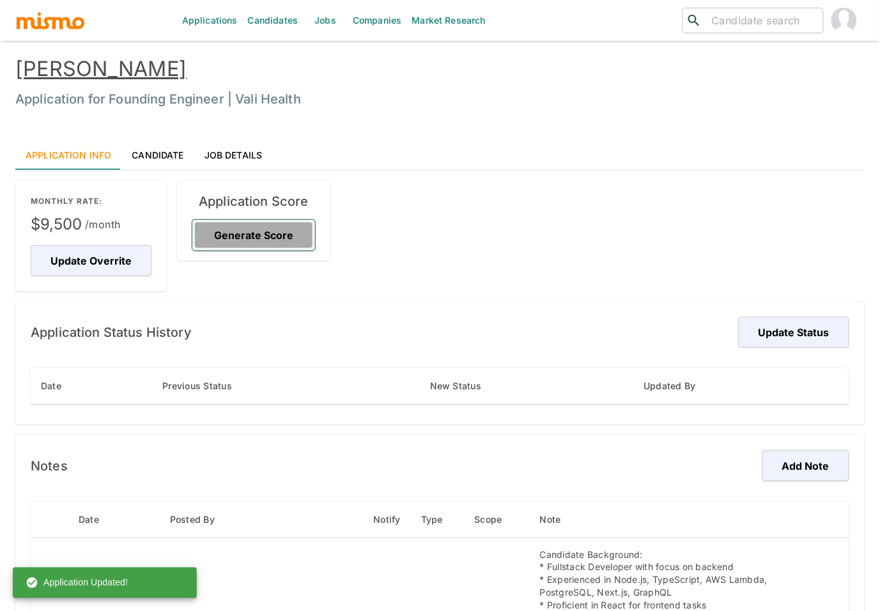
click at [246, 222] on button "Generate Score" at bounding box center [253, 235] width 123 height 31
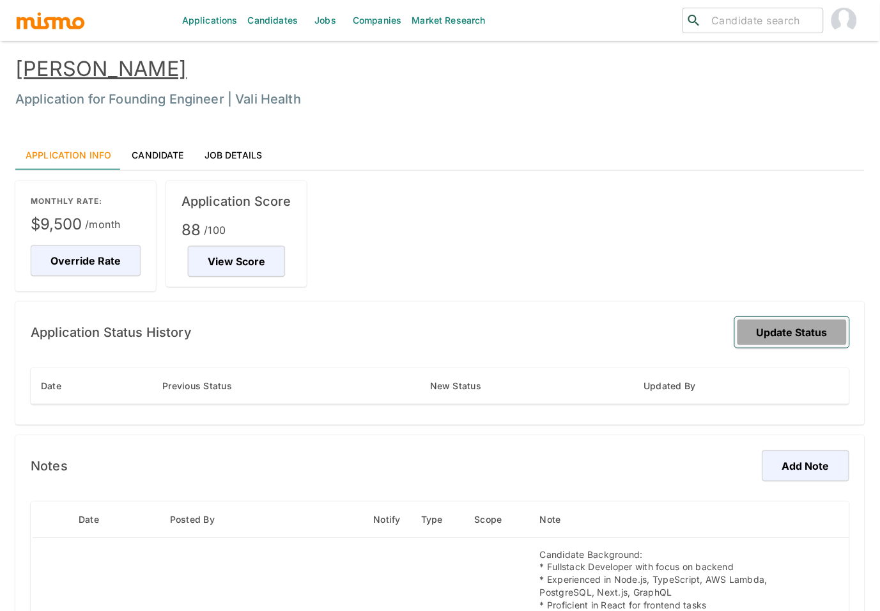
click at [793, 335] on button "Update Status" at bounding box center [792, 332] width 114 height 31
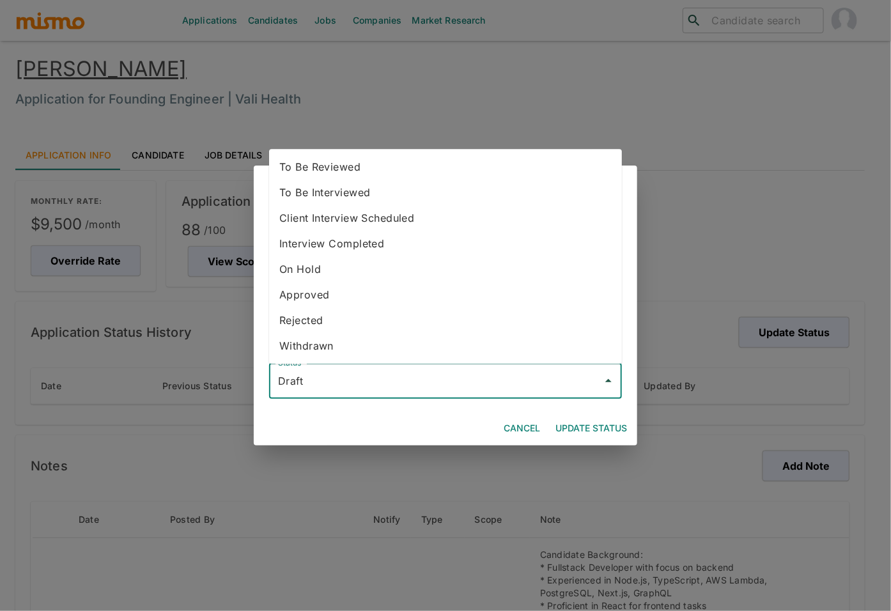
click at [369, 377] on input "Draft" at bounding box center [436, 381] width 322 height 24
click at [370, 155] on li "To Be Reviewed" at bounding box center [445, 167] width 353 height 26
type input "To Be Reviewed"
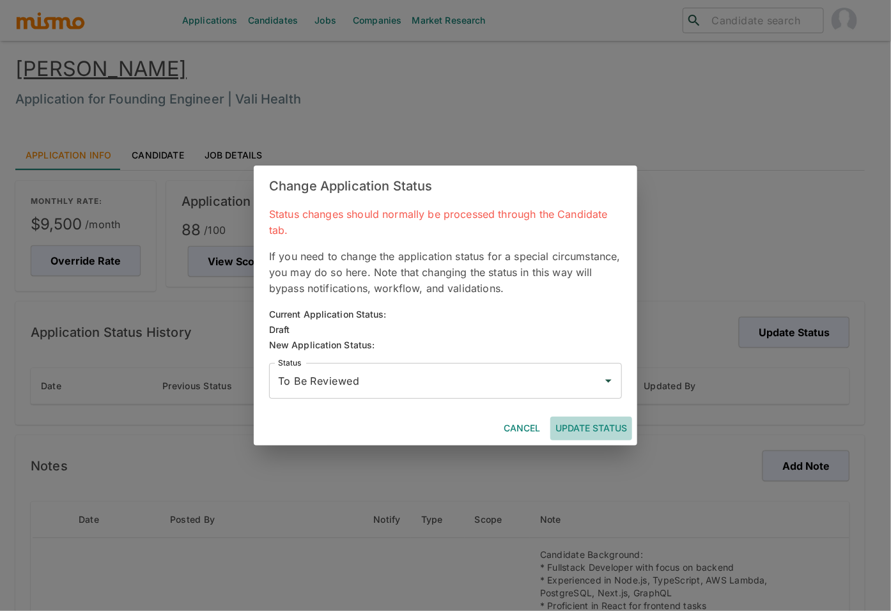
click at [599, 423] on button "Update Status" at bounding box center [591, 429] width 82 height 24
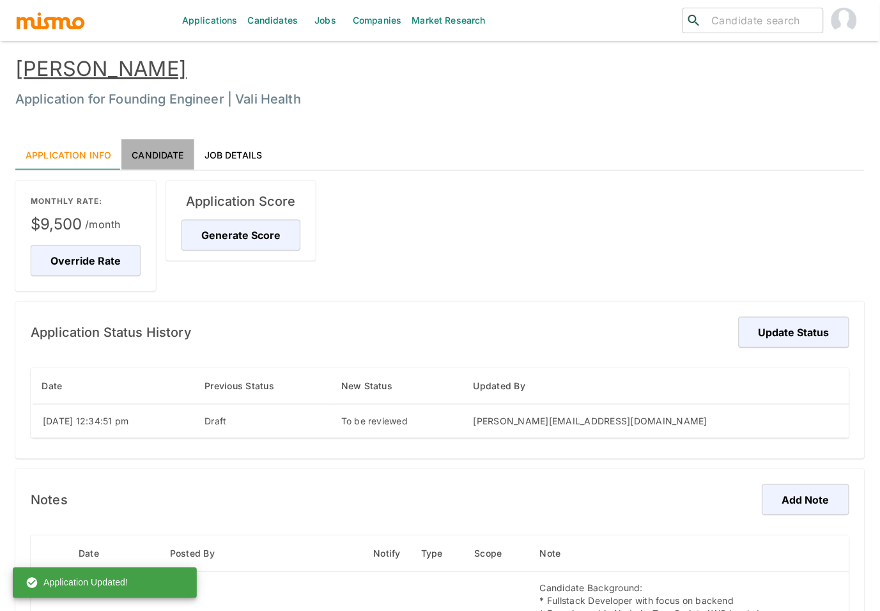
click at [167, 159] on link "Candidate" at bounding box center [157, 154] width 72 height 31
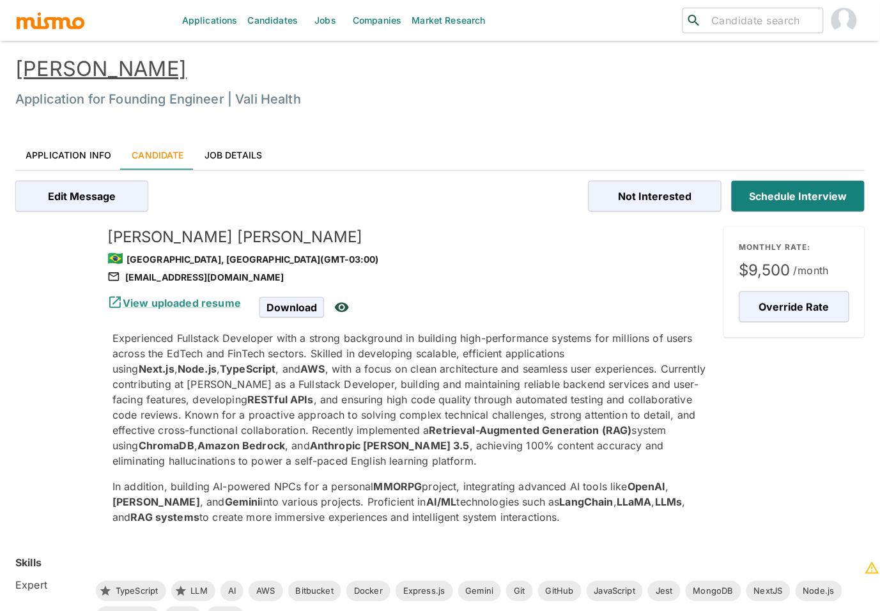
click at [75, 64] on link "[PERSON_NAME]" at bounding box center [100, 68] width 171 height 25
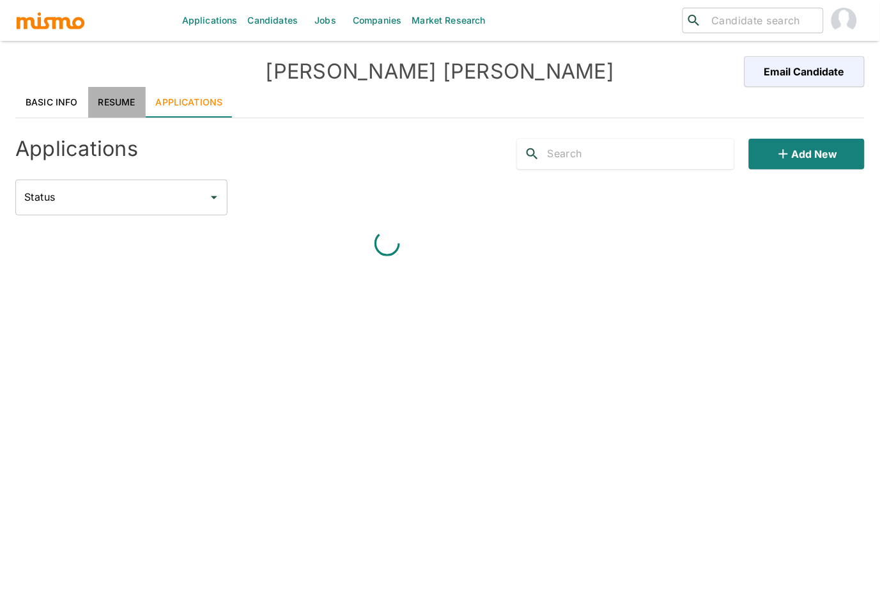
click at [122, 96] on link "Resume" at bounding box center [116, 102] width 57 height 31
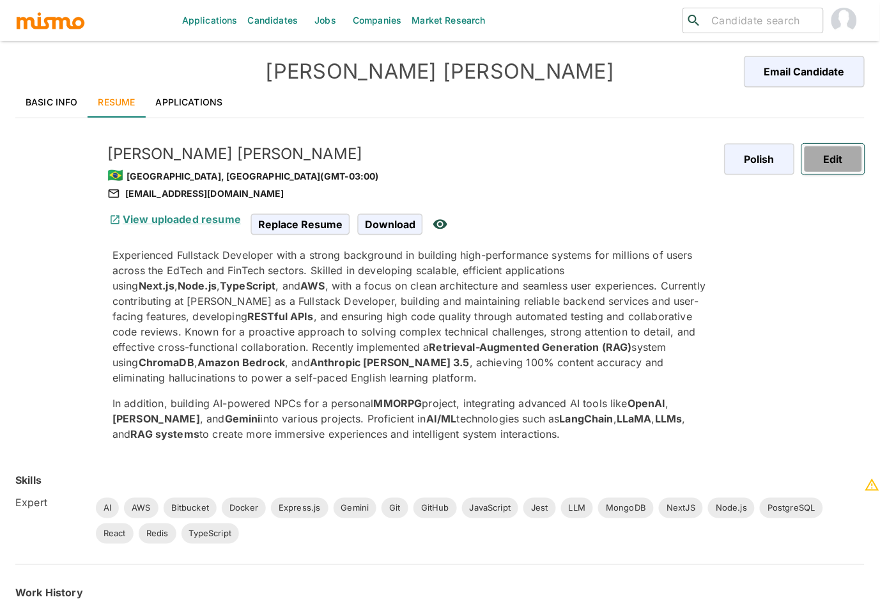
click at [827, 159] on button "Edit" at bounding box center [833, 159] width 63 height 31
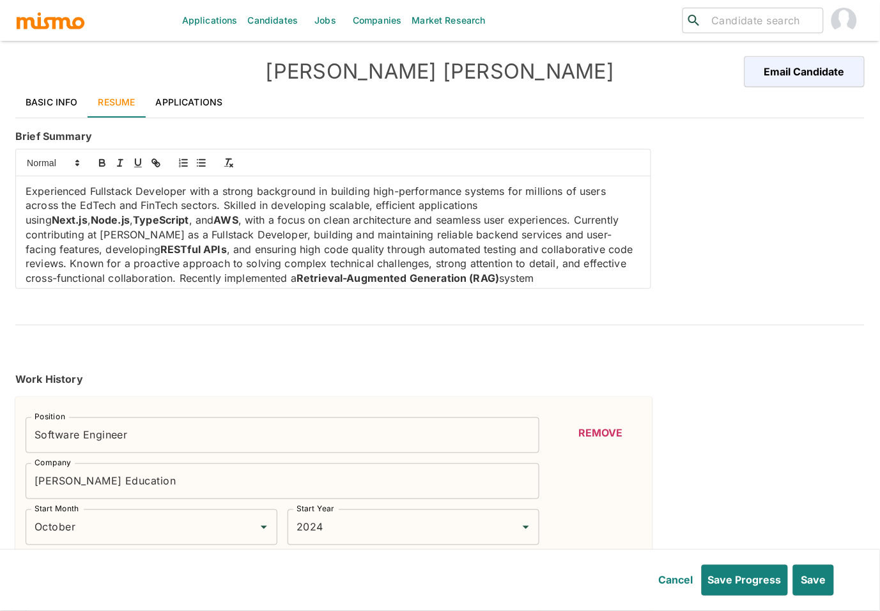
click at [86, 219] on p "Experienced Fullstack Developer with a strong background in building high-perfo…" at bounding box center [333, 249] width 615 height 130
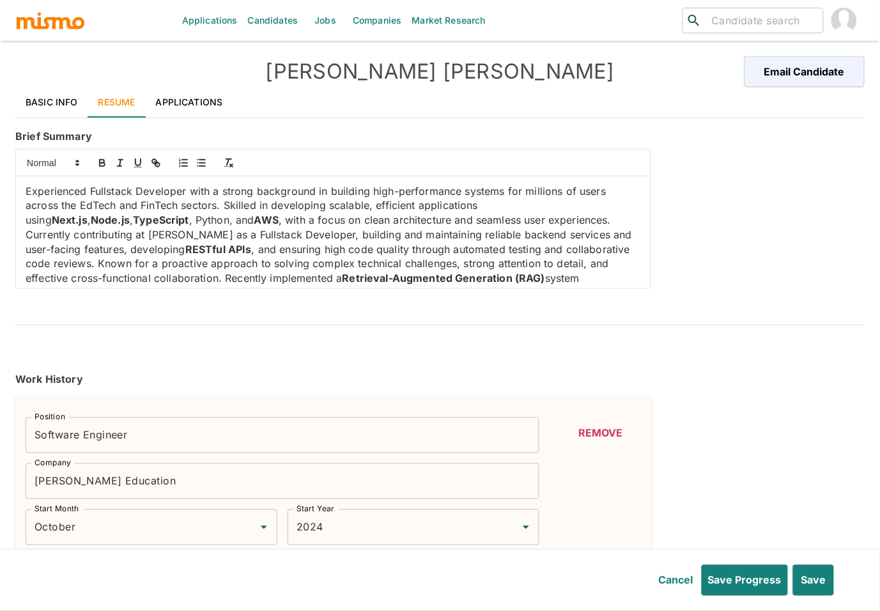
click at [98, 217] on p "Experienced Fullstack Developer with a strong background in building high-perfo…" at bounding box center [333, 249] width 615 height 130
click at [100, 163] on icon "button" at bounding box center [102, 164] width 5 height 3
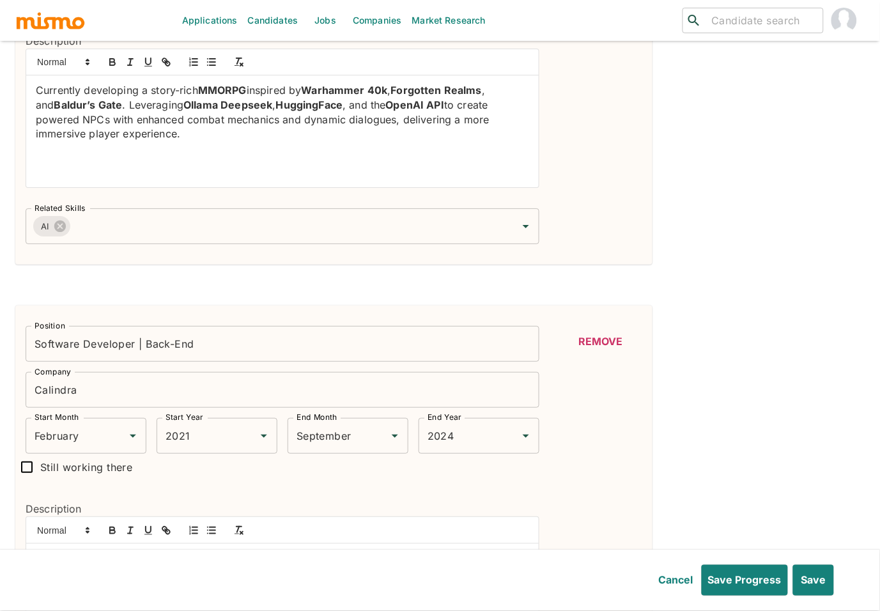
scroll to position [945, 0]
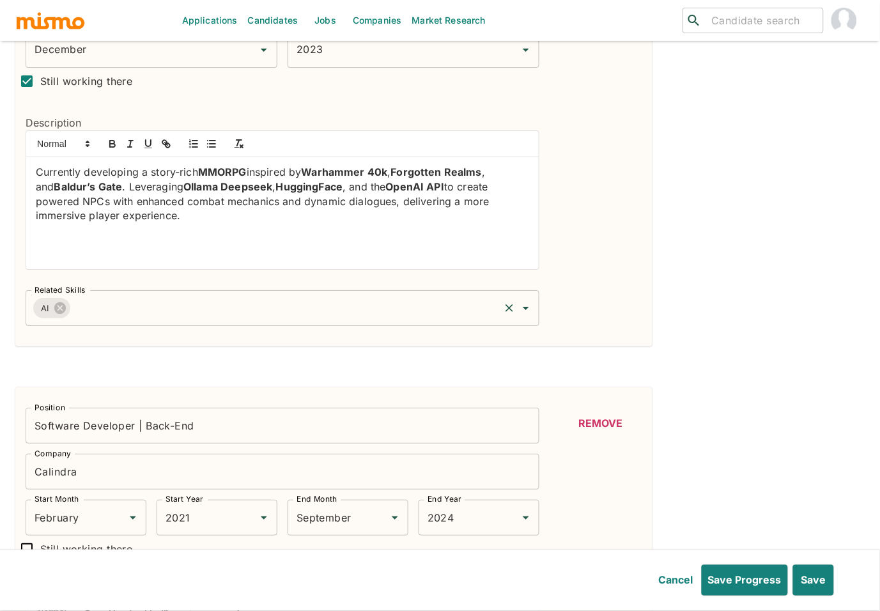
click at [268, 318] on input "Related Skills" at bounding box center [284, 308] width 425 height 24
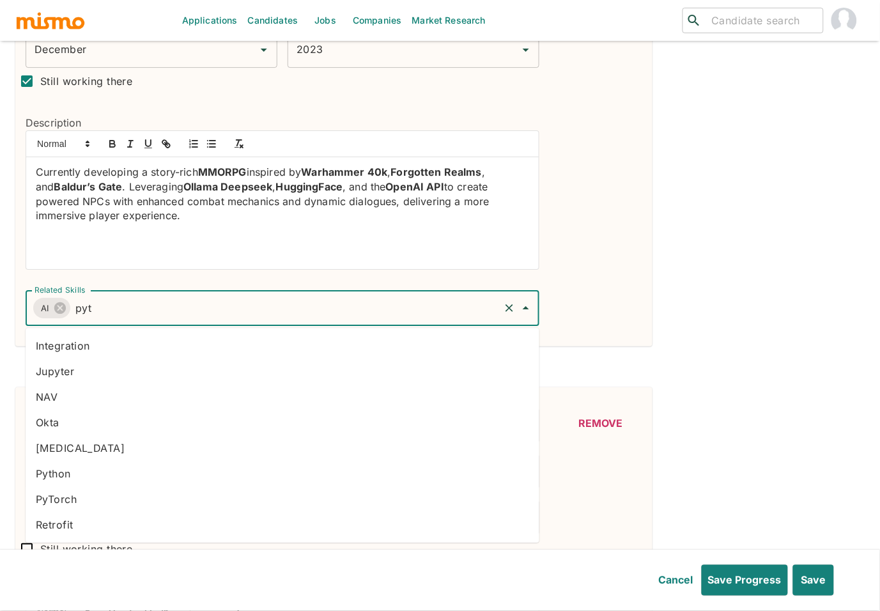
type input "pyth"
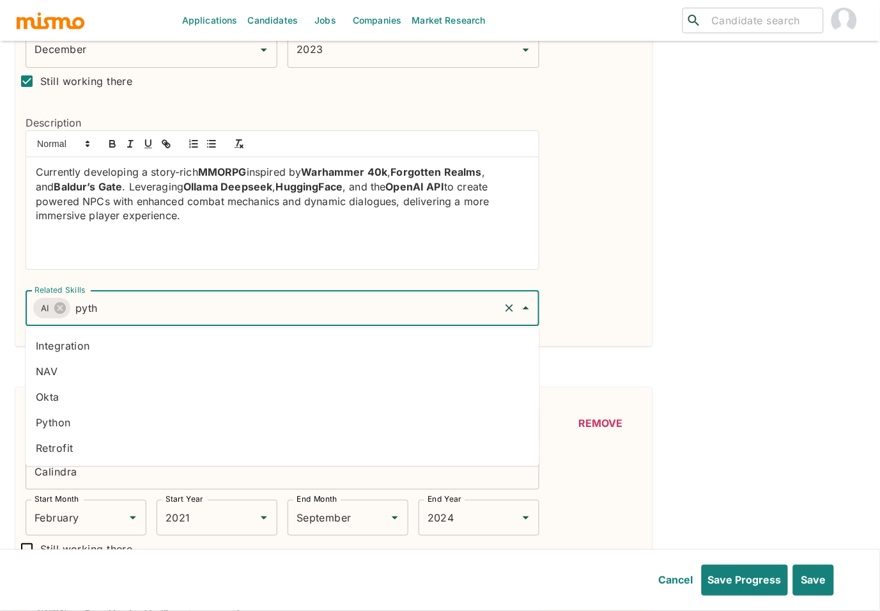
click at [115, 415] on li "Python" at bounding box center [283, 423] width 514 height 26
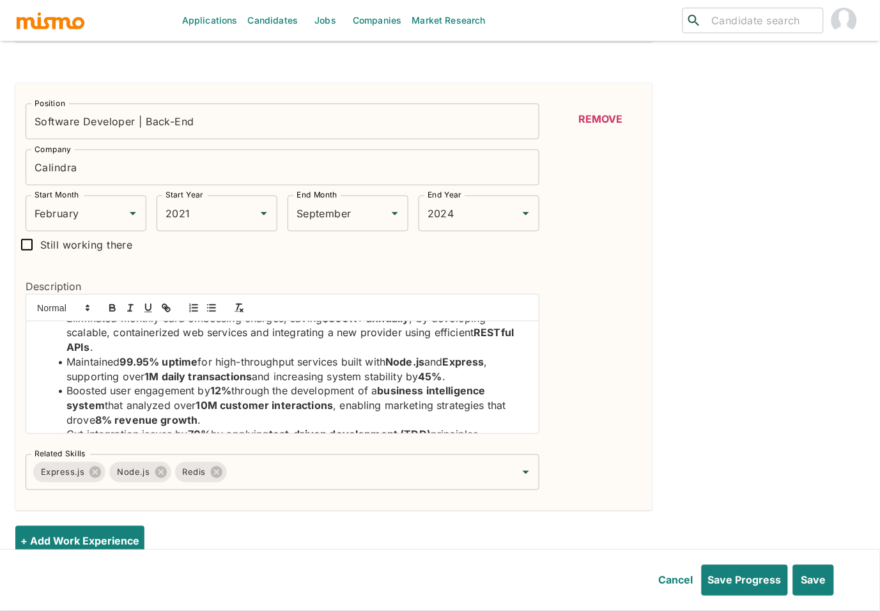
scroll to position [154, 0]
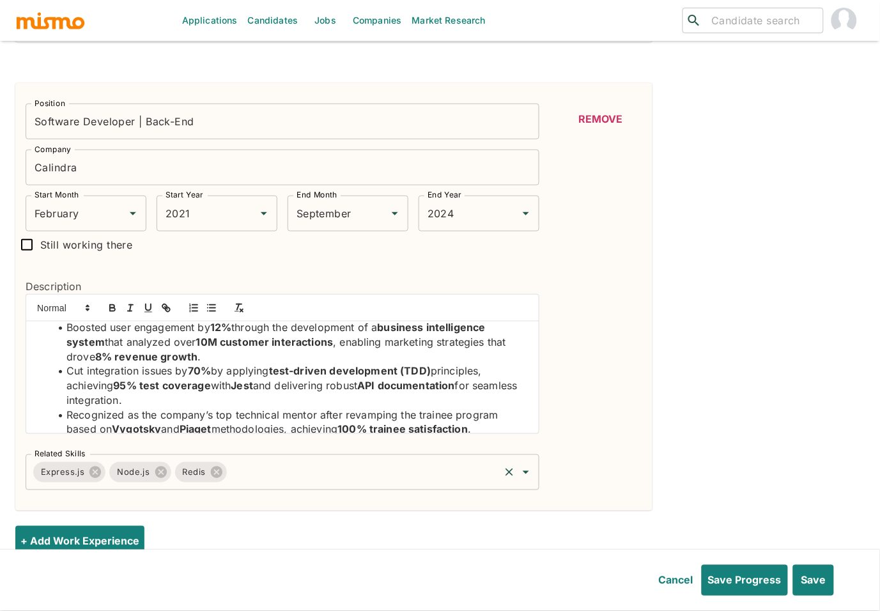
click at [297, 486] on div "Express.js Node.js Redis Related Skills" at bounding box center [283, 472] width 514 height 36
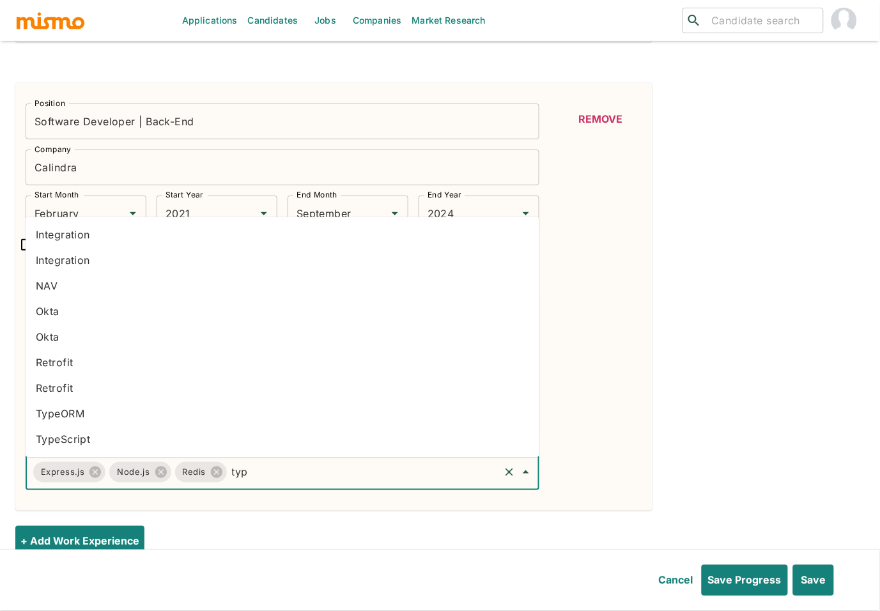
type input "type"
click at [102, 445] on li "TypeScript" at bounding box center [283, 440] width 514 height 26
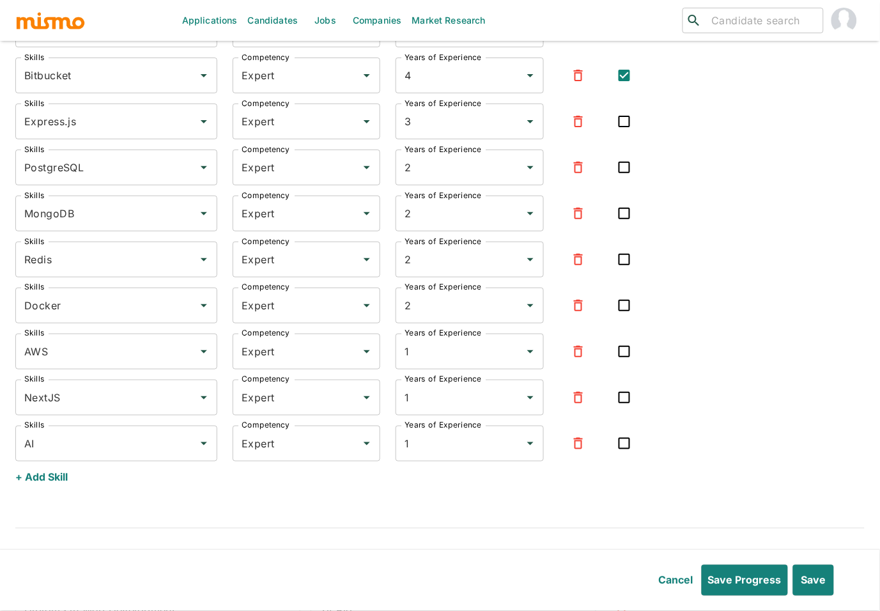
scroll to position [2283, 0]
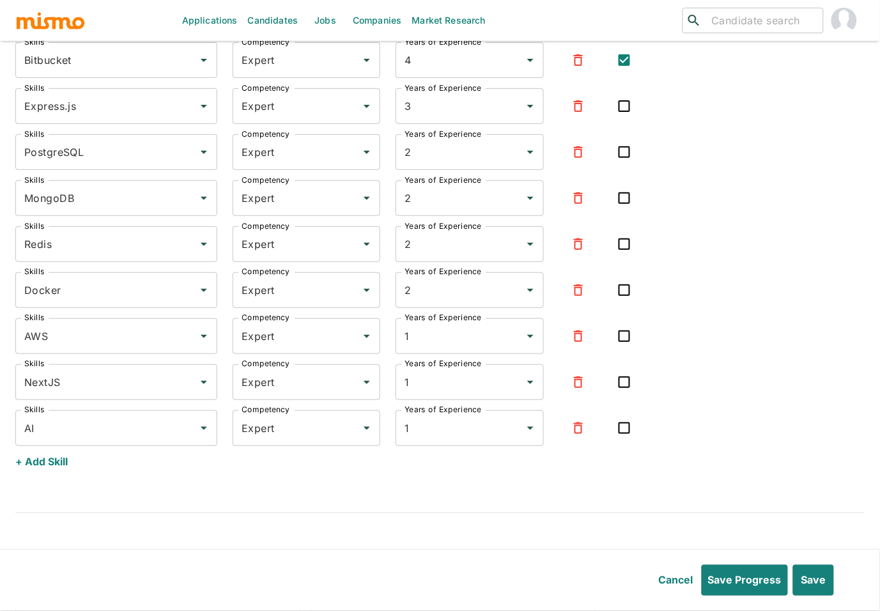
click at [38, 464] on button "+ Add Skill" at bounding box center [41, 461] width 52 height 31
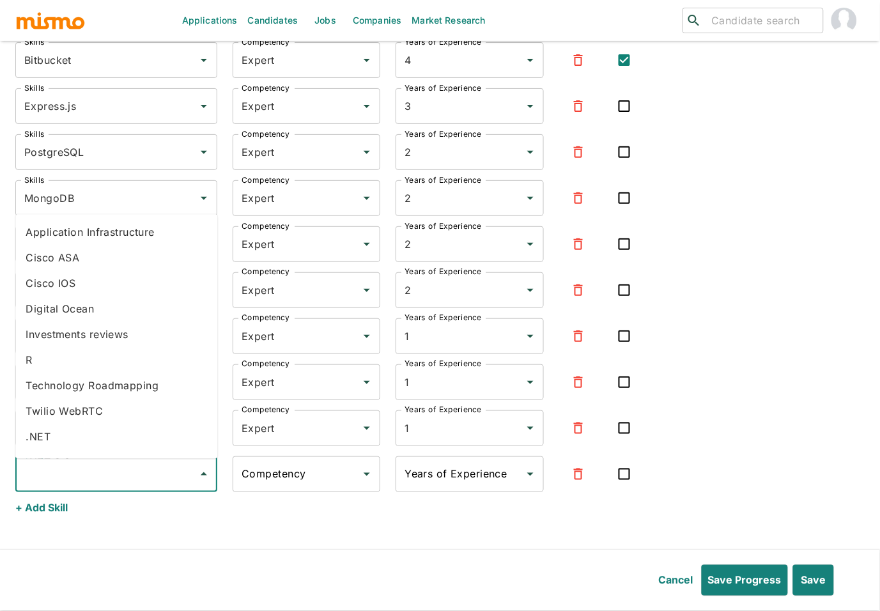
click at [81, 482] on input "Skills" at bounding box center [106, 474] width 171 height 24
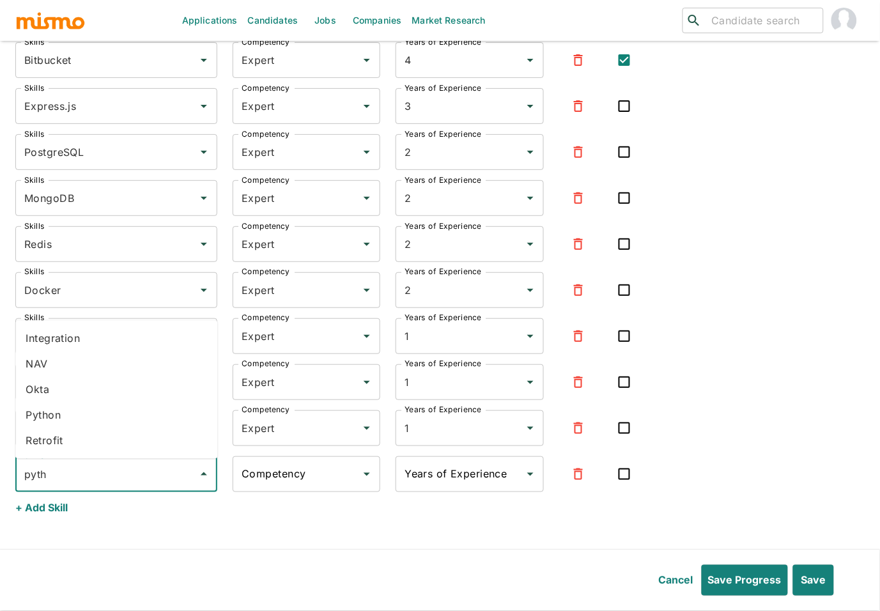
click at [121, 417] on li "Python" at bounding box center [116, 415] width 202 height 26
type input "Python"
click at [318, 478] on input "Competency" at bounding box center [296, 474] width 117 height 24
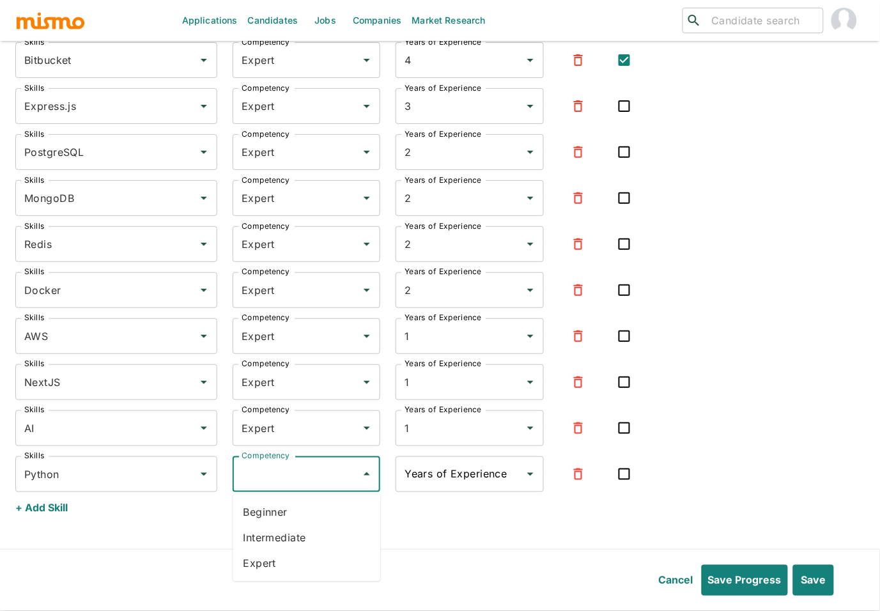
click at [289, 567] on li "Expert" at bounding box center [307, 564] width 148 height 26
type input "Expert"
click at [415, 466] on div "Years of Experience Years of Experience" at bounding box center [469, 474] width 148 height 36
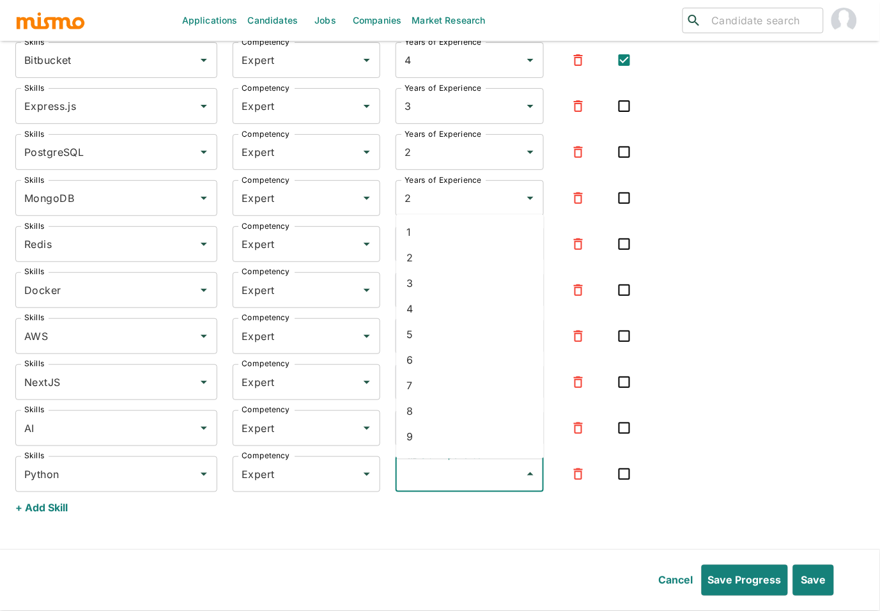
click at [450, 234] on li "1" at bounding box center [470, 232] width 148 height 26
type input "1"
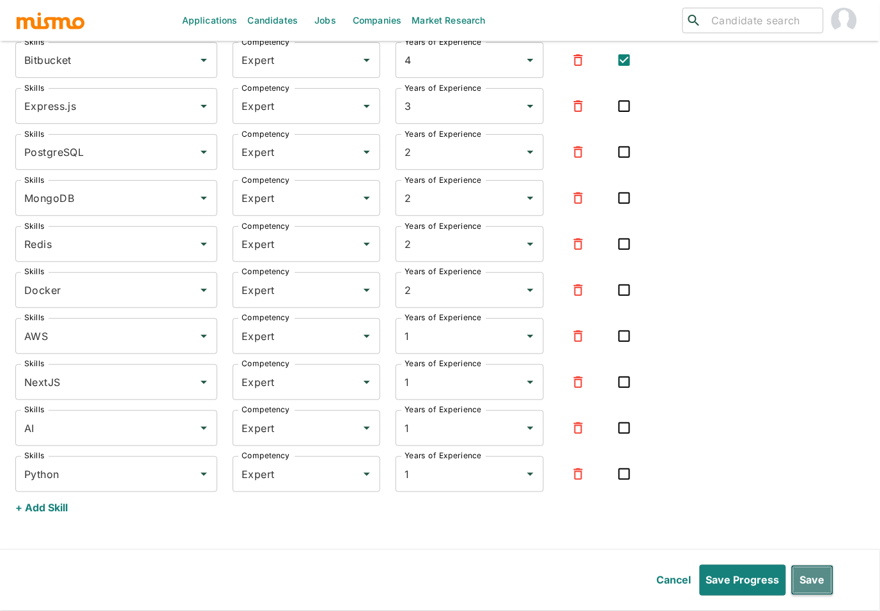
click at [832, 576] on button "Save" at bounding box center [812, 580] width 43 height 31
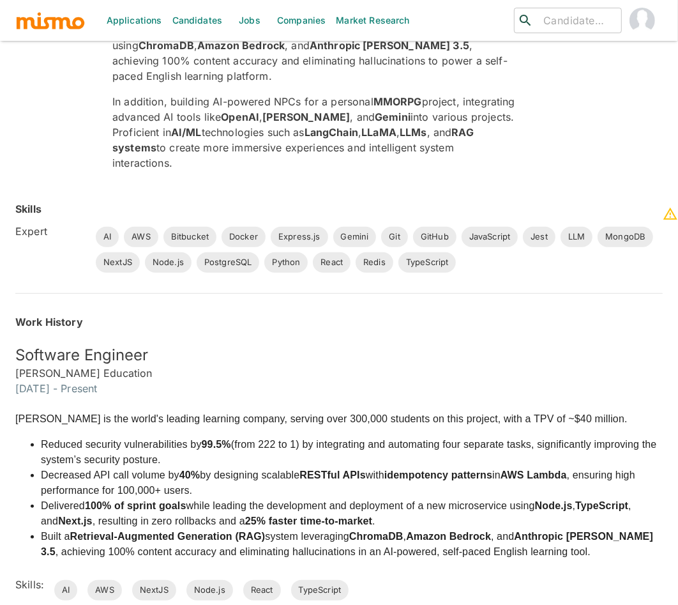
scroll to position [0, 0]
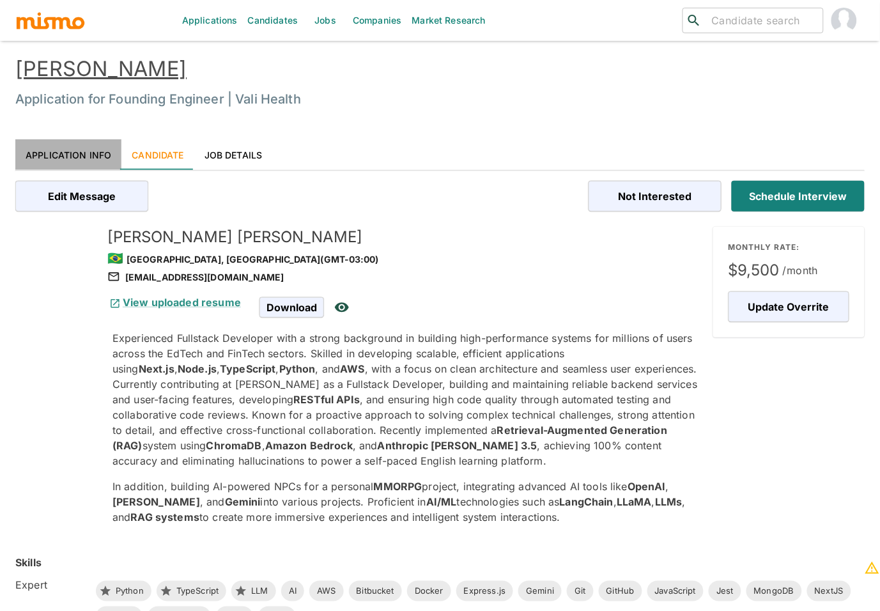
click at [70, 163] on link "Application Info" at bounding box center [68, 154] width 106 height 31
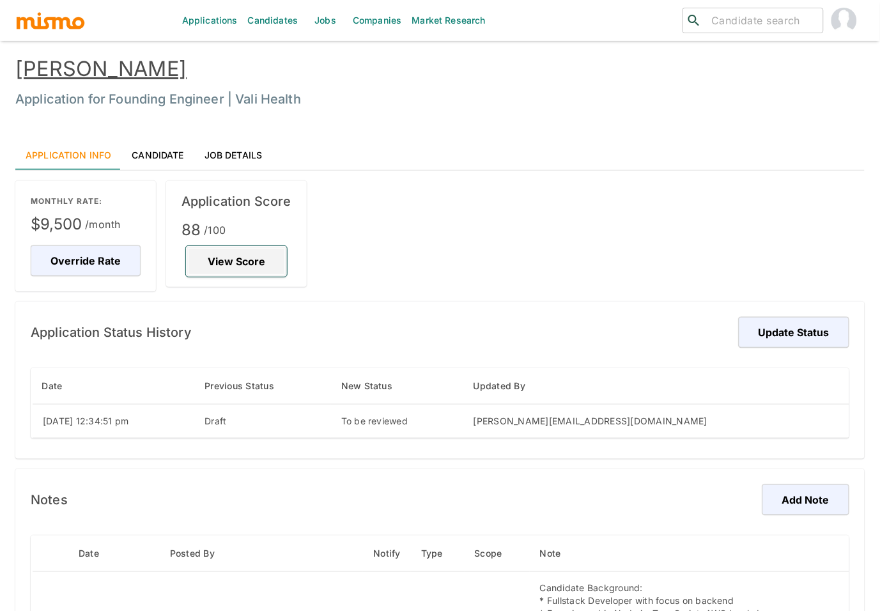
click at [244, 268] on button "View Score" at bounding box center [236, 261] width 101 height 31
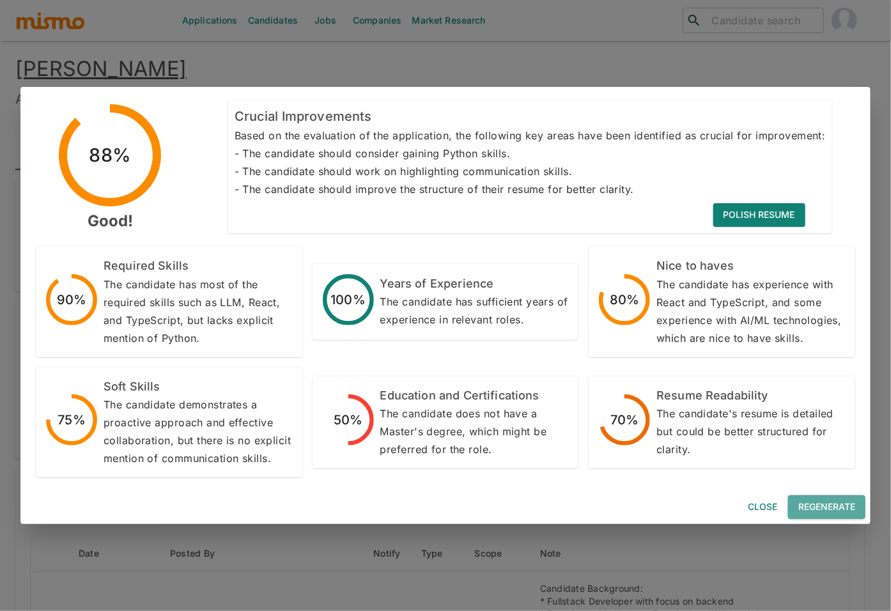
click at [846, 509] on button "Regenerate" at bounding box center [826, 507] width 77 height 24
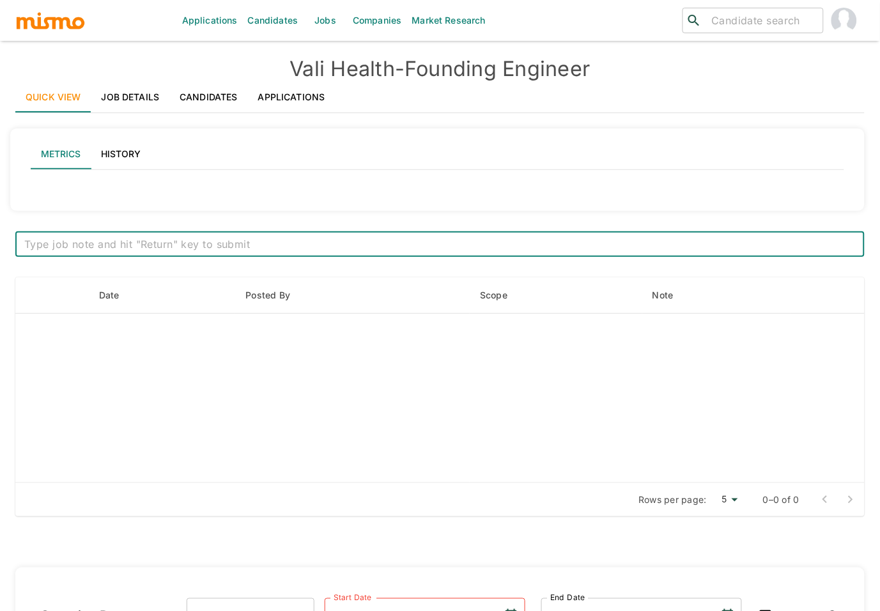
click at [288, 97] on link "Applications" at bounding box center [292, 97] width 88 height 31
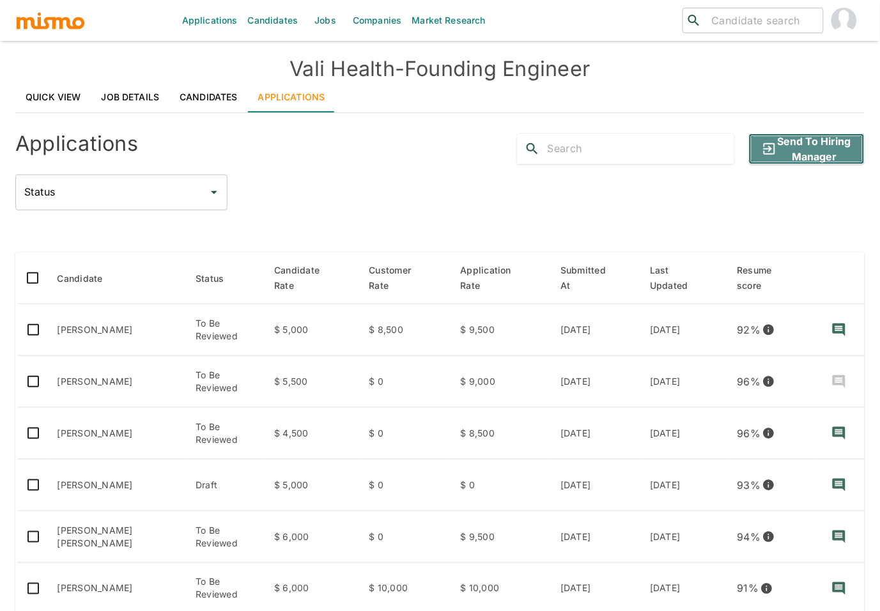
click at [808, 158] on button "Send to Hiring Manager" at bounding box center [807, 149] width 116 height 31
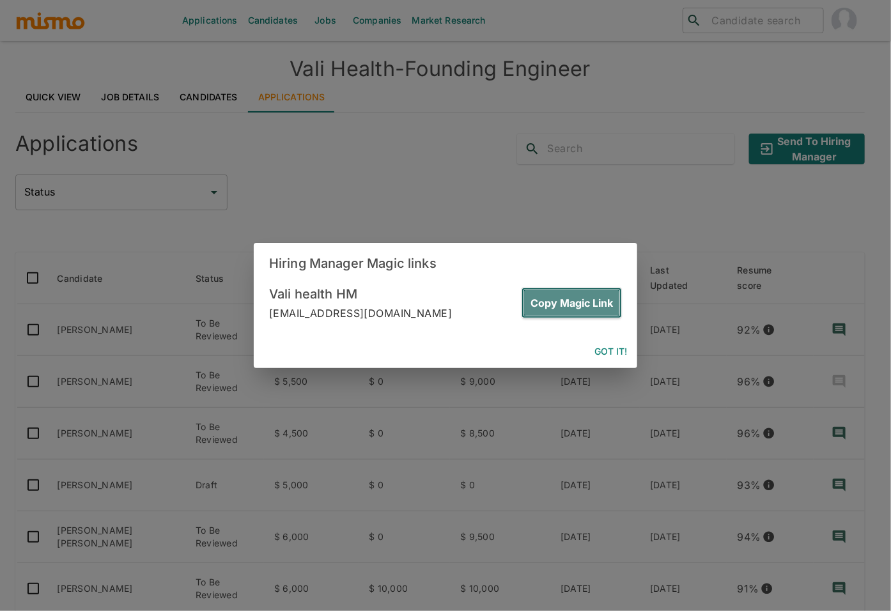
click at [597, 306] on button "Copy Magic Link" at bounding box center [571, 302] width 100 height 31
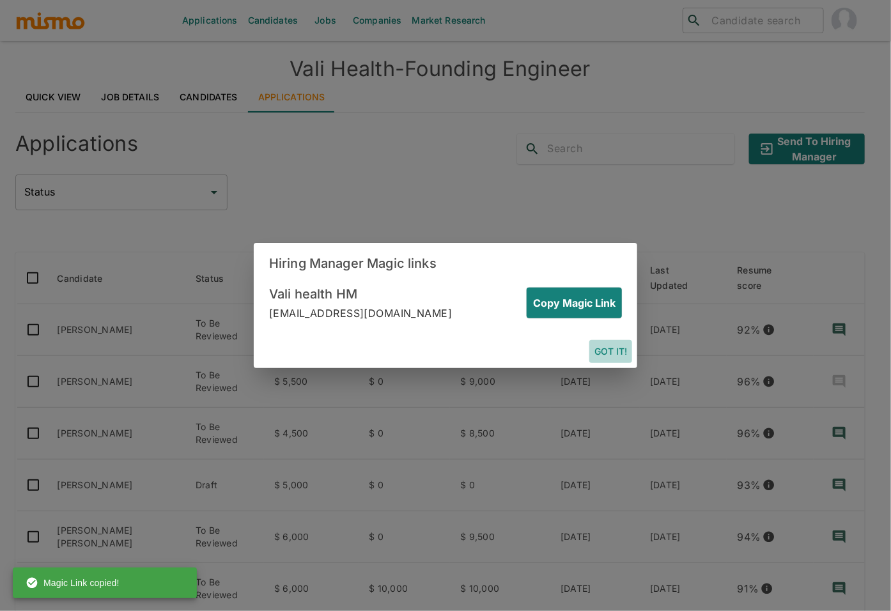
click at [617, 349] on button "Got it!" at bounding box center [610, 352] width 43 height 24
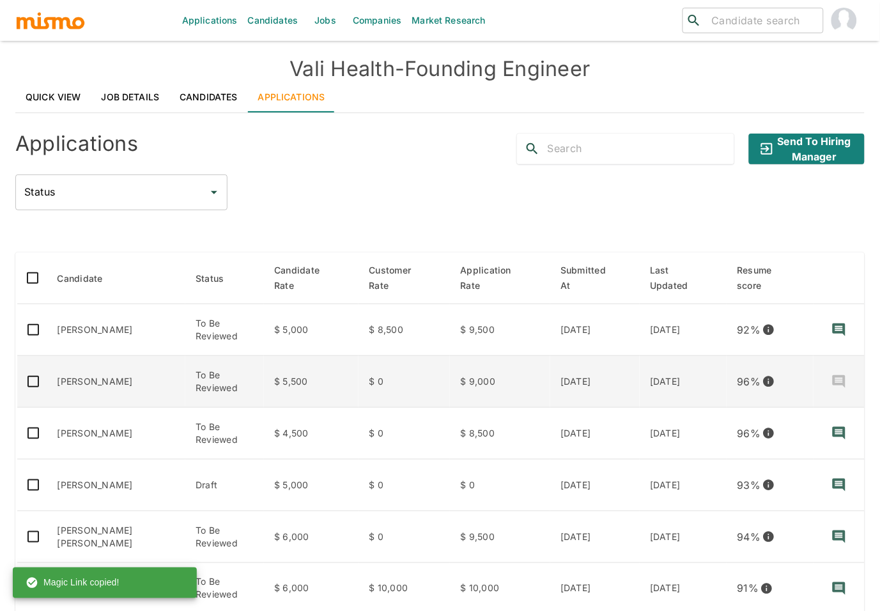
click at [217, 366] on td "To Be Reviewed" at bounding box center [224, 382] width 79 height 52
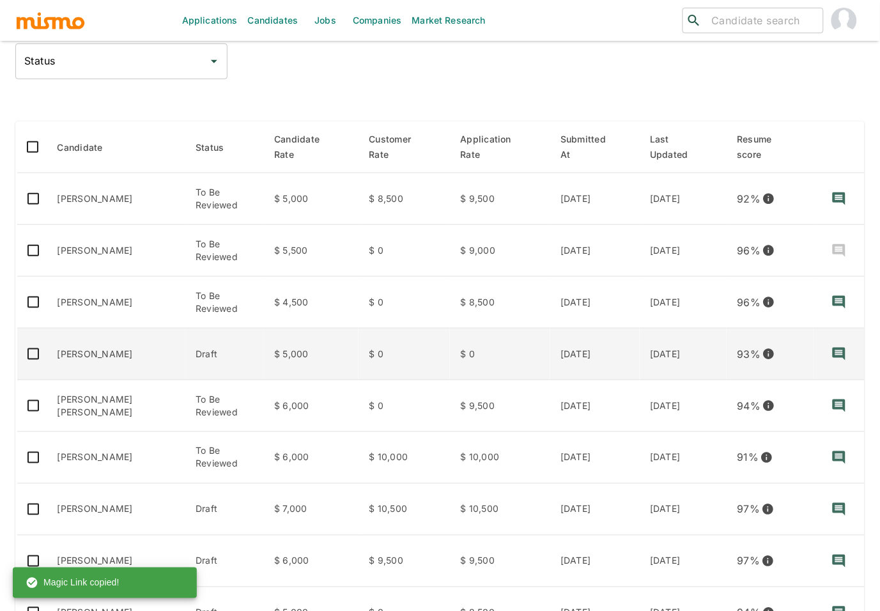
scroll to position [192, 0]
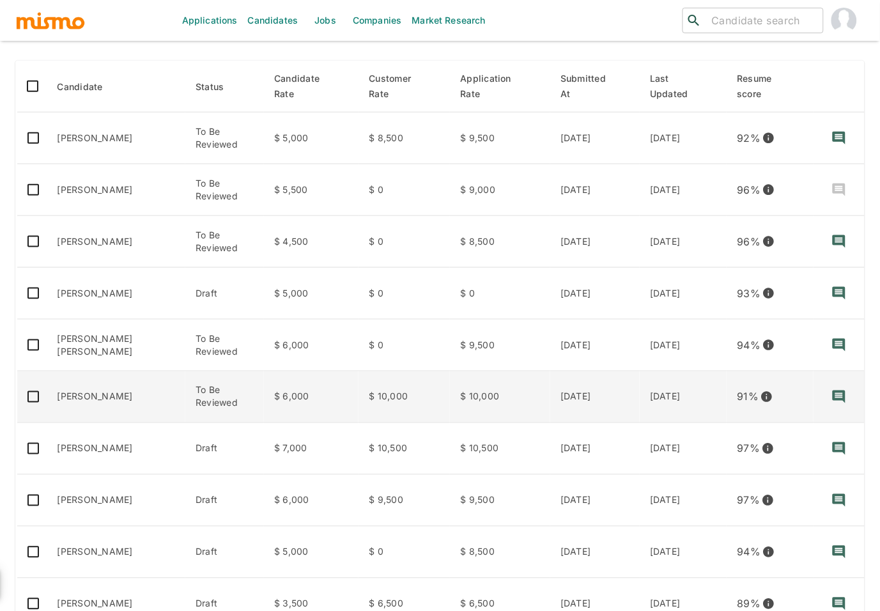
click at [277, 406] on td "$ 6,000" at bounding box center [311, 397] width 95 height 52
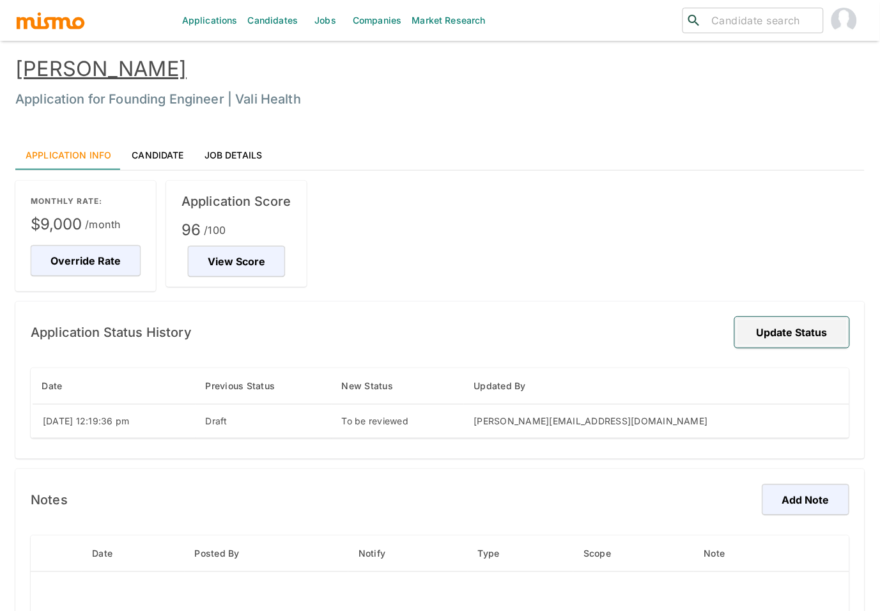
click at [820, 342] on button "Update Status" at bounding box center [792, 332] width 114 height 31
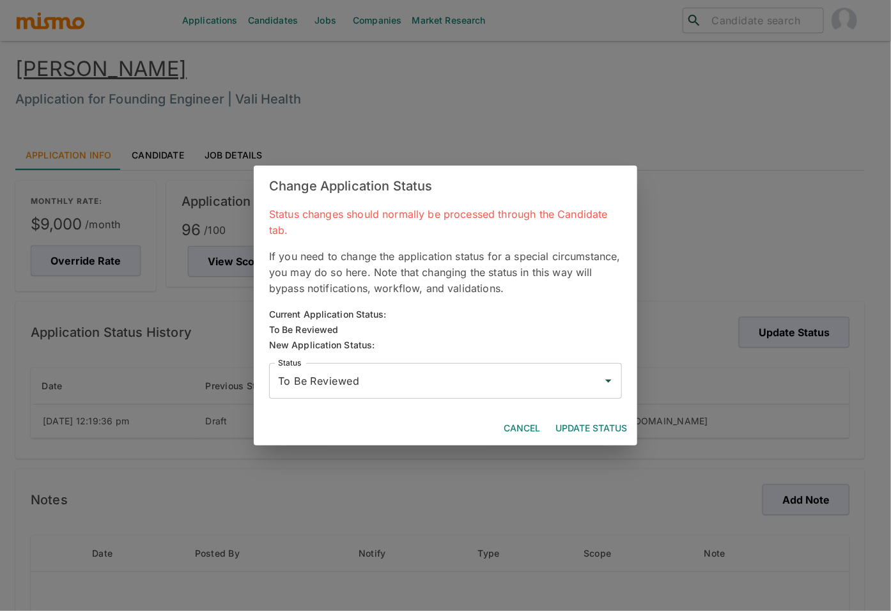
click at [369, 365] on div "To Be Reviewed Status" at bounding box center [445, 381] width 353 height 36
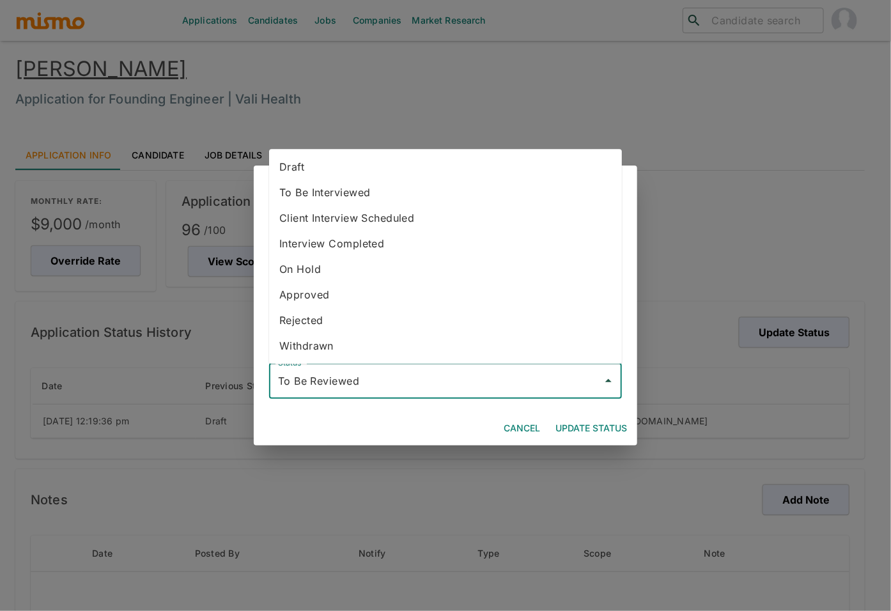
click at [352, 168] on li "Draft" at bounding box center [445, 167] width 353 height 26
type input "Draft"
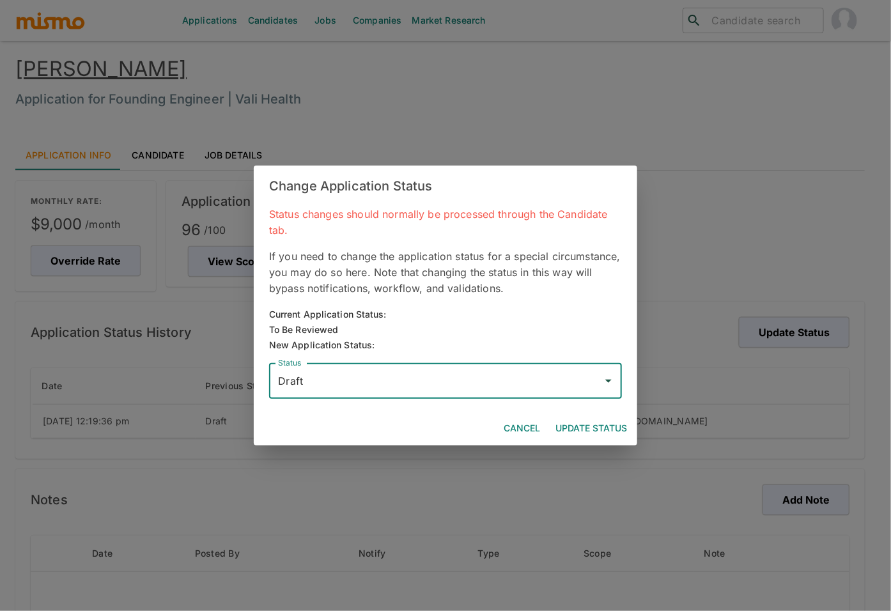
click at [594, 429] on button "Update Status" at bounding box center [591, 429] width 82 height 24
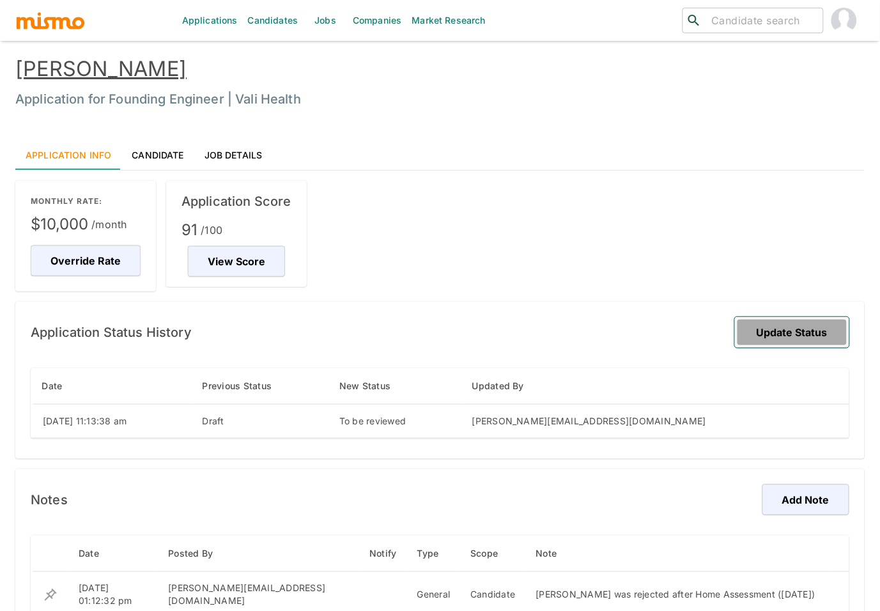
click at [801, 341] on button "Update Status" at bounding box center [792, 332] width 114 height 31
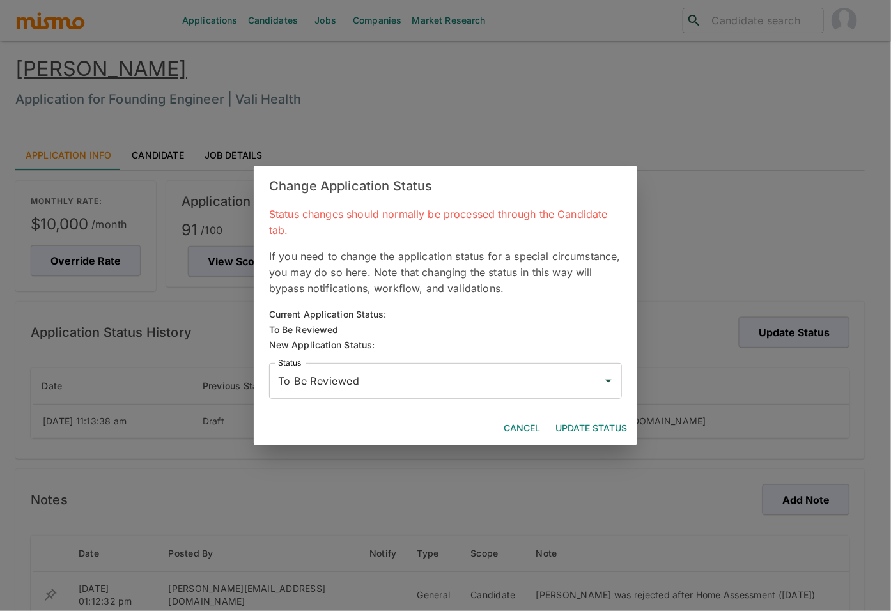
click at [508, 369] on input "To Be Reviewed" at bounding box center [436, 381] width 322 height 24
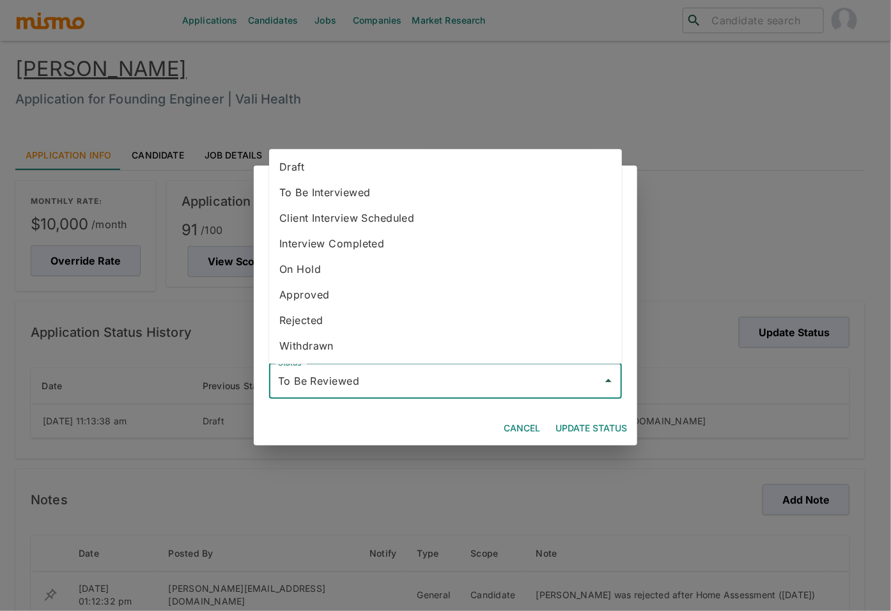
click at [389, 170] on li "Draft" at bounding box center [445, 167] width 353 height 26
type input "Draft"
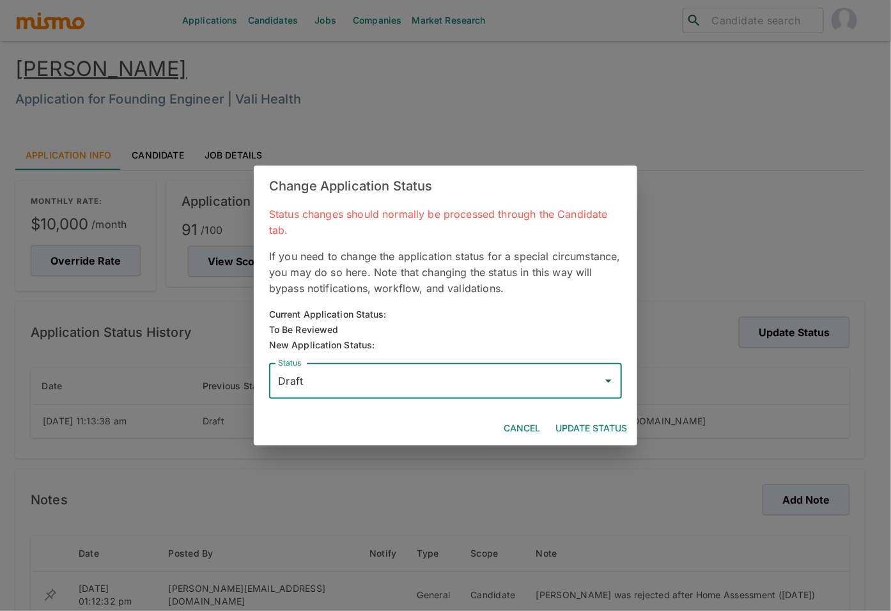
click at [587, 421] on button "Update Status" at bounding box center [591, 429] width 82 height 24
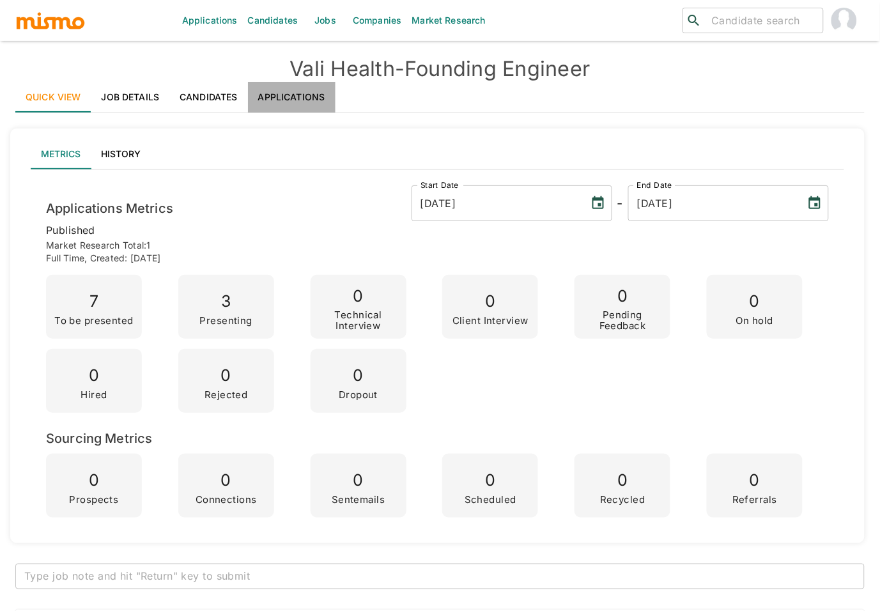
click at [294, 100] on link "Applications" at bounding box center [292, 97] width 88 height 31
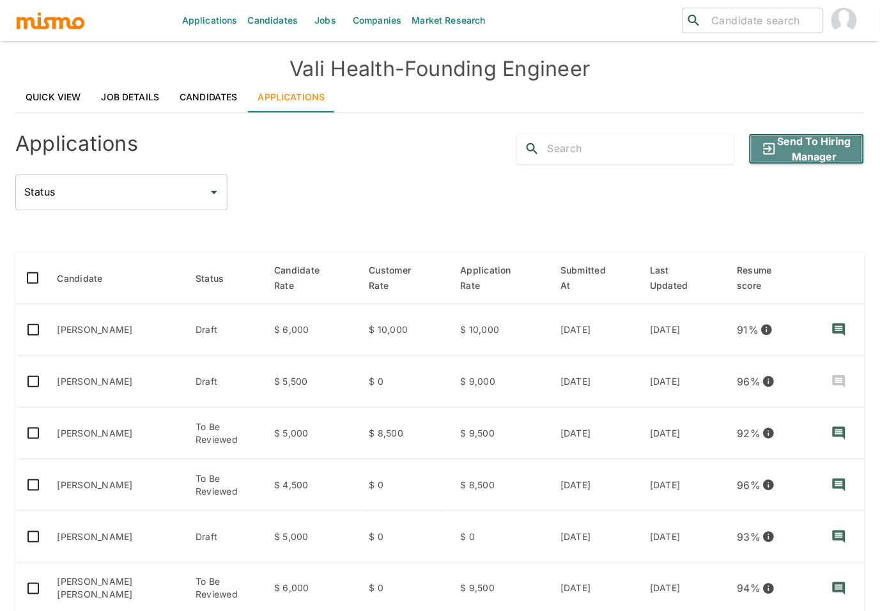
click at [794, 148] on button "Send to Hiring Manager" at bounding box center [807, 149] width 116 height 31
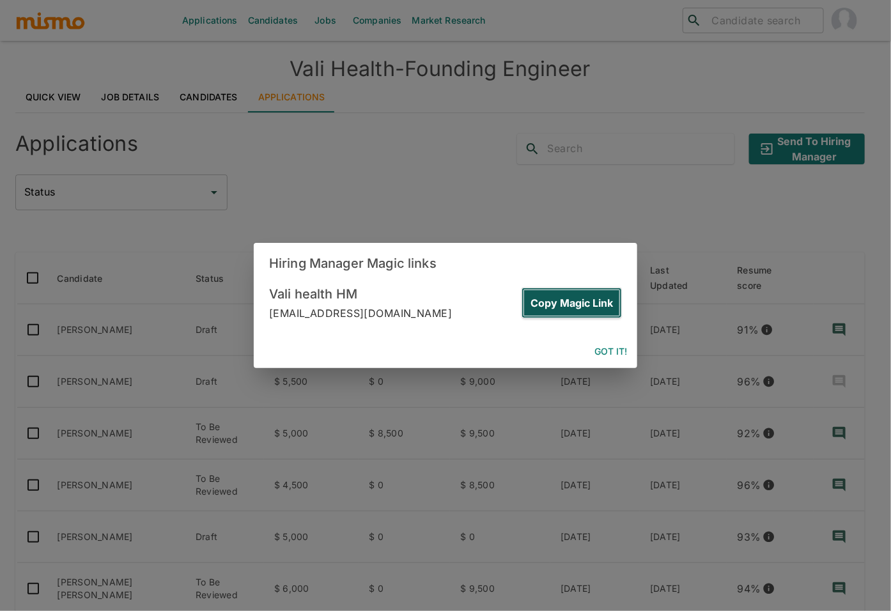
click at [588, 308] on button "Copy Magic Link" at bounding box center [571, 302] width 100 height 31
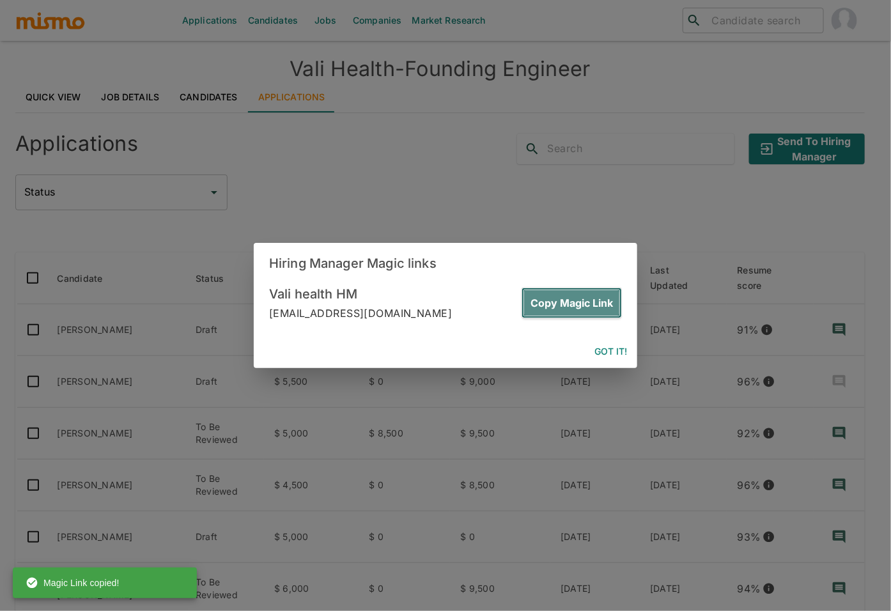
click at [597, 307] on button "Copy Magic Link" at bounding box center [571, 302] width 100 height 31
click at [607, 349] on button "Got it!" at bounding box center [610, 352] width 43 height 24
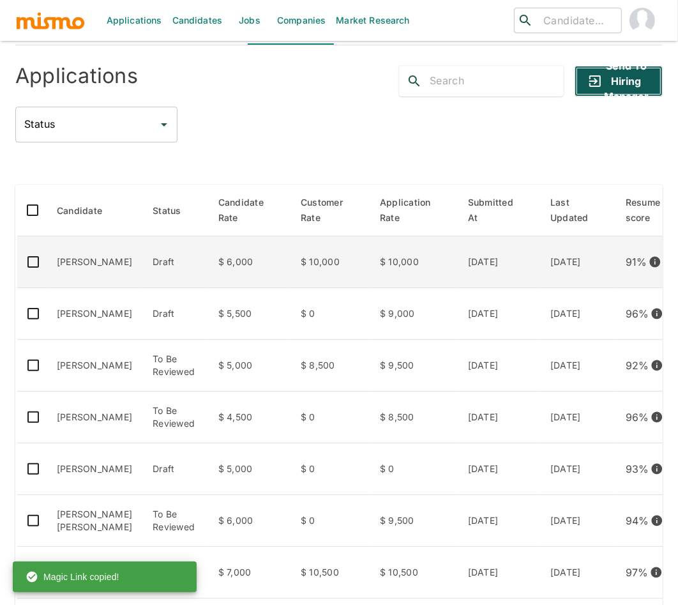
scroll to position [155, 0]
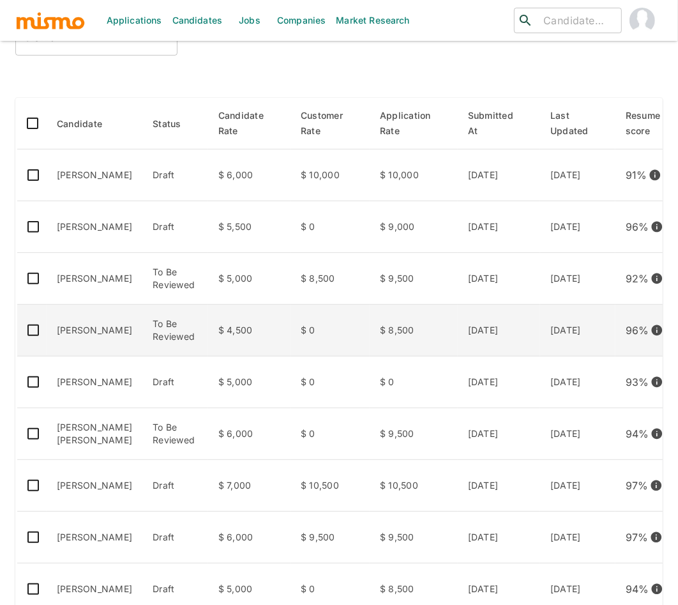
click at [142, 335] on td "To Be Reviewed" at bounding box center [175, 331] width 66 height 52
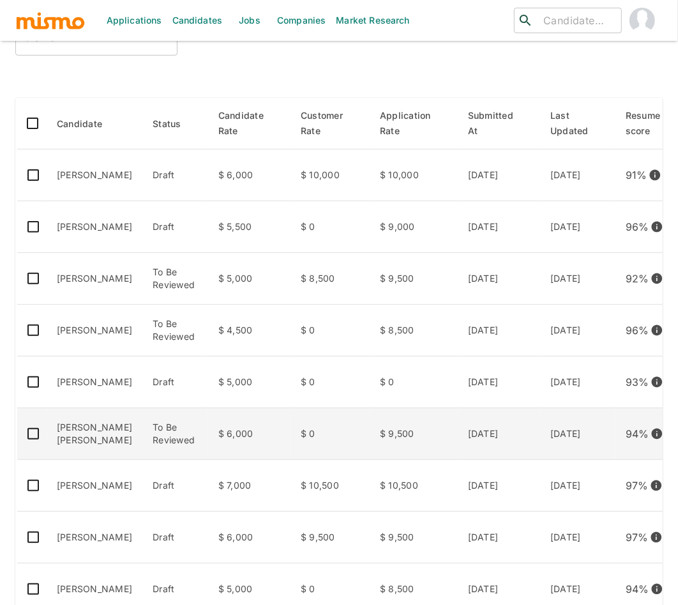
click at [167, 437] on td "To Be Reviewed" at bounding box center [175, 434] width 66 height 52
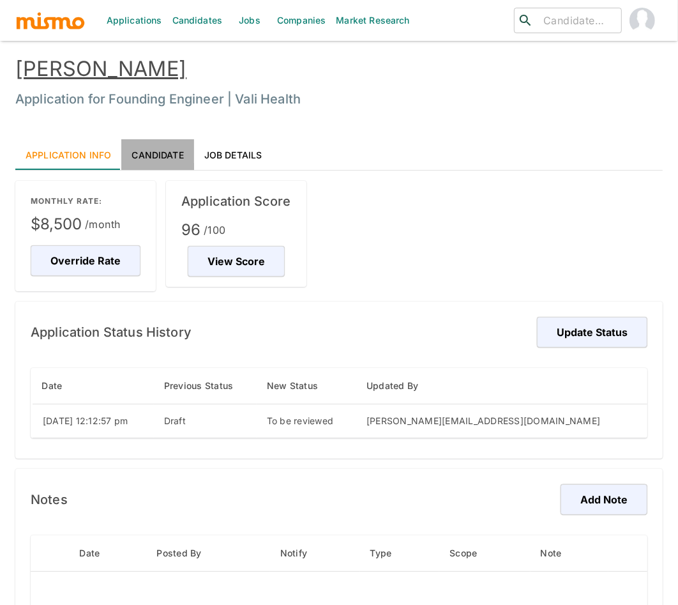
click at [162, 153] on link "Candidate" at bounding box center [157, 154] width 72 height 31
